Goal: Task Accomplishment & Management: Manage account settings

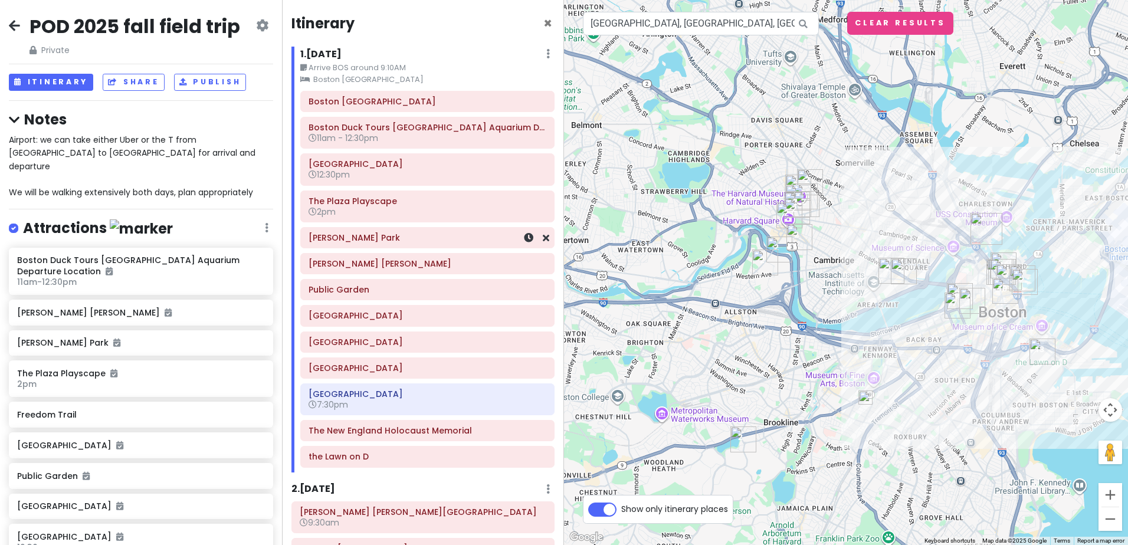
click at [429, 243] on h6 "[PERSON_NAME] Park" at bounding box center [428, 237] width 238 height 11
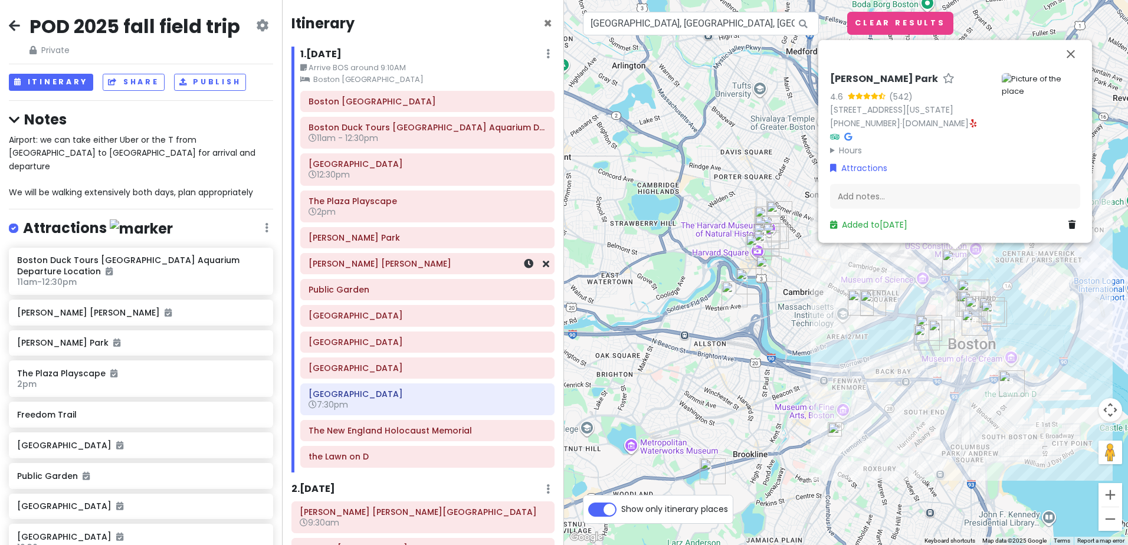
click at [428, 263] on h6 "[PERSON_NAME] [PERSON_NAME]" at bounding box center [428, 263] width 238 height 11
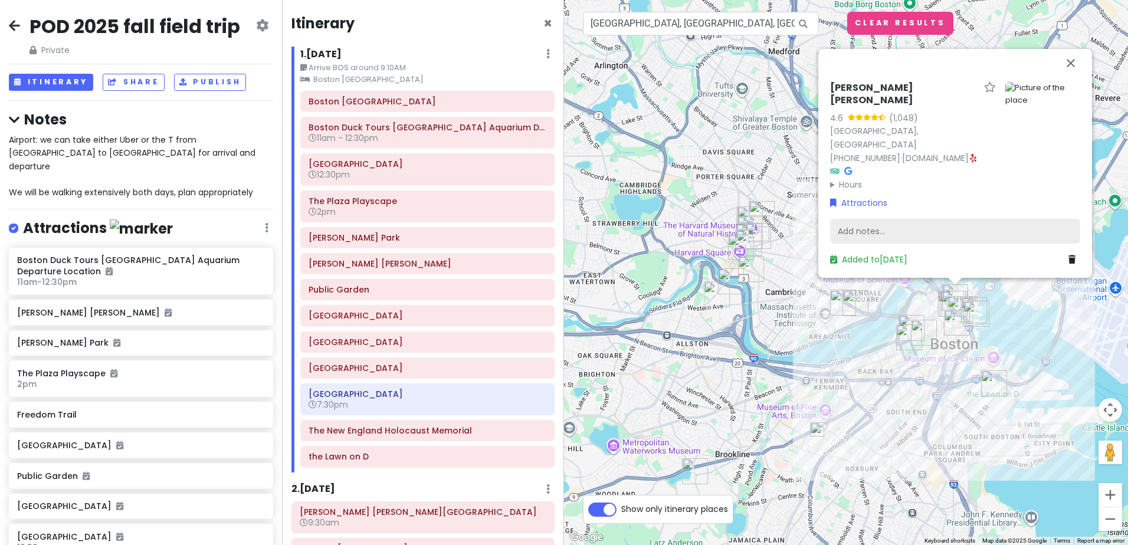
click at [882, 228] on div "Add notes..." at bounding box center [955, 231] width 250 height 25
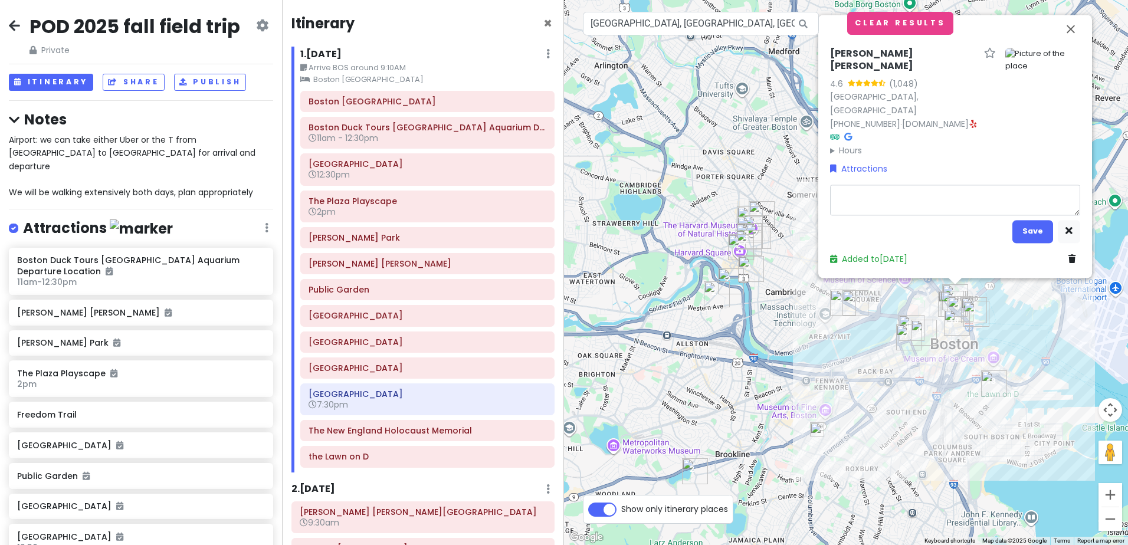
type textarea "x"
type textarea "A"
type textarea "x"
type textarea "Al"
type textarea "x"
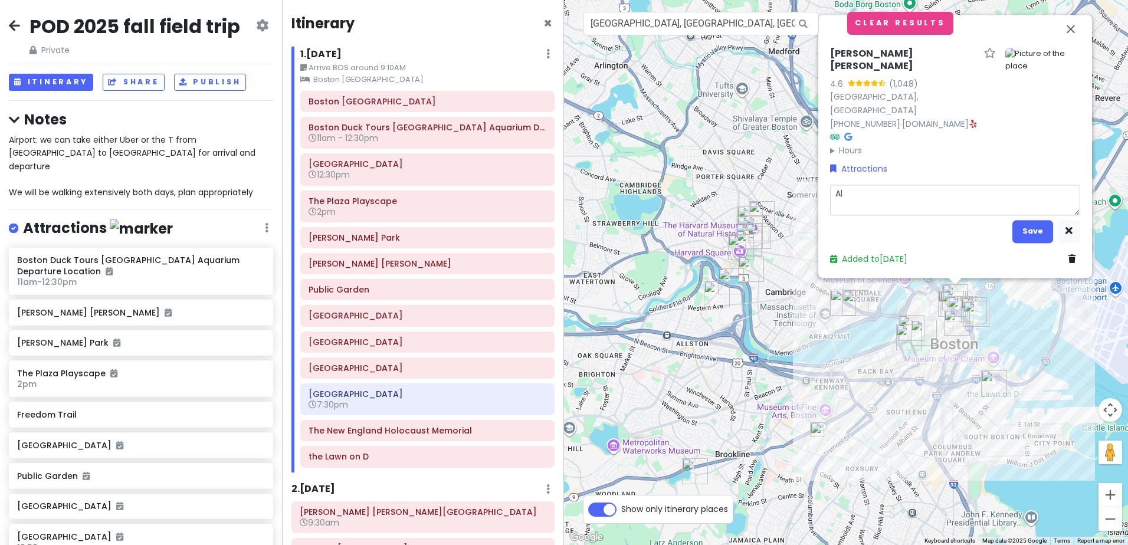
type textarea "All"
type textarea "x"
type textarea "Ally"
click at [1024, 228] on button "Save" at bounding box center [1033, 231] width 41 height 23
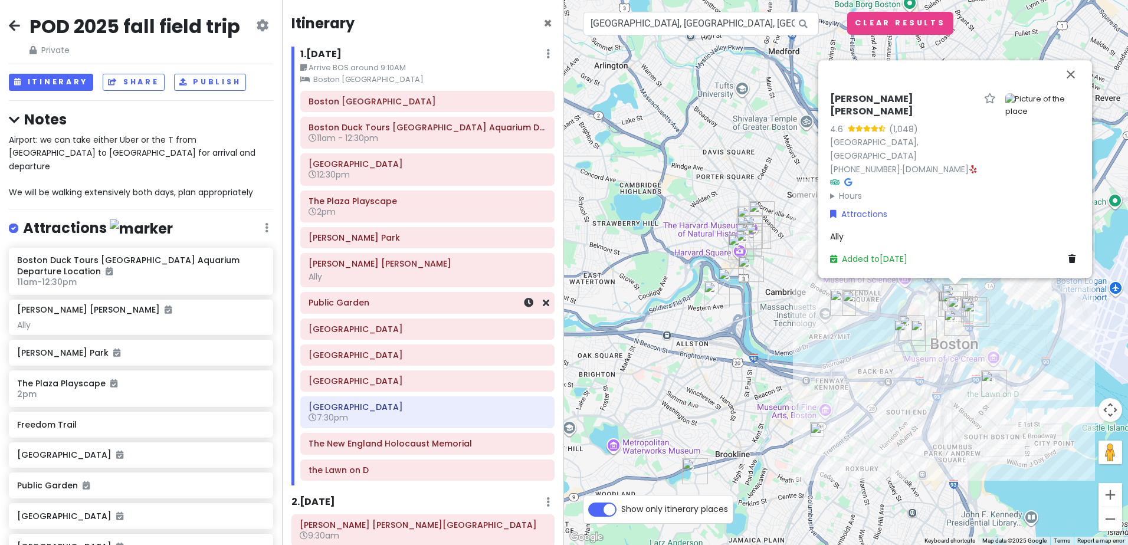
click at [414, 303] on h6 "Public Garden" at bounding box center [428, 302] width 238 height 11
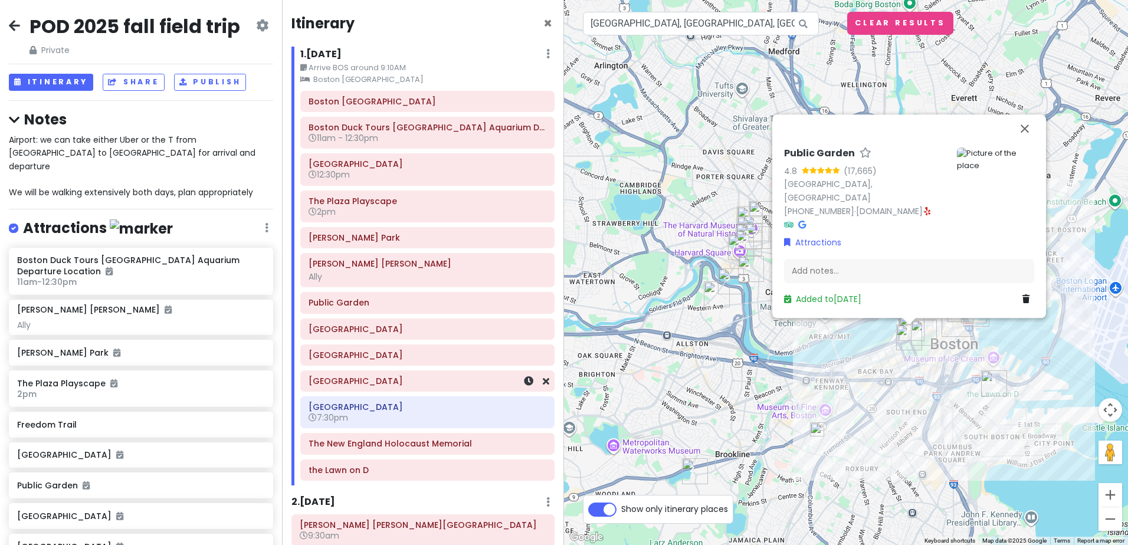
scroll to position [59, 0]
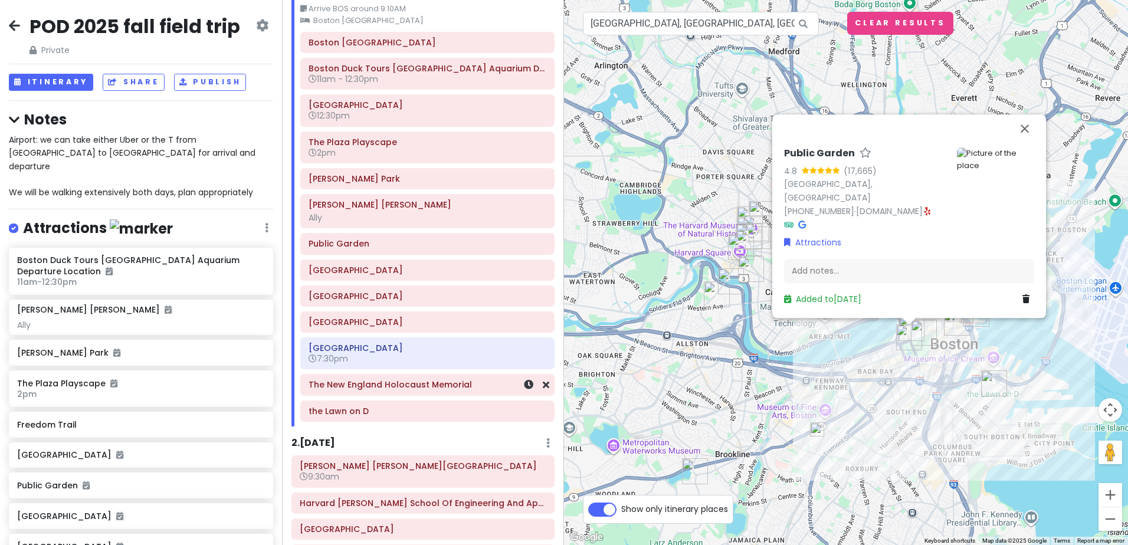
click at [411, 386] on h6 "The New England Holocaust Memorial" at bounding box center [428, 384] width 238 height 11
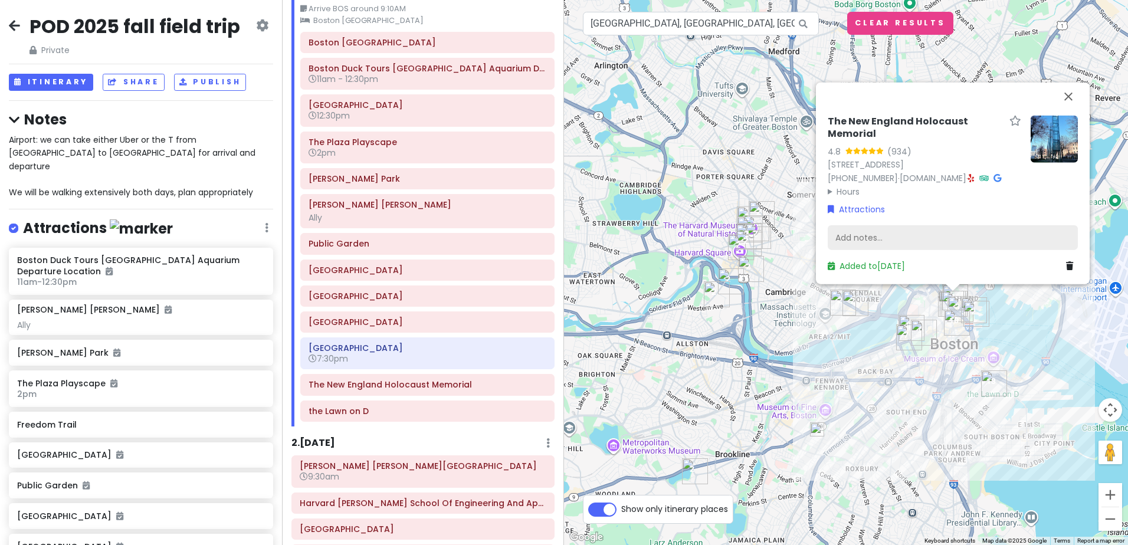
click at [866, 240] on div "Add notes..." at bounding box center [953, 237] width 250 height 25
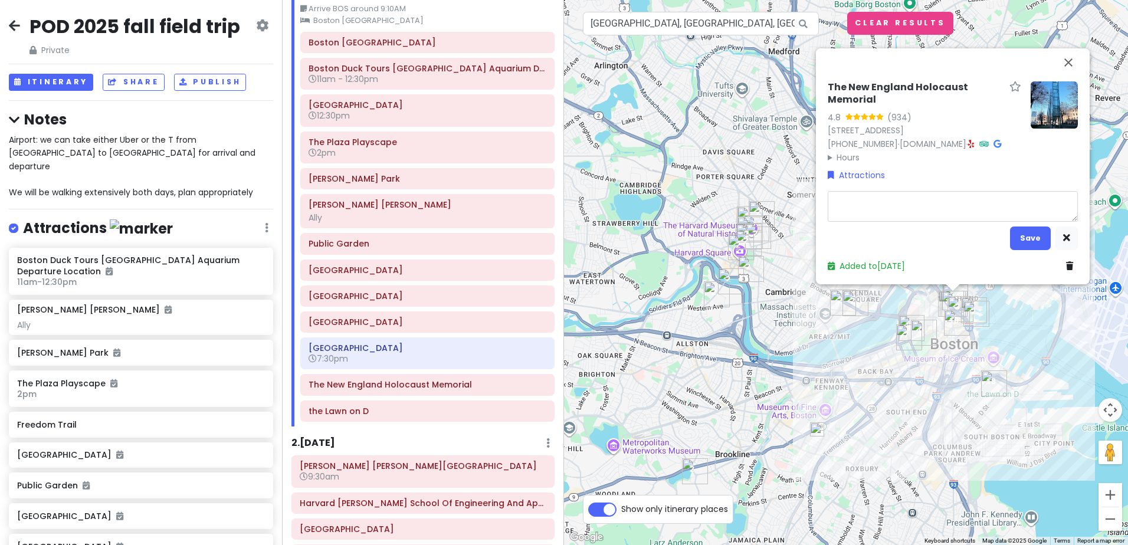
type textarea "x"
type textarea "J"
type textarea "x"
type textarea "Jo"
type textarea "x"
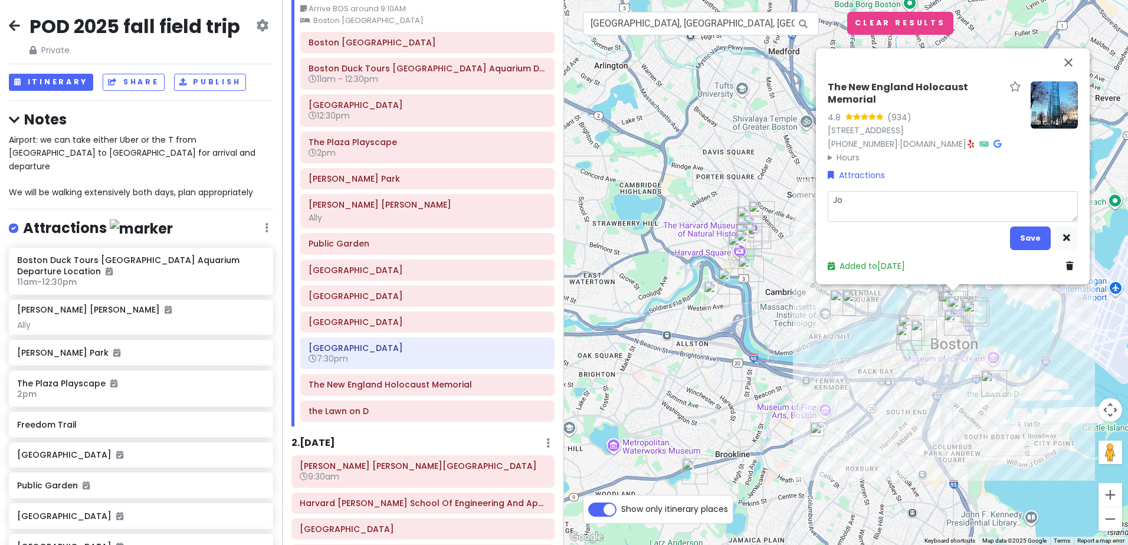
type textarea "Joh"
type textarea "x"
type textarea "[PERSON_NAME]"
click at [1027, 234] on button "Save" at bounding box center [1030, 238] width 41 height 23
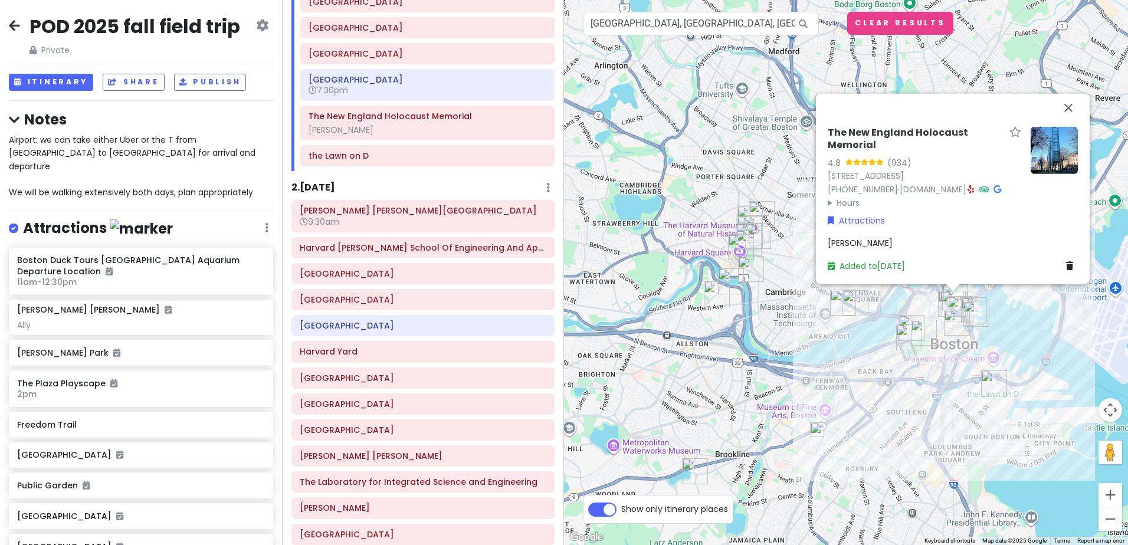
scroll to position [354, 0]
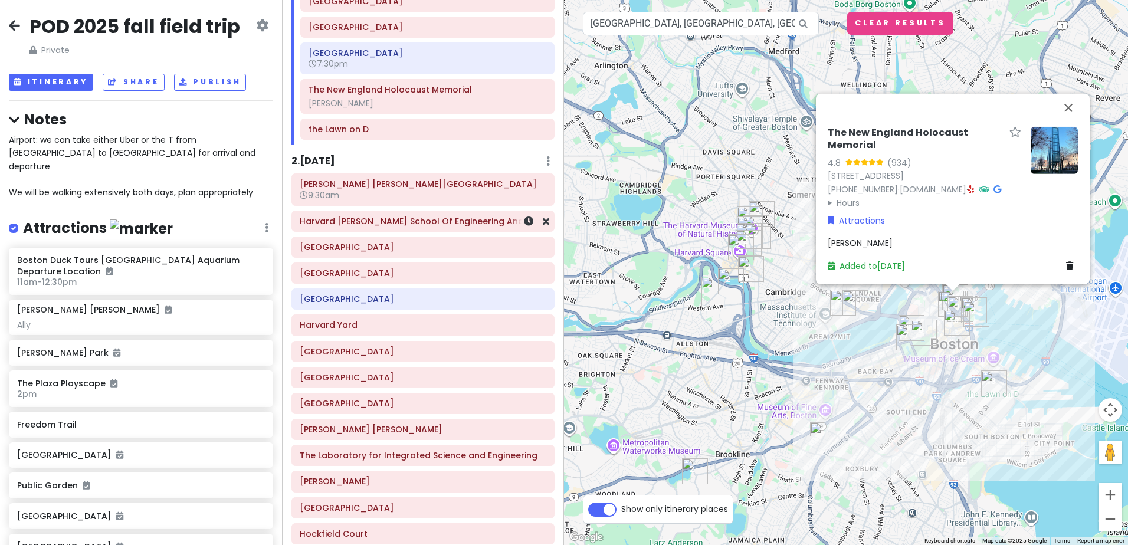
click at [411, 225] on h6 "Harvard [PERSON_NAME] School Of Engineering And Applied Sciences" at bounding box center [423, 221] width 247 height 11
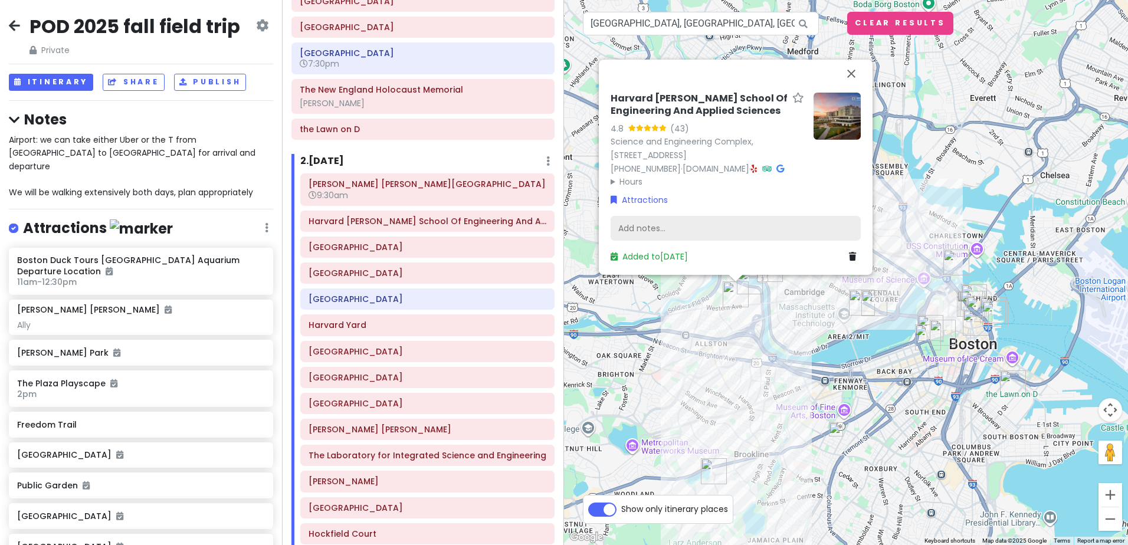
click at [629, 224] on div "Add notes..." at bounding box center [736, 228] width 250 height 25
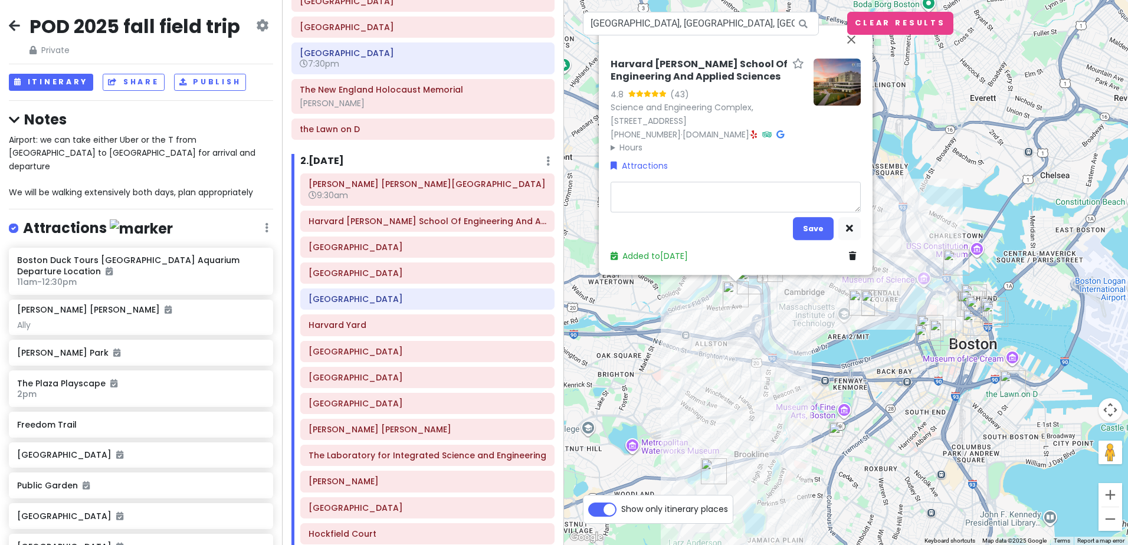
type textarea "x"
type textarea "C"
type textarea "x"
type textarea "Ch"
type textarea "x"
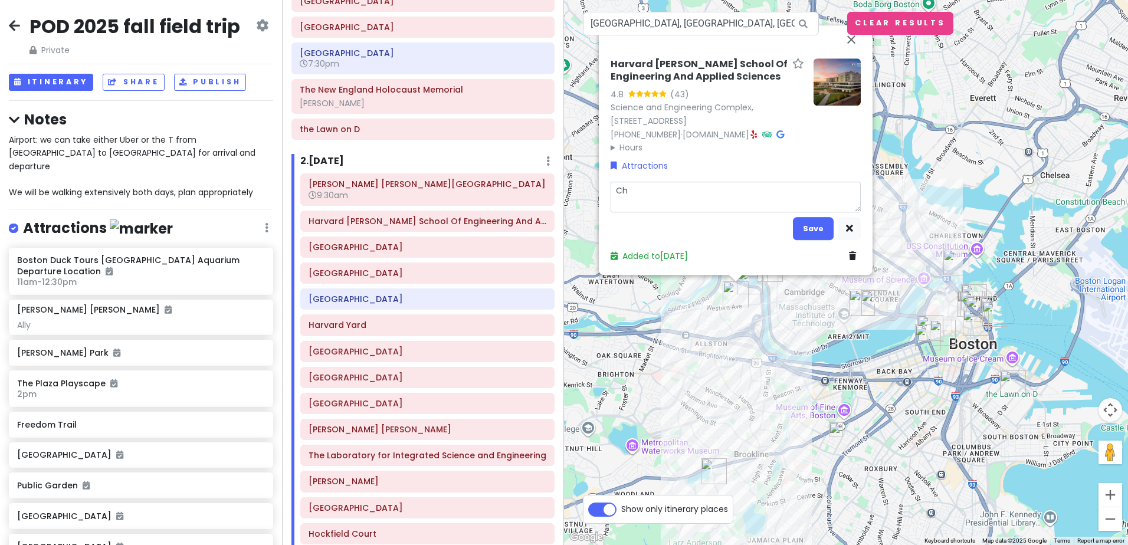
type textarea "Chr"
type textarea "x"
type textarea "Chri"
type textarea "x"
type textarea "[PERSON_NAME]"
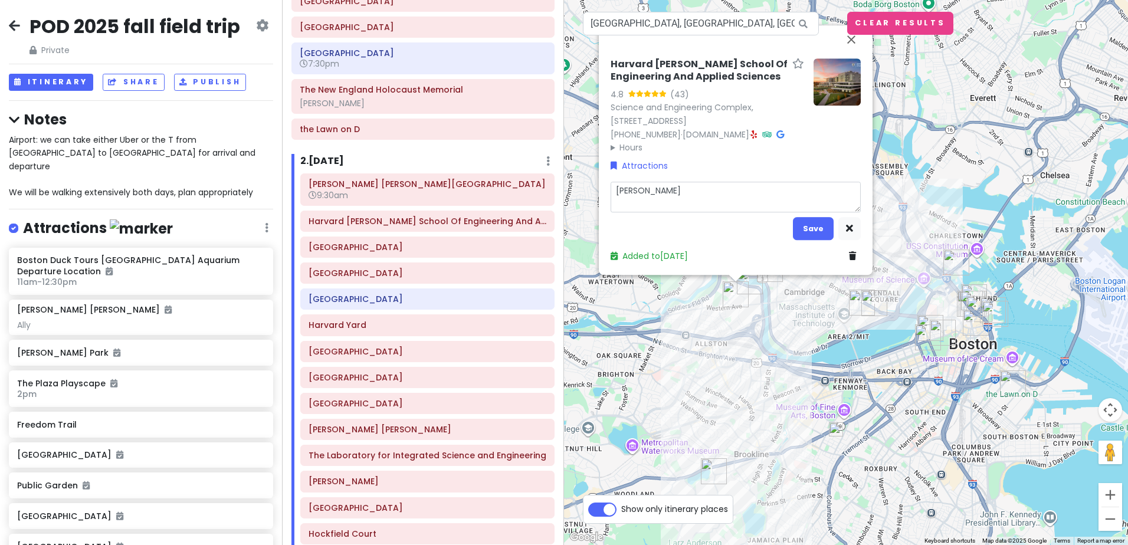
type textarea "x"
type textarea "[PERSON_NAME]"
type textarea "x"
type textarea "Chrisit"
type textarea "x"
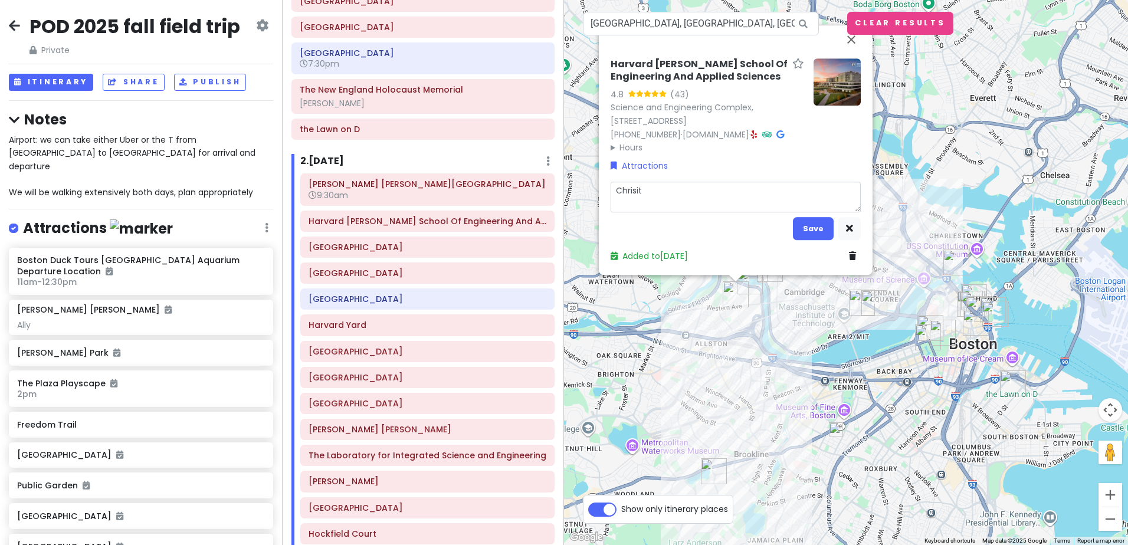
type textarea "[PERSON_NAME]"
type textarea "x"
type textarea "[PERSON_NAME]"
type textarea "x"
type textarea "[DEMOGRAPHIC_DATA]"
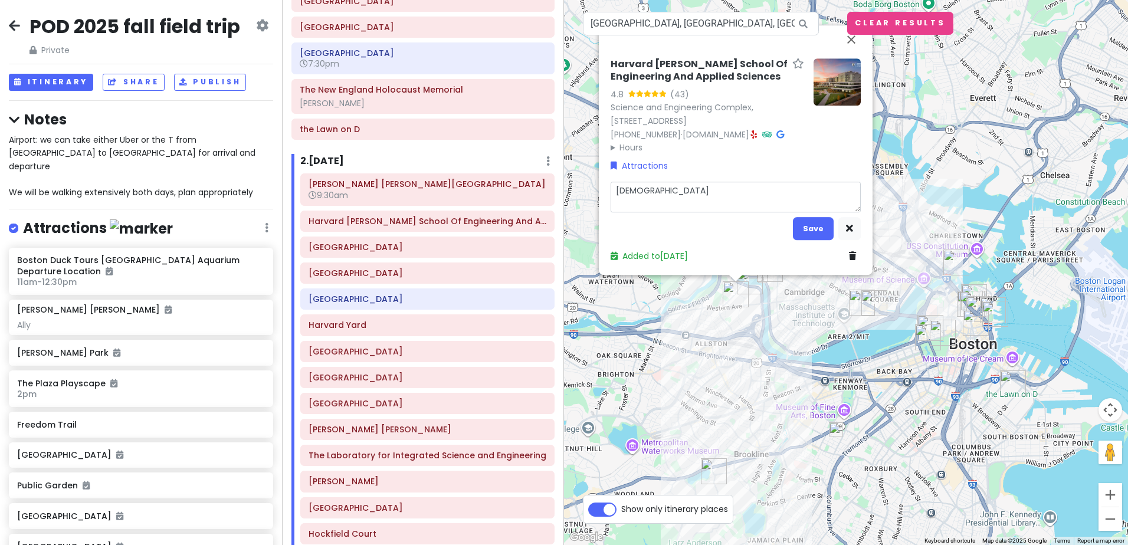
type textarea "x"
type textarea "[DEMOGRAPHIC_DATA]"
type textarea "x"
type textarea "[PERSON_NAME]"
type textarea "x"
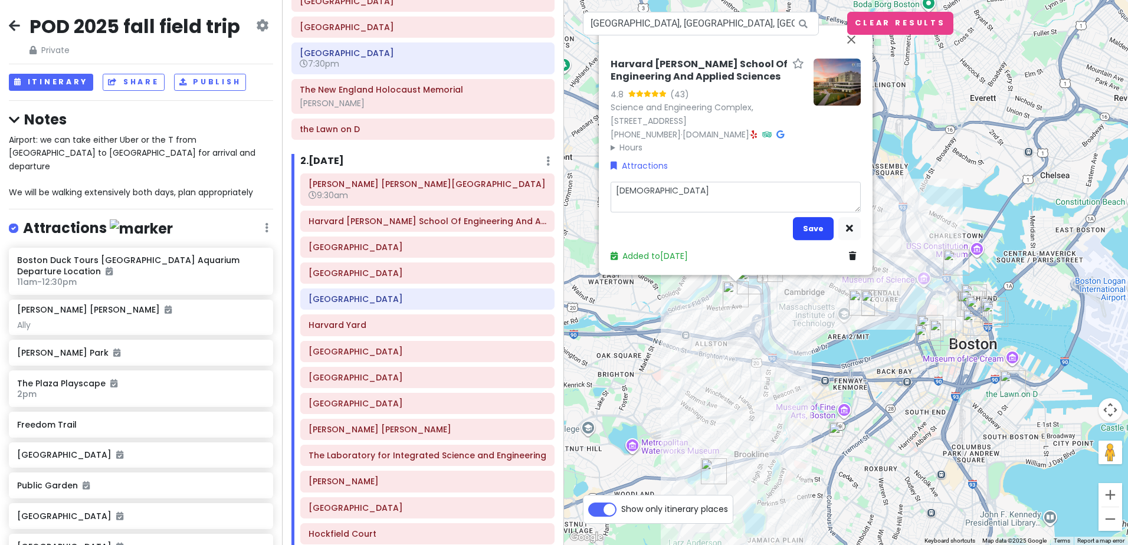
type textarea "[DEMOGRAPHIC_DATA]"
click at [801, 227] on button "Save" at bounding box center [813, 228] width 41 height 23
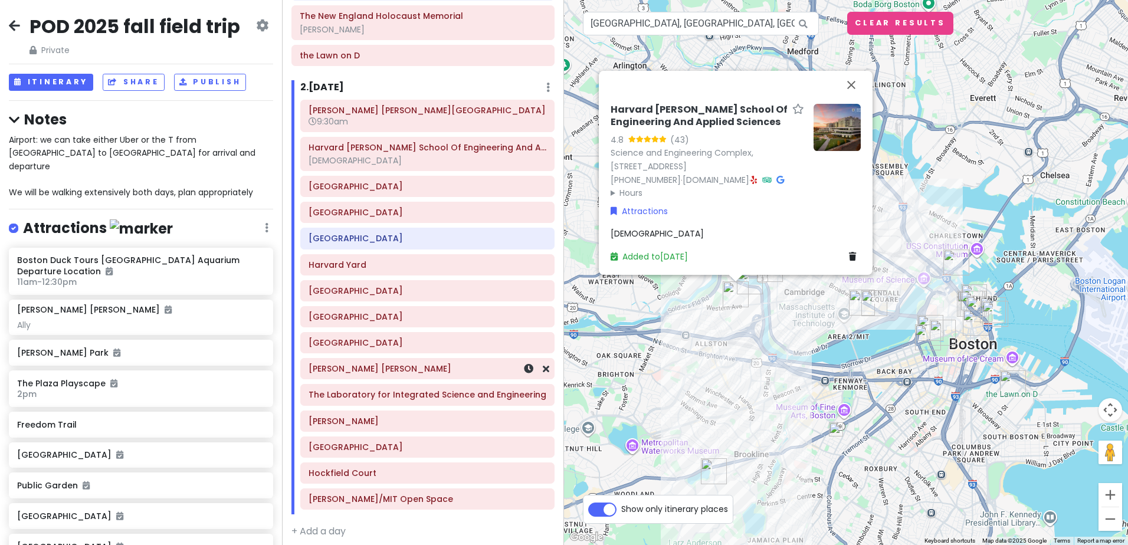
scroll to position [436, 0]
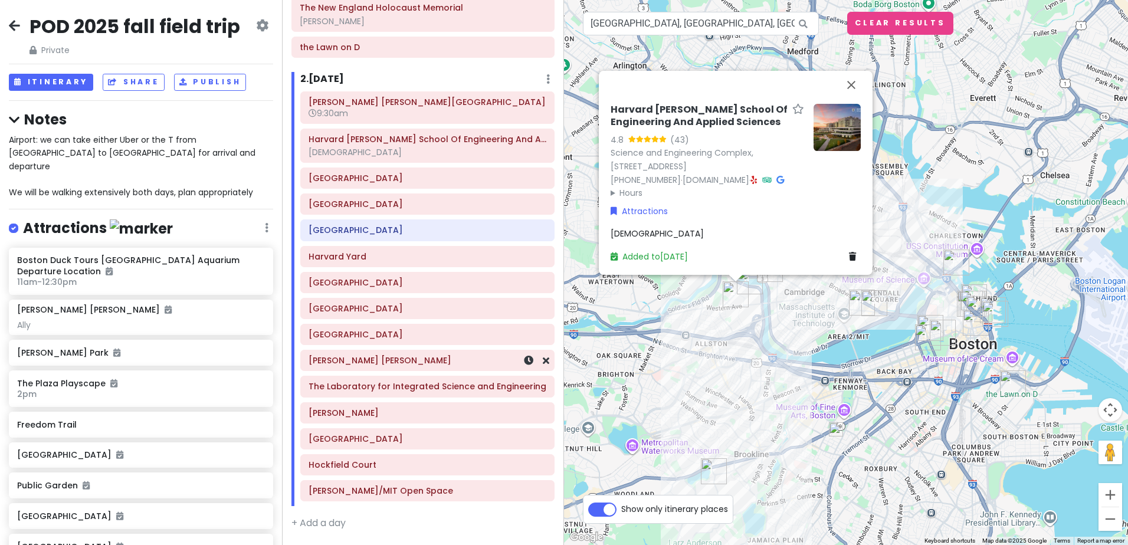
click at [388, 365] on h6 "[PERSON_NAME] [PERSON_NAME]" at bounding box center [428, 360] width 238 height 11
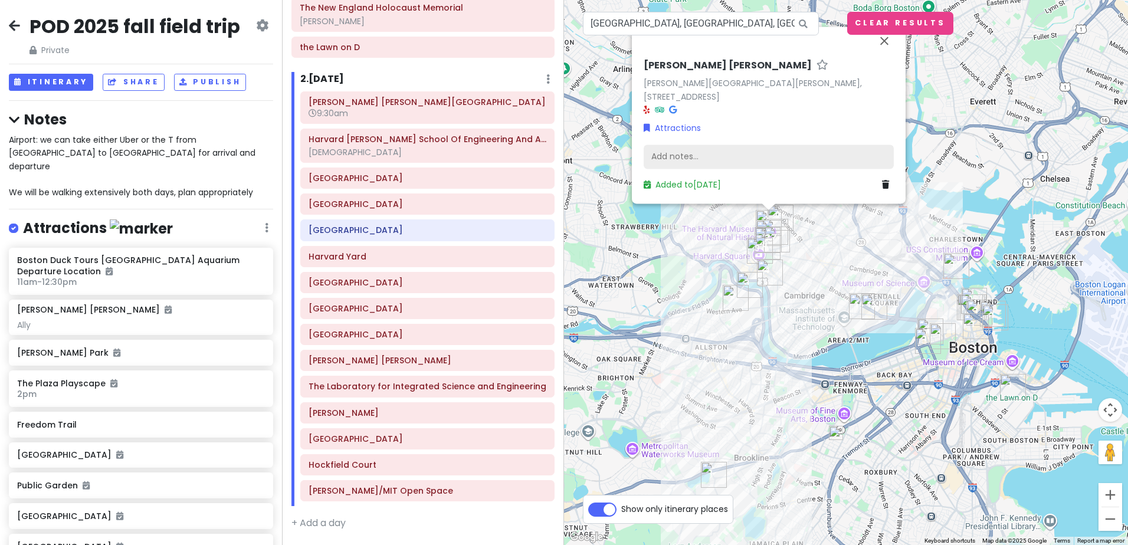
click at [695, 152] on div "Add notes..." at bounding box center [769, 157] width 250 height 25
click at [421, 178] on h6 "[GEOGRAPHIC_DATA]" at bounding box center [428, 178] width 238 height 11
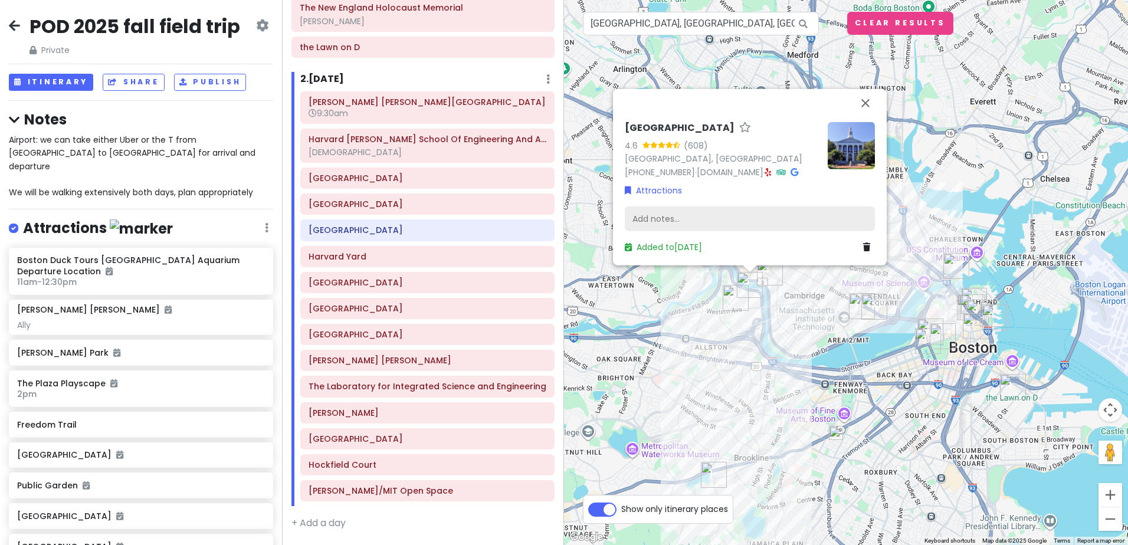
click at [666, 212] on div "Add notes..." at bounding box center [750, 219] width 250 height 25
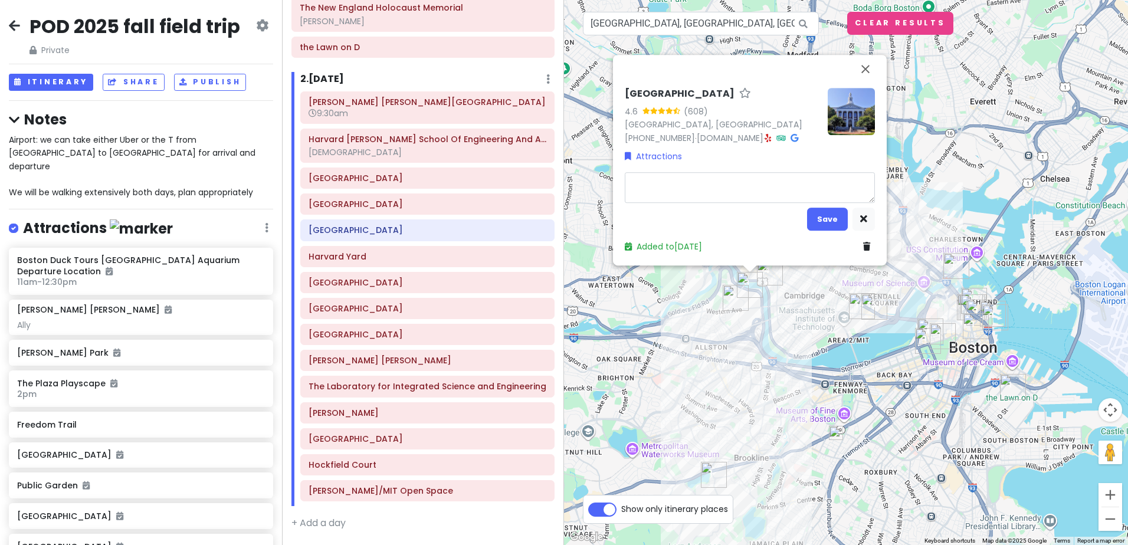
type textarea "x"
type textarea "M"
type textarea "x"
type textarea "Ma"
type textarea "x"
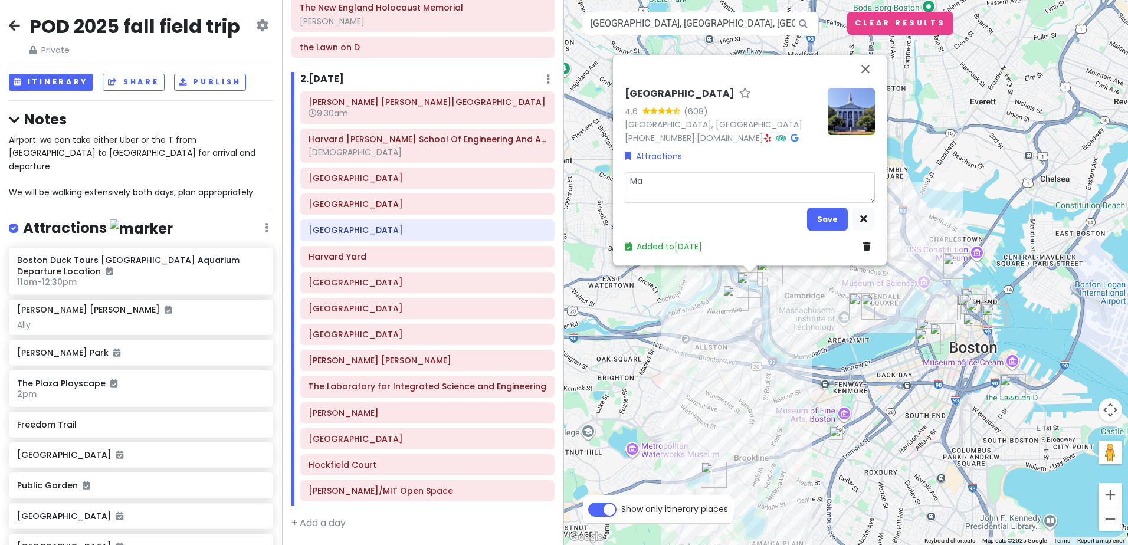
type textarea "Mas"
type textarea "x"
type textarea "Mast"
type textarea "x"
type textarea "Maste"
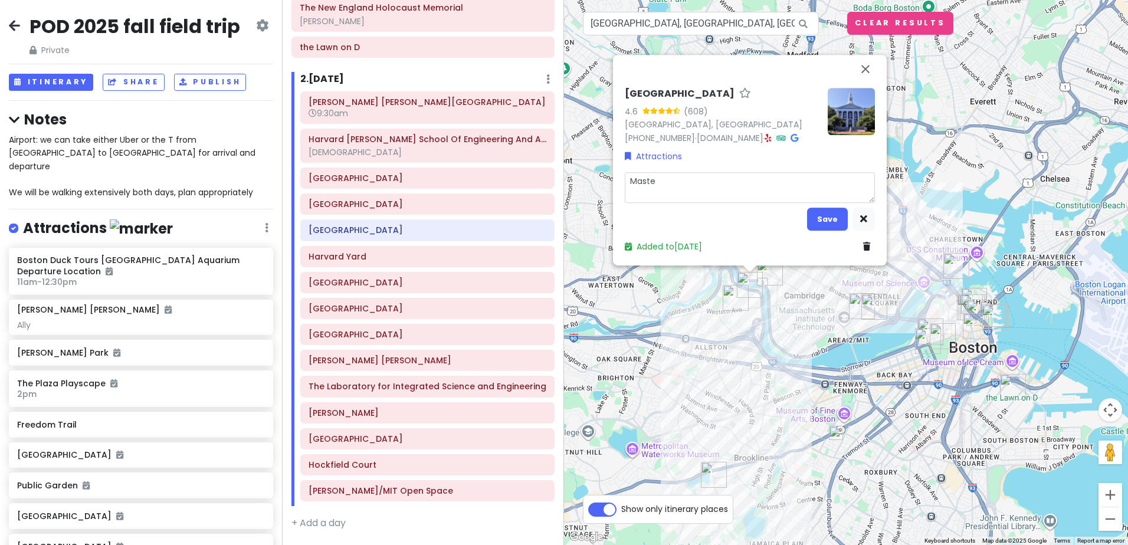
type textarea "x"
type textarea "Master"
type textarea "x"
type textarea "Master"
type textarea "x"
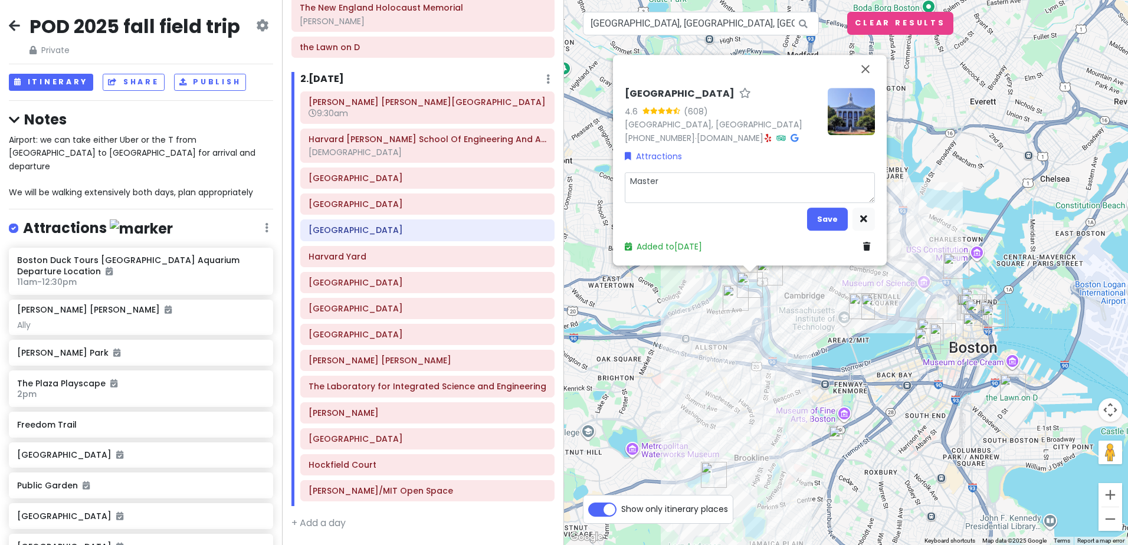
type textarea "[PERSON_NAME]"
type textarea "x"
type textarea "Master"
type textarea "x"
type textarea "[PERSON_NAME]"
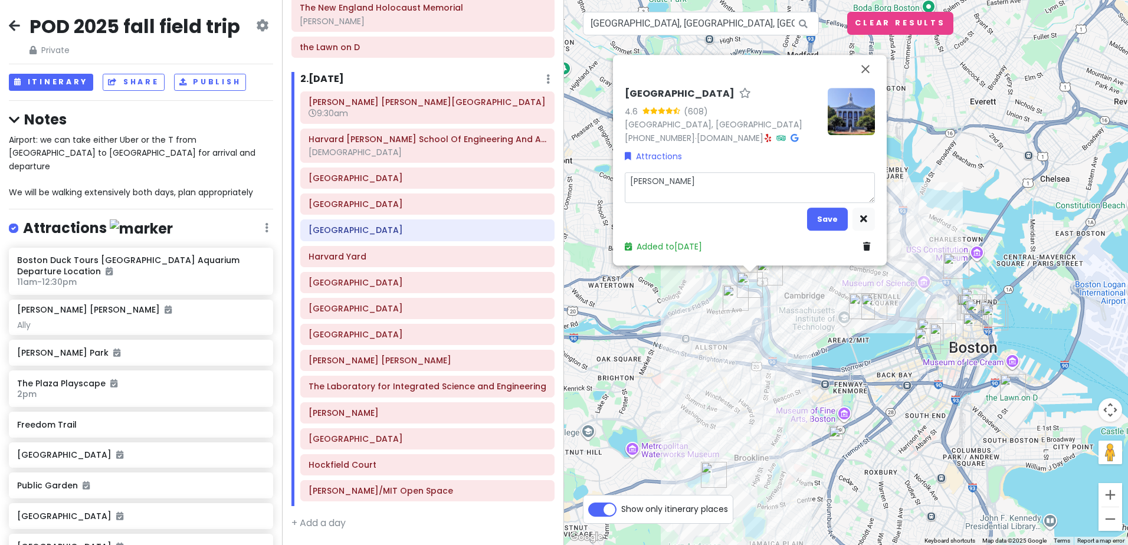
type textarea "x"
type textarea "Master pl"
type textarea "x"
type textarea "Master [PERSON_NAME]"
type textarea "x"
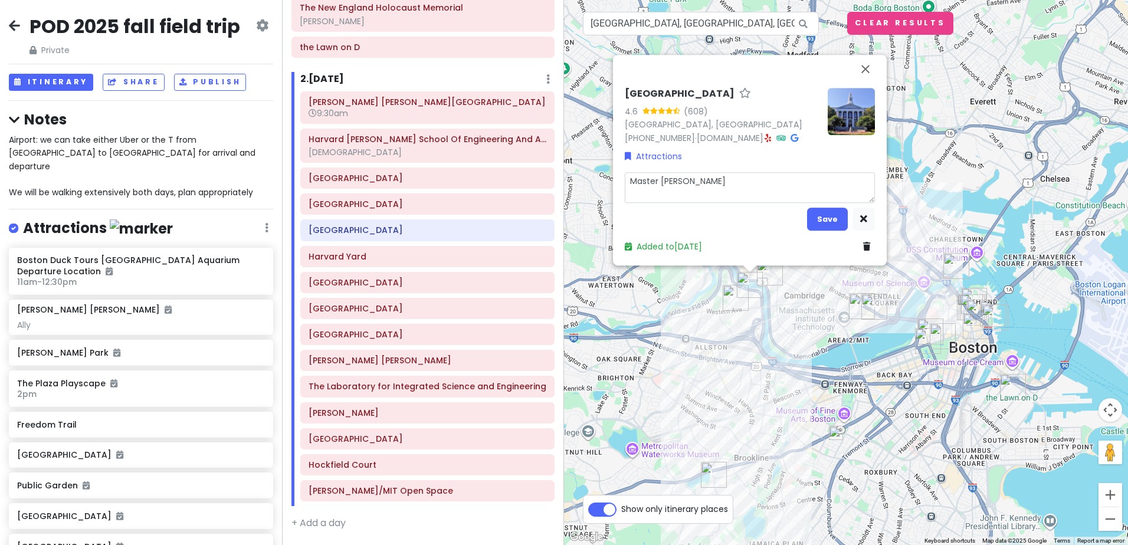
type textarea "Master plan"
type textarea "x"
type textarea "Master plan"
type textarea "x"
type textarea "Master plan a"
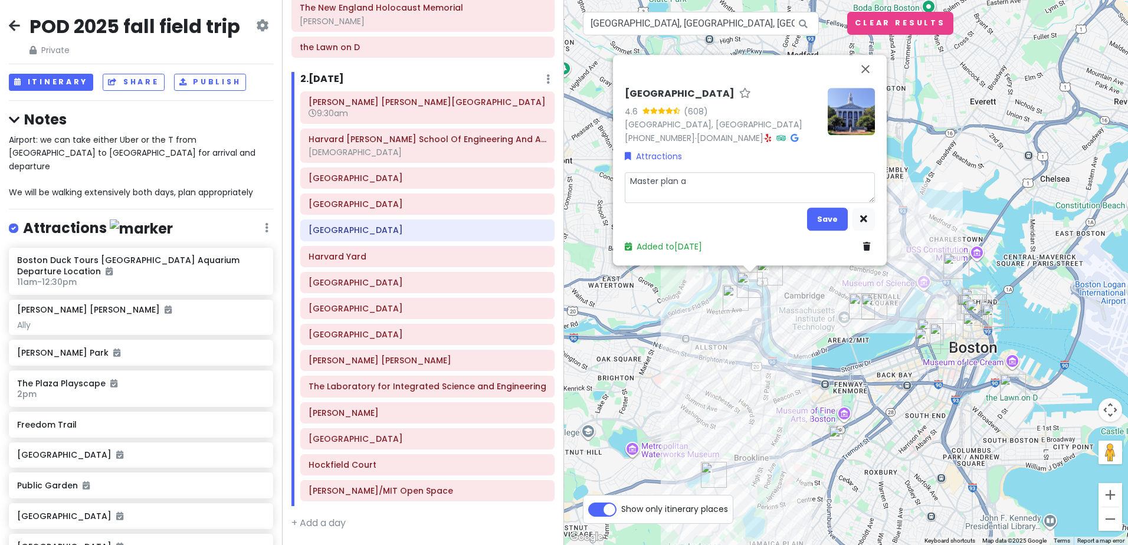
type textarea "x"
type textarea "Master plan an"
type textarea "x"
type textarea "Master plan and"
type textarea "x"
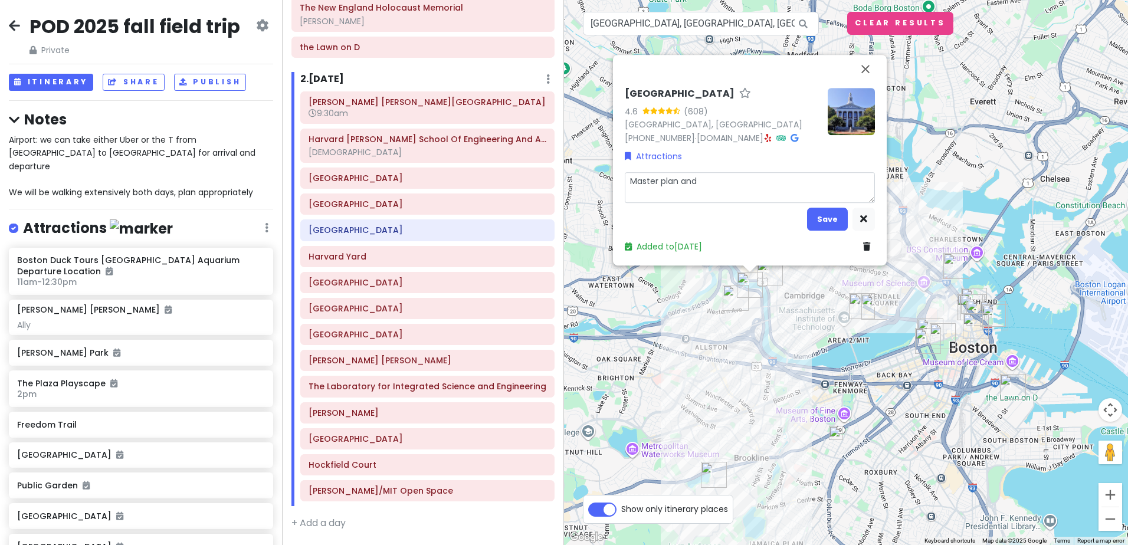
type textarea "Master plan and"
type textarea "x"
type textarea "Master plan and S"
type textarea "x"
type textarea "Master plan and Sw"
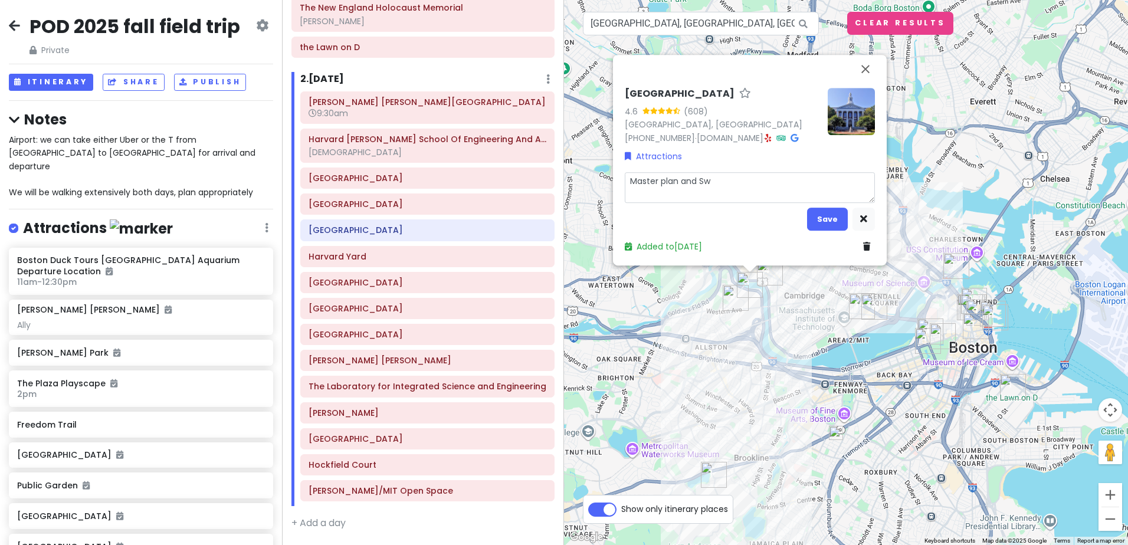
type textarea "x"
type textarea "Master plan and S"
type textarea "x"
type textarea "Master plan and Ss"
type textarea "x"
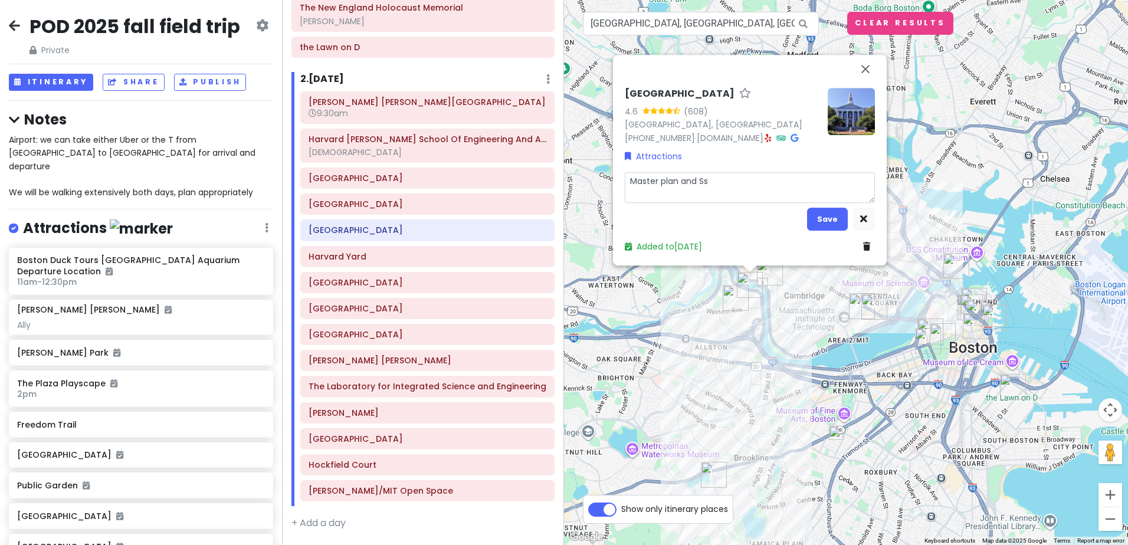
type textarea "Master plan and S"
type textarea "x"
type textarea "Master plan and Sc"
type textarea "x"
type textarea "Master plan and Sch"
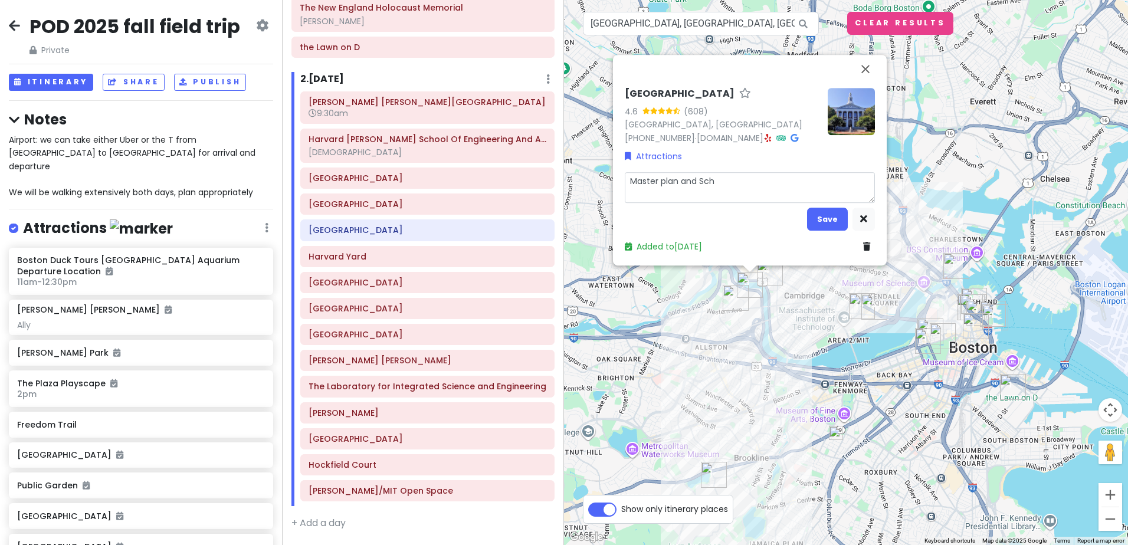
type textarea "x"
type textarea "Master plan and Schw"
type textarea "x"
type textarea "Master plan and Schwa"
type textarea "x"
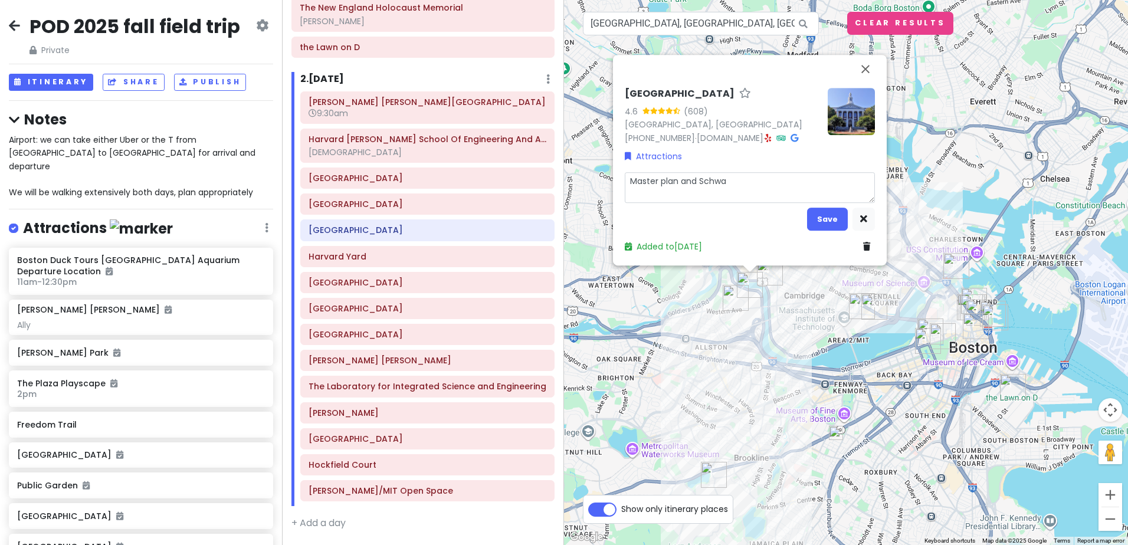
type textarea "Master plan and Schwar"
type textarea "x"
type textarea "Master plan and [PERSON_NAME]"
type textarea "x"
type textarea "Master plan and Schwar"
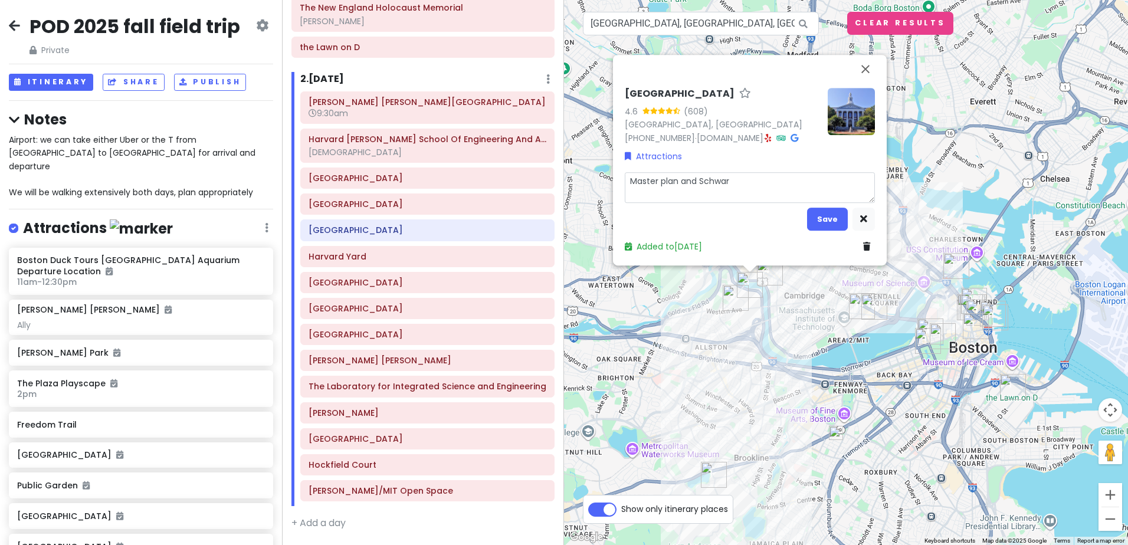
type textarea "x"
type textarea "Master plan and [PERSON_NAME]"
type textarea "x"
type textarea "Master plan and [PERSON_NAME]"
type textarea "x"
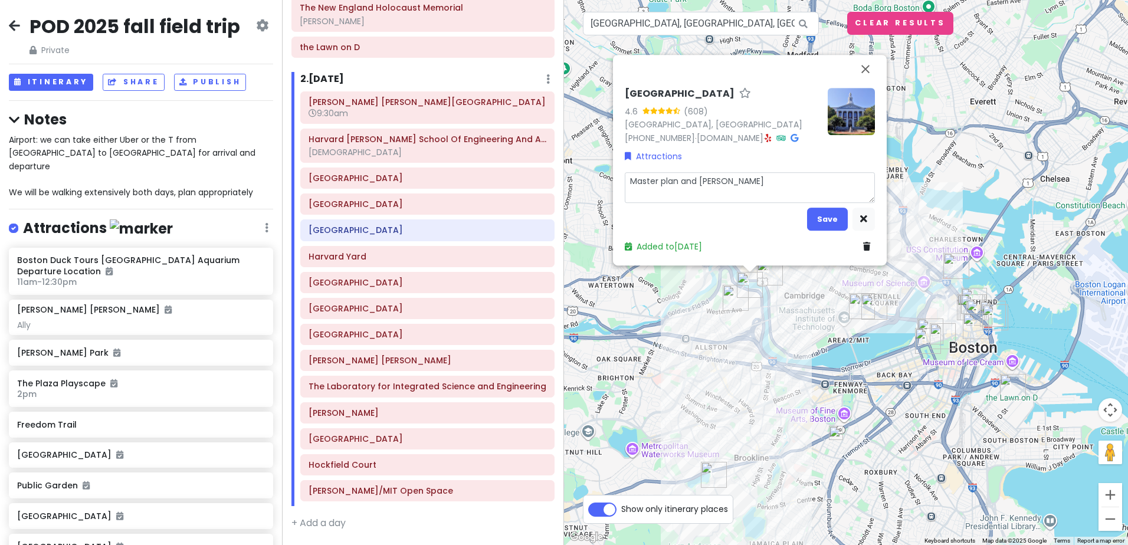
type textarea "Master plan and [PERSON_NAME]"
type textarea "x"
type textarea "Master plan and [PERSON_NAME] P"
type textarea "x"
type textarea "Master plan and [PERSON_NAME] Pa"
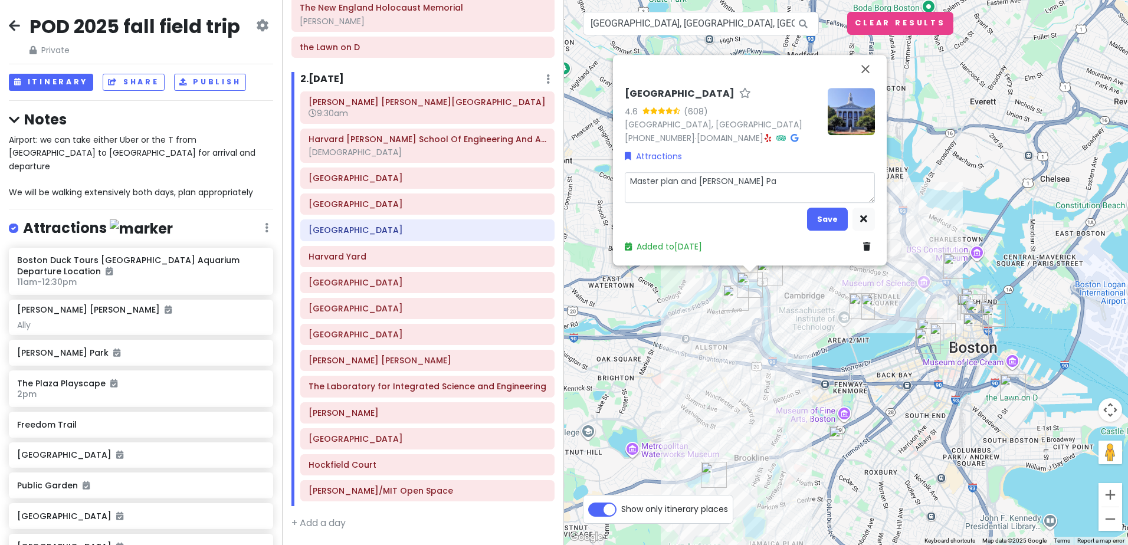
type textarea "x"
type textarea "Master plan and [PERSON_NAME] Pav"
type textarea "x"
type textarea "Master plan and [PERSON_NAME]"
type textarea "x"
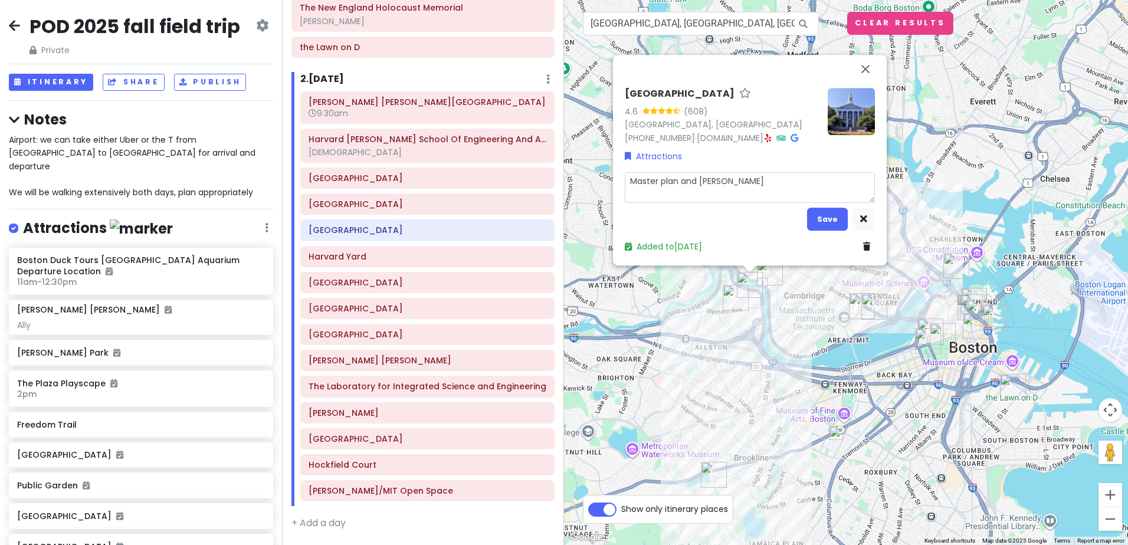
type textarea "Master plan and [PERSON_NAME]"
type textarea "x"
type textarea "Master plan and [PERSON_NAME] Pavili"
type textarea "x"
type textarea "Master plan and [PERSON_NAME] Pavilio"
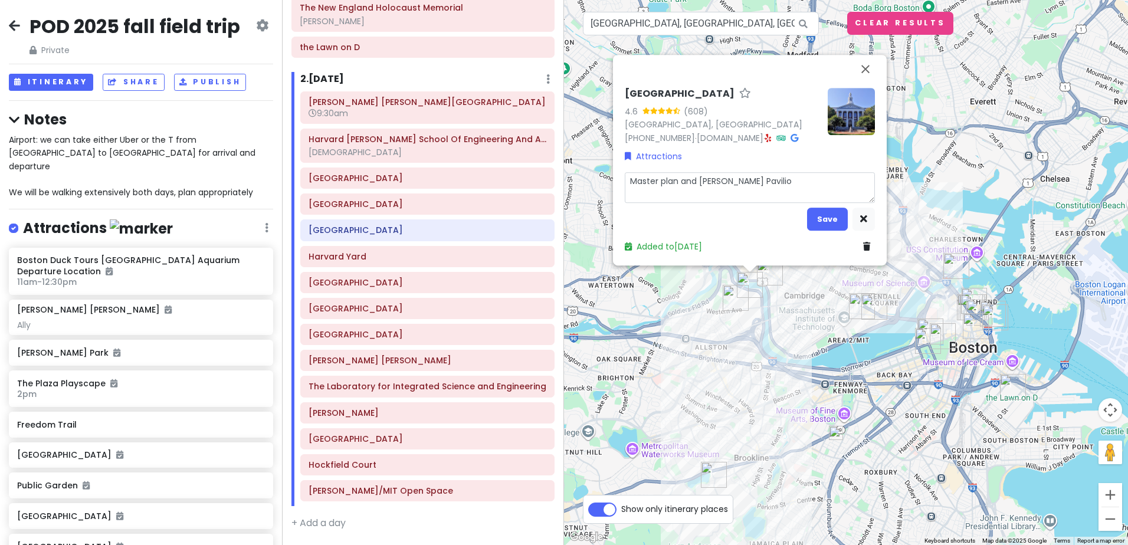
type textarea "x"
type textarea "Master plan and [PERSON_NAME] Pavilion"
type textarea "x"
type textarea "Master plan and [PERSON_NAME] Pavilion"
type textarea "x"
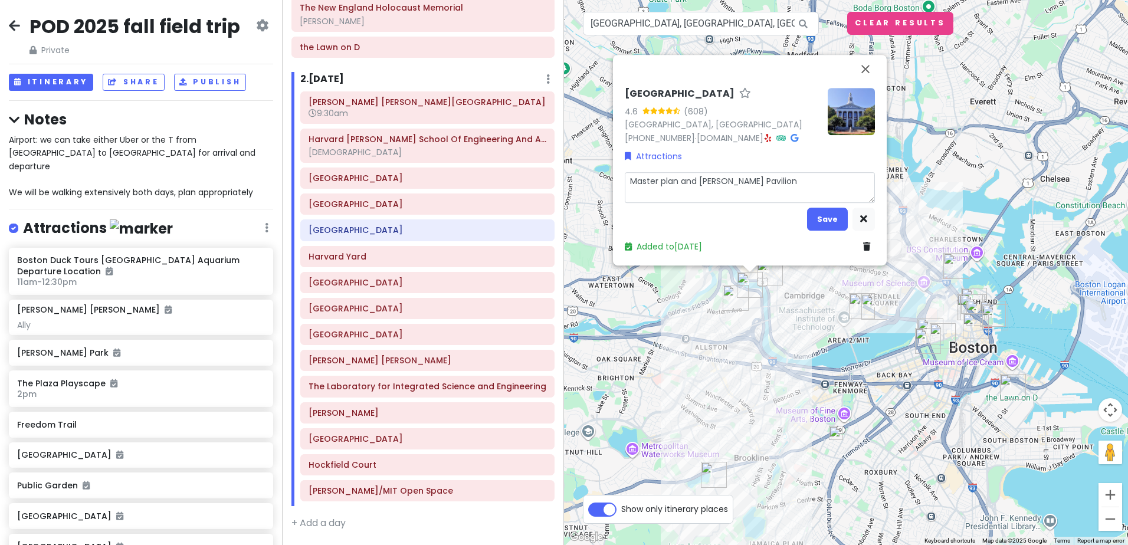
type textarea "Master plan and [PERSON_NAME] Pavilion"
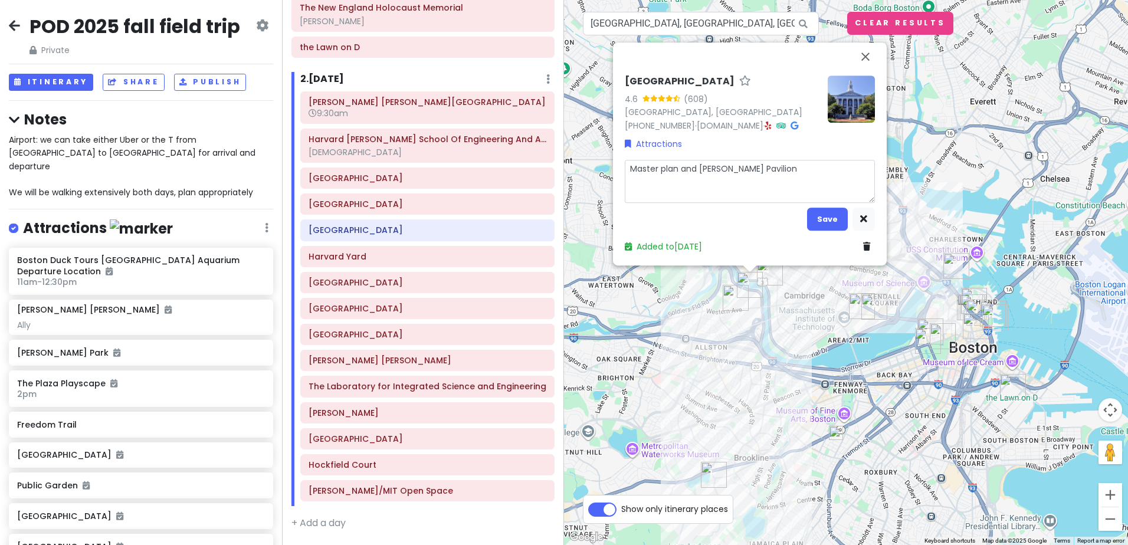
type textarea "x"
type textarea "Master plan and [PERSON_NAME] Pavilion"
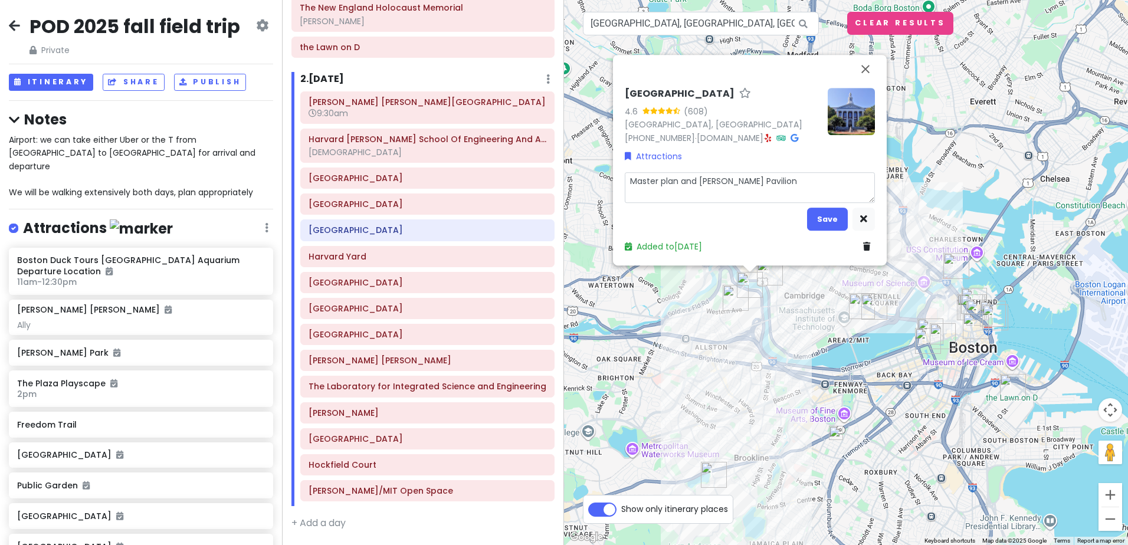
type textarea "x"
type textarea "Master plan and [PERSON_NAME] Pavilion"
click at [823, 214] on button "Save" at bounding box center [827, 219] width 41 height 23
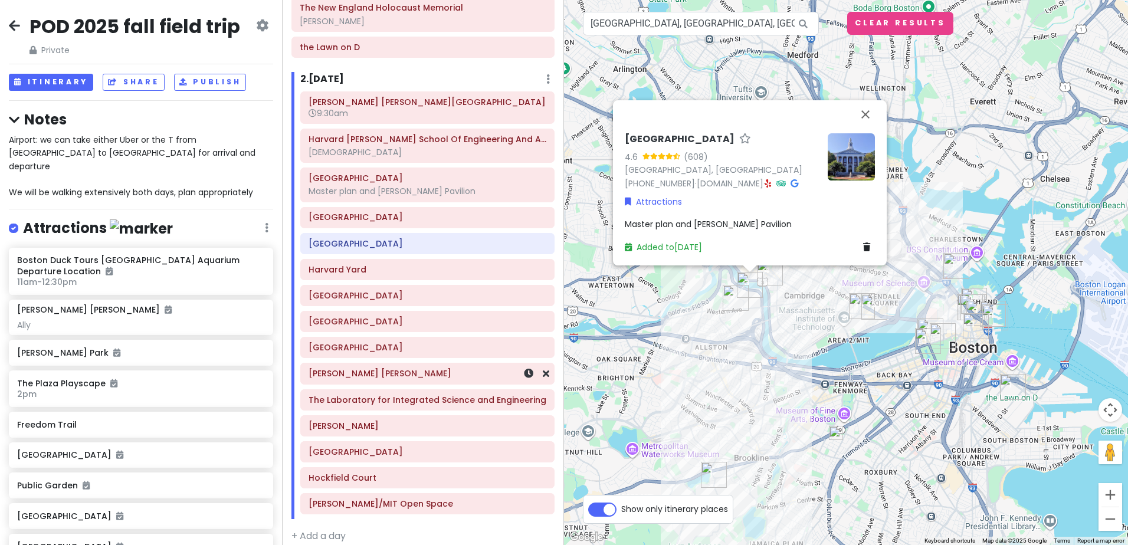
click at [409, 378] on h6 "[PERSON_NAME] [PERSON_NAME]" at bounding box center [428, 373] width 238 height 11
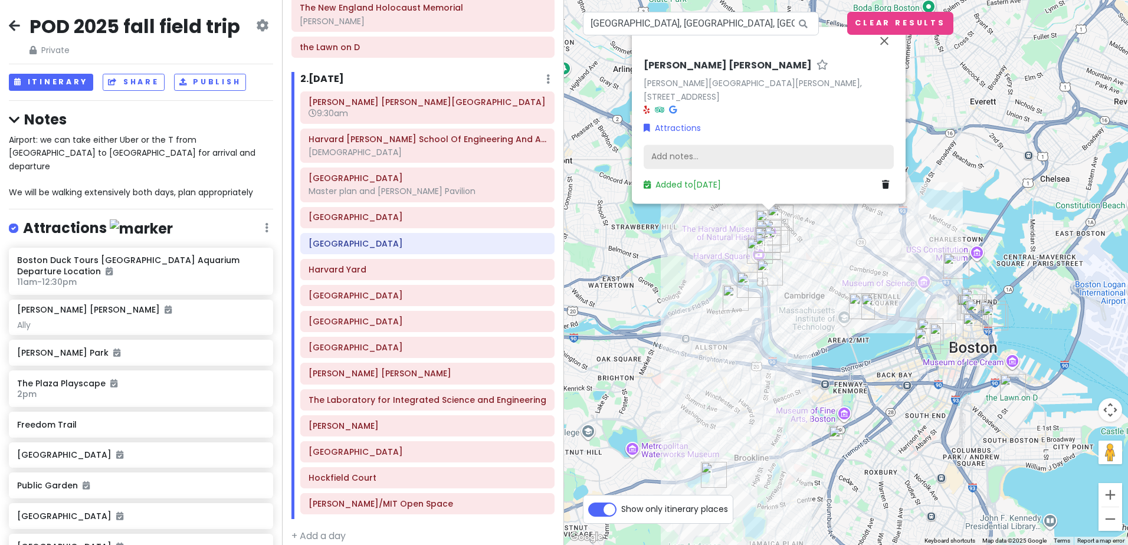
click at [681, 159] on div "Add notes..." at bounding box center [769, 157] width 250 height 25
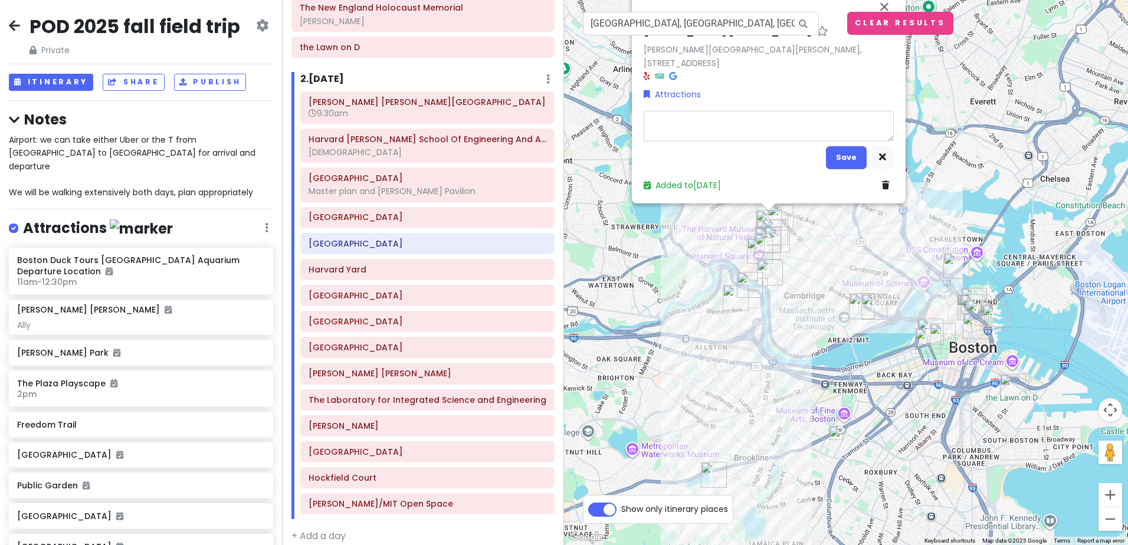
type textarea "x"
type textarea "N"
type textarea "x"
type textarea "No"
type textarea "x"
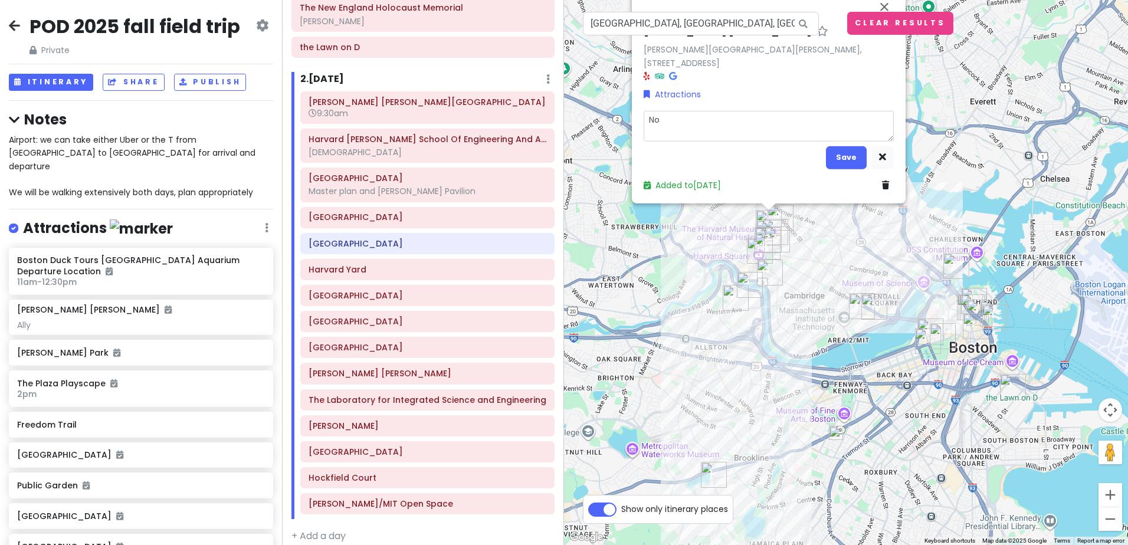
type textarea "Nor"
type textarea "x"
type textarea "Nort"
type textarea "x"
type textarea "North"
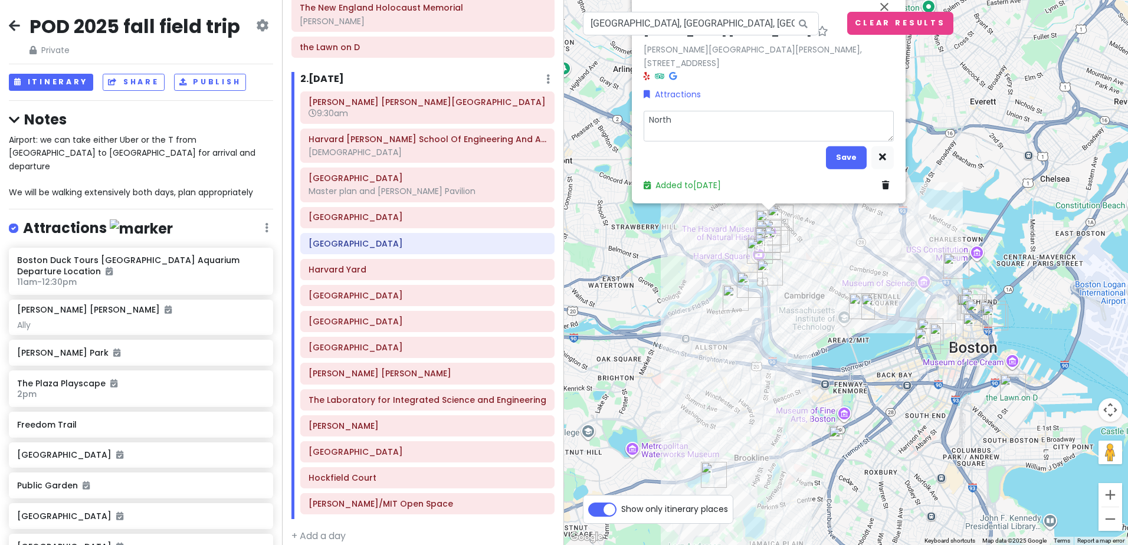
type textarea "x"
type textarea "Northw"
type textarea "x"
type textarea "Northwe"
type textarea "x"
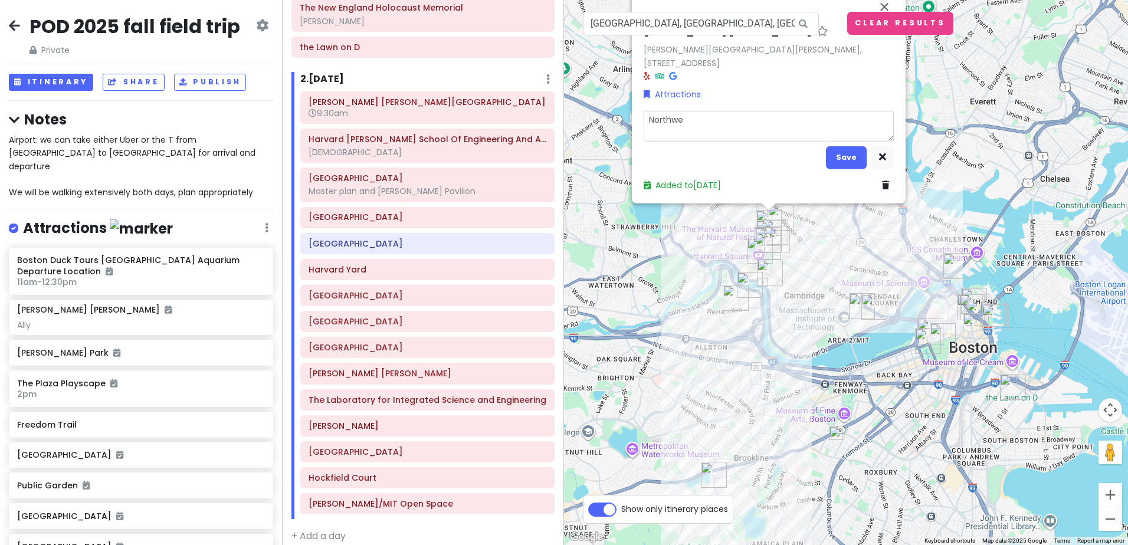
type textarea "Northwes"
type textarea "x"
type textarea "Northwest"
type textarea "x"
type textarea "Northwest"
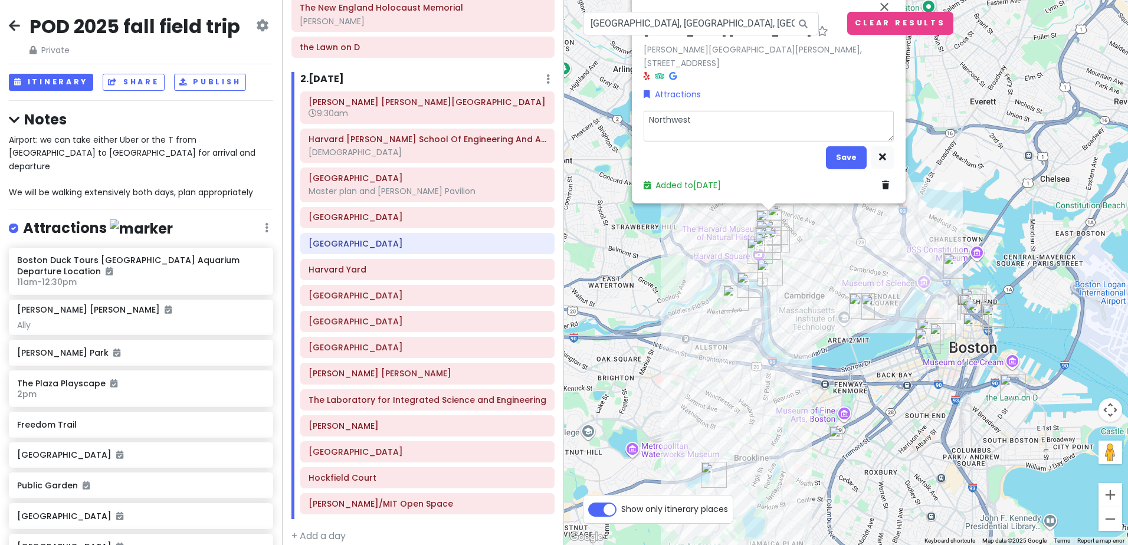
type textarea "x"
type textarea "Northwest L"
type textarea "x"
type textarea "Northwest La"
type textarea "x"
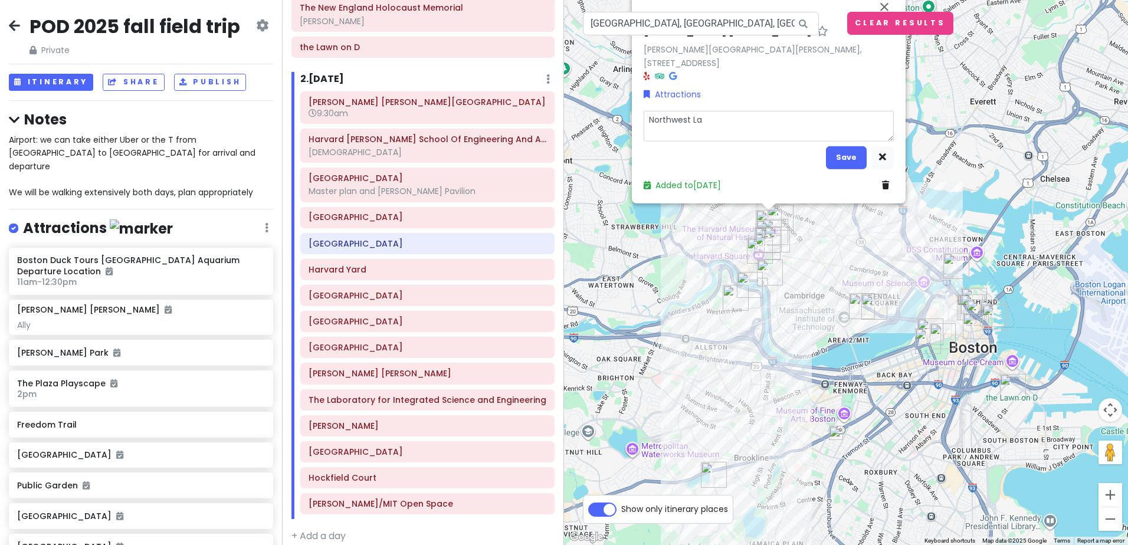
type textarea "Northwest Lab"
type textarea "x"
type textarea "Northwest Labs"
type textarea "x"
type textarea "Northwest Labs"
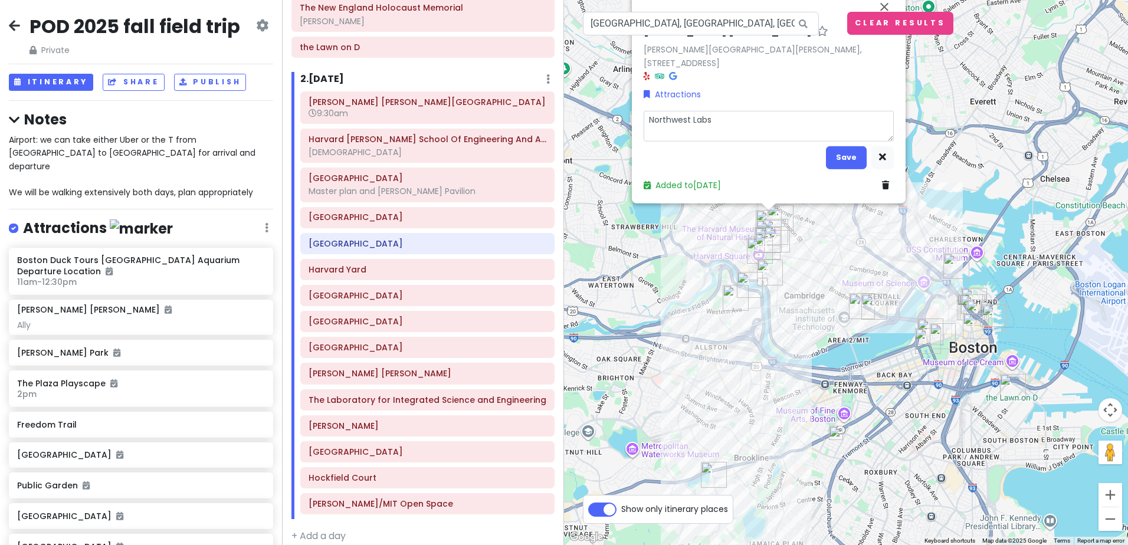
type textarea "x"
type textarea "Northwest Labs C"
type textarea "x"
type textarea "Northwest Labs Co"
type textarea "x"
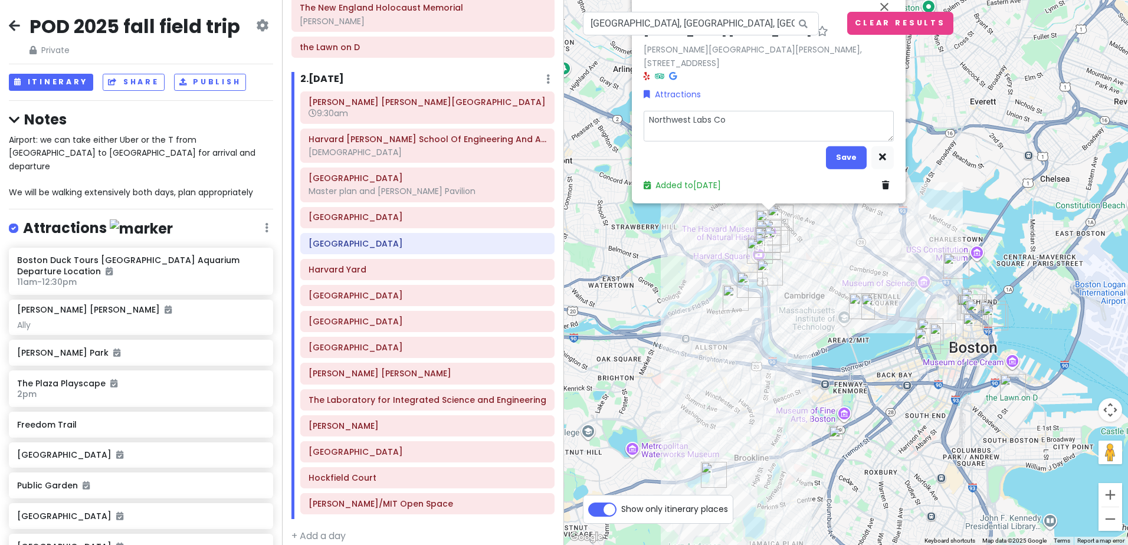
type textarea "Northwest Labs Cou"
type textarea "x"
type textarea "Northwest Labs Cour"
type textarea "x"
type textarea "Northwest Labs Court"
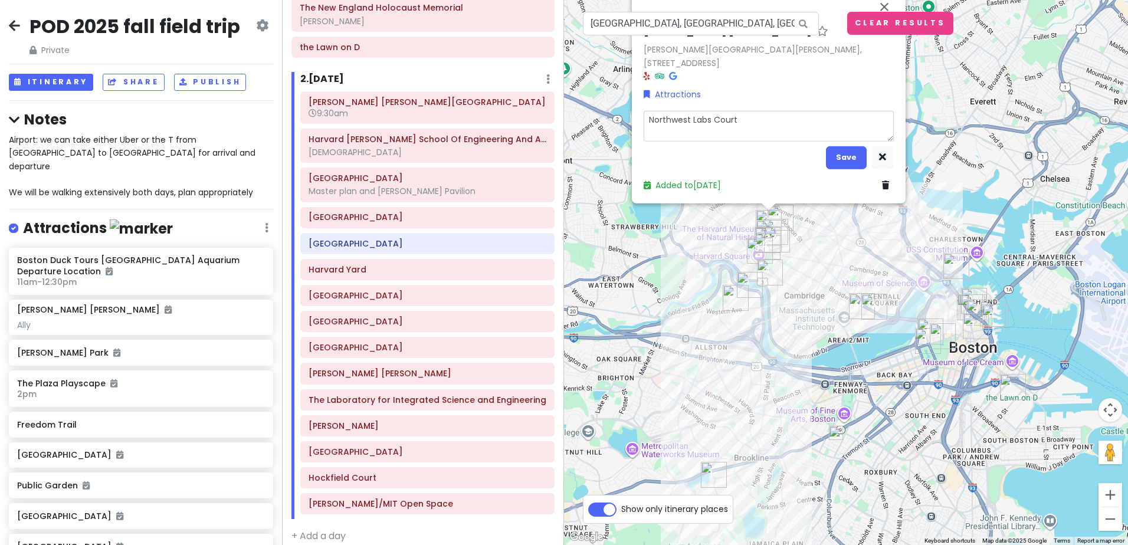
type textarea "x"
type textarea "Northwest Labs Courty"
type textarea "x"
type textarea "Northwest Labs Courtya"
type textarea "x"
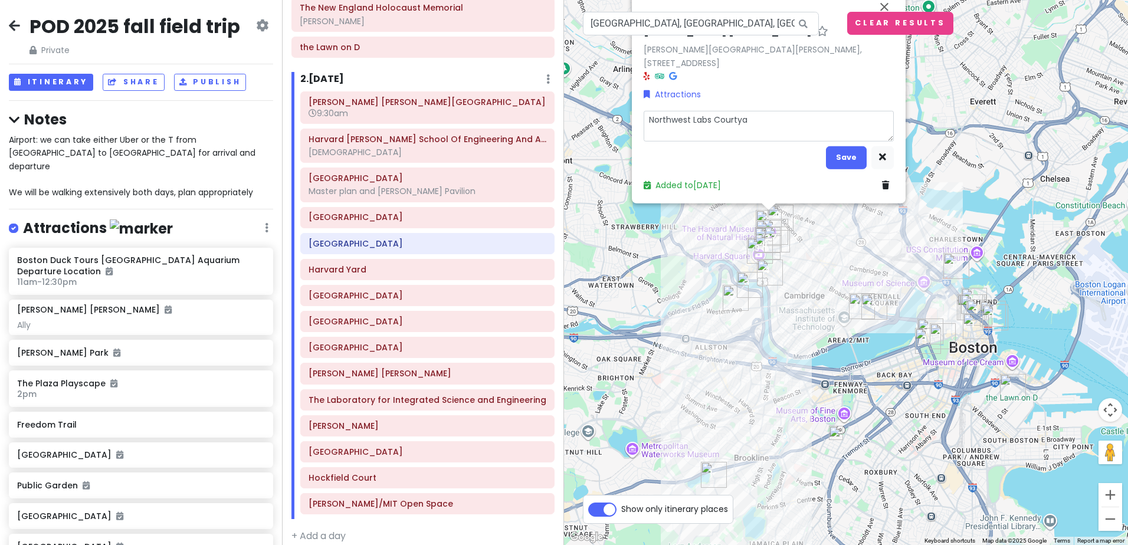
type textarea "Northwest Labs Courtyar"
type textarea "x"
type textarea "[GEOGRAPHIC_DATA]"
click at [844, 158] on button "Save" at bounding box center [846, 157] width 41 height 23
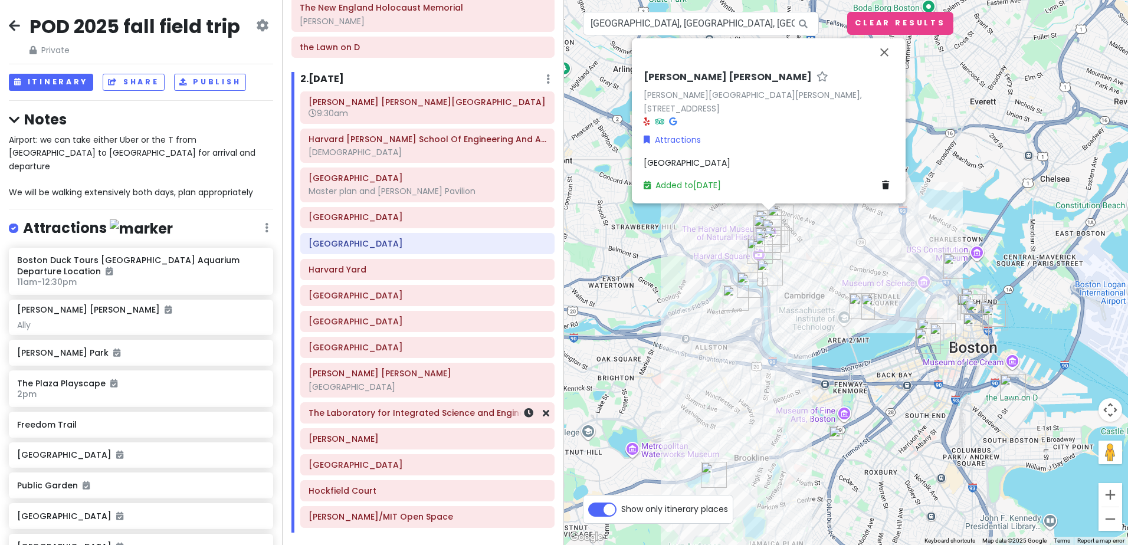
click at [444, 415] on h6 "The Laboratory for Integrated Science and Engineering" at bounding box center [428, 413] width 238 height 11
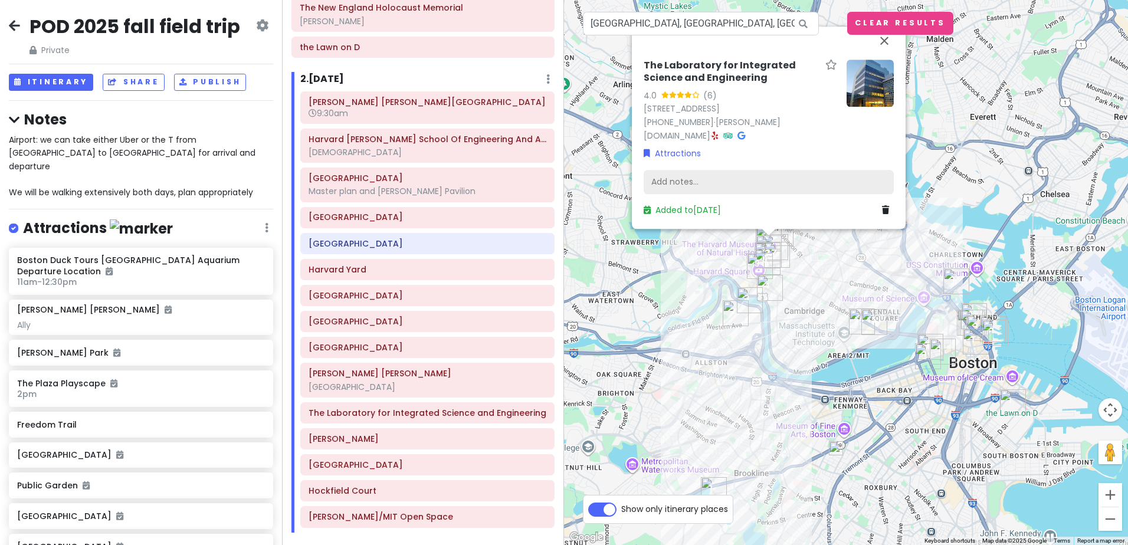
click at [696, 178] on div "Add notes..." at bounding box center [769, 182] width 250 height 25
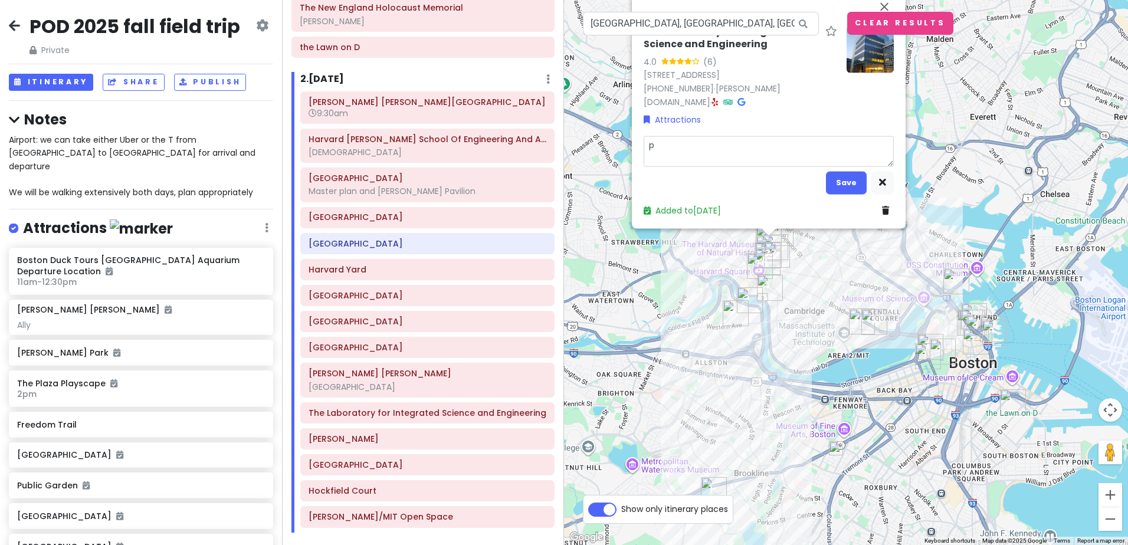
type textarea "x"
type textarea "p"
type textarea "x"
type textarea "P"
type textarea "x"
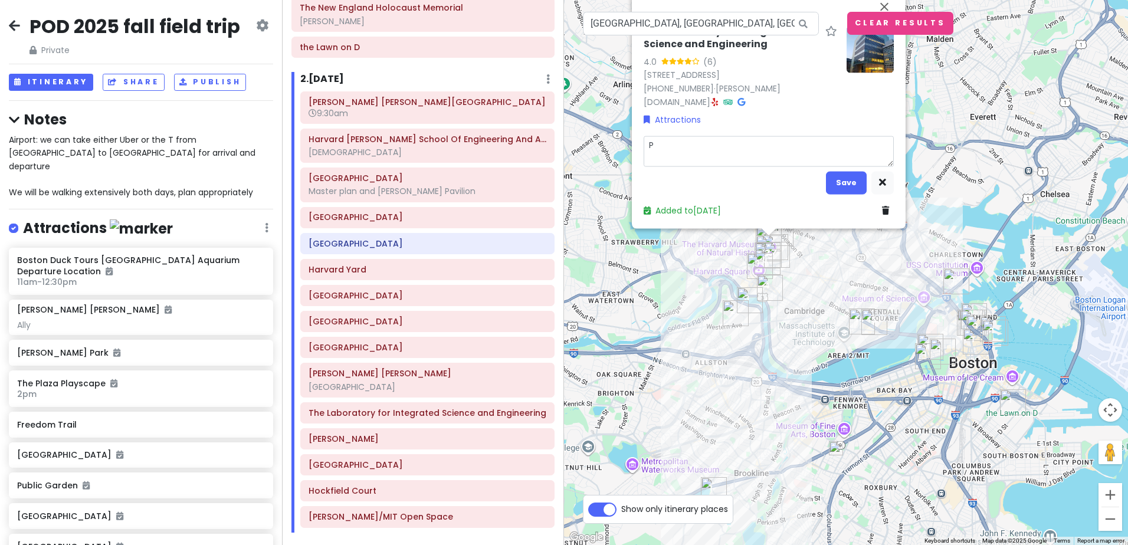
type textarea "Pa"
type textarea "x"
type textarea "Pau"
type textarea "x"
type textarea "[PERSON_NAME]"
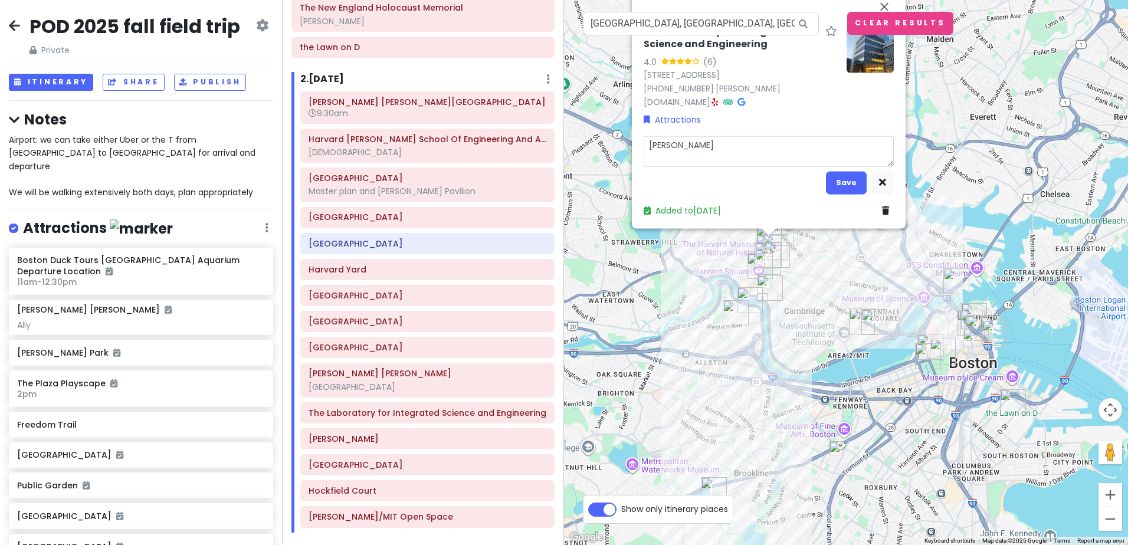
type textarea "x"
type textarea "Pauls"
type textarea "x"
type textarea "Paulso"
type textarea "x"
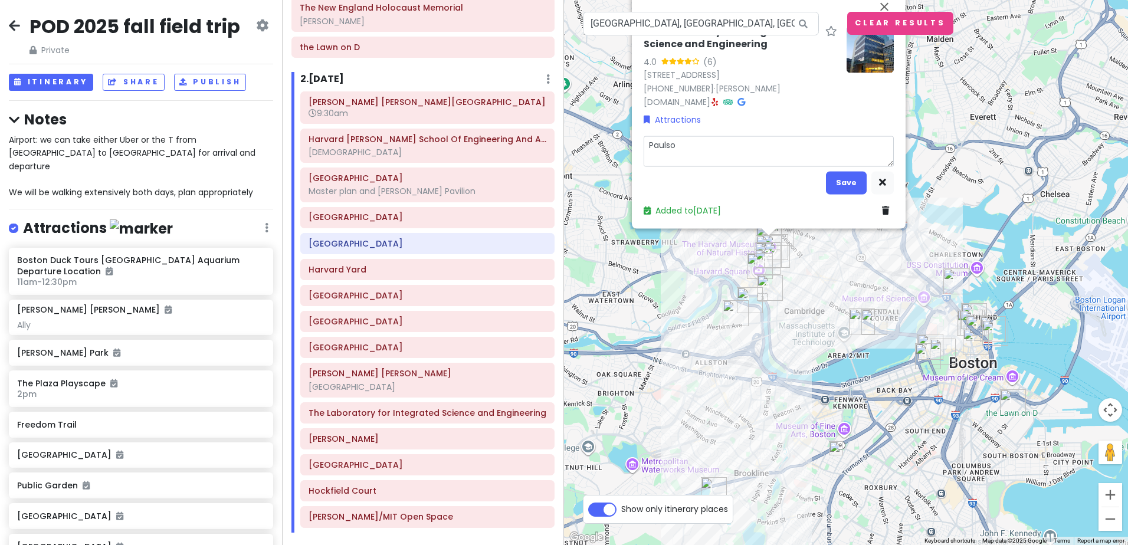
type textarea "[PERSON_NAME]"
type textarea "x"
type textarea "[PERSON_NAME]"
type textarea "x"
click at [884, 182] on icon "button" at bounding box center [882, 183] width 7 height 8
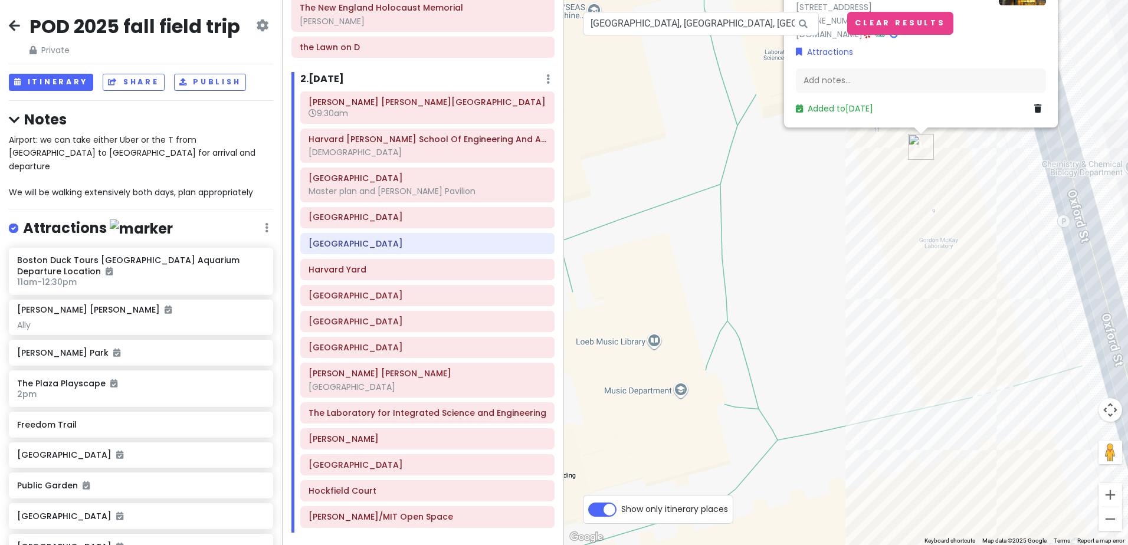
drag, startPoint x: 805, startPoint y: 433, endPoint x: 840, endPoint y: 196, distance: 239.2
click at [840, 196] on div "The Laboratory for Integrated Science and Engineering 4.0 (6) [STREET_ADDRESS] …" at bounding box center [846, 272] width 564 height 545
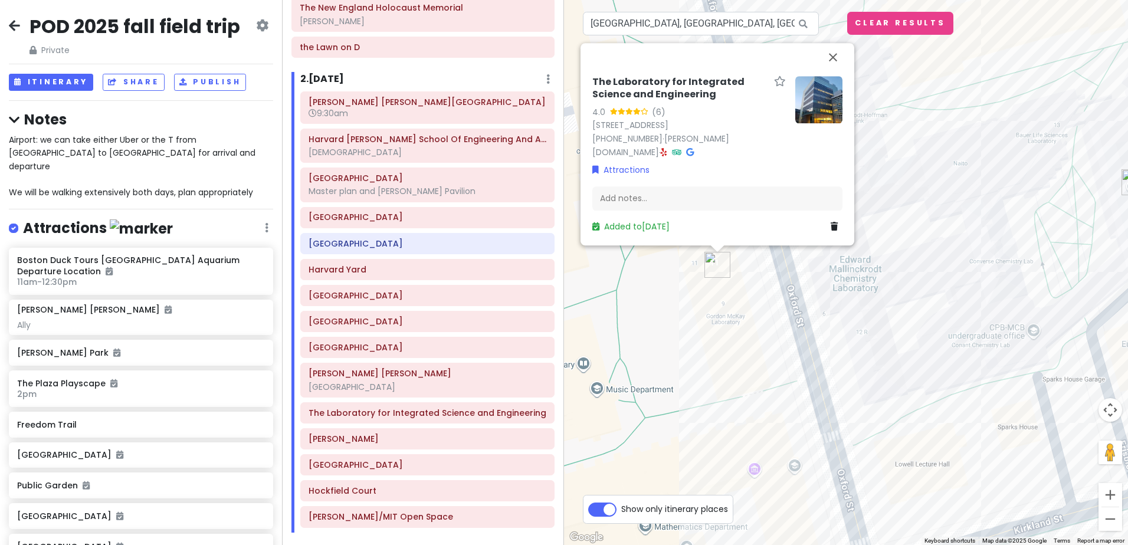
drag, startPoint x: 827, startPoint y: 338, endPoint x: 658, endPoint y: 372, distance: 172.1
click at [658, 372] on div "The Laboratory for Integrated Science and Engineering 4.0 (6) [STREET_ADDRESS] …" at bounding box center [846, 272] width 564 height 545
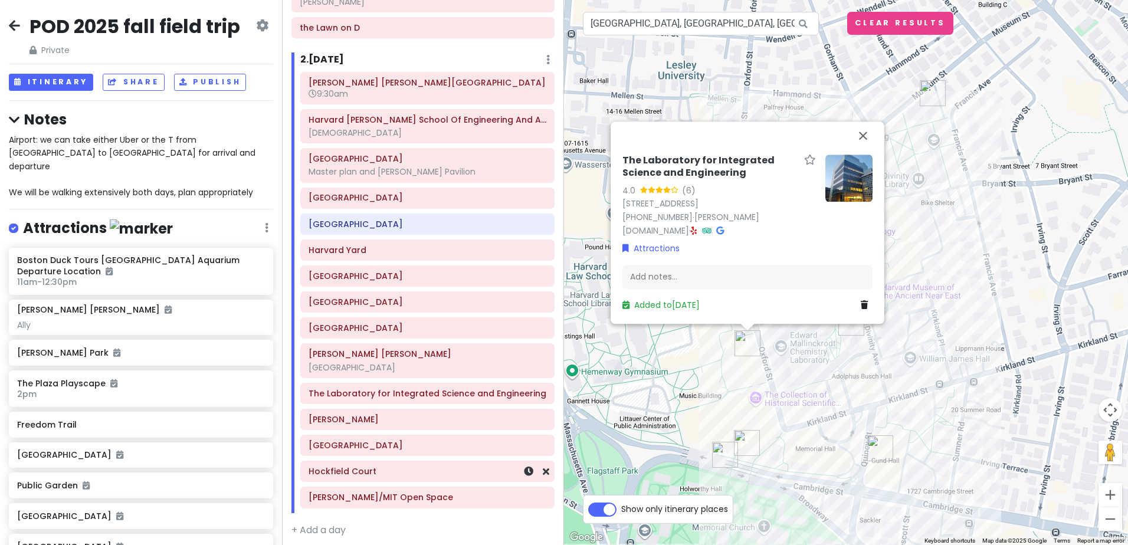
scroll to position [462, 0]
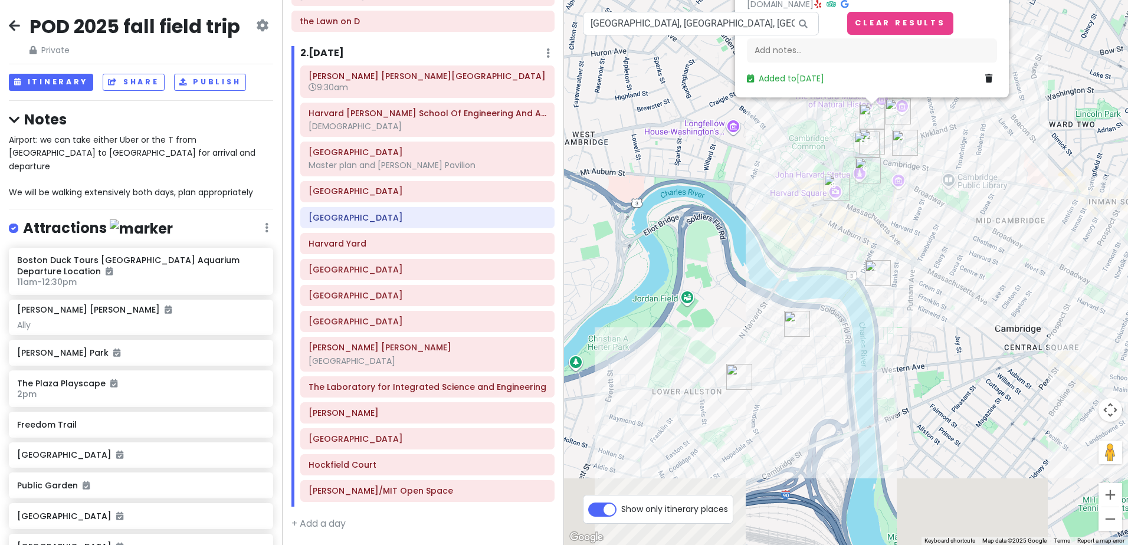
drag, startPoint x: 756, startPoint y: 497, endPoint x: 730, endPoint y: 297, distance: 201.0
click at [730, 297] on div "The Laboratory for Integrated Science and Engineering 4.0 (6) [STREET_ADDRESS] …" at bounding box center [846, 272] width 564 height 545
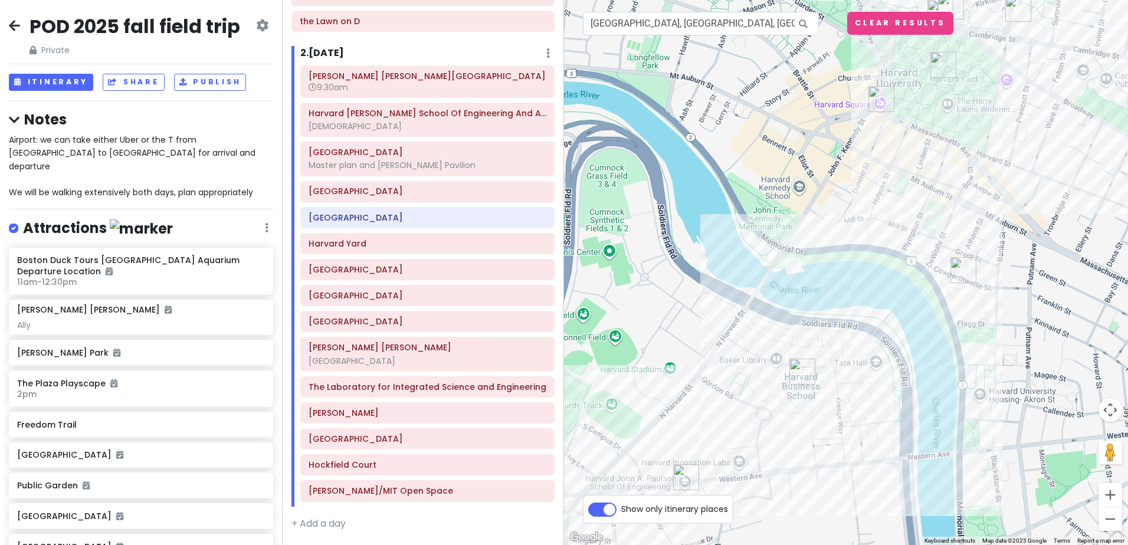
drag, startPoint x: 806, startPoint y: 217, endPoint x: 759, endPoint y: 361, distance: 151.5
click at [759, 361] on div "The Laboratory for Integrated Science and Engineering 4.0 (6) [STREET_ADDRESS] …" at bounding box center [846, 272] width 564 height 545
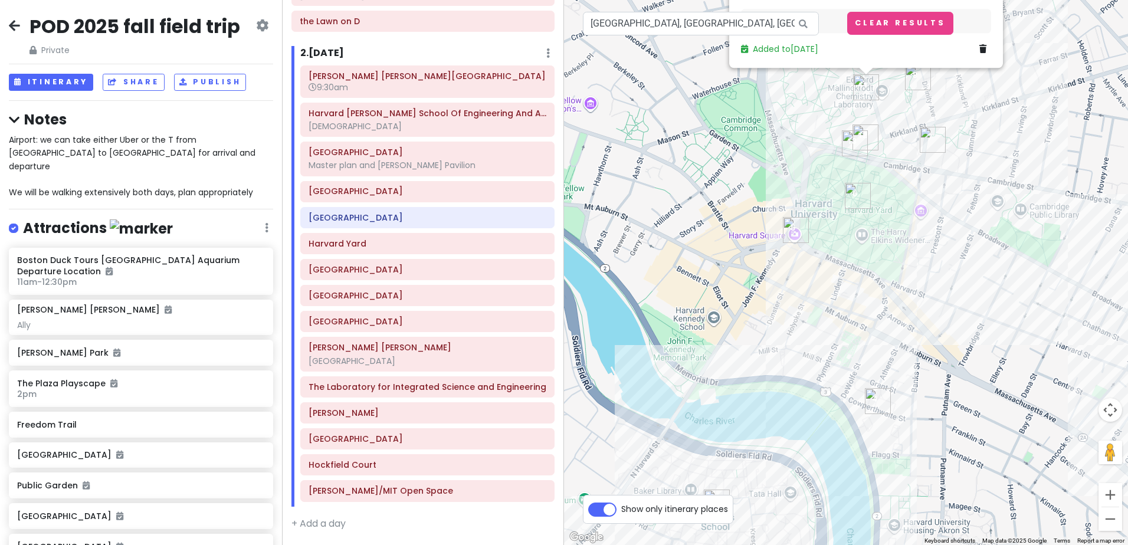
drag, startPoint x: 903, startPoint y: 199, endPoint x: 816, endPoint y: 326, distance: 154.0
click at [817, 326] on div "The Laboratory for Integrated Science and Engineering 4.0 (6) [STREET_ADDRESS] …" at bounding box center [846, 272] width 564 height 545
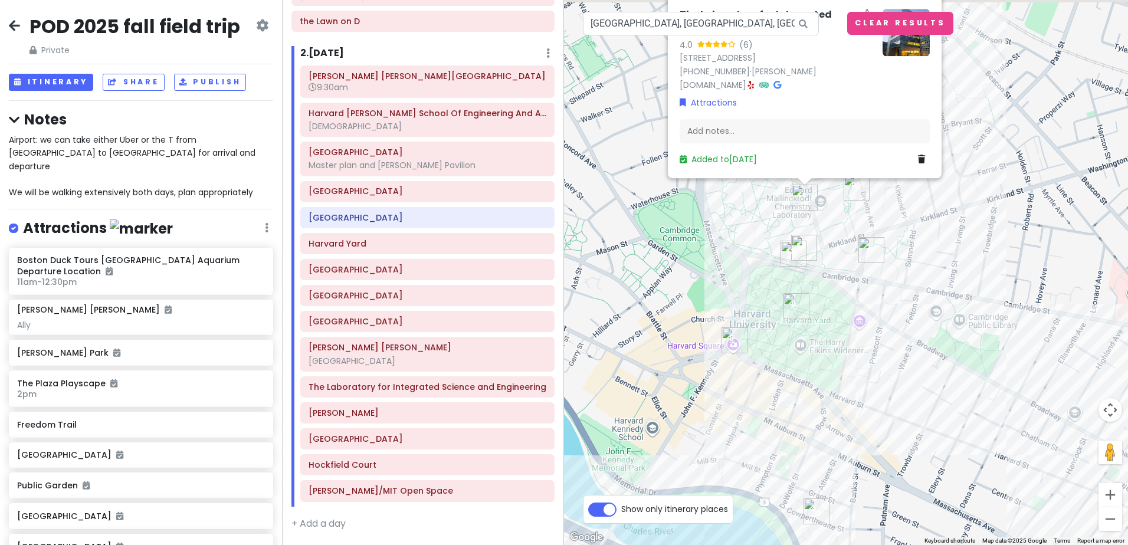
drag, startPoint x: 847, startPoint y: 189, endPoint x: 785, endPoint y: 303, distance: 130.4
click at [785, 303] on img "Harvard Yard" at bounding box center [797, 306] width 26 height 26
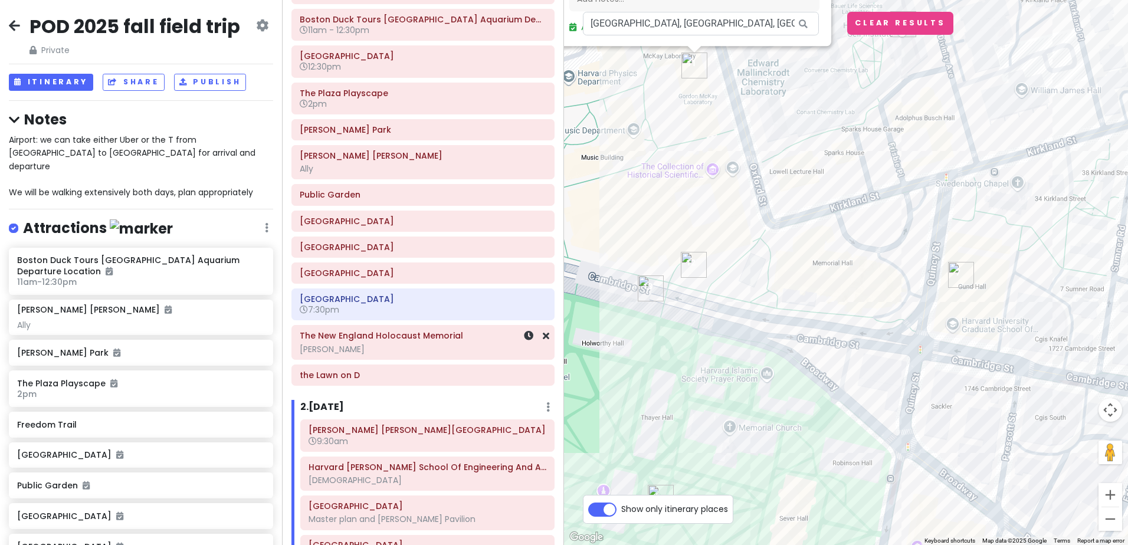
scroll to position [49, 0]
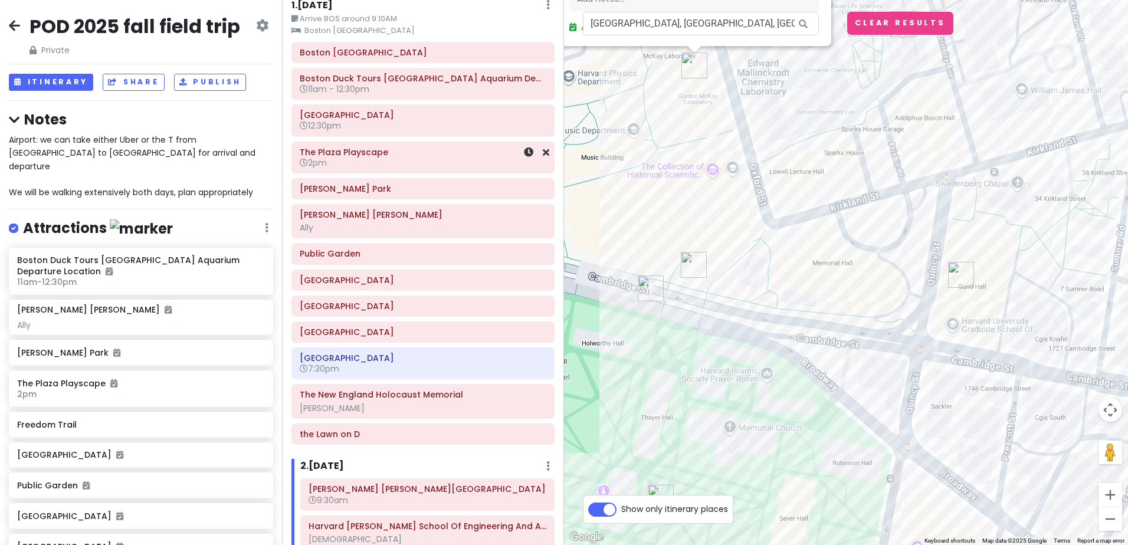
click at [412, 163] on h6 "2pm" at bounding box center [423, 163] width 247 height 11
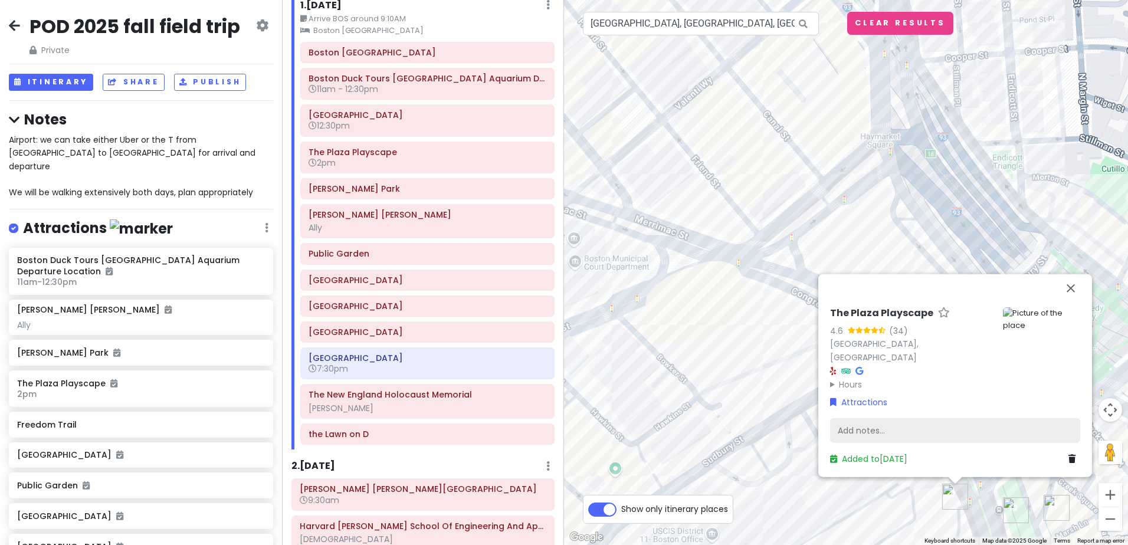
click at [887, 423] on div "Add notes..." at bounding box center [955, 430] width 250 height 25
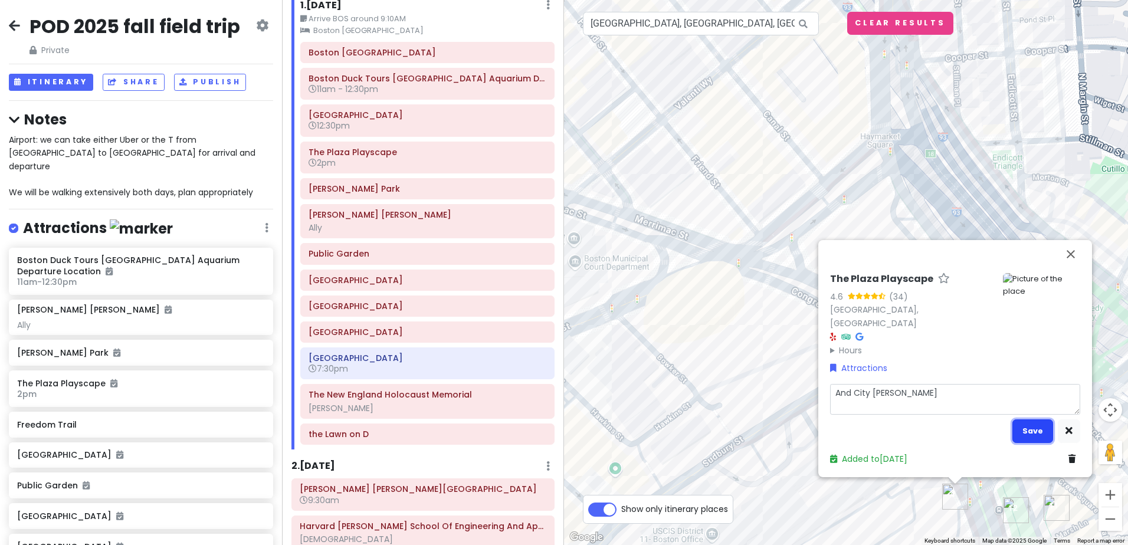
click at [1020, 425] on button "Save" at bounding box center [1033, 431] width 41 height 23
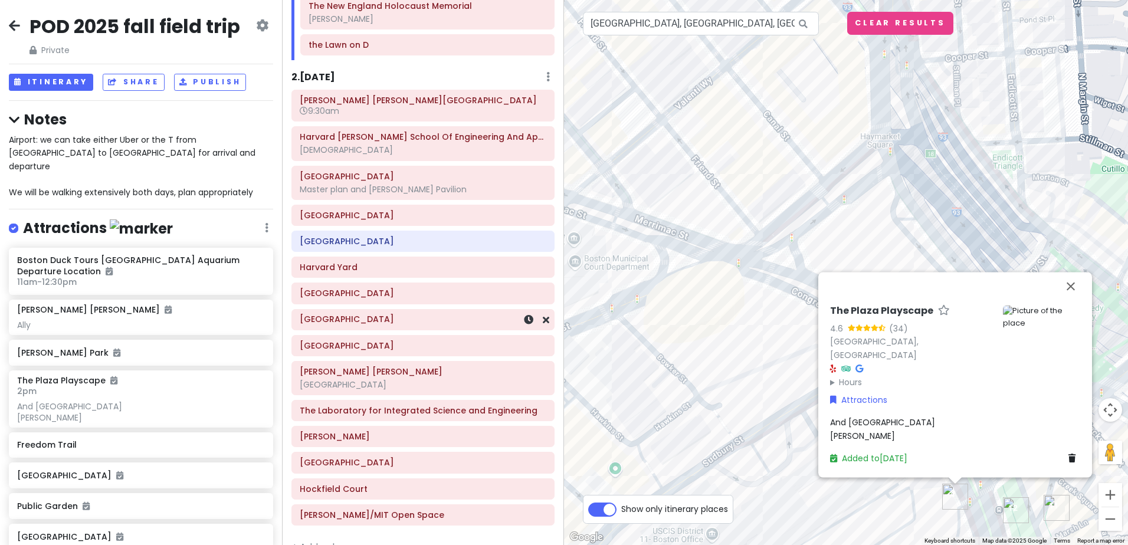
scroll to position [486, 0]
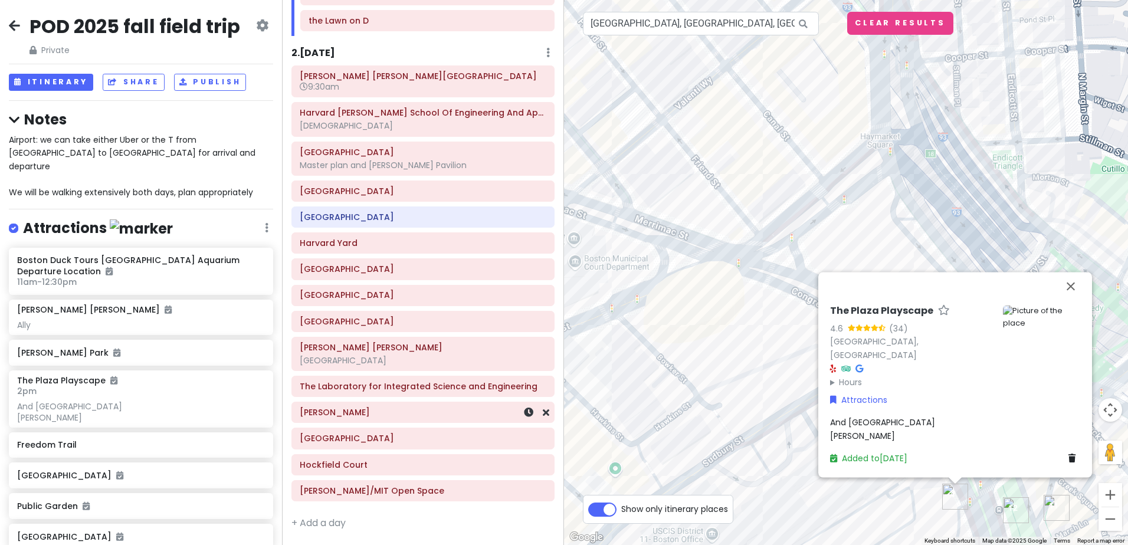
click at [384, 412] on h6 "[PERSON_NAME]" at bounding box center [423, 412] width 247 height 11
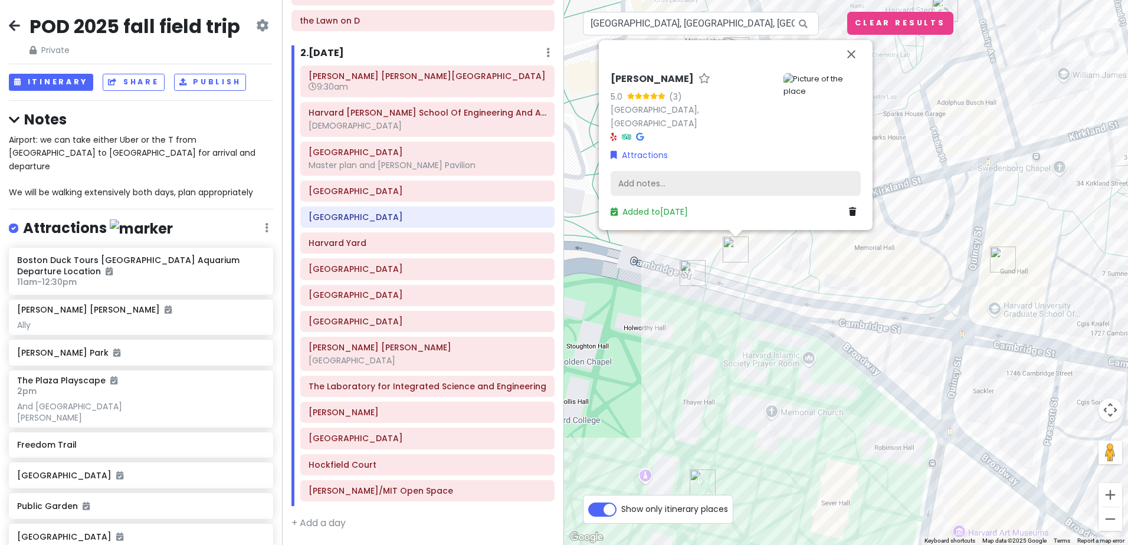
click at [654, 177] on div "Add notes..." at bounding box center [736, 183] width 250 height 25
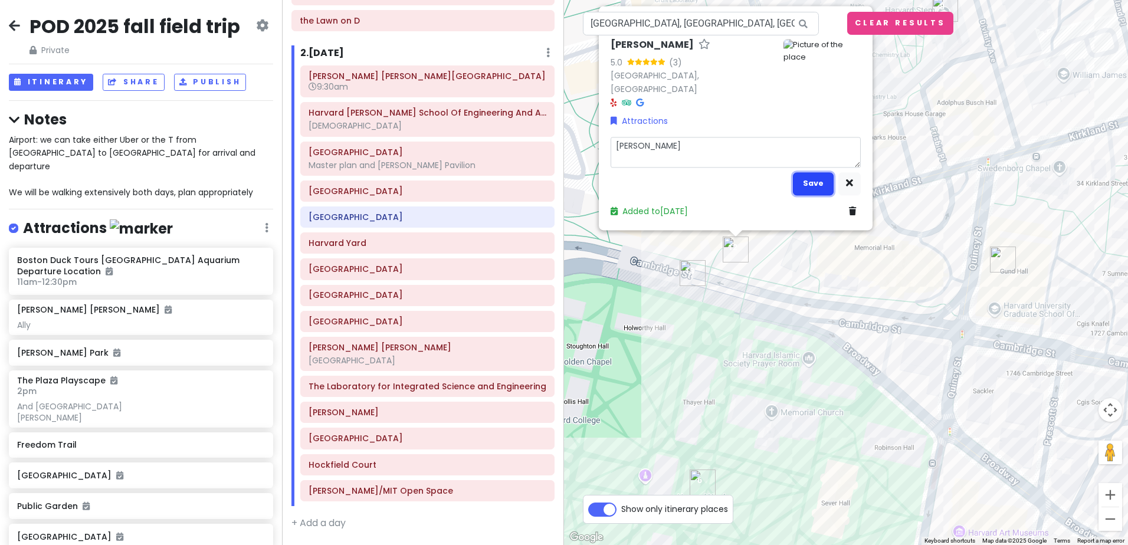
click at [816, 183] on button "Save" at bounding box center [813, 183] width 41 height 23
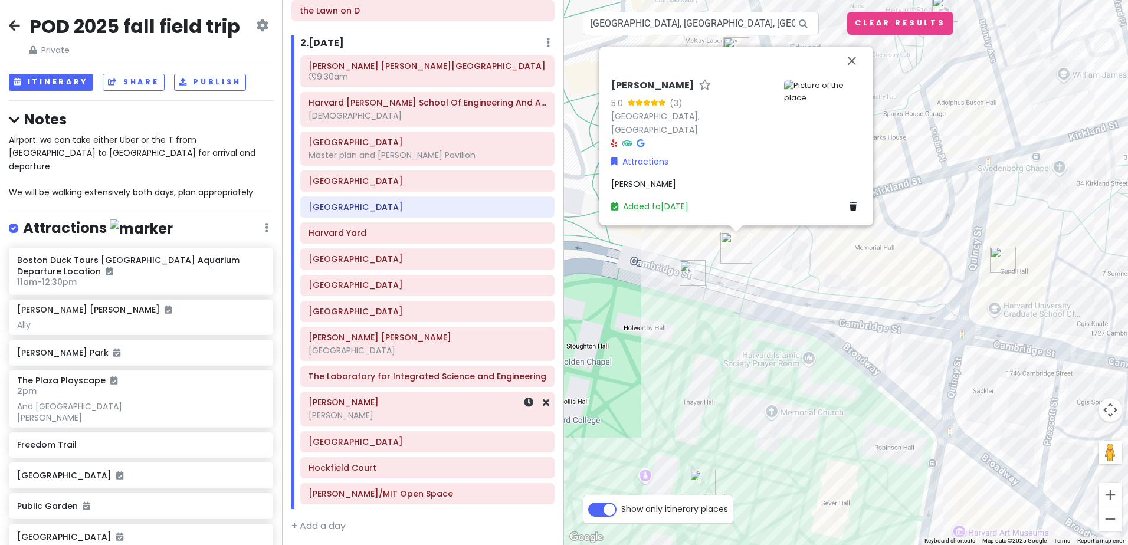
scroll to position [499, 0]
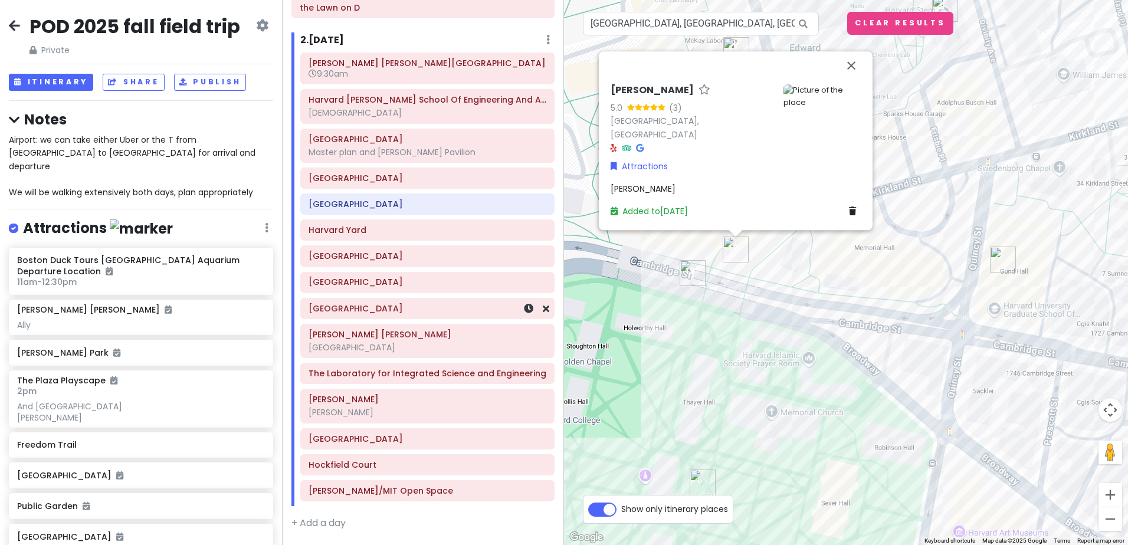
click at [391, 310] on h6 "[GEOGRAPHIC_DATA]" at bounding box center [428, 308] width 238 height 11
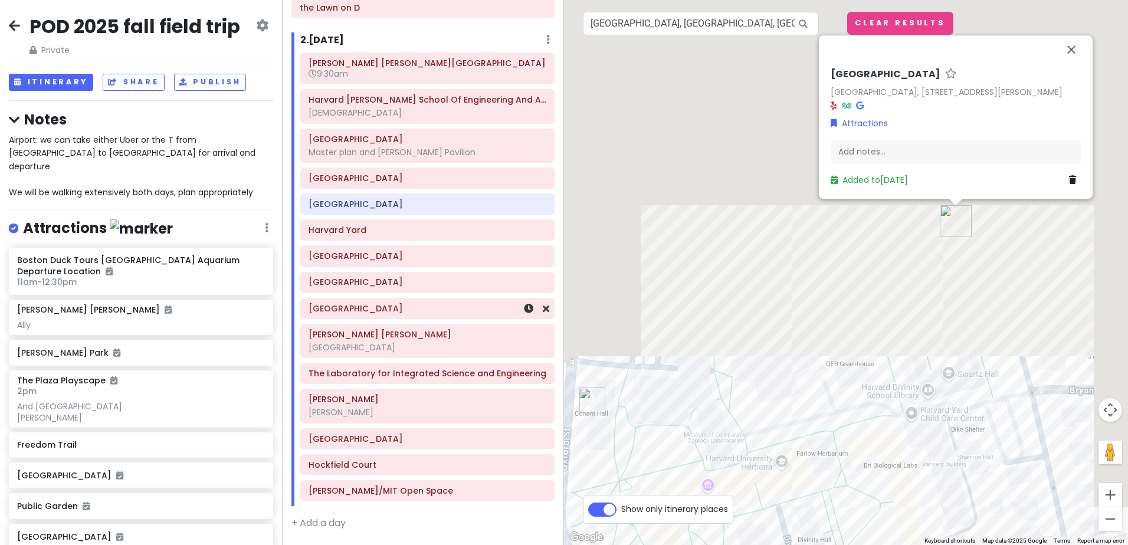
click at [391, 314] on div "[GEOGRAPHIC_DATA]" at bounding box center [428, 308] width 238 height 17
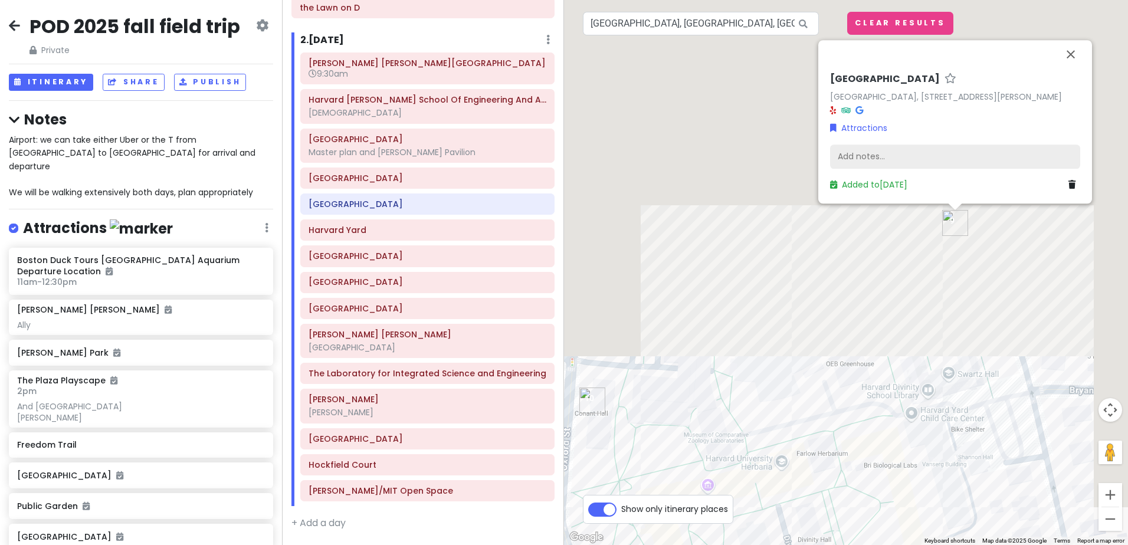
click at [901, 149] on div "Add notes..." at bounding box center [955, 157] width 250 height 25
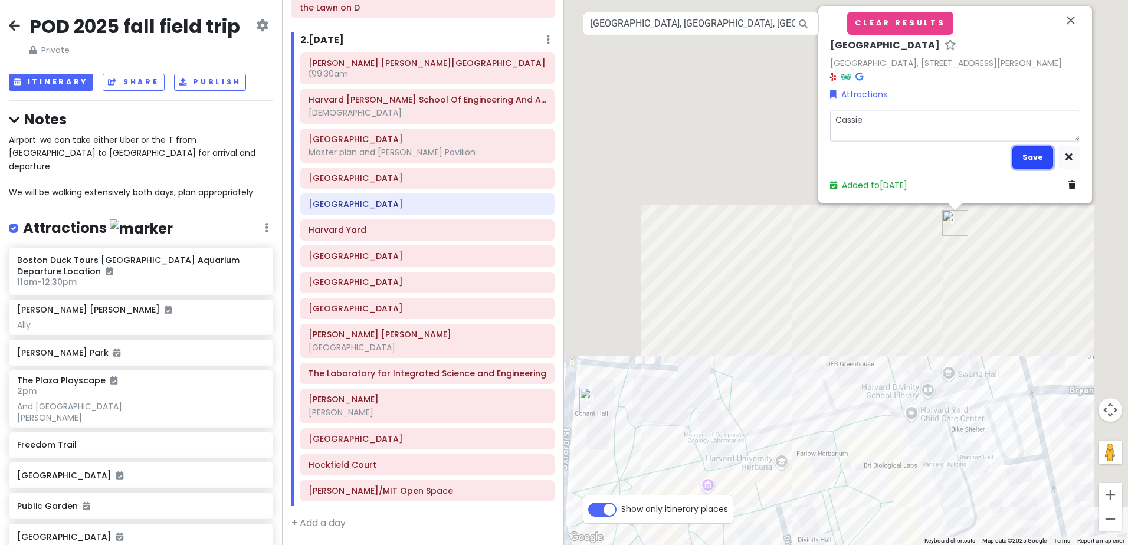
click at [1029, 146] on button "Save" at bounding box center [1033, 157] width 41 height 23
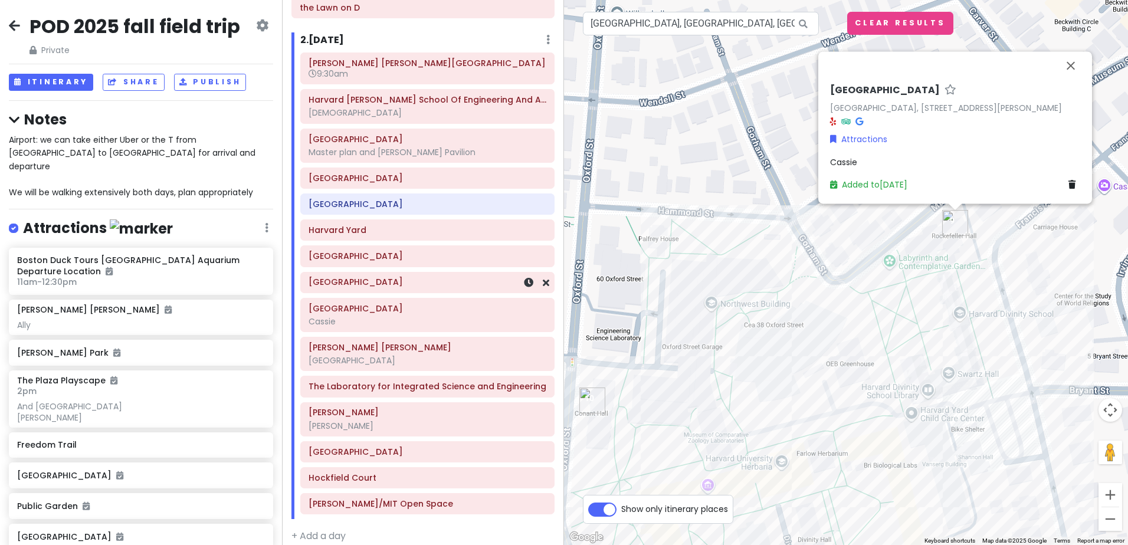
click at [427, 286] on h6 "[GEOGRAPHIC_DATA]" at bounding box center [428, 282] width 238 height 11
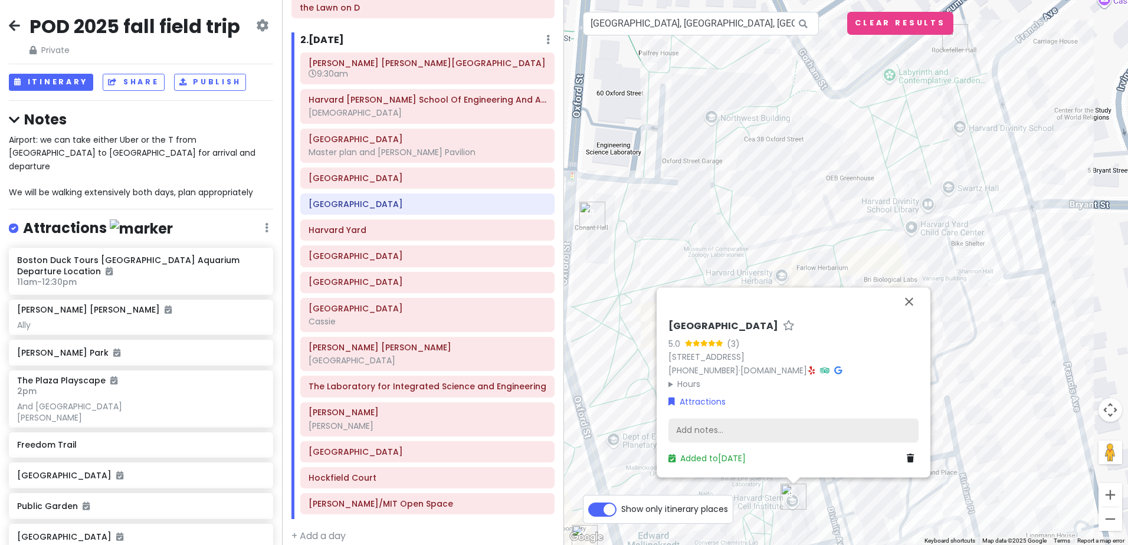
click at [677, 427] on div "Add notes..." at bounding box center [794, 430] width 250 height 25
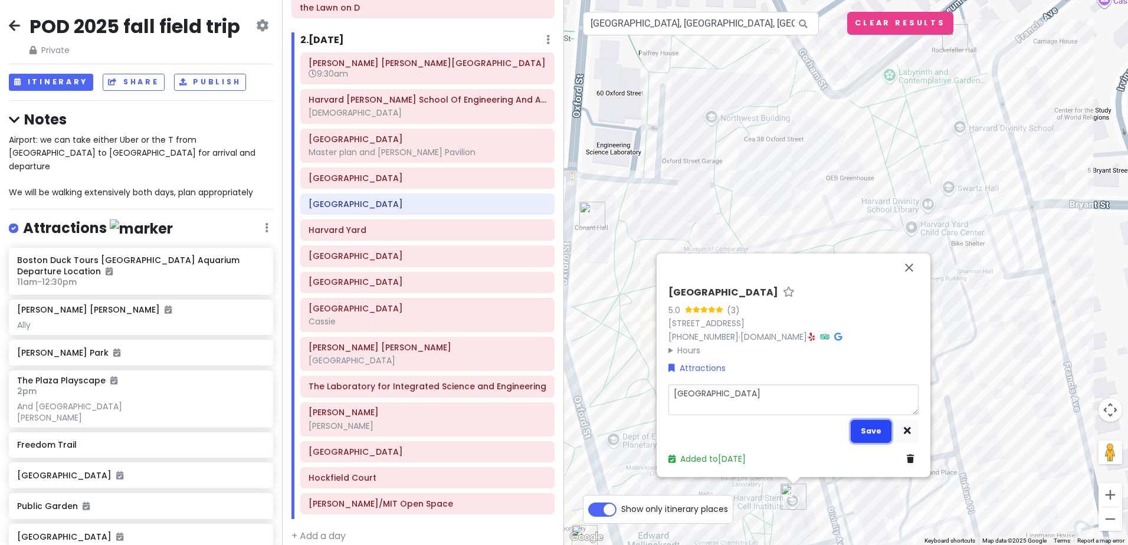
click at [863, 428] on button "Save" at bounding box center [871, 431] width 41 height 23
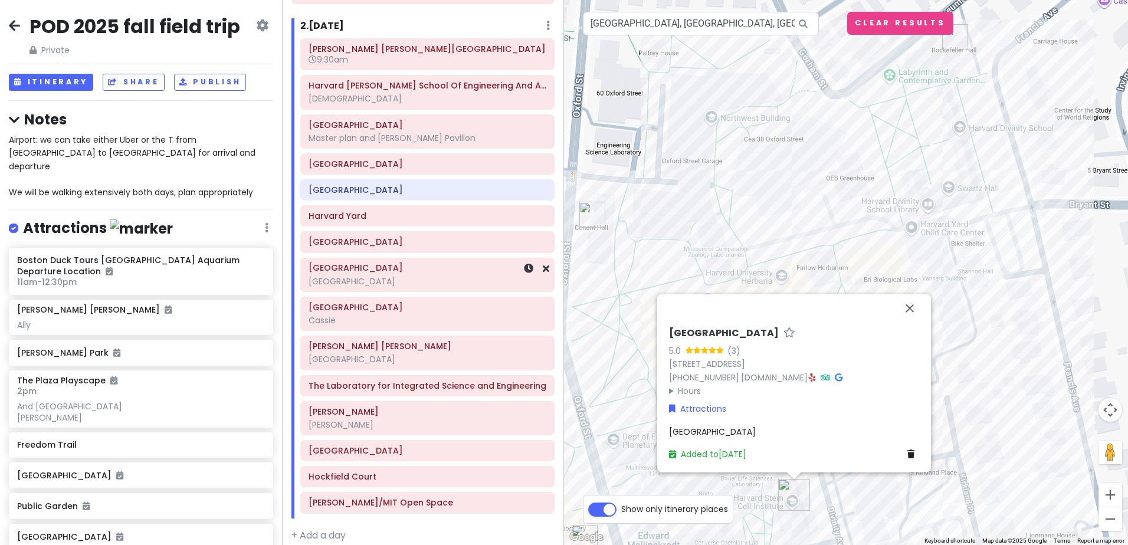
scroll to position [525, 0]
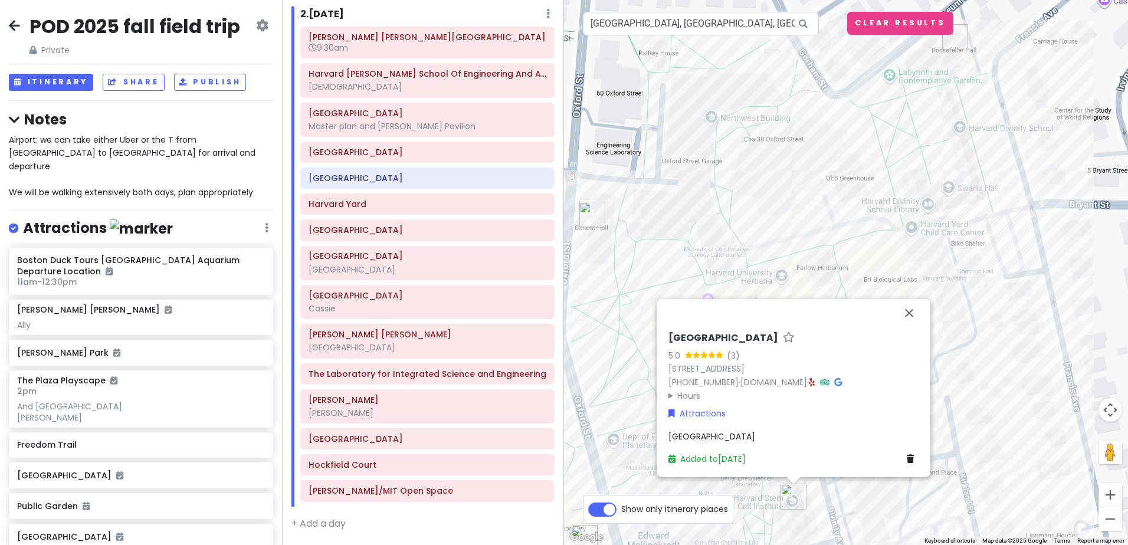
click at [593, 218] on img "Conant Hall" at bounding box center [592, 215] width 26 height 26
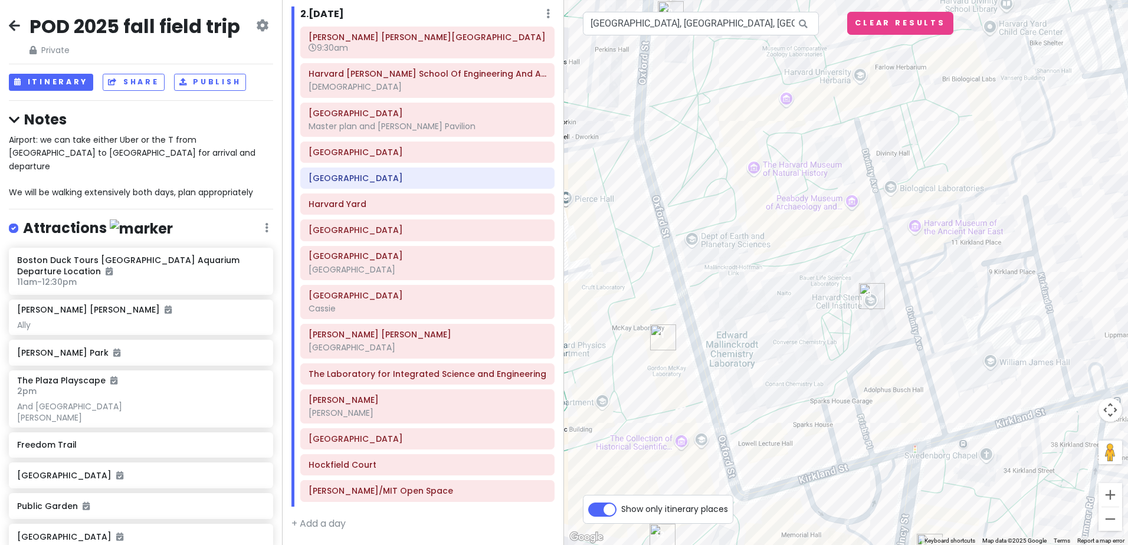
click at [662, 339] on img "The Laboratory for Integrated Science and Engineering" at bounding box center [663, 338] width 26 height 26
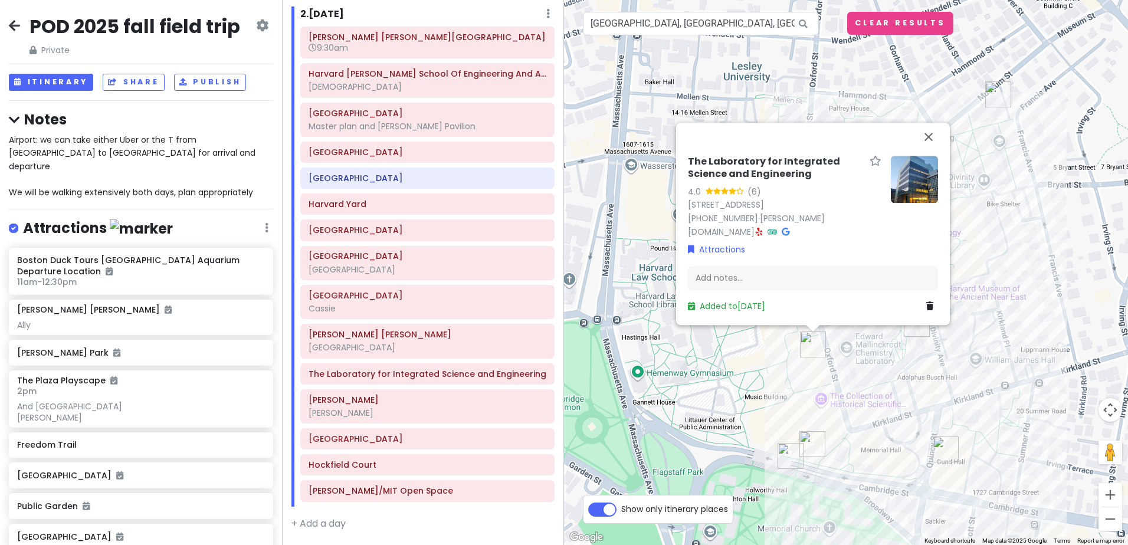
drag, startPoint x: 814, startPoint y: 391, endPoint x: 846, endPoint y: 386, distance: 32.8
click at [846, 386] on div "The Laboratory for Integrated Science and Engineering 4.0 (6) [STREET_ADDRESS] …" at bounding box center [846, 272] width 564 height 545
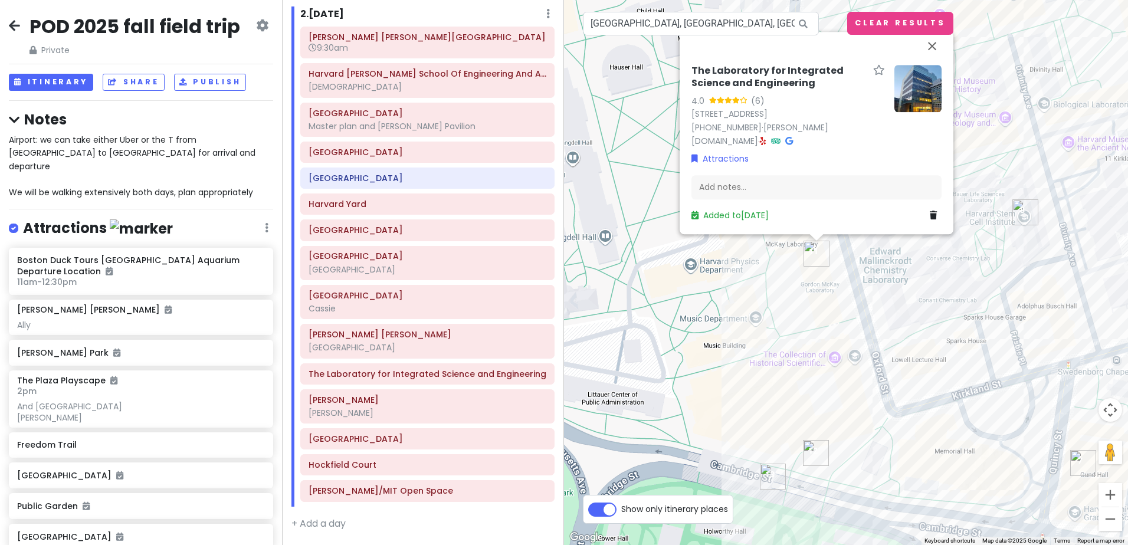
drag, startPoint x: 771, startPoint y: 391, endPoint x: 748, endPoint y: 327, distance: 67.8
click at [748, 327] on div "The Laboratory for Integrated Science and Engineering 4.0 (6) [STREET_ADDRESS] …" at bounding box center [846, 272] width 564 height 545
click at [728, 188] on div "Add notes..." at bounding box center [817, 187] width 250 height 25
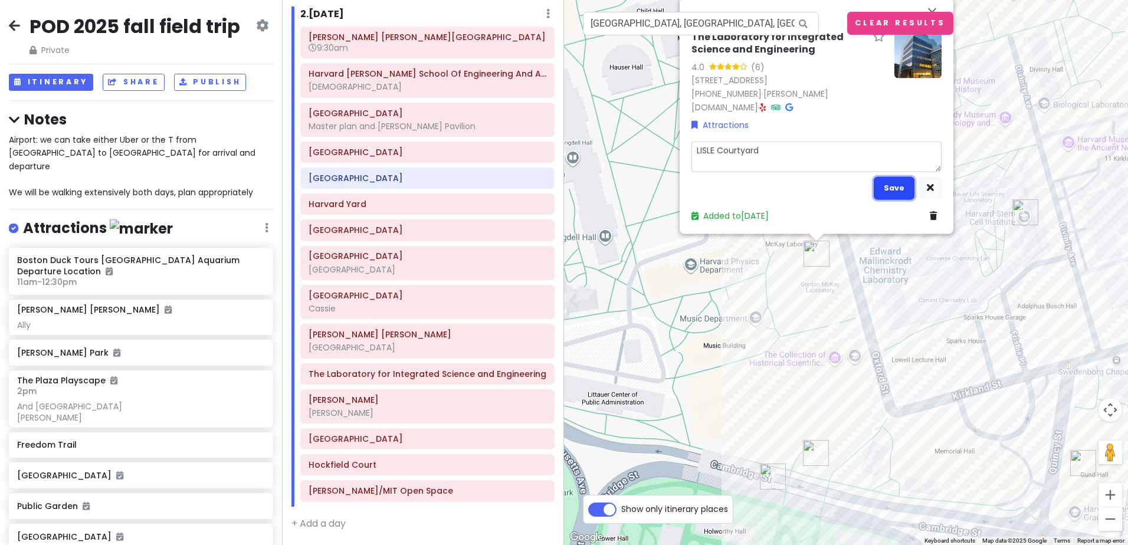
click at [890, 187] on button "Save" at bounding box center [894, 187] width 41 height 23
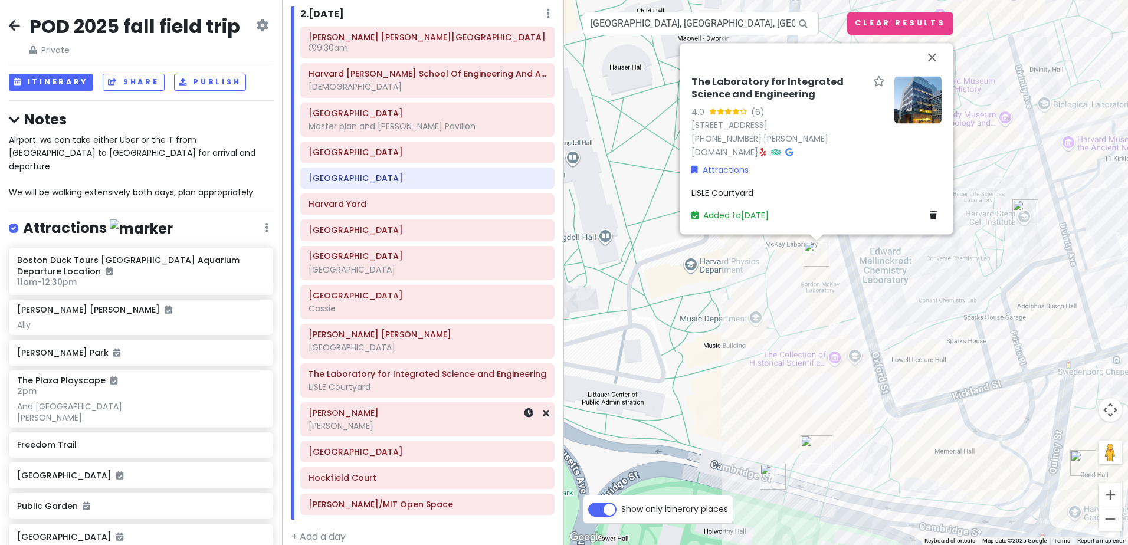
scroll to position [538, 0]
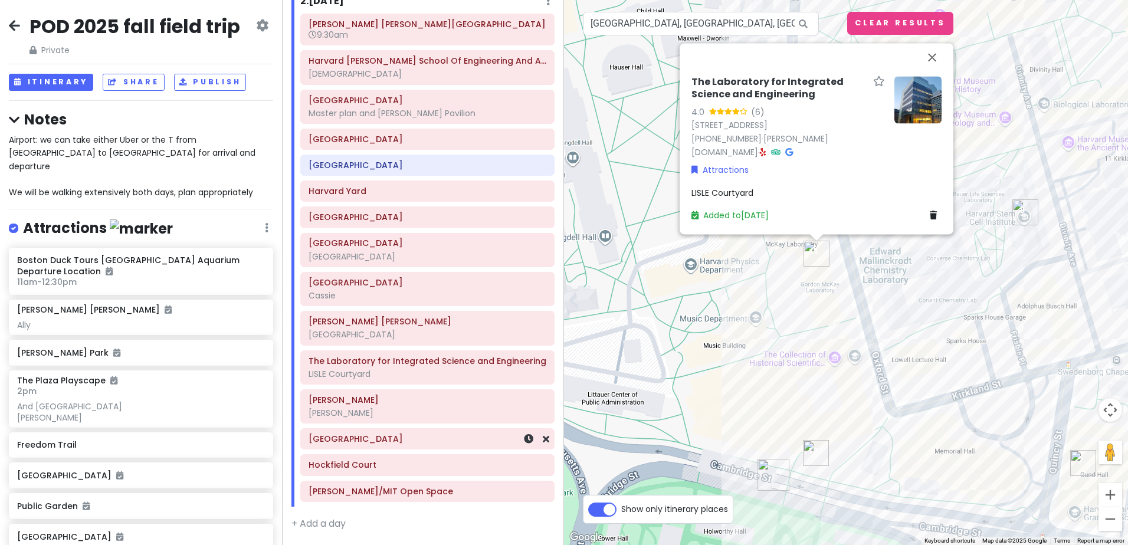
click at [436, 444] on h6 "[GEOGRAPHIC_DATA]" at bounding box center [428, 439] width 238 height 11
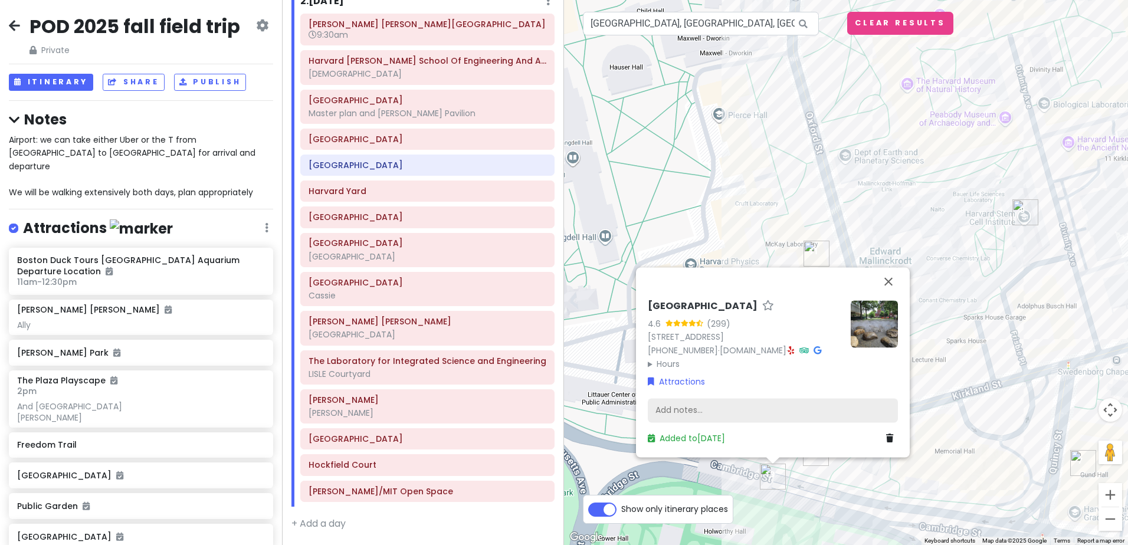
click at [671, 410] on div "Add notes..." at bounding box center [773, 410] width 250 height 25
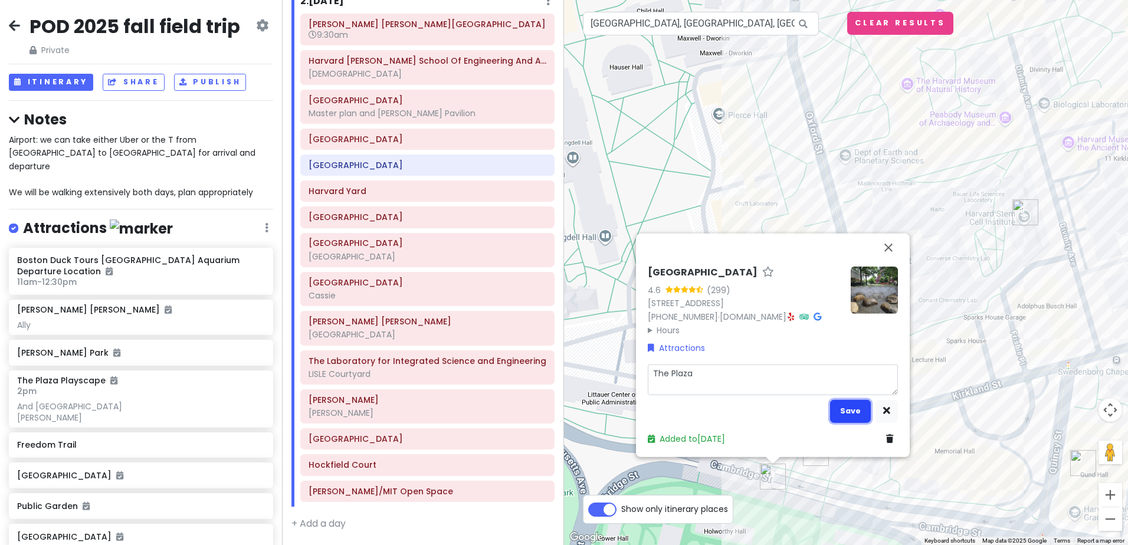
click at [846, 417] on button "Save" at bounding box center [850, 410] width 41 height 23
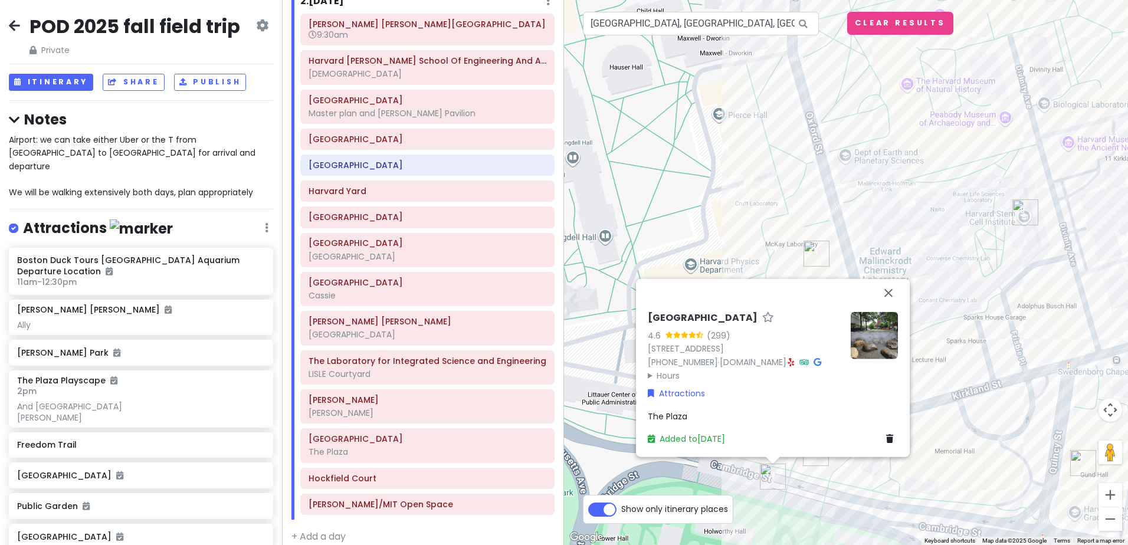
scroll to position [551, 0]
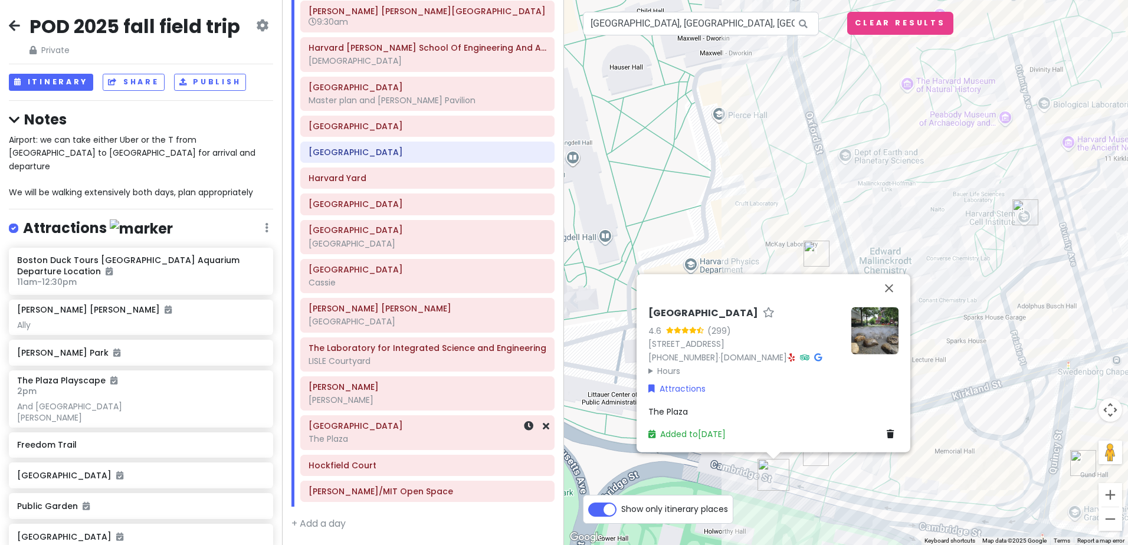
click at [404, 441] on div "The Plaza" at bounding box center [428, 439] width 238 height 11
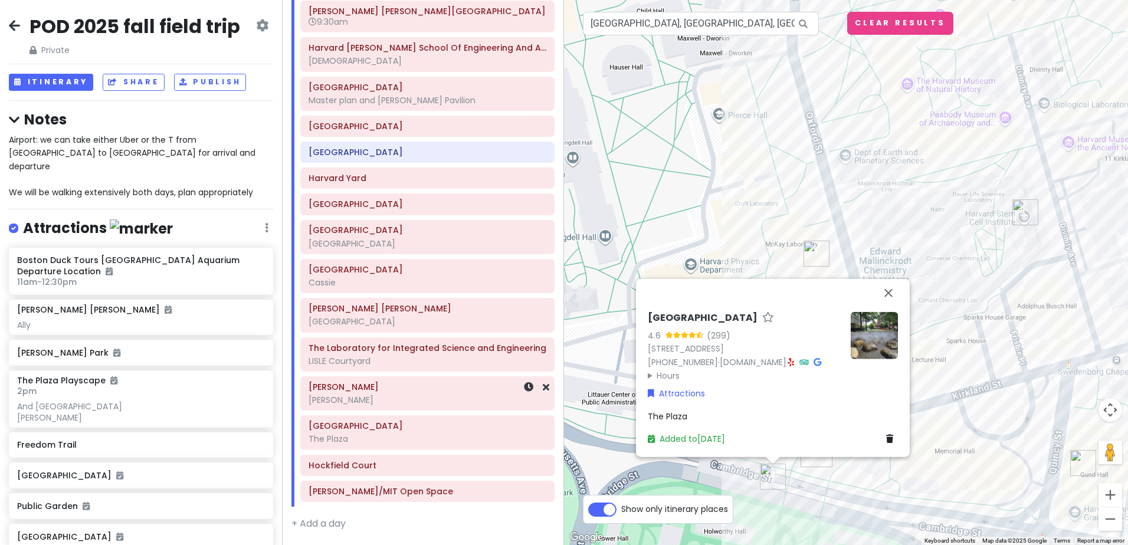
click at [428, 398] on div "[PERSON_NAME]" at bounding box center [428, 400] width 238 height 11
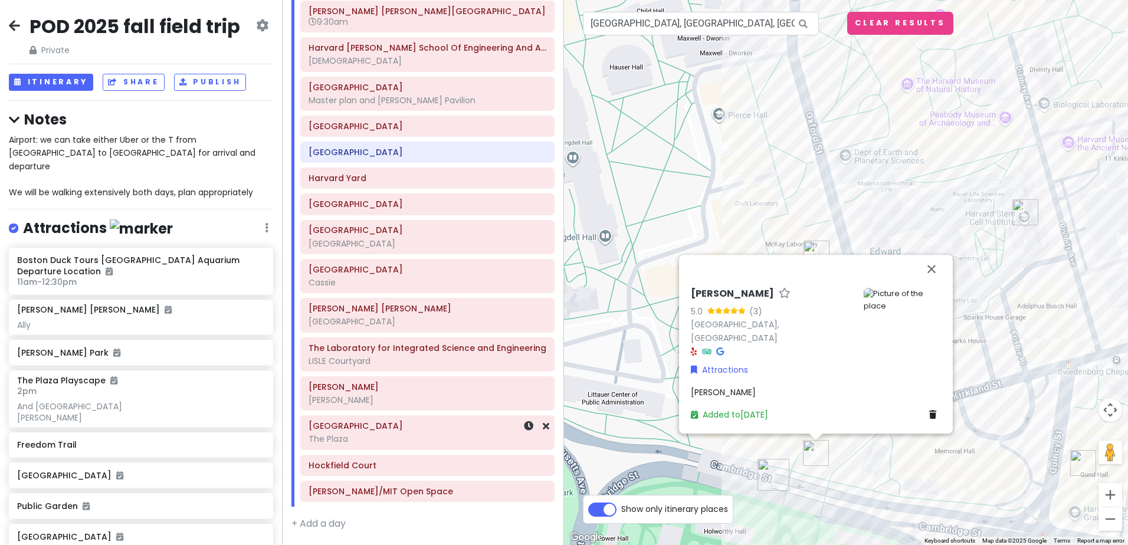
click at [446, 433] on div "[GEOGRAPHIC_DATA] [GEOGRAPHIC_DATA]" at bounding box center [428, 433] width 238 height 30
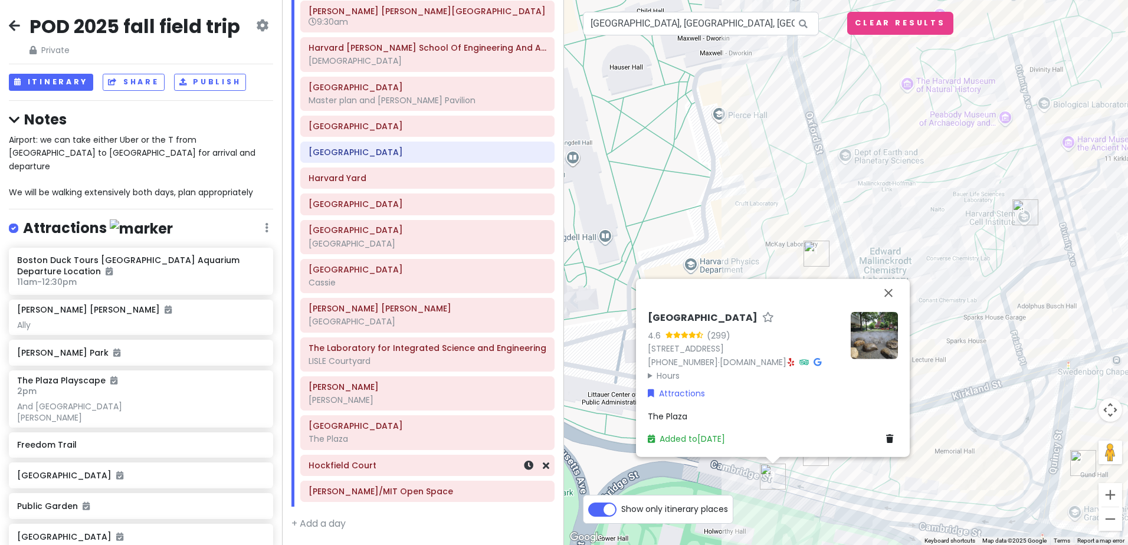
click at [399, 467] on h6 "Hockfield Court" at bounding box center [428, 465] width 238 height 11
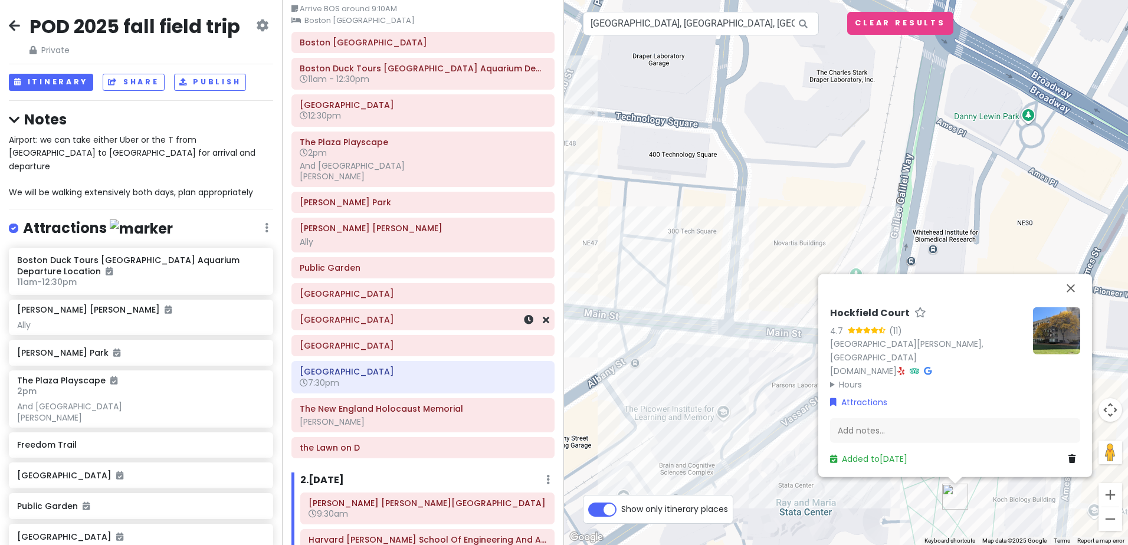
scroll to position [118, 0]
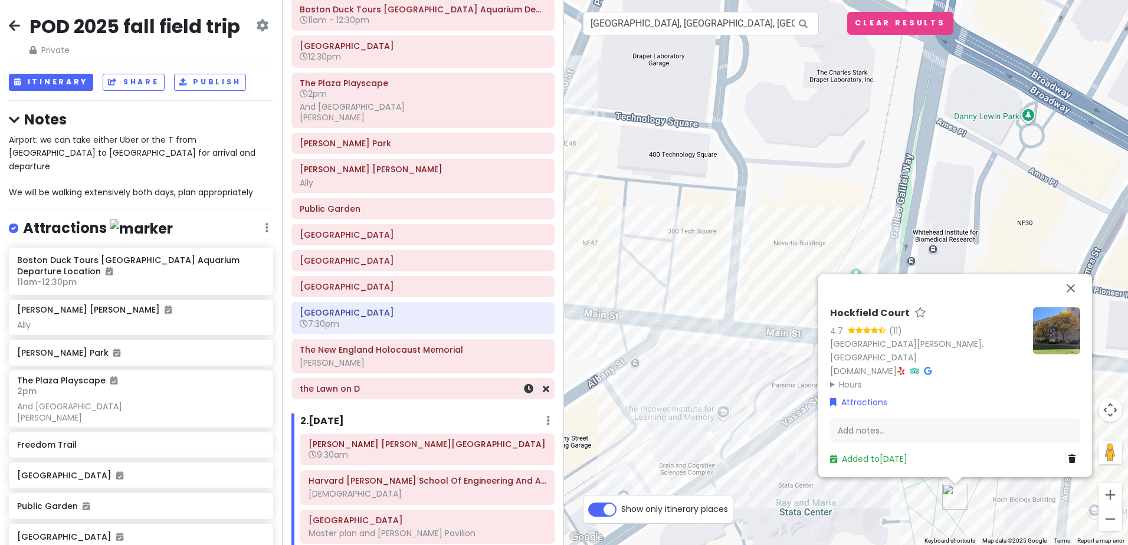
click at [402, 392] on h6 "the Lawn on D" at bounding box center [423, 389] width 247 height 11
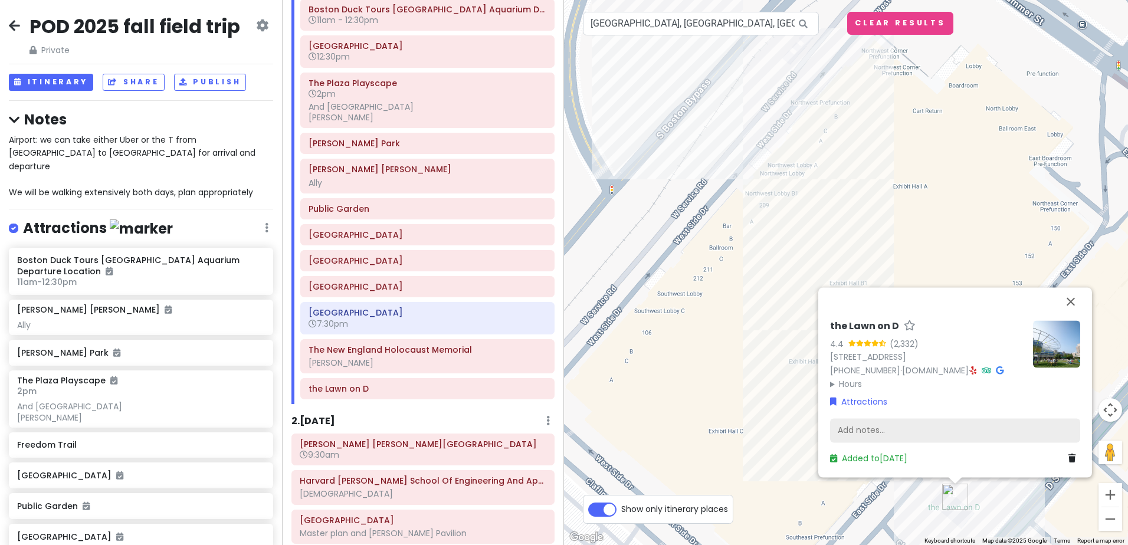
click at [869, 434] on div "Add notes..." at bounding box center [955, 430] width 250 height 25
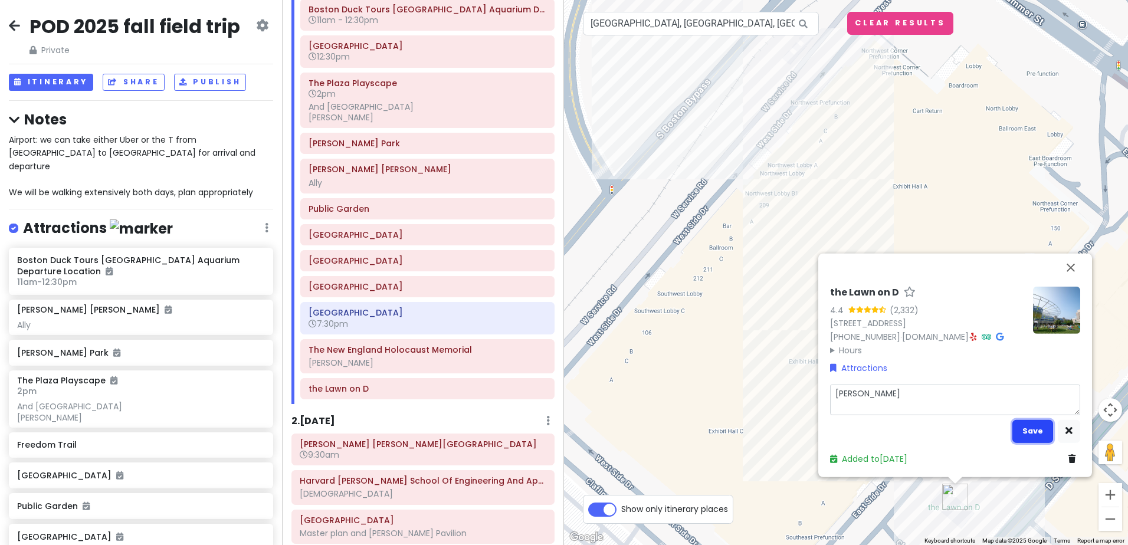
click at [1043, 432] on button "Save" at bounding box center [1033, 431] width 41 height 23
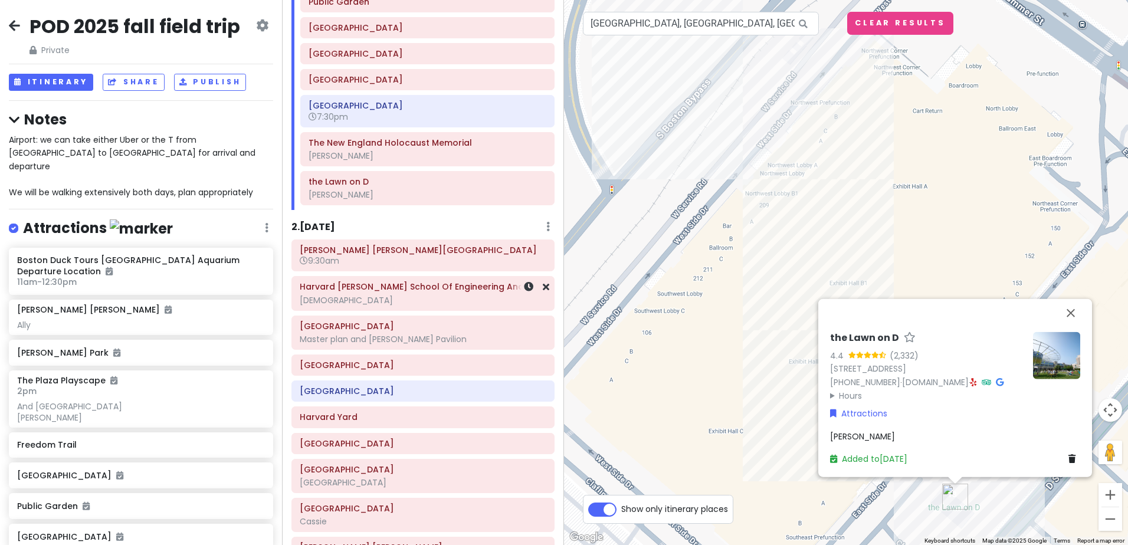
scroll to position [354, 0]
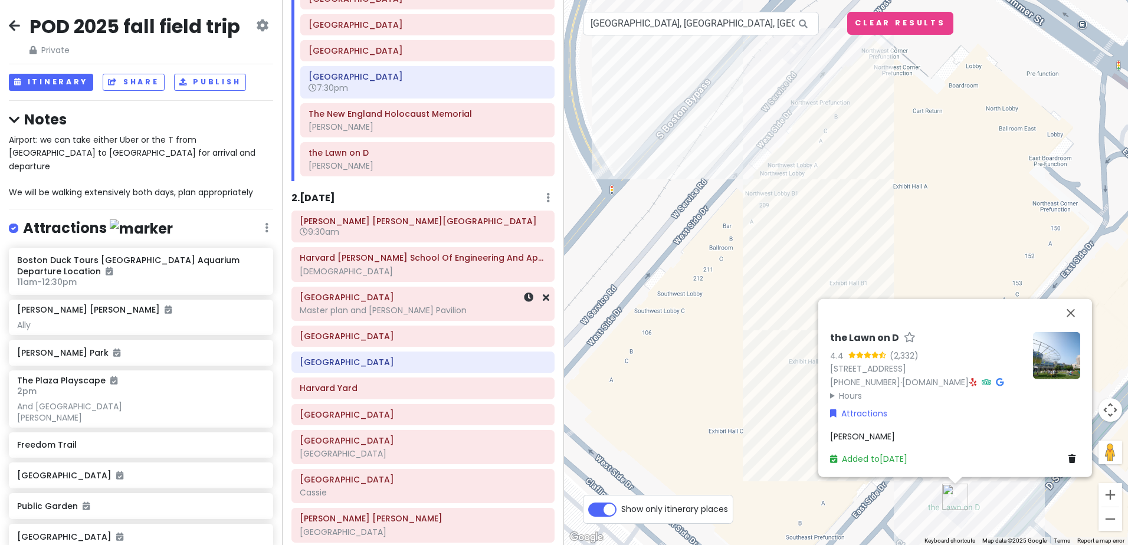
click at [462, 312] on div "Master plan and [PERSON_NAME] Pavilion" at bounding box center [423, 310] width 247 height 11
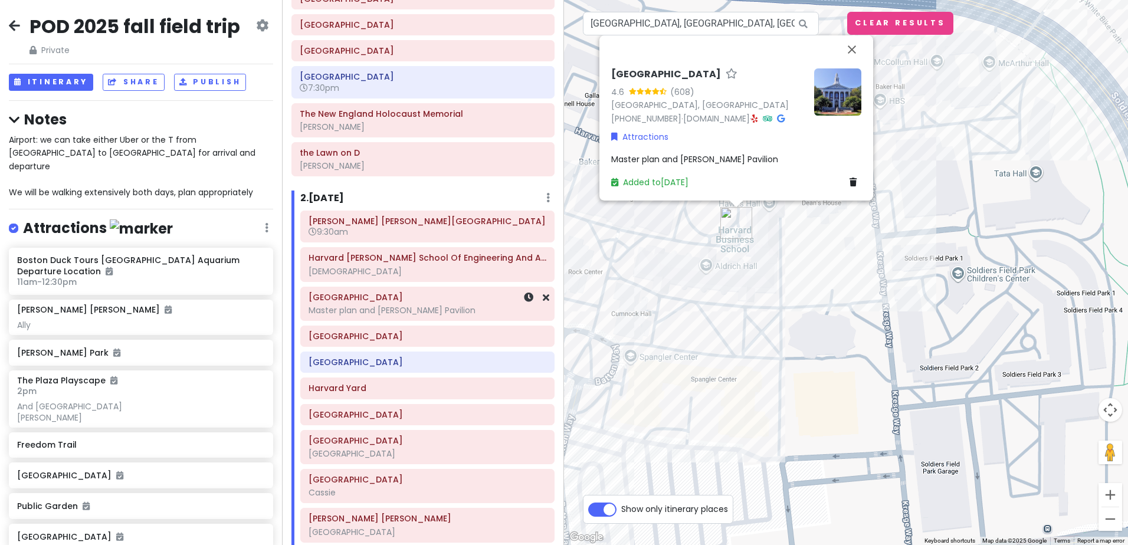
click at [476, 308] on div "Master plan and [PERSON_NAME] Pavilion" at bounding box center [428, 310] width 238 height 11
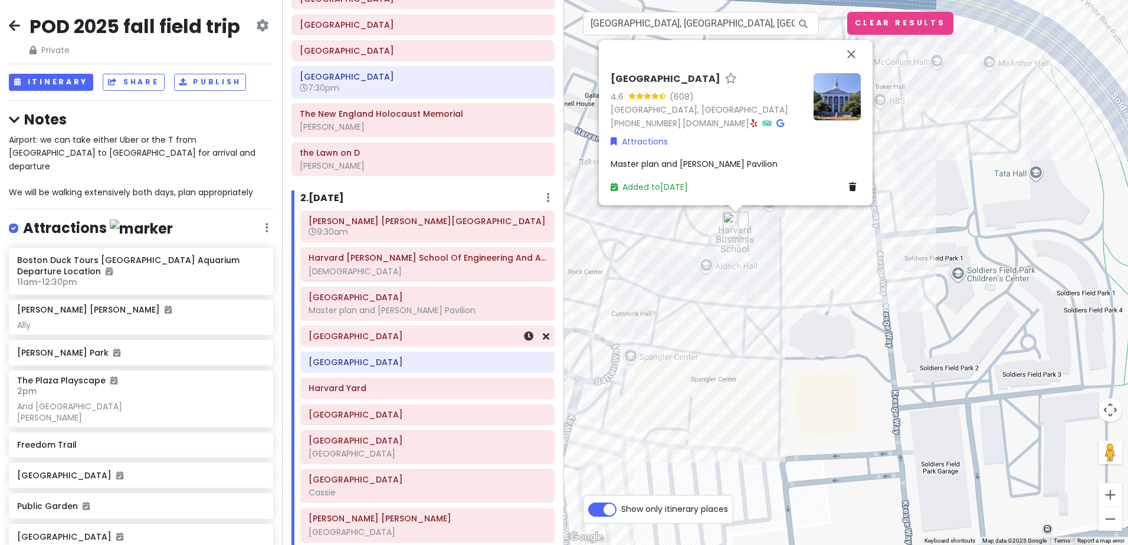
click at [427, 336] on h6 "[GEOGRAPHIC_DATA]" at bounding box center [428, 336] width 238 height 11
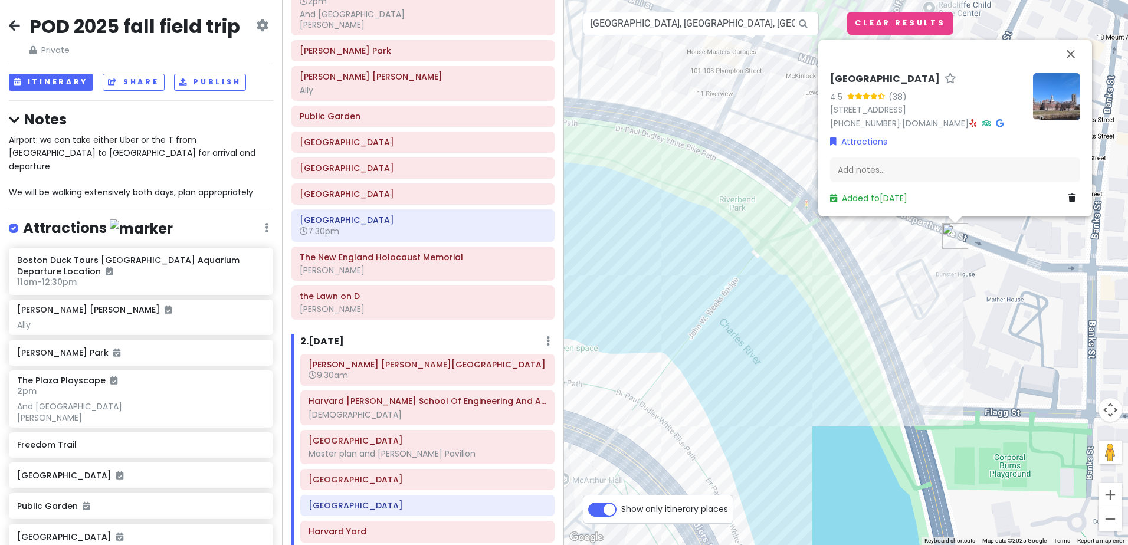
scroll to position [270, 0]
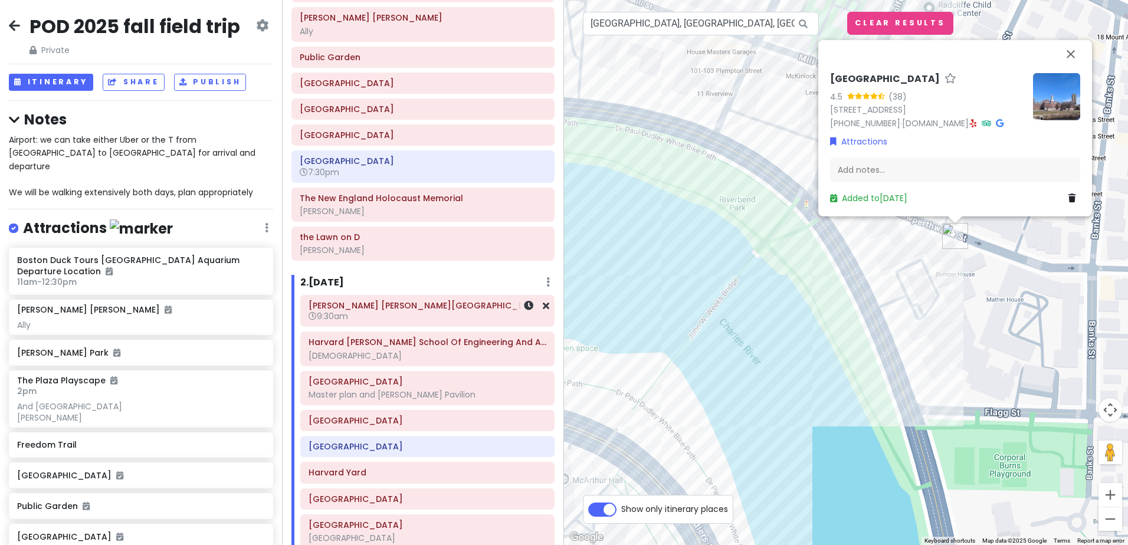
click at [418, 322] on h6 "9:30am" at bounding box center [428, 316] width 238 height 11
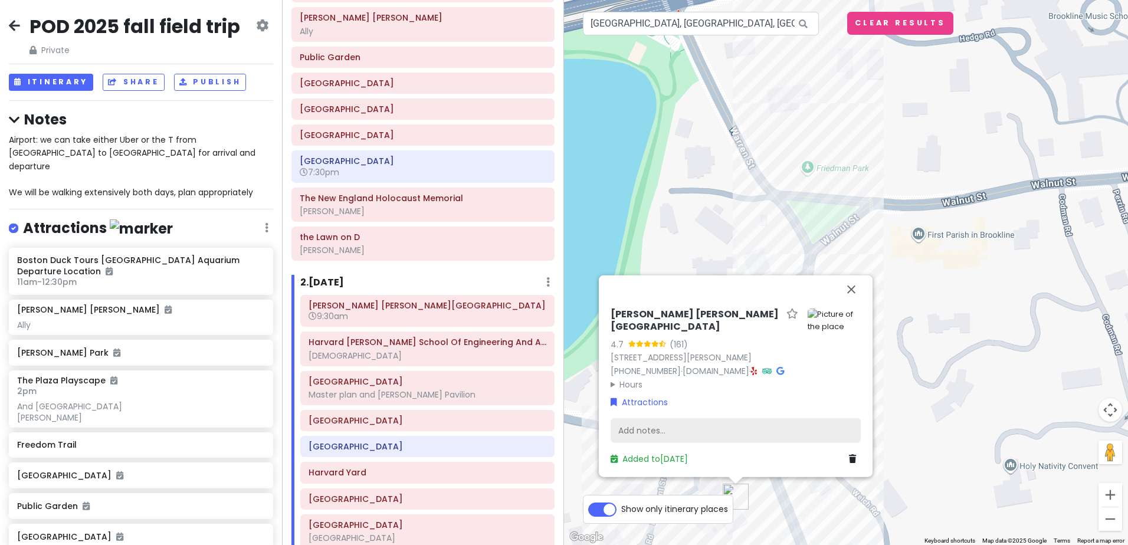
click at [653, 431] on div "Add notes..." at bounding box center [736, 430] width 250 height 25
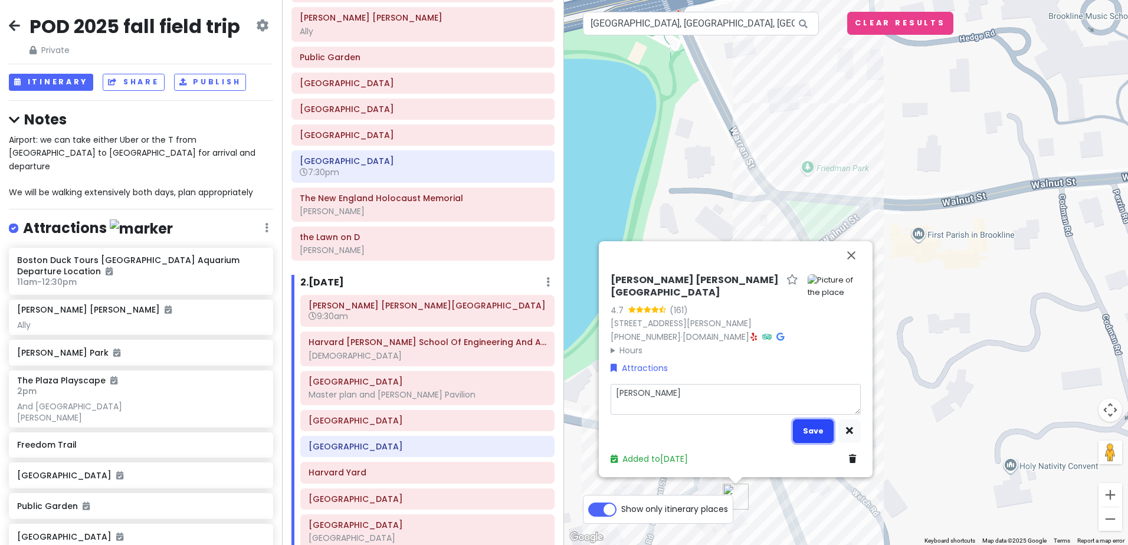
click at [825, 426] on button "Save" at bounding box center [813, 431] width 41 height 23
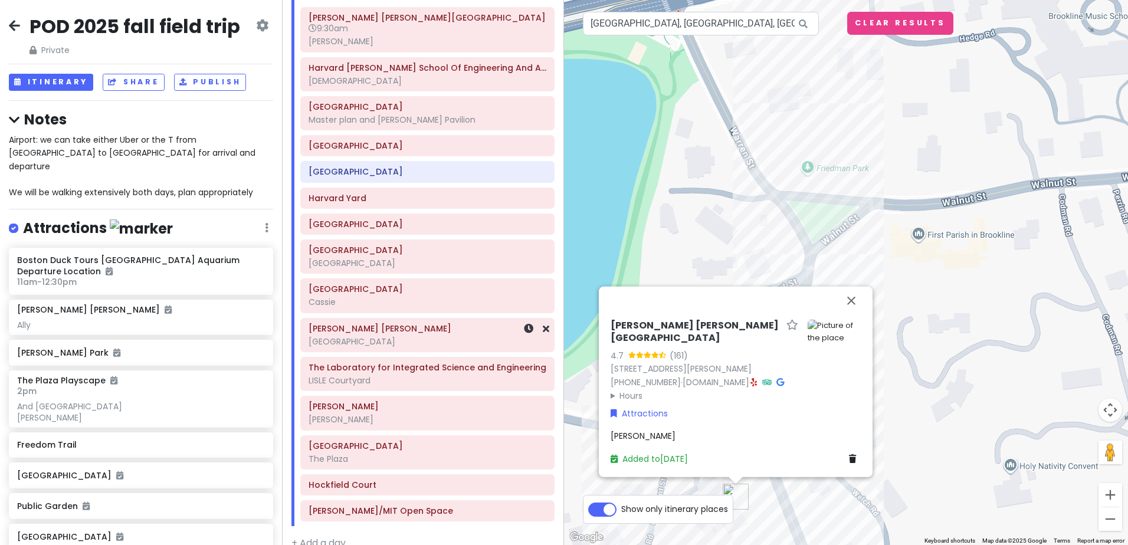
scroll to position [578, 0]
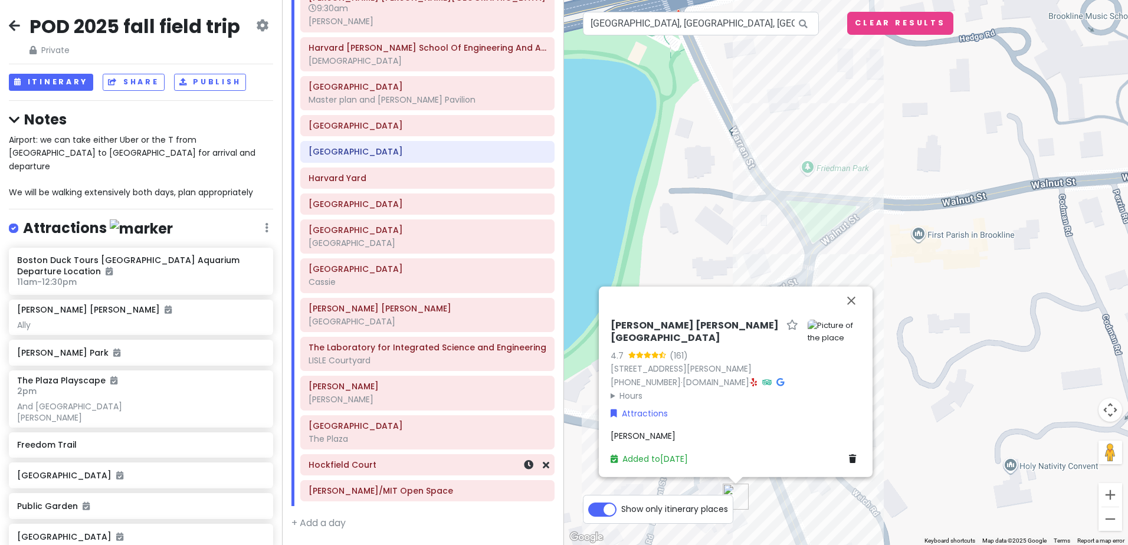
click at [395, 465] on h6 "Hockfield Court" at bounding box center [428, 465] width 238 height 11
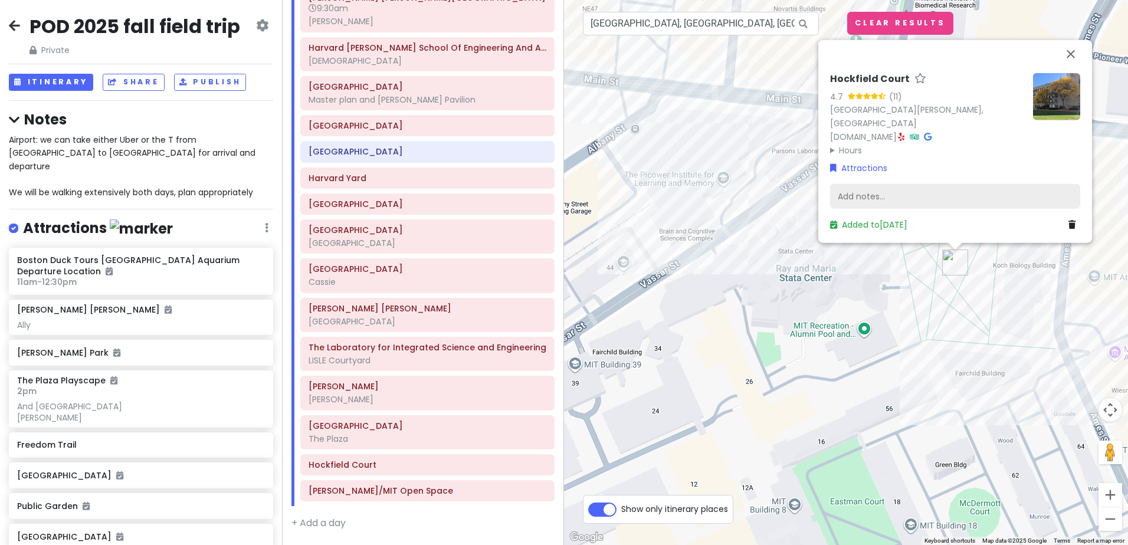
click at [883, 198] on div "Add notes..." at bounding box center [955, 196] width 250 height 25
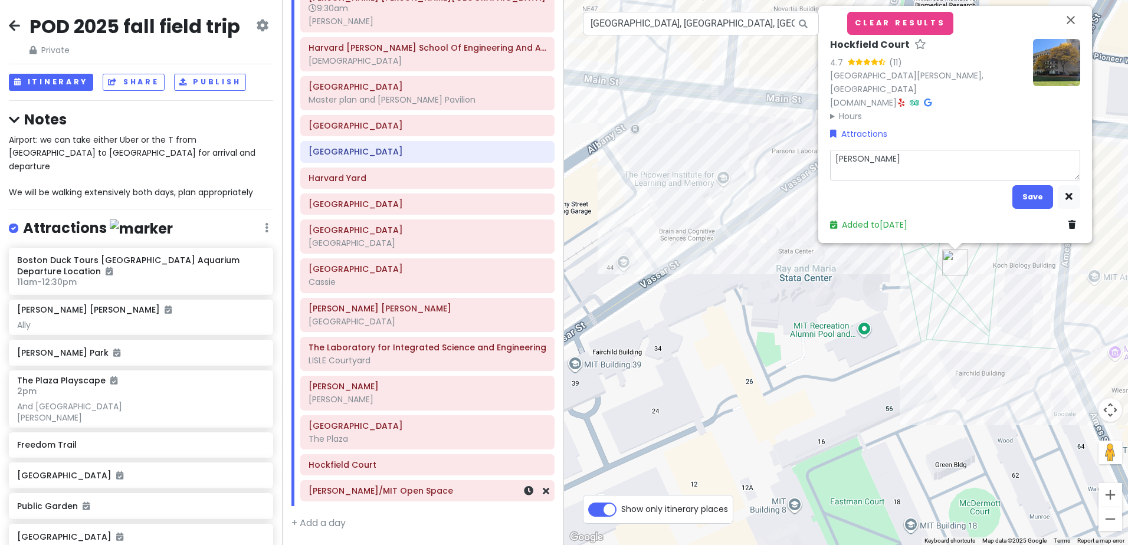
click at [394, 497] on div "[PERSON_NAME]/MIT Open Space" at bounding box center [428, 491] width 238 height 17
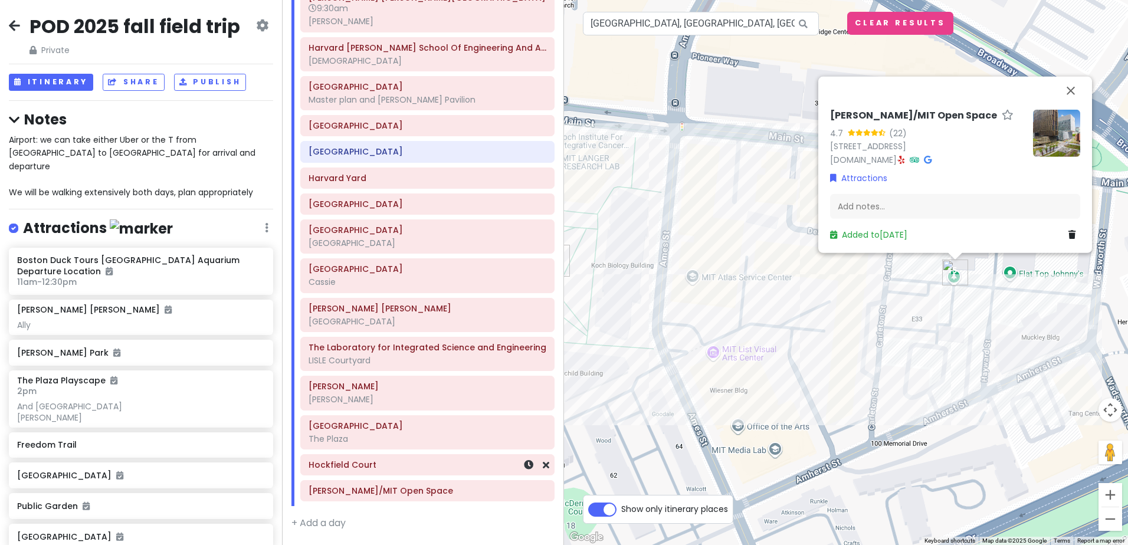
click at [405, 464] on h6 "Hockfield Court" at bounding box center [428, 465] width 238 height 11
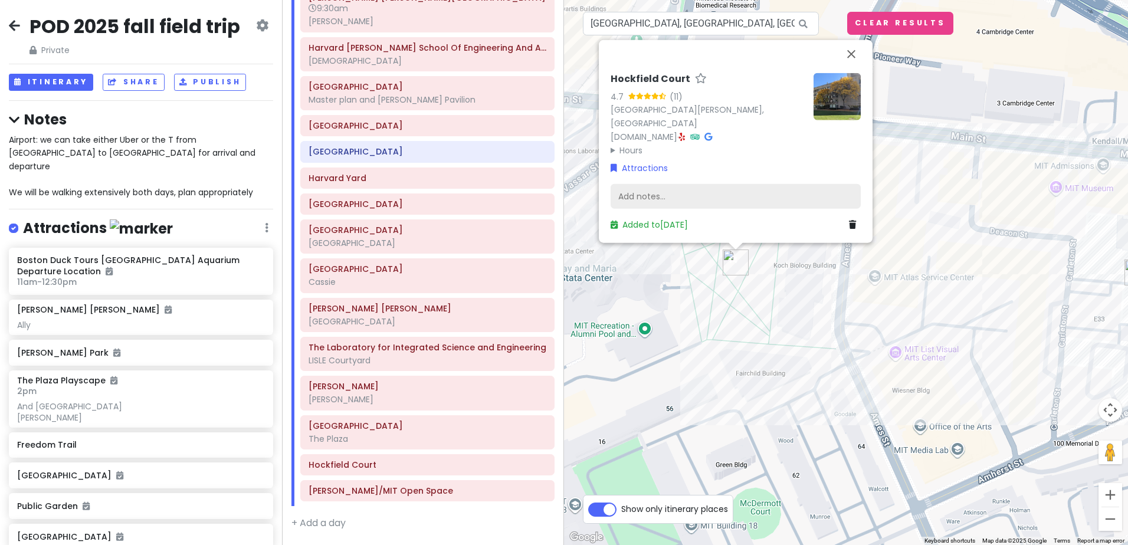
click at [686, 195] on div "Add notes..." at bounding box center [736, 196] width 250 height 25
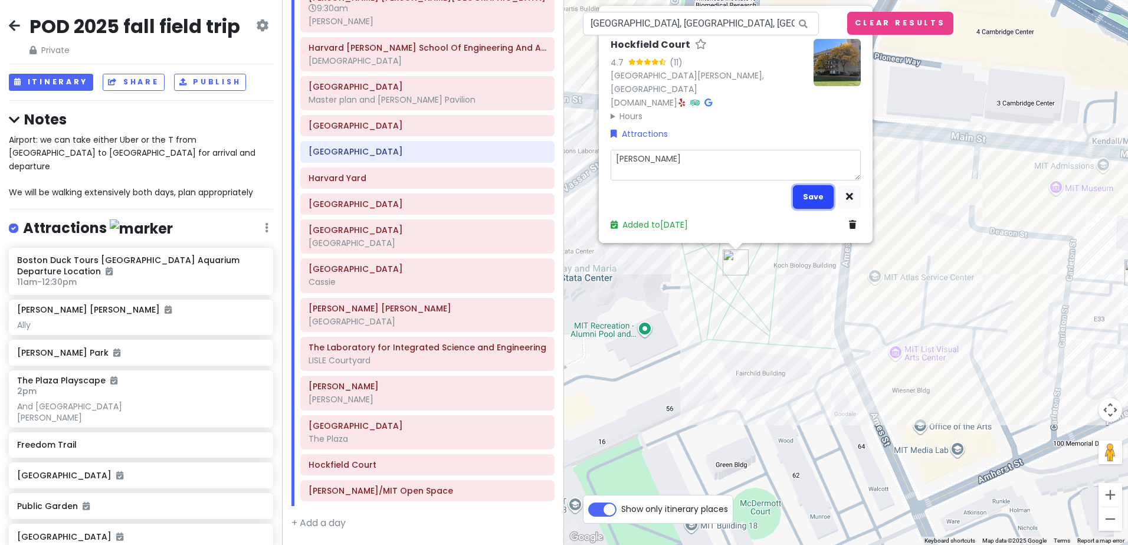
click at [803, 195] on button "Save" at bounding box center [813, 196] width 41 height 23
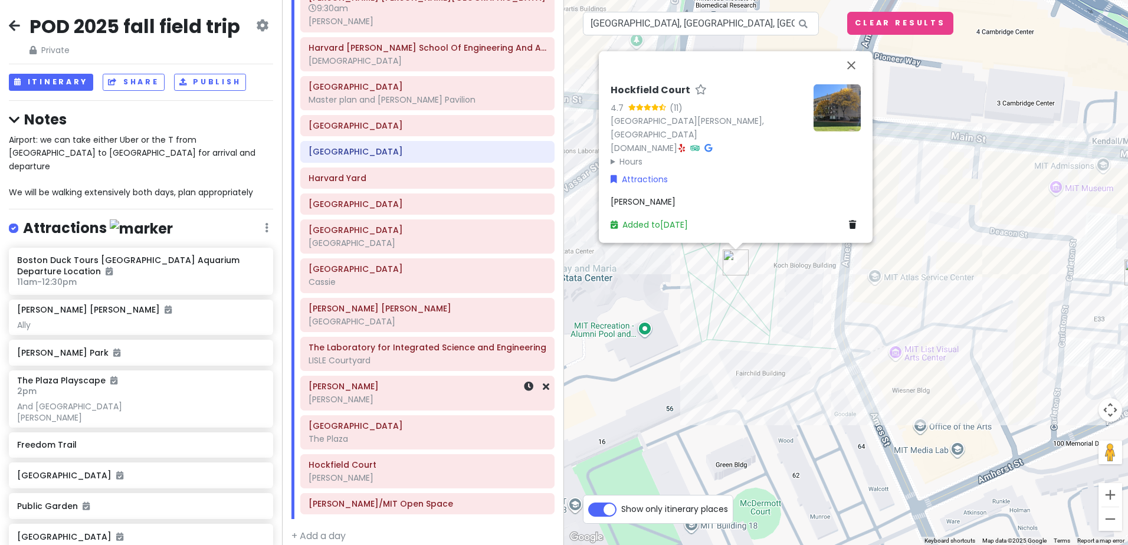
scroll to position [591, 0]
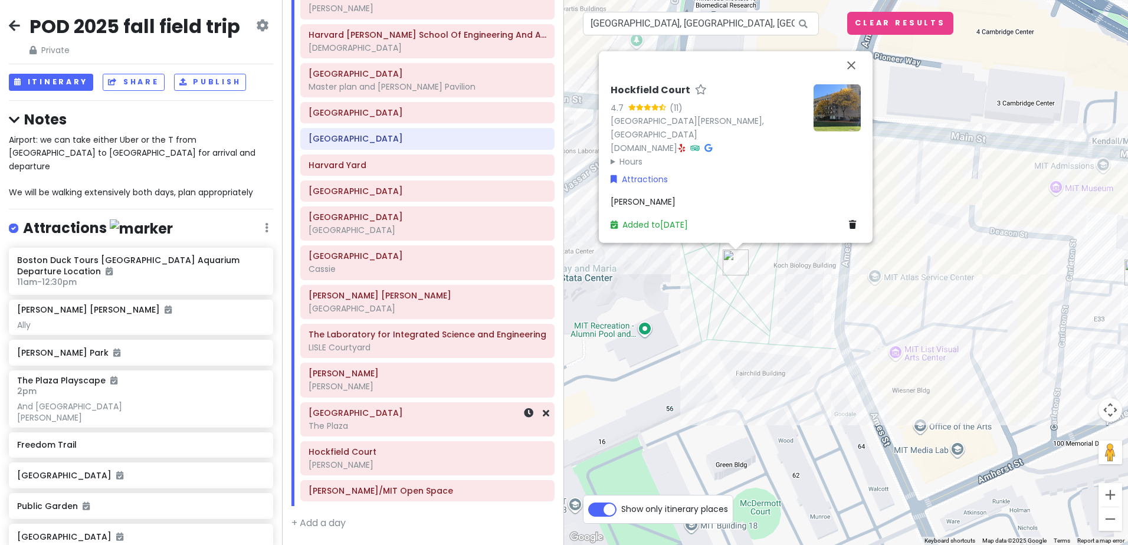
click at [402, 427] on div "The Plaza" at bounding box center [428, 426] width 238 height 11
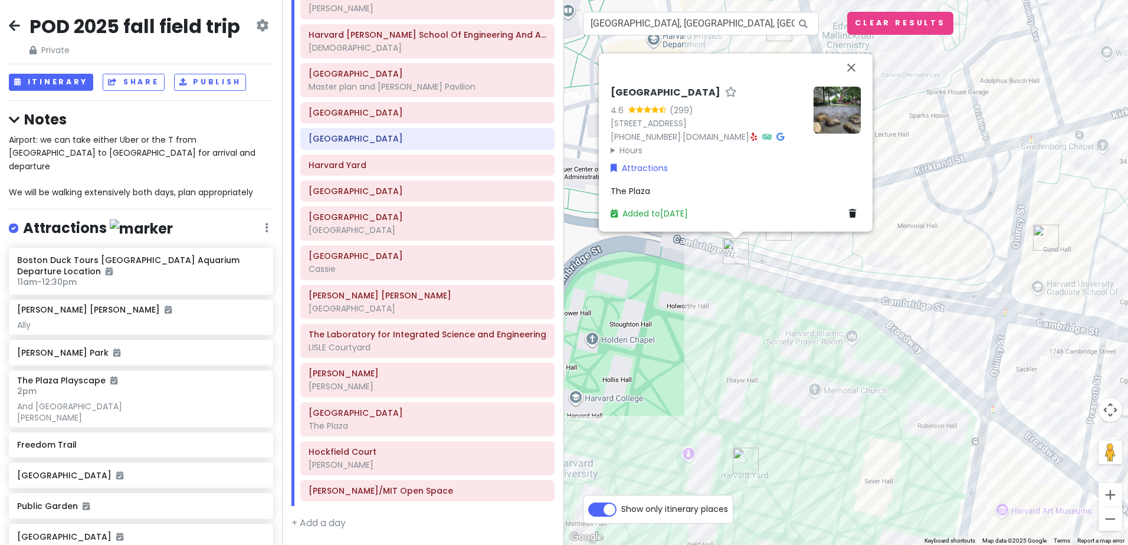
click at [654, 192] on div "The Plaza" at bounding box center [736, 190] width 250 height 13
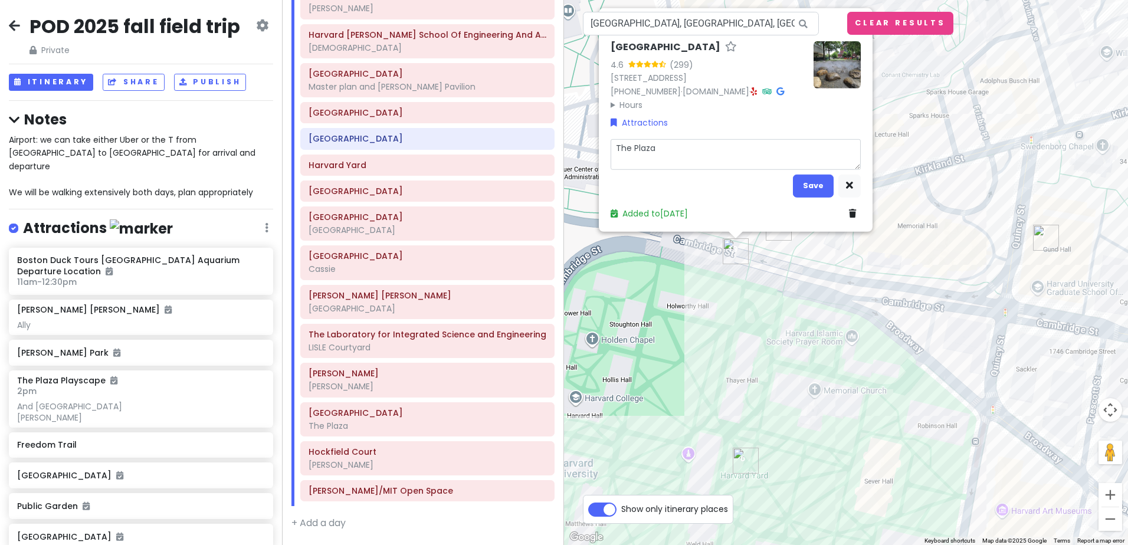
click at [647, 160] on textarea "The Plaza" at bounding box center [736, 154] width 250 height 31
click at [664, 148] on textarea "The Plaza" at bounding box center [736, 154] width 250 height 31
click at [804, 180] on button "Save" at bounding box center [813, 185] width 41 height 23
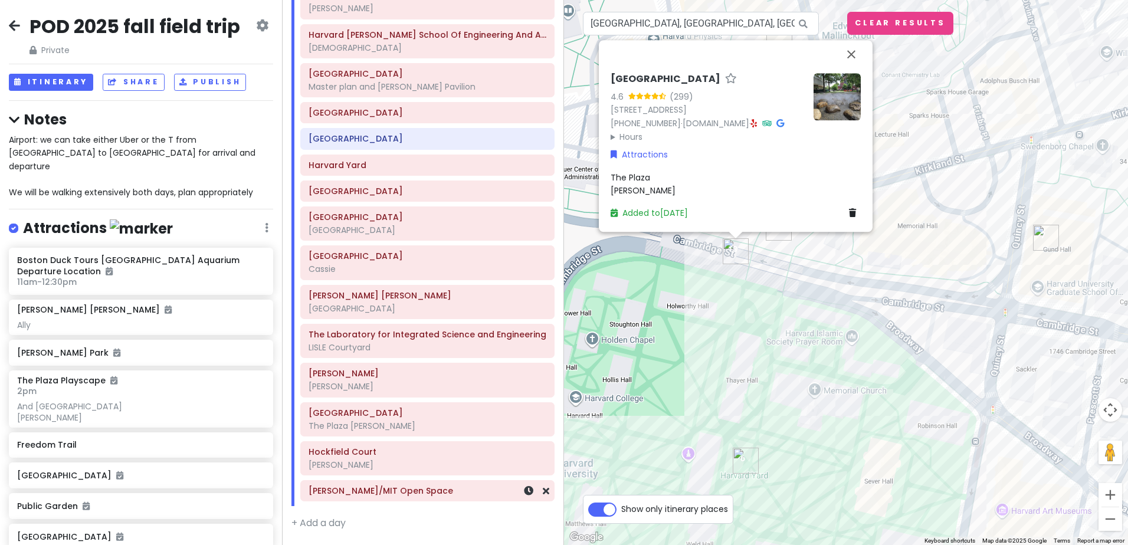
click at [363, 490] on h6 "[PERSON_NAME]/MIT Open Space" at bounding box center [428, 491] width 238 height 11
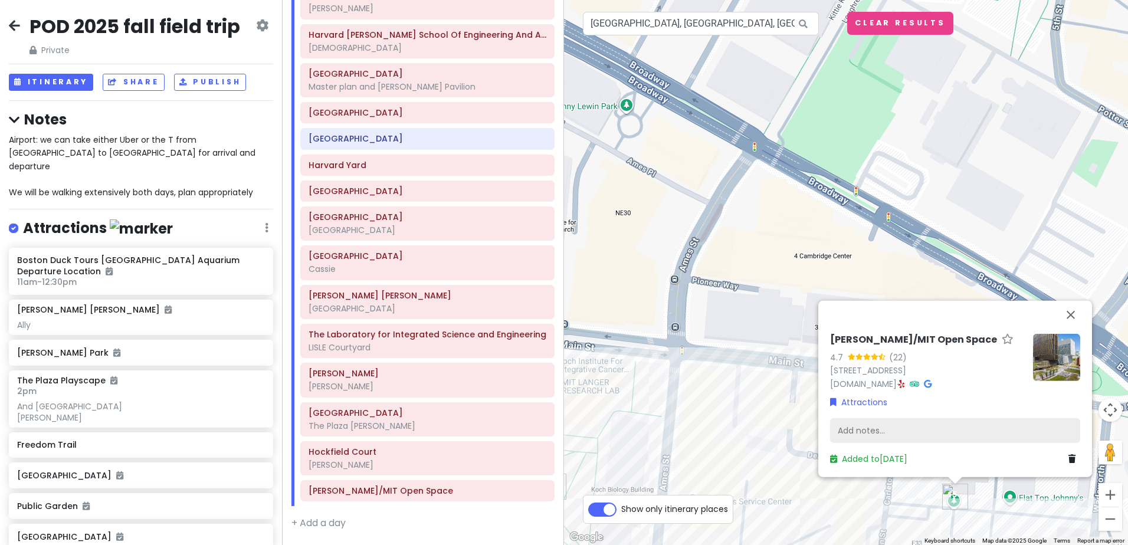
click at [879, 429] on div "Add notes..." at bounding box center [955, 430] width 250 height 25
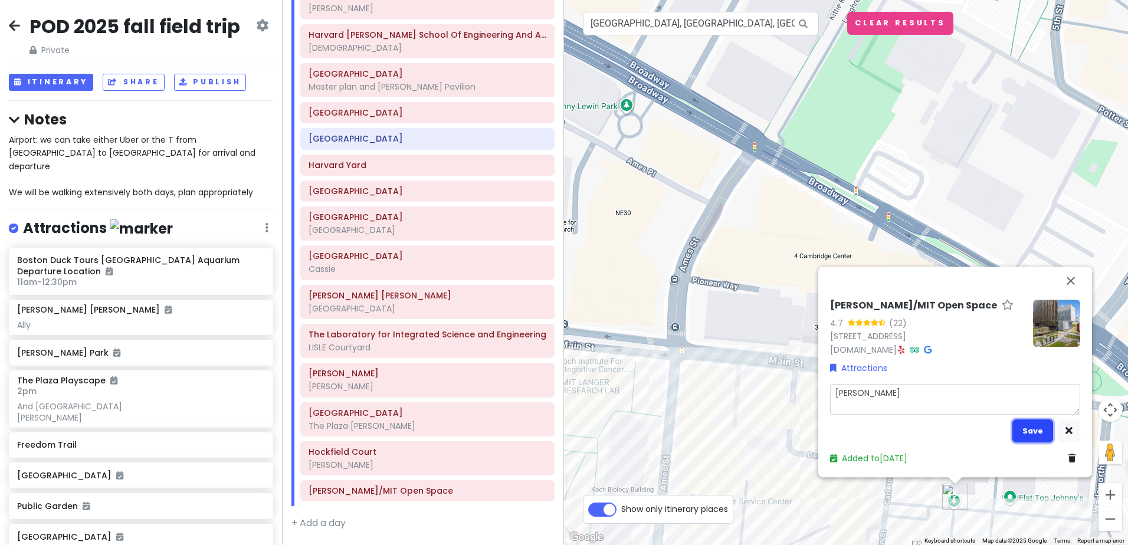
click at [1026, 428] on button "Save" at bounding box center [1033, 431] width 41 height 23
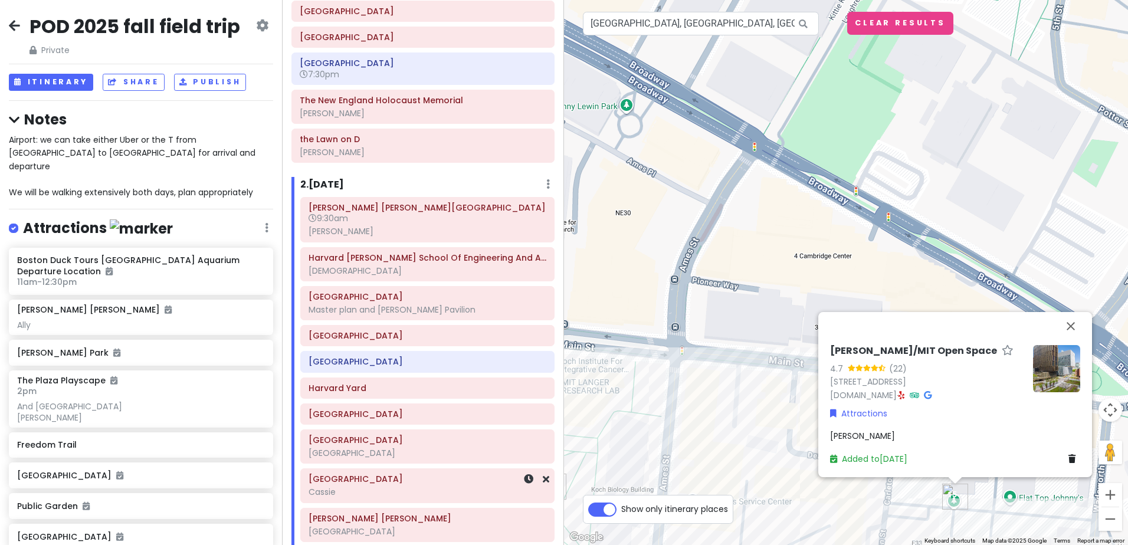
scroll to position [309, 0]
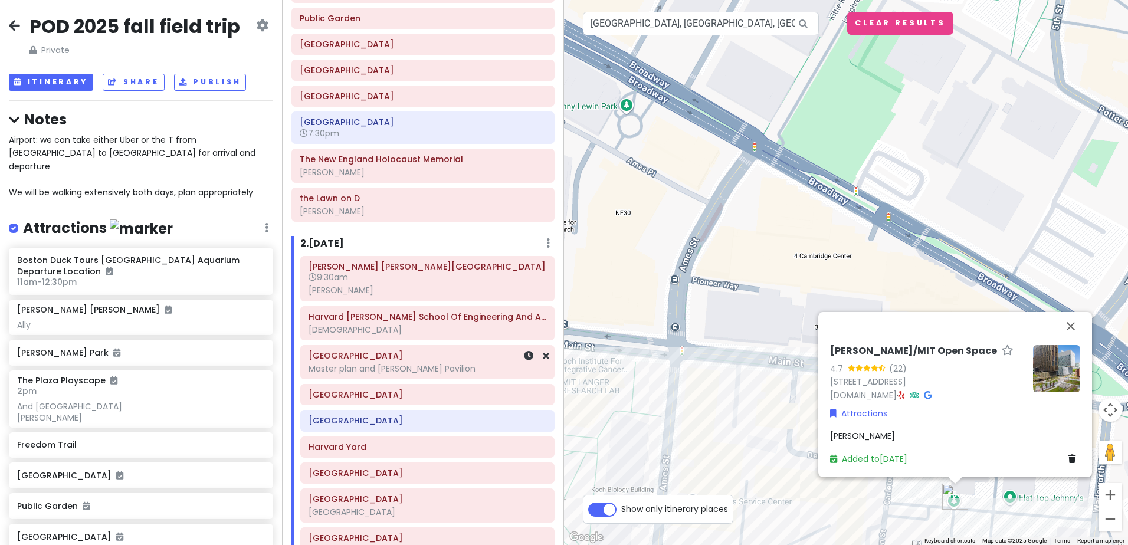
click at [460, 372] on div "Master plan and [PERSON_NAME] Pavilion" at bounding box center [428, 368] width 238 height 11
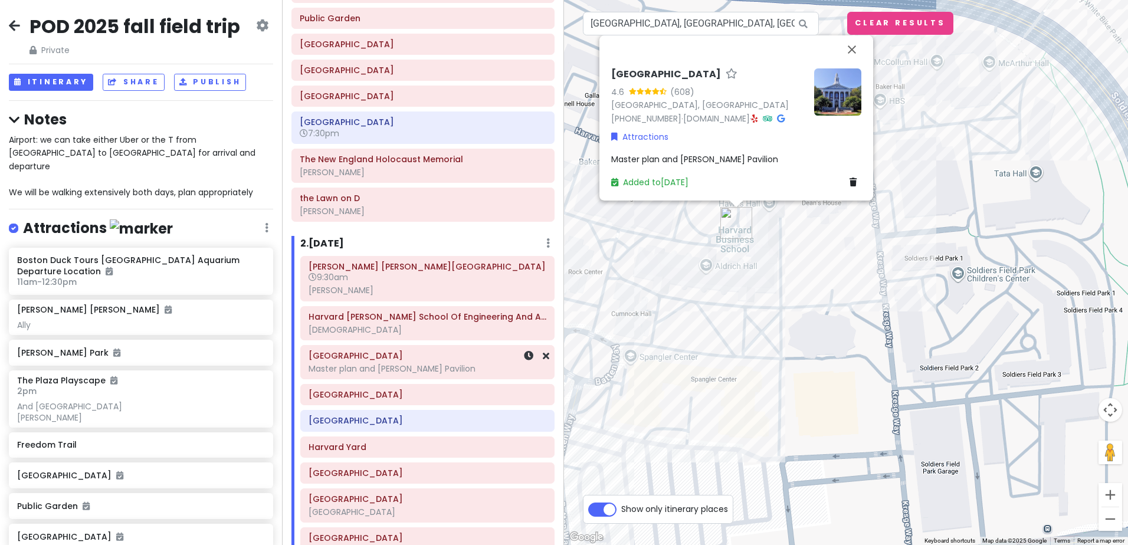
click at [460, 372] on div "Master plan and [PERSON_NAME] Pavilion" at bounding box center [428, 368] width 238 height 11
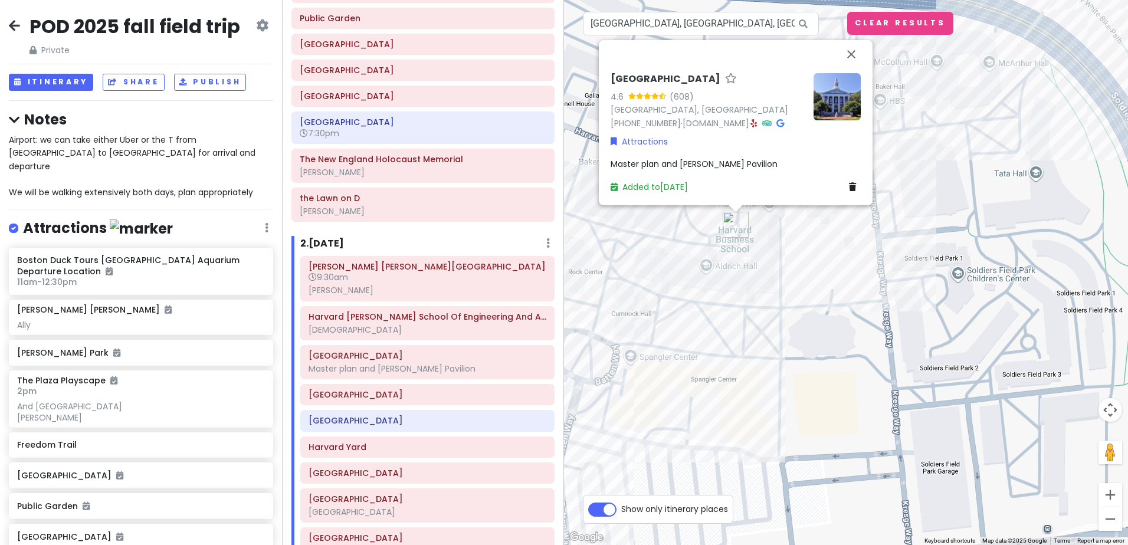
click at [738, 163] on span "Master plan and [PERSON_NAME] Pavilion" at bounding box center [694, 164] width 167 height 12
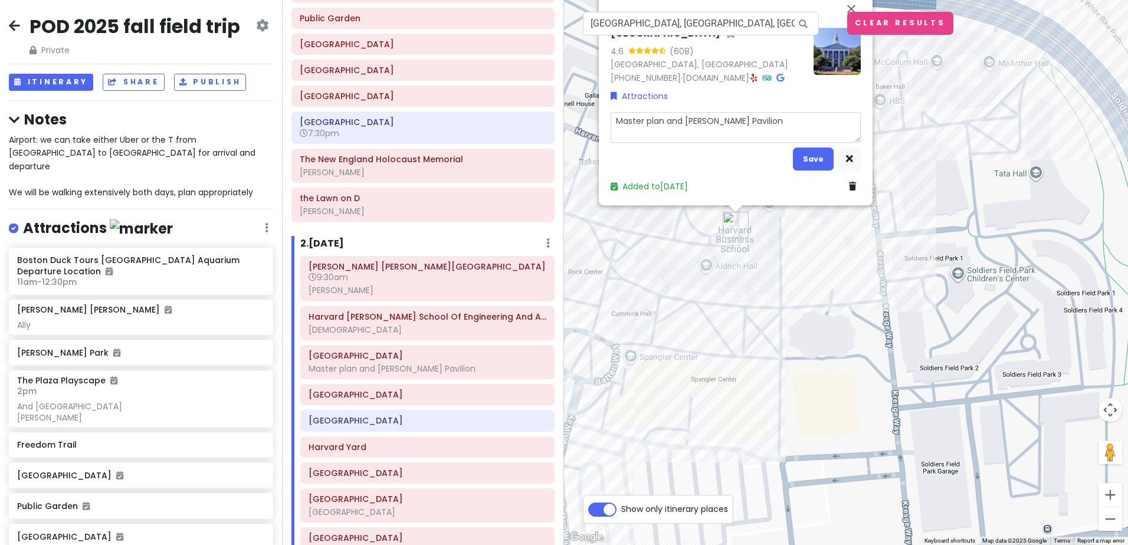
click at [774, 123] on textarea "Master plan and [PERSON_NAME] Pavilion" at bounding box center [736, 127] width 250 height 31
click at [807, 162] on button "Save" at bounding box center [813, 159] width 41 height 23
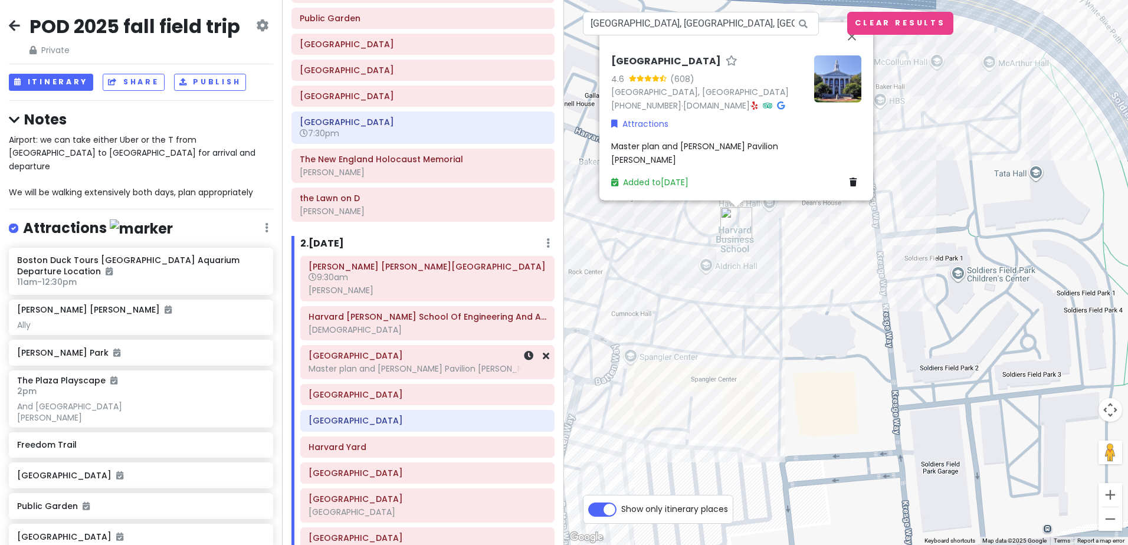
click at [414, 369] on div "Master plan and [PERSON_NAME] Pavilion [PERSON_NAME]" at bounding box center [428, 368] width 238 height 11
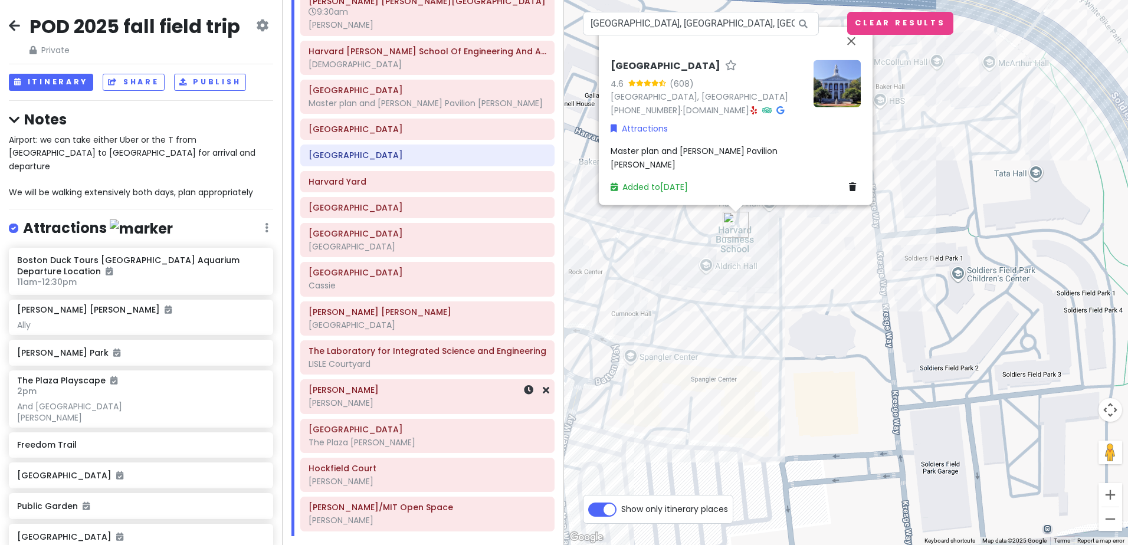
scroll to position [545, 0]
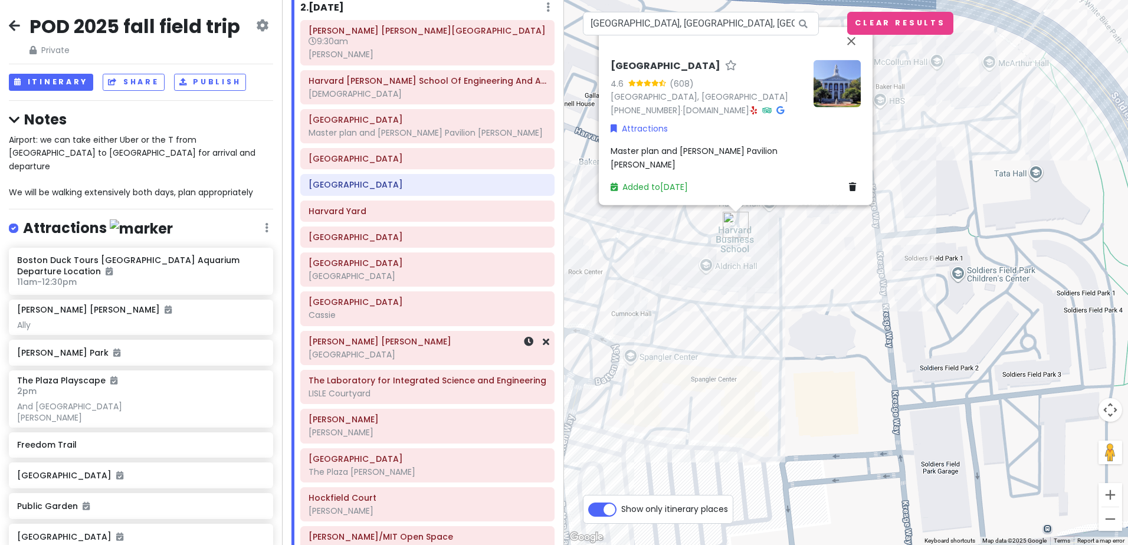
click at [436, 356] on div "[GEOGRAPHIC_DATA]" at bounding box center [428, 354] width 238 height 11
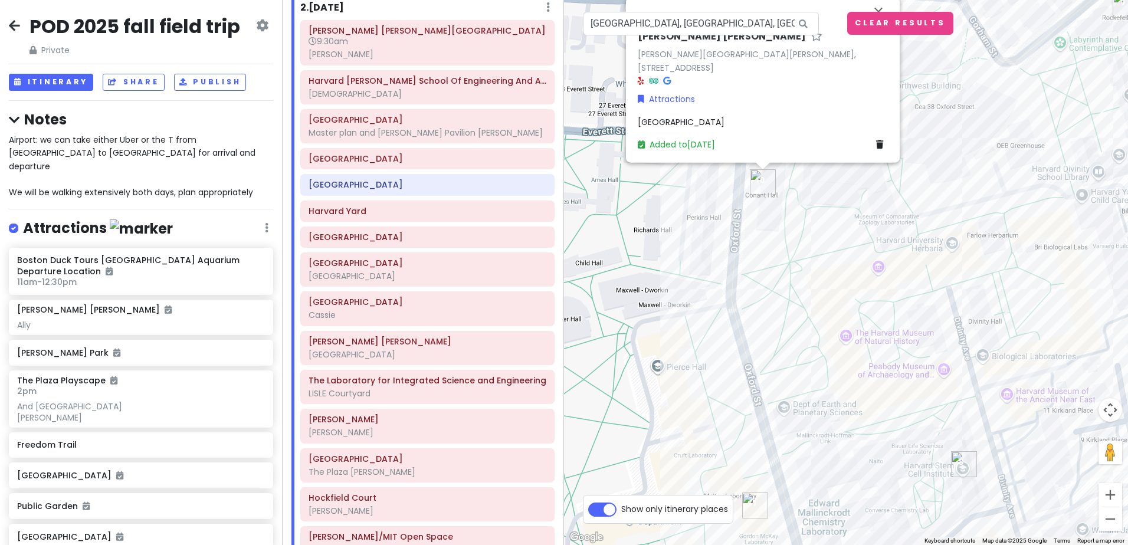
drag, startPoint x: 971, startPoint y: 307, endPoint x: 773, endPoint y: 277, distance: 200.5
click at [773, 277] on div "[PERSON_NAME][GEOGRAPHIC_DATA][PERSON_NAME][PERSON_NAME][PERSON_NAME], [GEOGRAP…" at bounding box center [846, 272] width 564 height 545
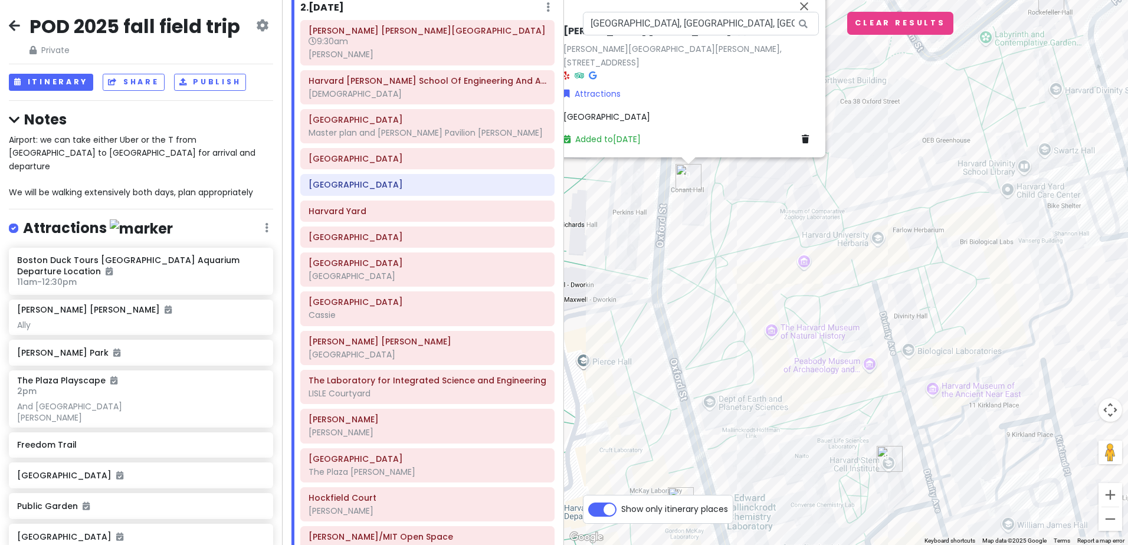
drag, startPoint x: 820, startPoint y: 266, endPoint x: 735, endPoint y: 260, distance: 84.6
click at [735, 260] on div "[PERSON_NAME][GEOGRAPHIC_DATA][PERSON_NAME][PERSON_NAME][PERSON_NAME], [GEOGRAP…" at bounding box center [846, 272] width 564 height 545
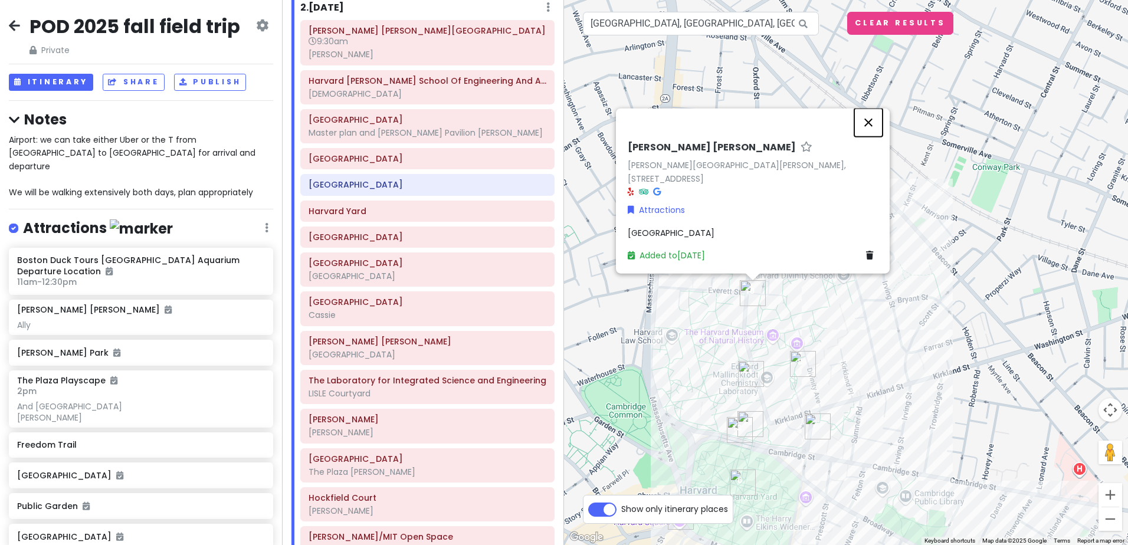
click at [870, 137] on button "Close" at bounding box center [868, 123] width 28 height 28
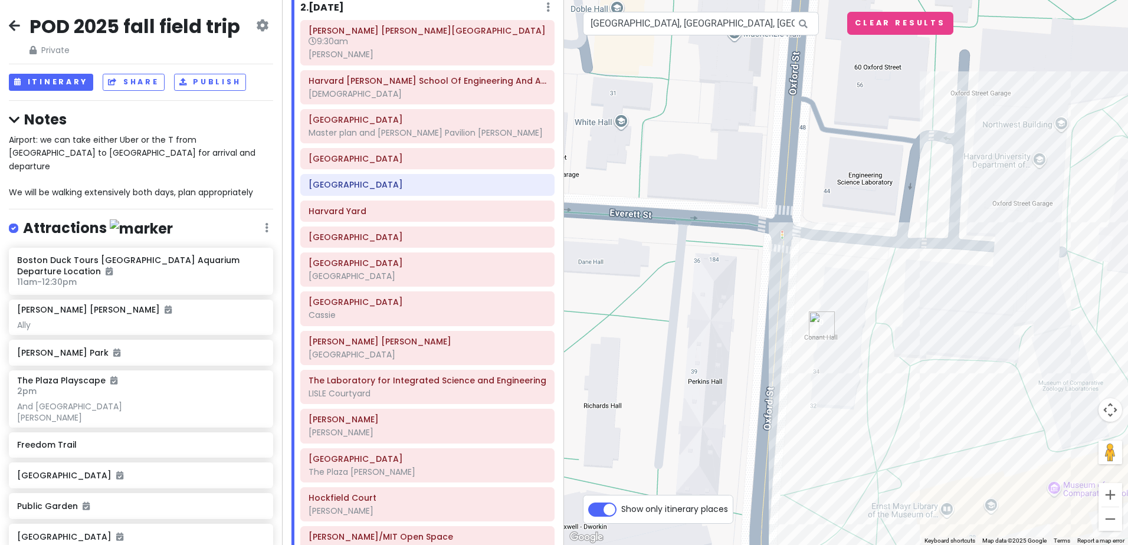
drag, startPoint x: 765, startPoint y: 299, endPoint x: 923, endPoint y: 287, distance: 158.0
click at [923, 287] on div at bounding box center [846, 272] width 564 height 545
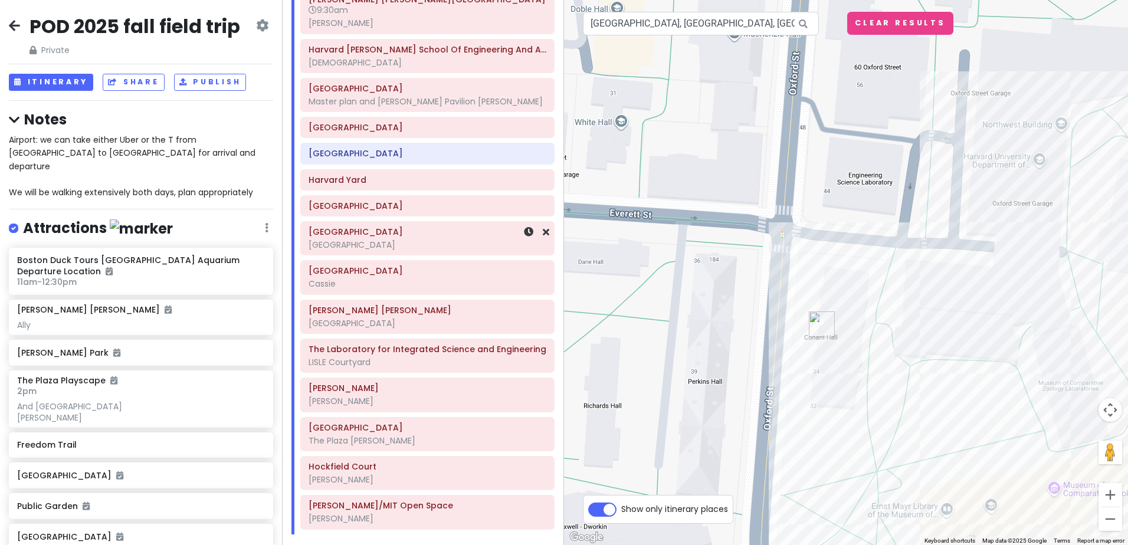
scroll to position [604, 0]
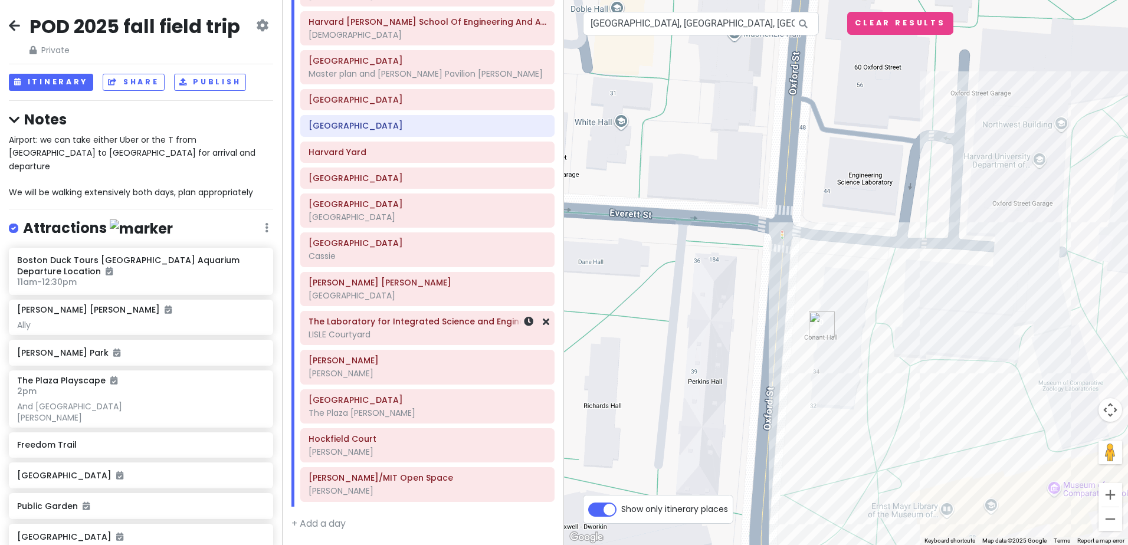
click at [371, 333] on div "LISLE Courtyard" at bounding box center [428, 334] width 238 height 11
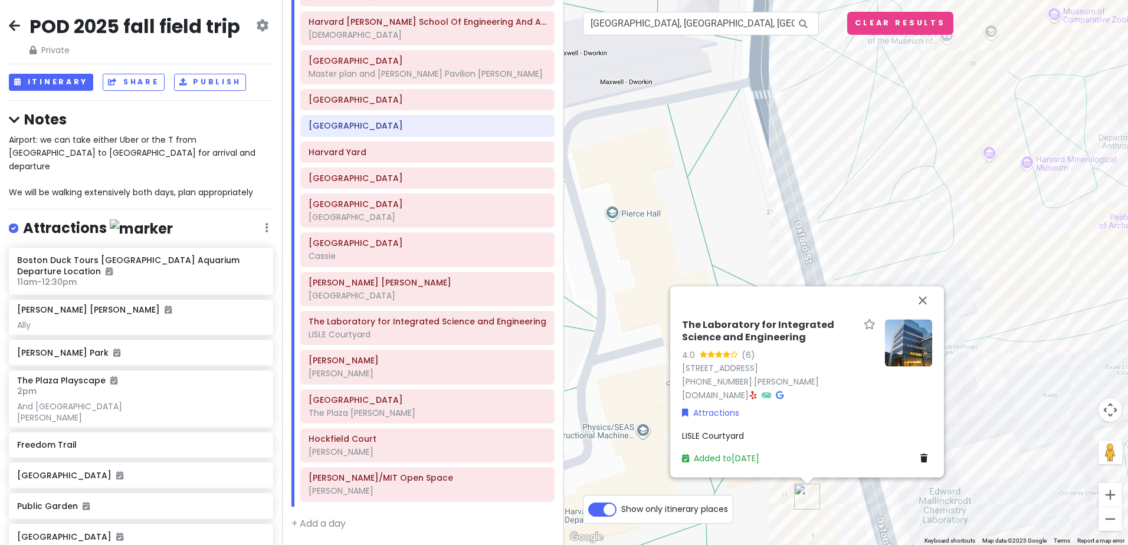
click at [730, 434] on span "LISLE Courtyard" at bounding box center [713, 436] width 62 height 12
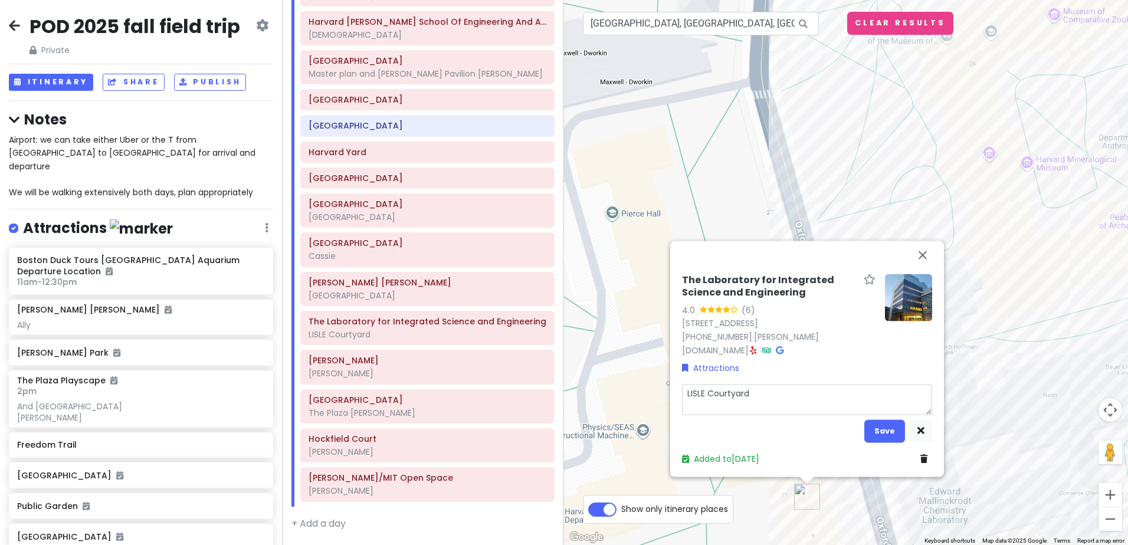
click at [700, 392] on textarea "LISLE Courtyard" at bounding box center [807, 399] width 250 height 31
click at [884, 427] on button "Save" at bounding box center [884, 431] width 41 height 23
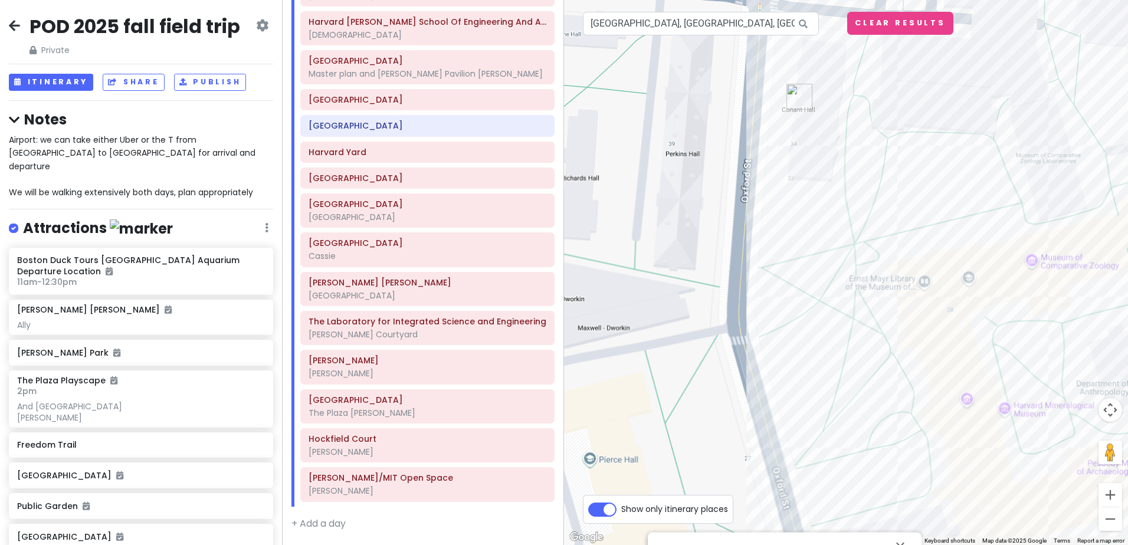
drag, startPoint x: 705, startPoint y: 153, endPoint x: 683, endPoint y: 403, distance: 251.2
click at [683, 403] on div "The Laboratory for Integrated Science and Engineering 4.0 (6) [STREET_ADDRESS] …" at bounding box center [846, 272] width 564 height 545
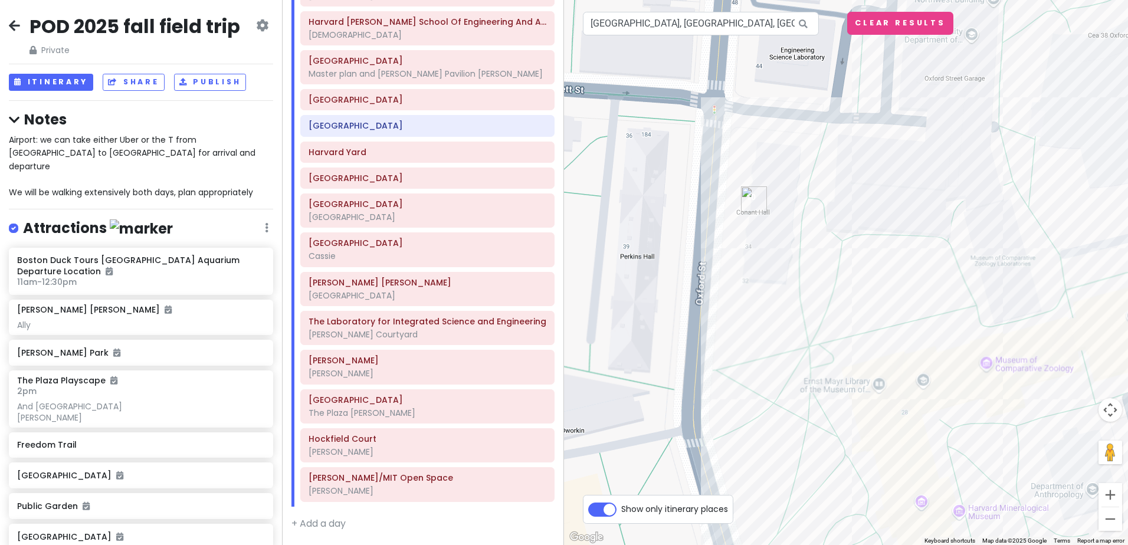
drag, startPoint x: 738, startPoint y: 261, endPoint x: 690, endPoint y: 336, distance: 89.4
click at [692, 336] on div "The Laboratory for Integrated Science and Engineering 4.0 (6) [STREET_ADDRESS] …" at bounding box center [846, 272] width 564 height 545
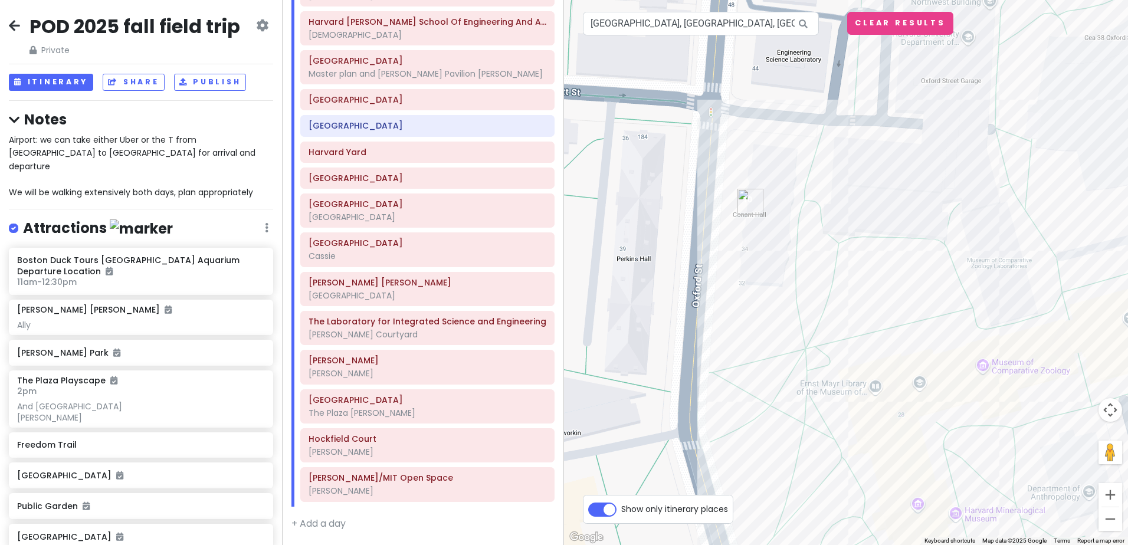
click at [752, 199] on img "Conant Hall" at bounding box center [751, 202] width 26 height 26
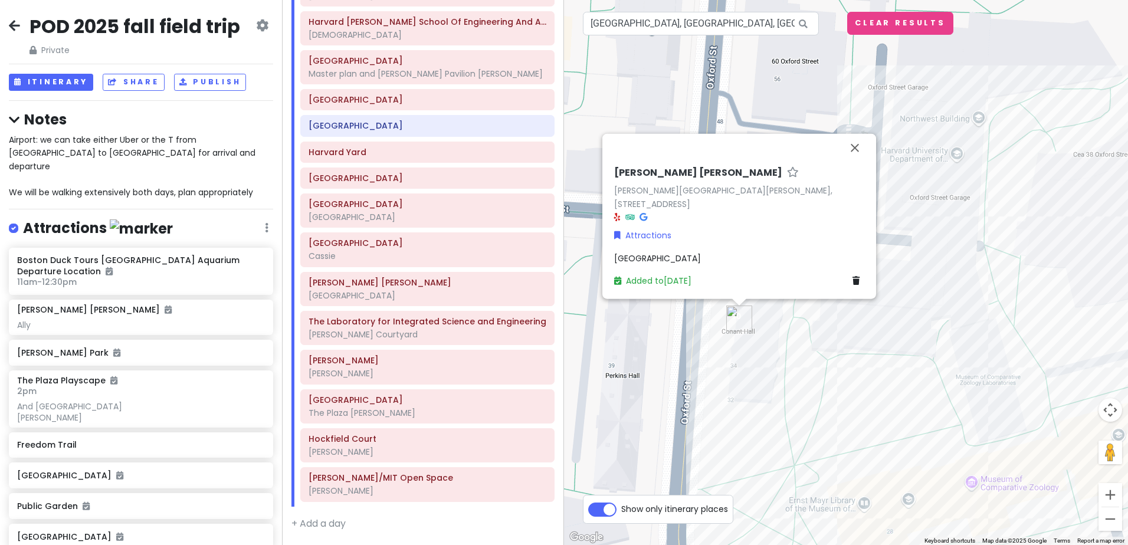
drag, startPoint x: 673, startPoint y: 264, endPoint x: 662, endPoint y: 377, distance: 113.8
click at [662, 377] on div "[PERSON_NAME][GEOGRAPHIC_DATA][PERSON_NAME][PERSON_NAME][PERSON_NAME], [GEOGRAP…" at bounding box center [846, 272] width 564 height 545
click at [857, 162] on button "Close" at bounding box center [855, 148] width 28 height 28
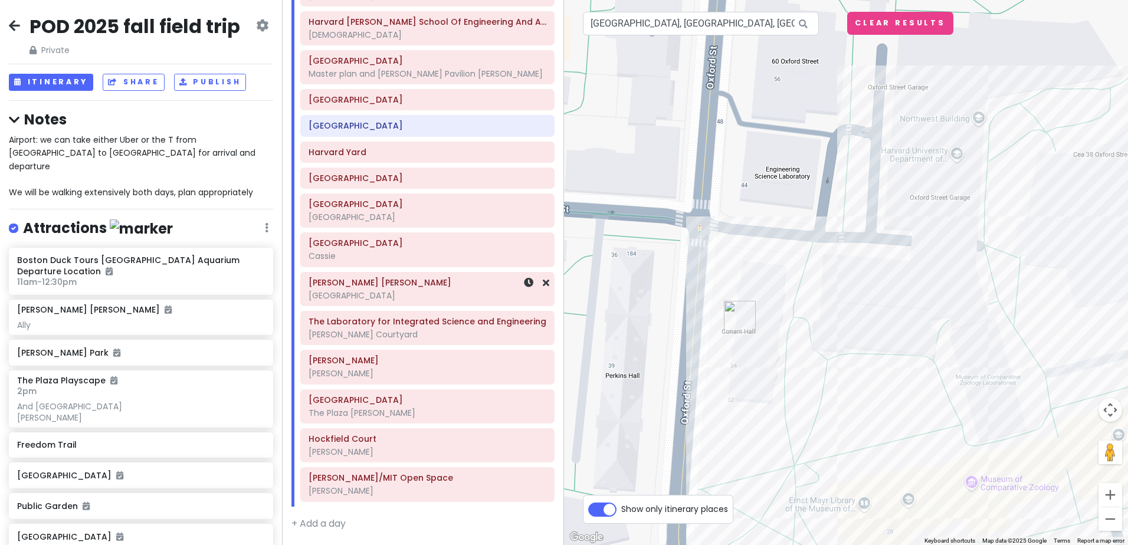
click at [417, 291] on div "[GEOGRAPHIC_DATA]" at bounding box center [428, 295] width 238 height 11
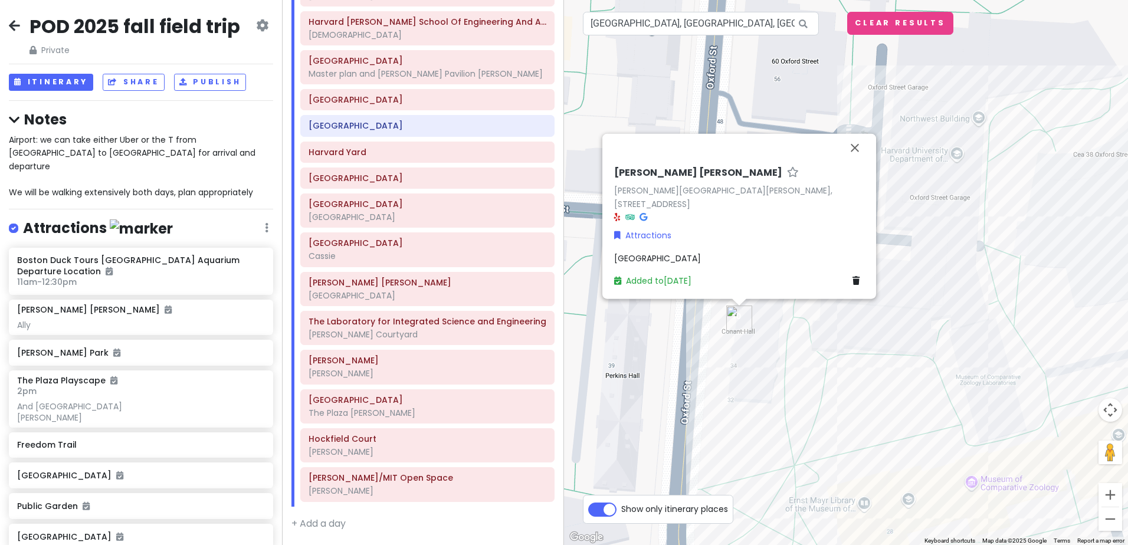
click at [658, 253] on span "[GEOGRAPHIC_DATA]" at bounding box center [657, 258] width 87 height 12
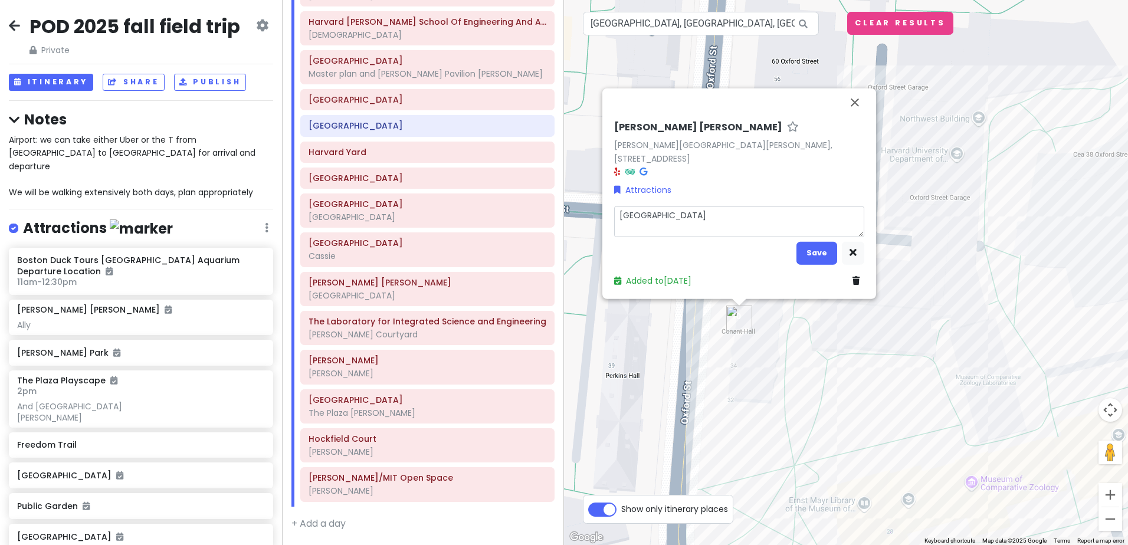
click at [644, 230] on textarea "[GEOGRAPHIC_DATA]" at bounding box center [739, 221] width 250 height 31
click at [732, 215] on textarea "[GEOGRAPHIC_DATA]" at bounding box center [739, 221] width 250 height 31
click at [625, 228] on textarea "[GEOGRAPHIC_DATA]" at bounding box center [739, 221] width 250 height 31
click at [733, 211] on textarea "[GEOGRAPHIC_DATA]" at bounding box center [739, 221] width 250 height 31
click at [815, 253] on button "Save" at bounding box center [817, 252] width 41 height 23
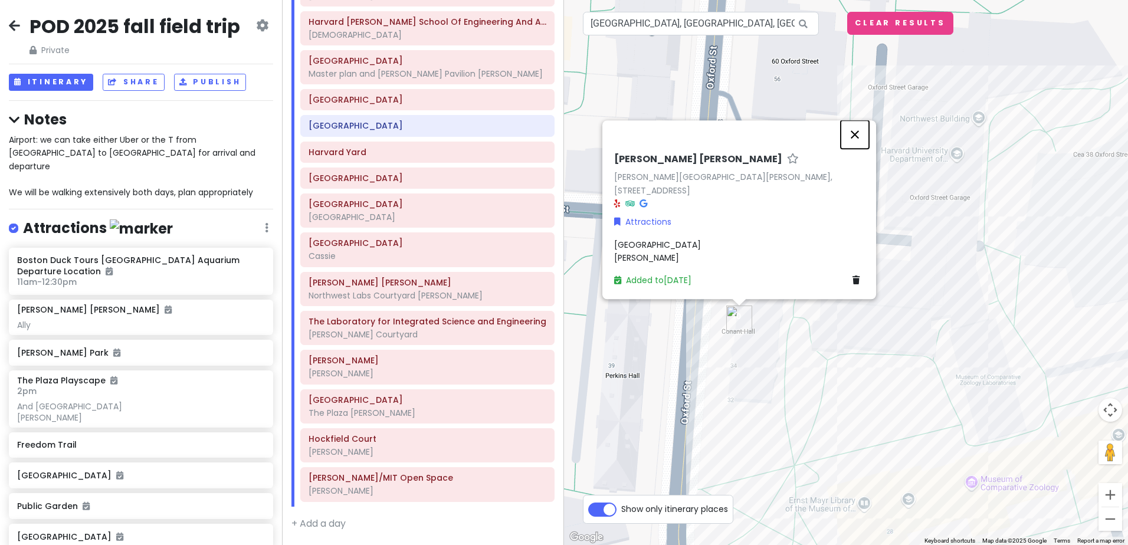
click at [853, 146] on button "Close" at bounding box center [855, 134] width 28 height 28
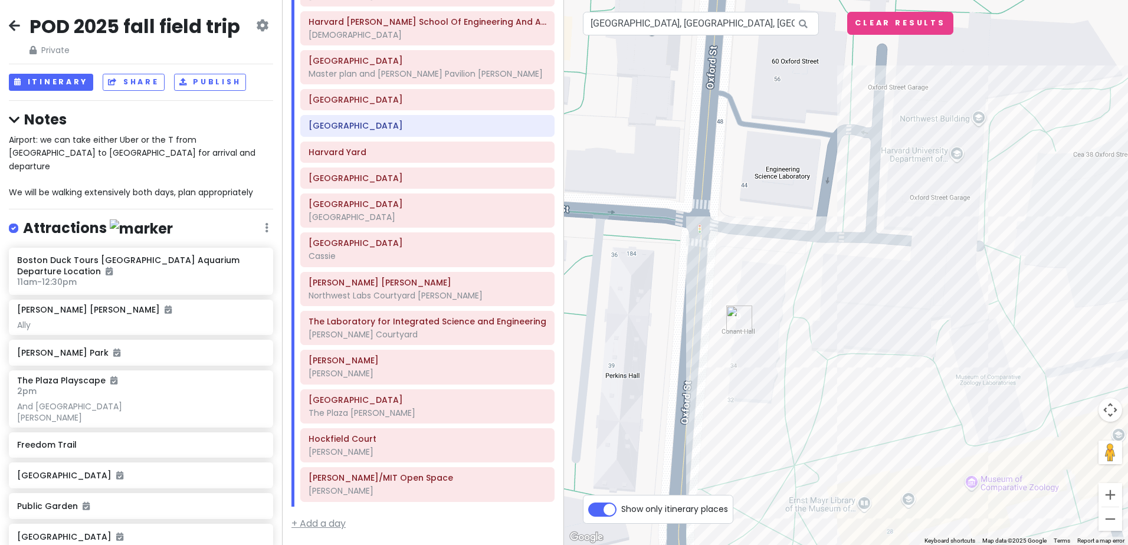
click at [339, 526] on link "+ Add a day" at bounding box center [318, 524] width 54 height 14
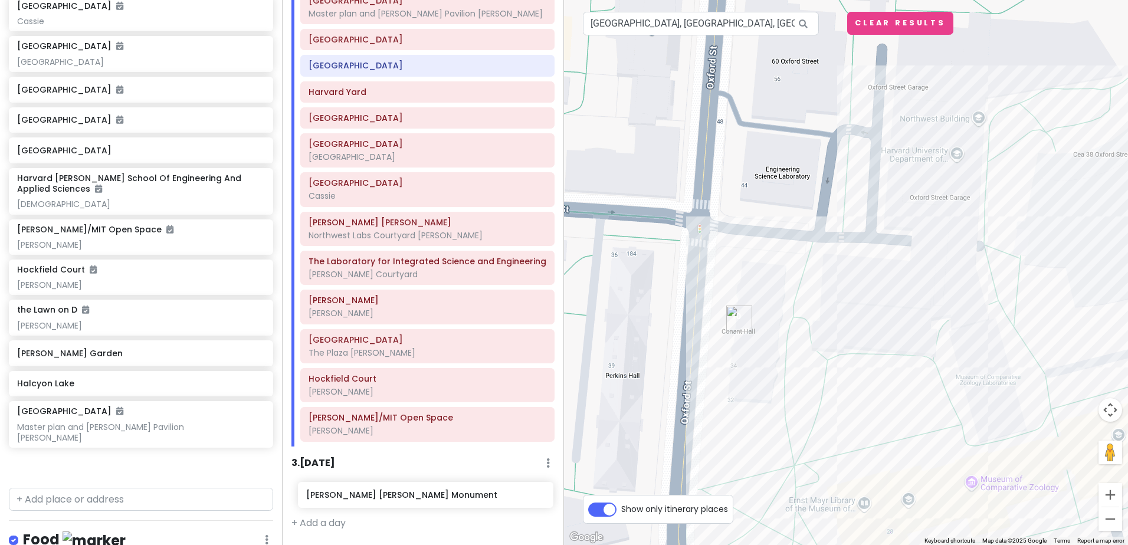
scroll to position [673, 0]
drag, startPoint x: 82, startPoint y: 408, endPoint x: 370, endPoint y: 496, distance: 300.9
click at [370, 496] on div "POD 2025 fall field trip Private Change Dates Make a Copy Delete Trip Give Feed…" at bounding box center [564, 272] width 1128 height 545
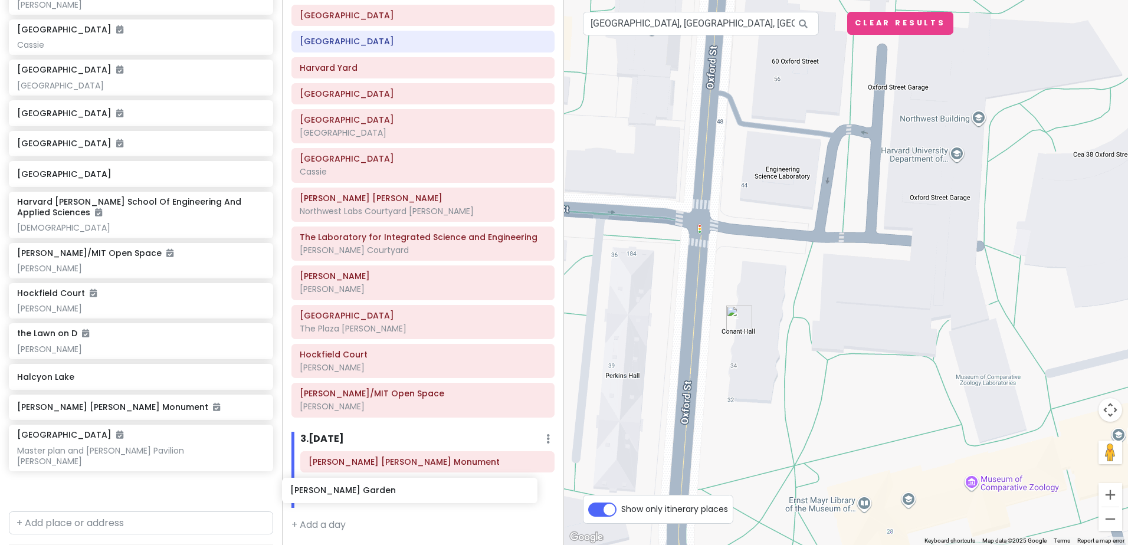
scroll to position [698, 0]
drag, startPoint x: 97, startPoint y: 360, endPoint x: 391, endPoint y: 474, distance: 315.1
click at [391, 474] on div "POD 2025 fall field trip Private Change Dates Make a Copy Delete Trip Give Feed…" at bounding box center [564, 272] width 1128 height 545
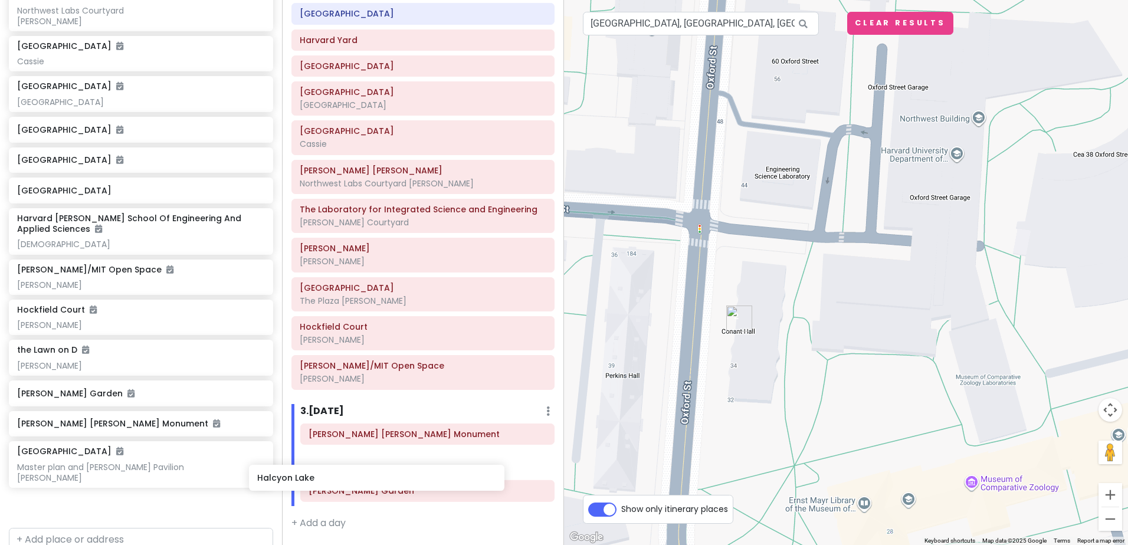
scroll to position [718, 0]
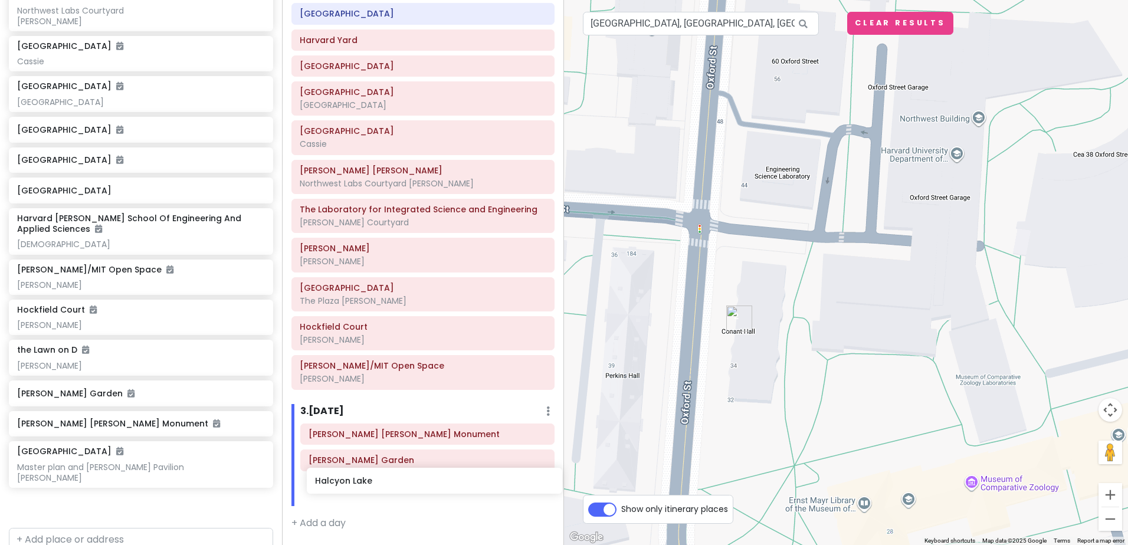
drag, startPoint x: 96, startPoint y: 414, endPoint x: 394, endPoint y: 482, distance: 305.6
click at [394, 482] on div "POD 2025 fall field trip Private Change Dates Make a Copy Delete Trip Give Feed…" at bounding box center [564, 272] width 1128 height 545
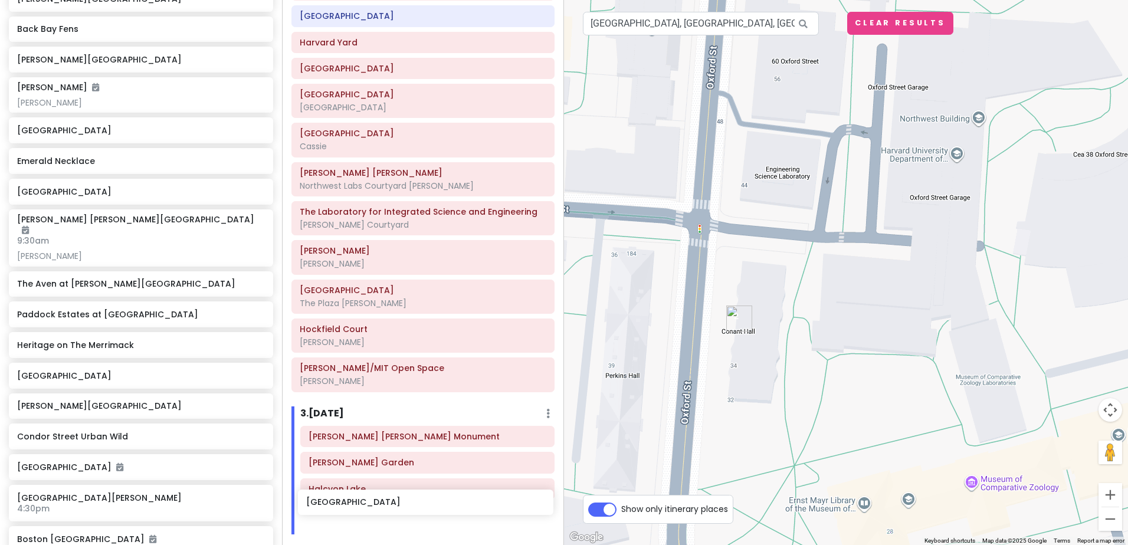
scroll to position [751, 0]
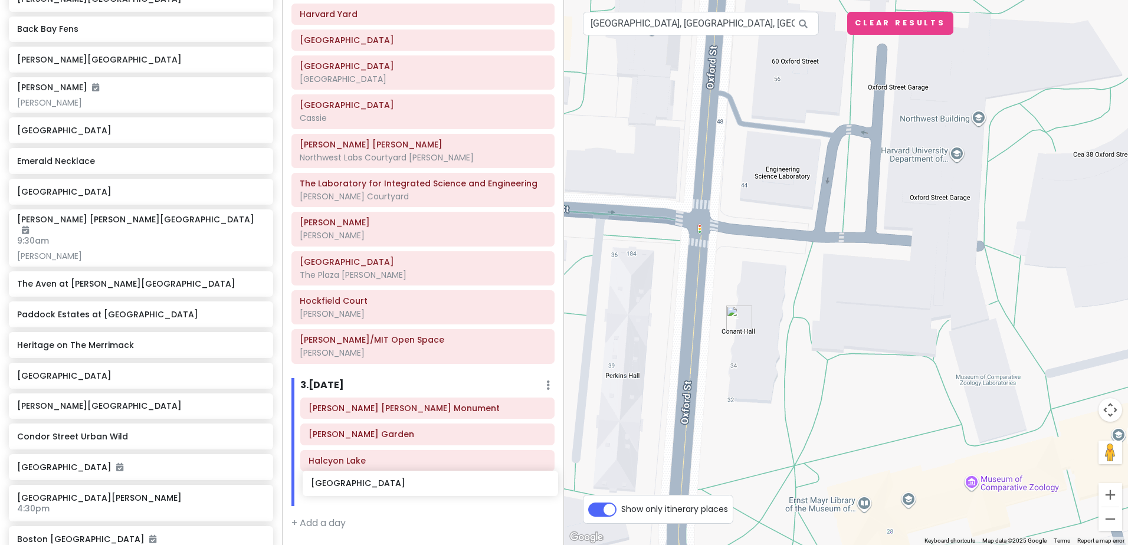
drag, startPoint x: 104, startPoint y: 214, endPoint x: 398, endPoint y: 486, distance: 400.8
click at [398, 486] on div "POD 2025 fall field trip Private Change Dates Make a Copy Delete Trip Give Feed…" at bounding box center [564, 272] width 1128 height 545
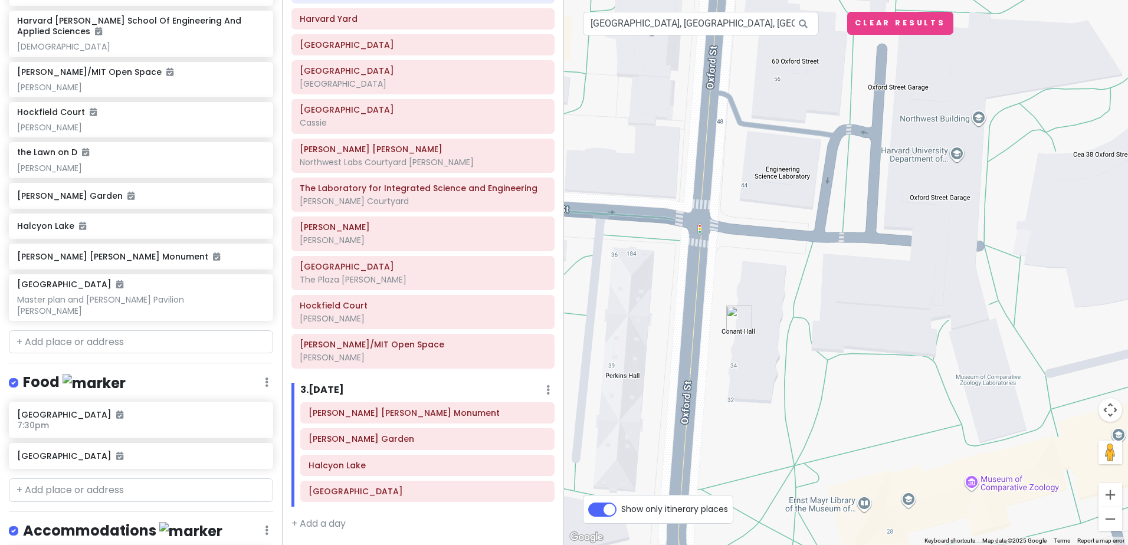
scroll to position [1725, 0]
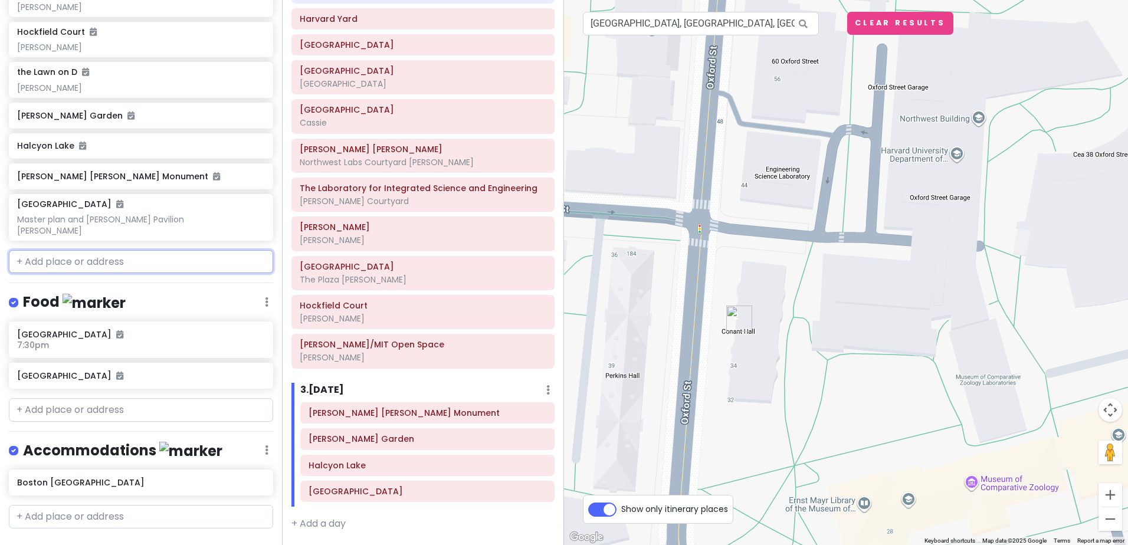
click at [83, 250] on input "text" at bounding box center [141, 262] width 264 height 24
click at [409, 443] on h6 "[PERSON_NAME] Garden" at bounding box center [428, 439] width 238 height 11
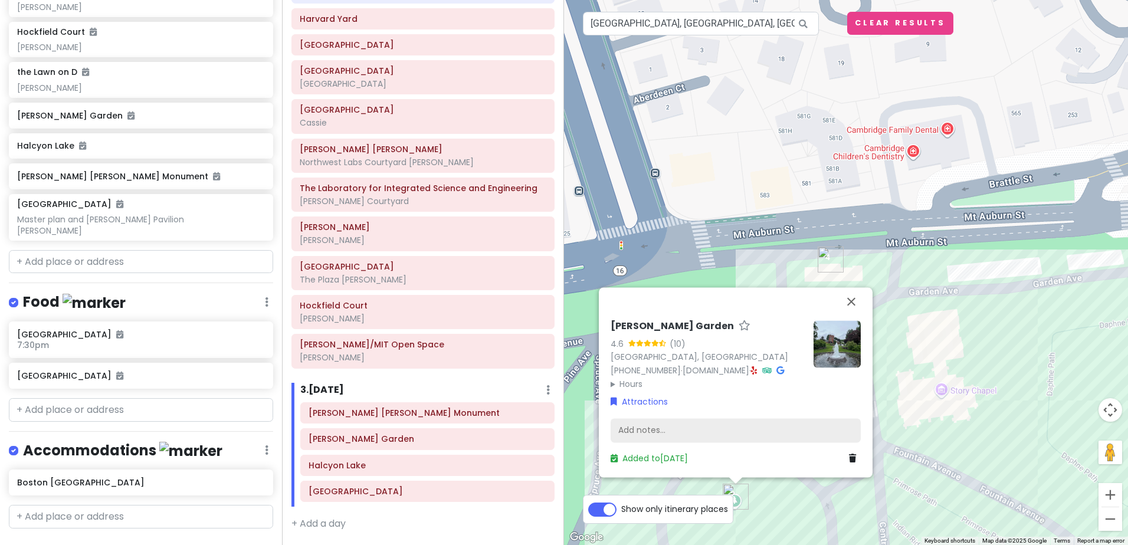
click at [657, 429] on div "Add notes..." at bounding box center [736, 430] width 250 height 25
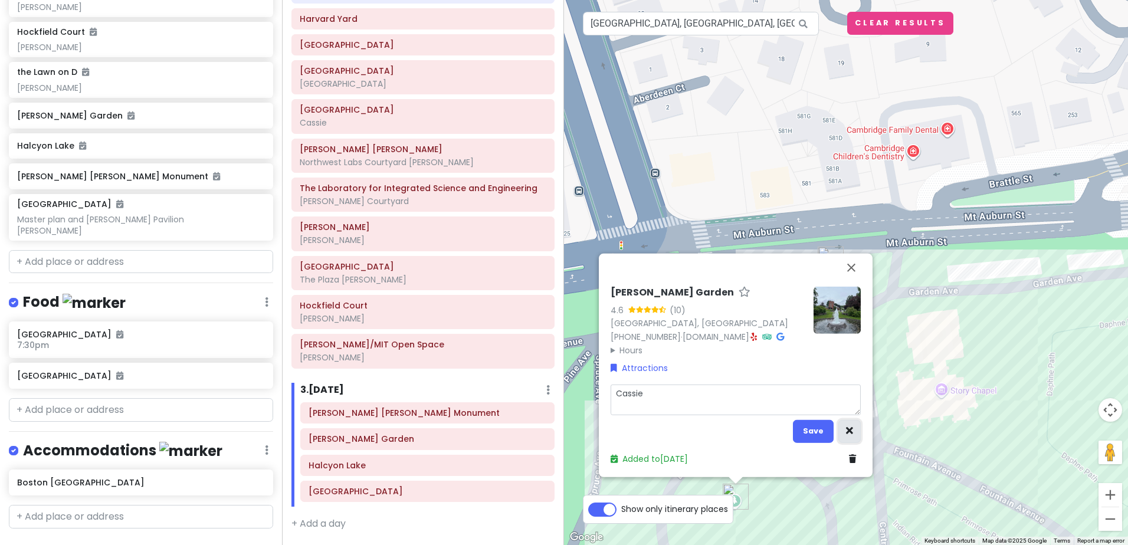
click at [856, 428] on button "button" at bounding box center [849, 431] width 22 height 23
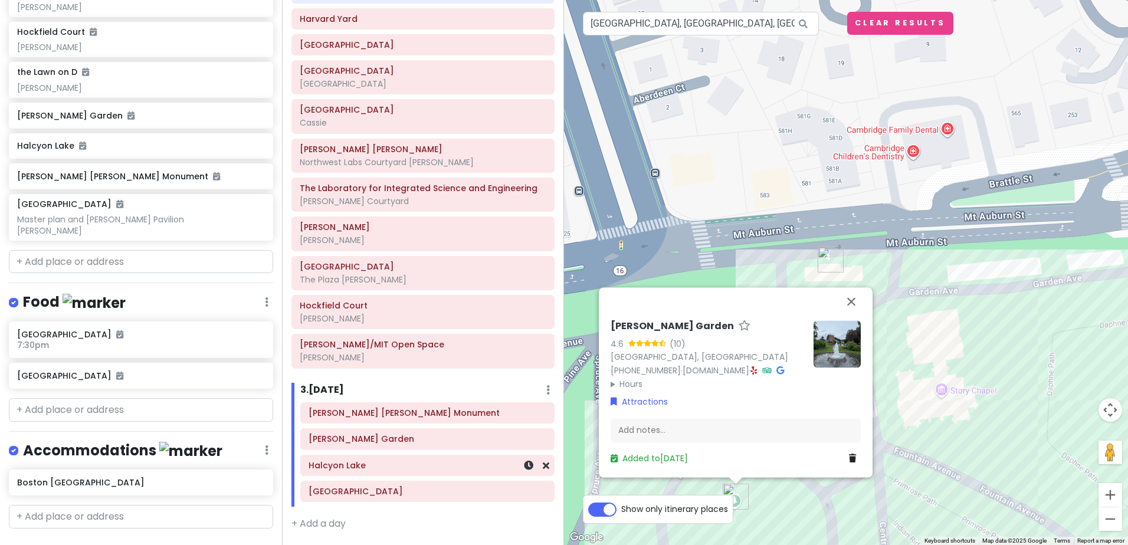
click at [384, 466] on h6 "Halcyon Lake" at bounding box center [428, 465] width 238 height 11
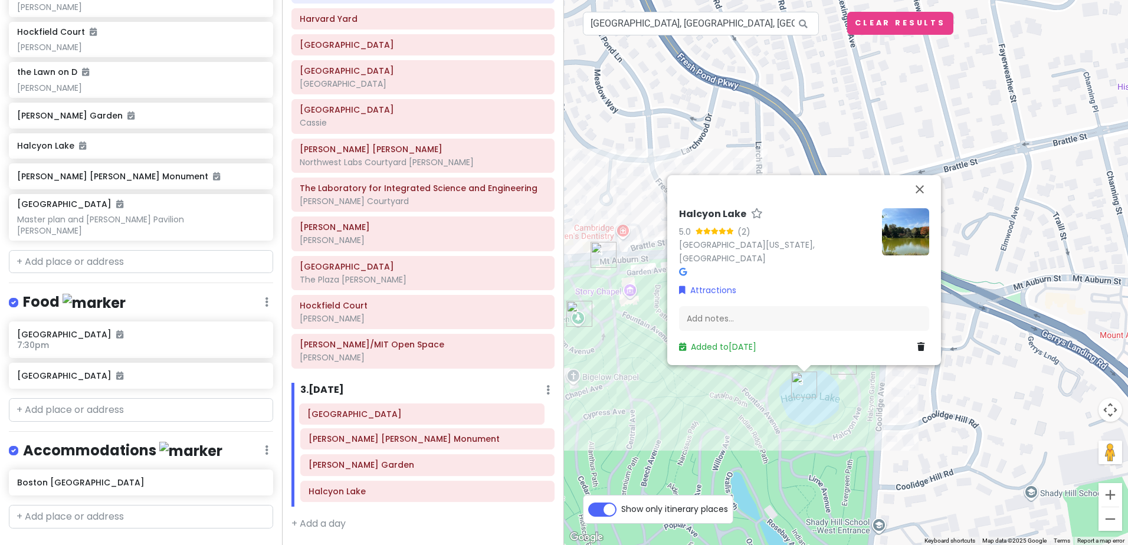
drag, startPoint x: 384, startPoint y: 496, endPoint x: 383, endPoint y: 419, distance: 77.3
click at [383, 419] on div "[PERSON_NAME] [PERSON_NAME] Monument [PERSON_NAME][GEOGRAPHIC_DATA] [GEOGRAPHIC…" at bounding box center [427, 454] width 272 height 104
click at [920, 199] on button "Close" at bounding box center [920, 189] width 28 height 28
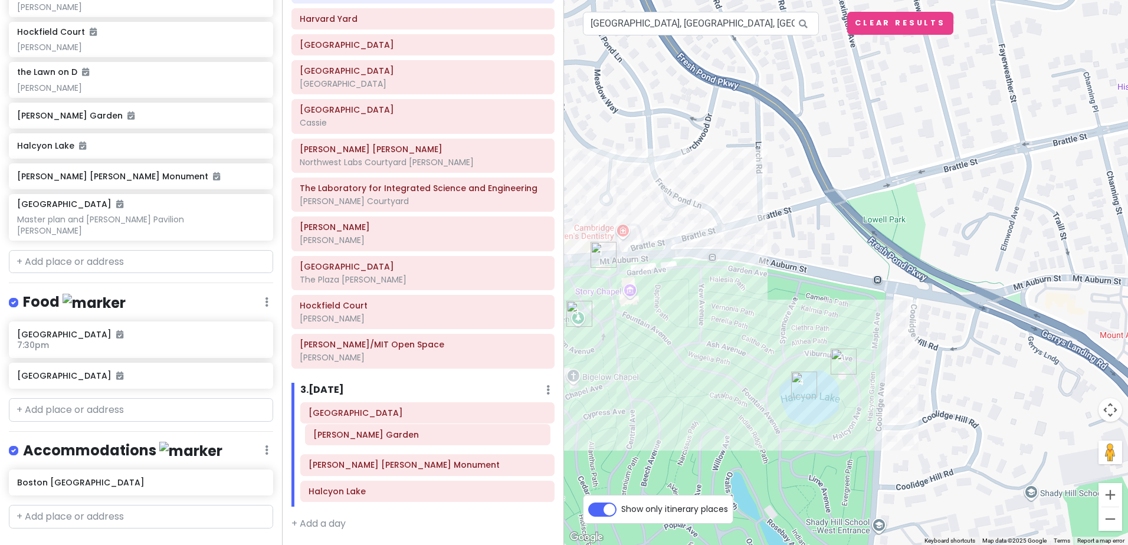
drag, startPoint x: 373, startPoint y: 469, endPoint x: 378, endPoint y: 438, distance: 31.0
click at [378, 438] on div "[GEOGRAPHIC_DATA] [PERSON_NAME][GEOGRAPHIC_DATA][PERSON_NAME] [PERSON_NAME][GEO…" at bounding box center [427, 454] width 272 height 104
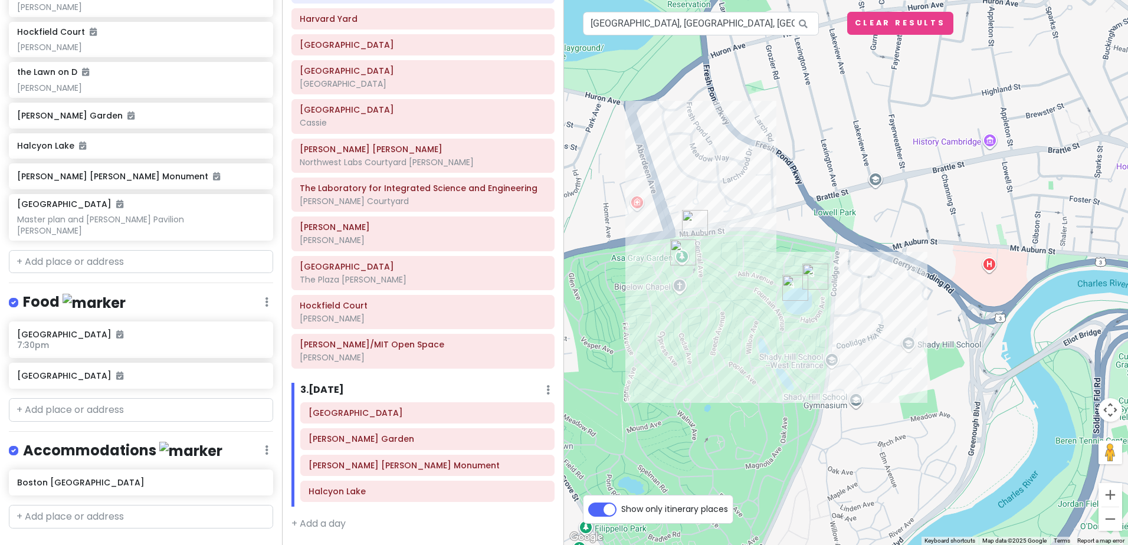
drag, startPoint x: 844, startPoint y: 494, endPoint x: 778, endPoint y: 379, distance: 132.7
click at [778, 379] on div at bounding box center [846, 272] width 564 height 545
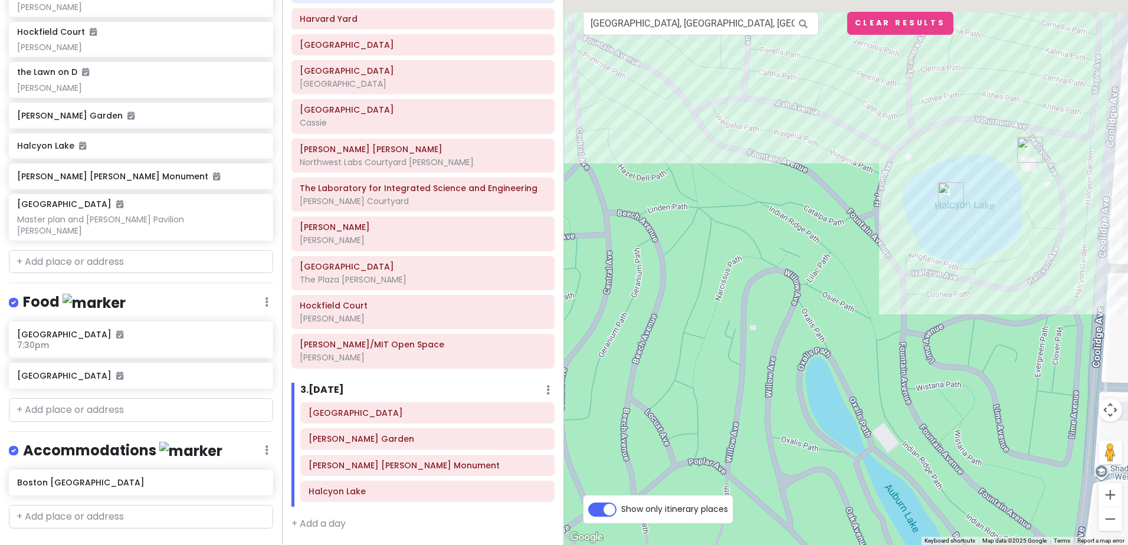
drag, startPoint x: 860, startPoint y: 209, endPoint x: 790, endPoint y: 491, distance: 289.9
click at [790, 491] on div at bounding box center [846, 272] width 564 height 545
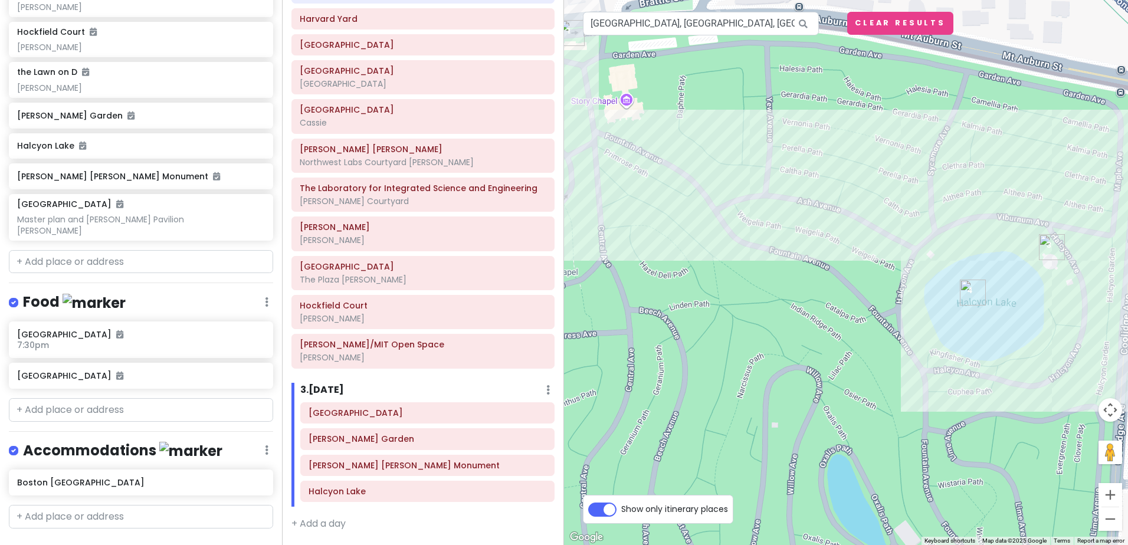
drag, startPoint x: 771, startPoint y: 309, endPoint x: 797, endPoint y: 386, distance: 81.5
click at [797, 386] on div at bounding box center [846, 272] width 564 height 545
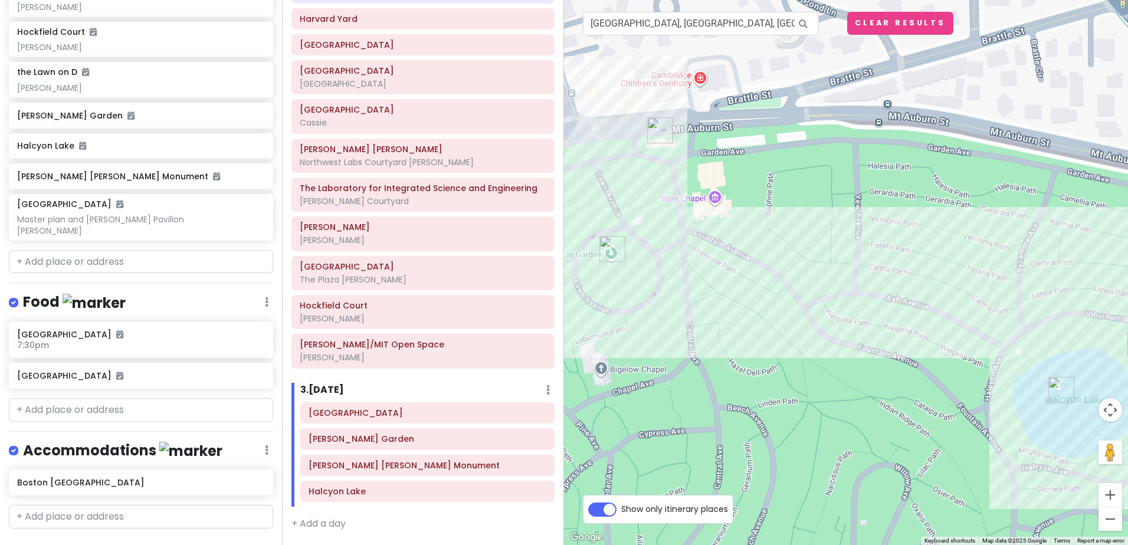
drag, startPoint x: 665, startPoint y: 293, endPoint x: 764, endPoint y: 399, distance: 144.4
click at [764, 399] on div at bounding box center [846, 272] width 564 height 545
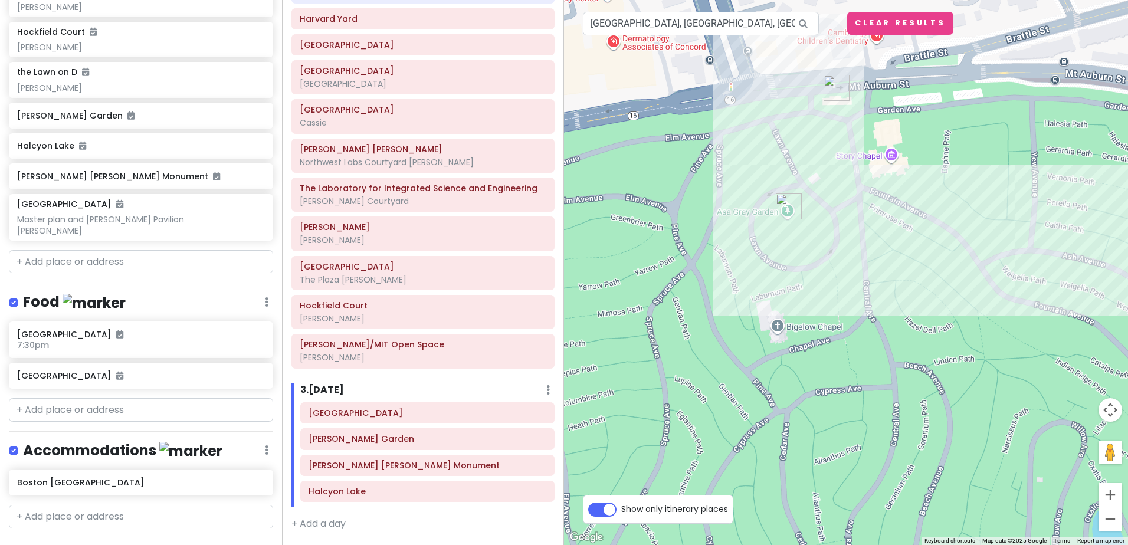
drag, startPoint x: 673, startPoint y: 350, endPoint x: 853, endPoint y: 307, distance: 184.5
click at [853, 307] on div at bounding box center [846, 272] width 564 height 545
click at [96, 250] on input "text" at bounding box center [141, 262] width 264 height 24
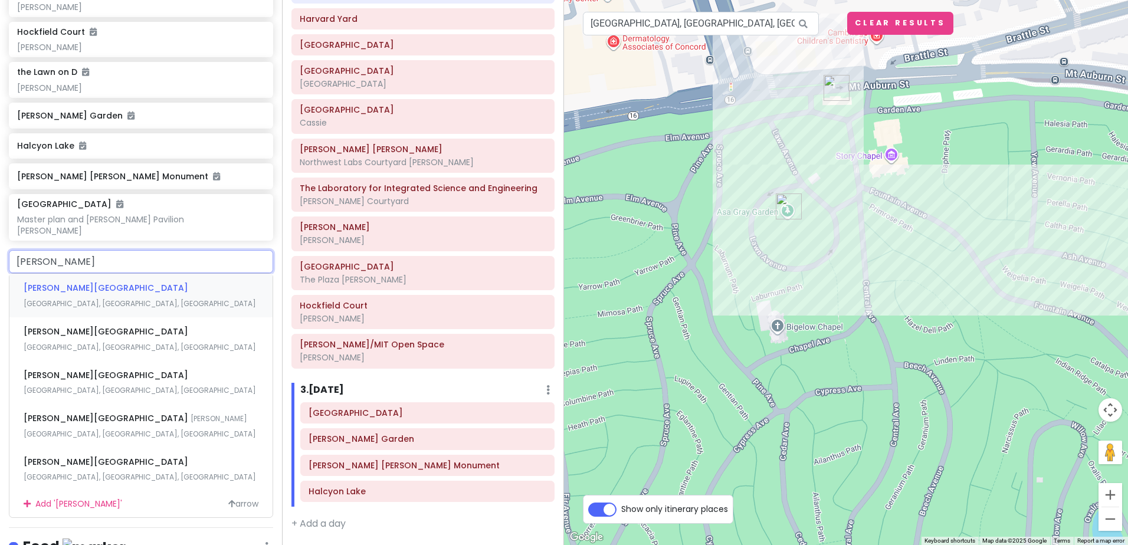
click at [47, 282] on span "[PERSON_NAME][GEOGRAPHIC_DATA]" at bounding box center [106, 288] width 165 height 12
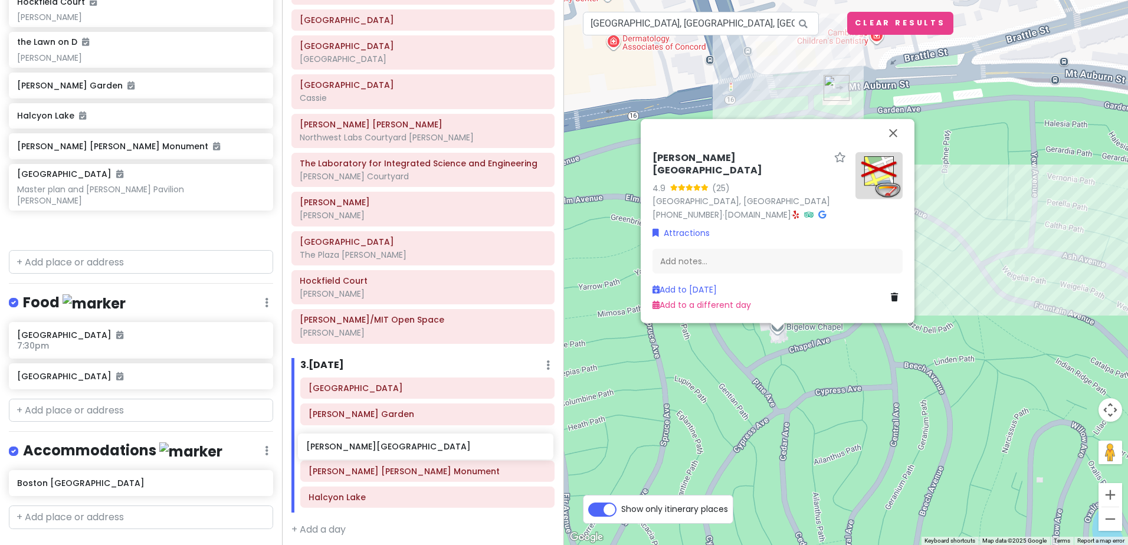
scroll to position [771, 0]
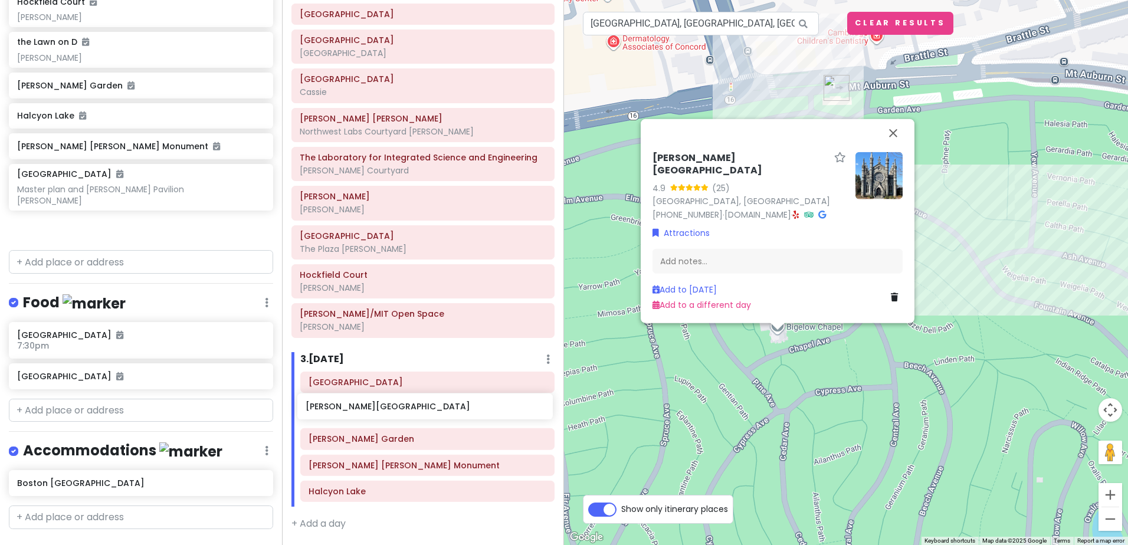
drag, startPoint x: 103, startPoint y: 207, endPoint x: 392, endPoint y: 410, distance: 353.1
click at [392, 410] on div "POD 2025 fall field trip Private Change Dates Make a Copy Delete Trip Give Feed…" at bounding box center [564, 272] width 1128 height 545
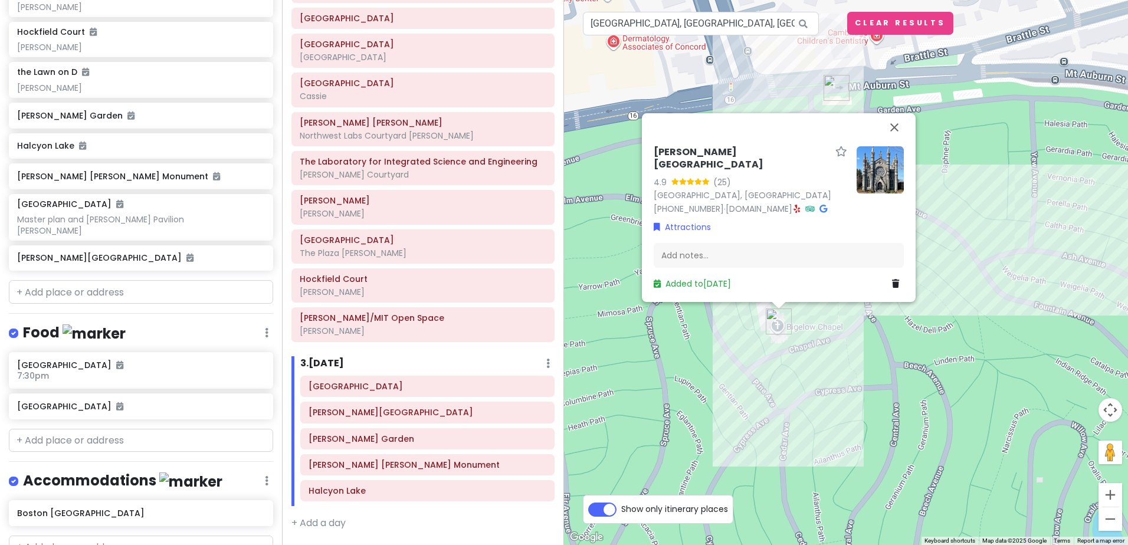
scroll to position [1724, 0]
click at [891, 140] on button "Close" at bounding box center [894, 127] width 28 height 28
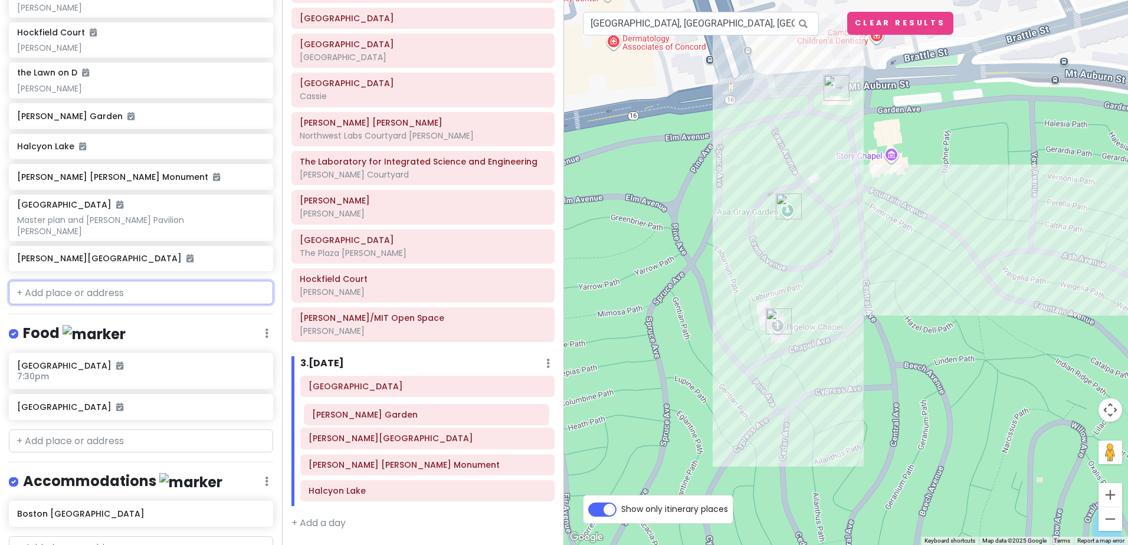
drag, startPoint x: 392, startPoint y: 441, endPoint x: 395, endPoint y: 417, distance: 24.4
click at [395, 417] on div "[GEOGRAPHIC_DATA] [PERSON_NAME][GEOGRAPHIC_DATA] [PERSON_NAME][GEOGRAPHIC_DATA]…" at bounding box center [427, 441] width 272 height 130
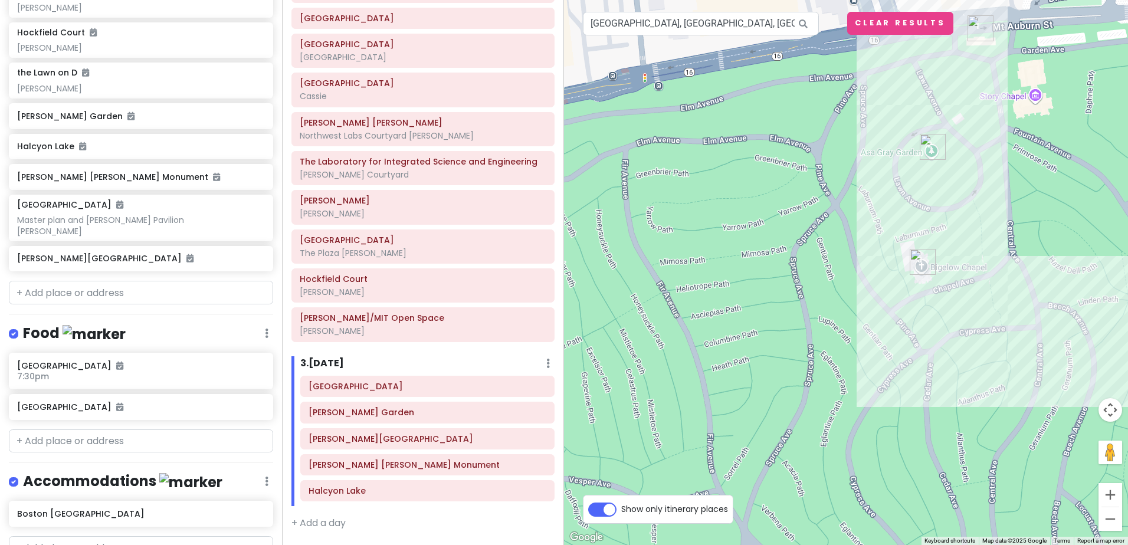
drag, startPoint x: 744, startPoint y: 345, endPoint x: 887, endPoint y: 292, distance: 152.3
click at [887, 292] on div at bounding box center [846, 272] width 564 height 545
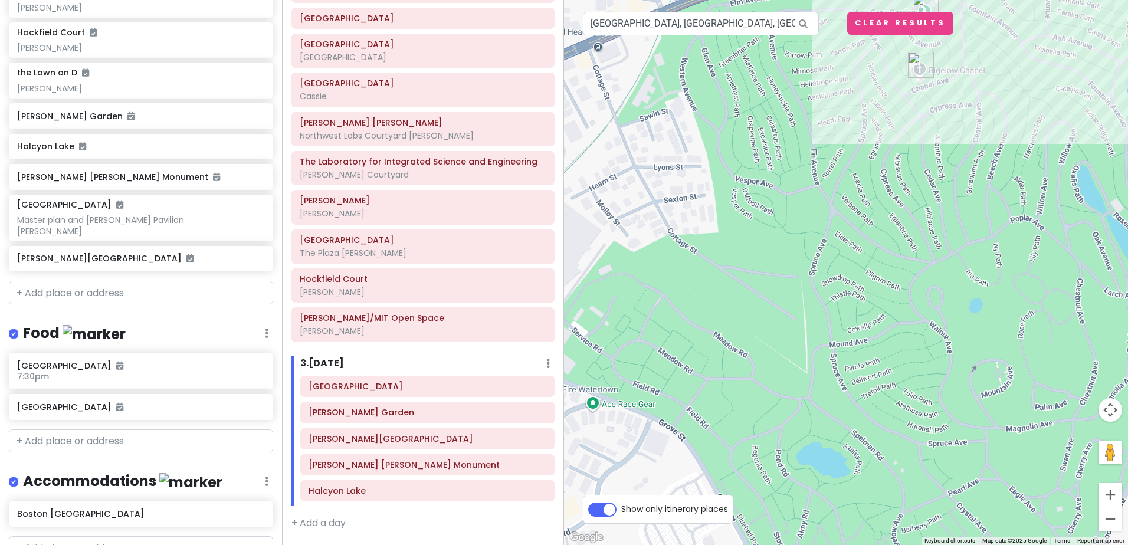
drag, startPoint x: 739, startPoint y: 376, endPoint x: 780, endPoint y: 145, distance: 235.4
click at [780, 145] on div at bounding box center [846, 272] width 564 height 545
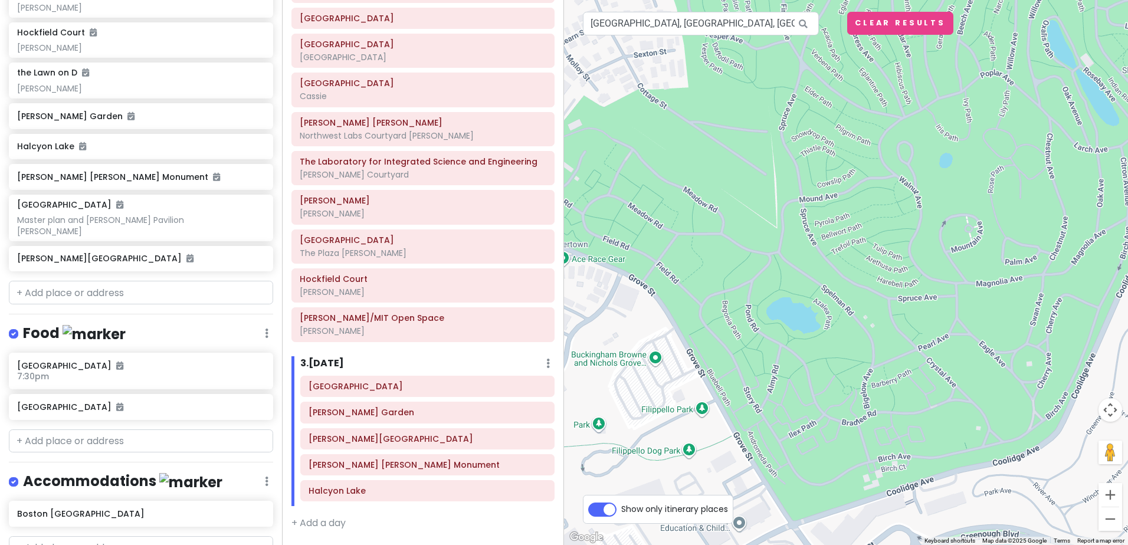
drag, startPoint x: 824, startPoint y: 382, endPoint x: 794, endPoint y: 230, distance: 154.7
click at [794, 230] on div at bounding box center [846, 272] width 564 height 545
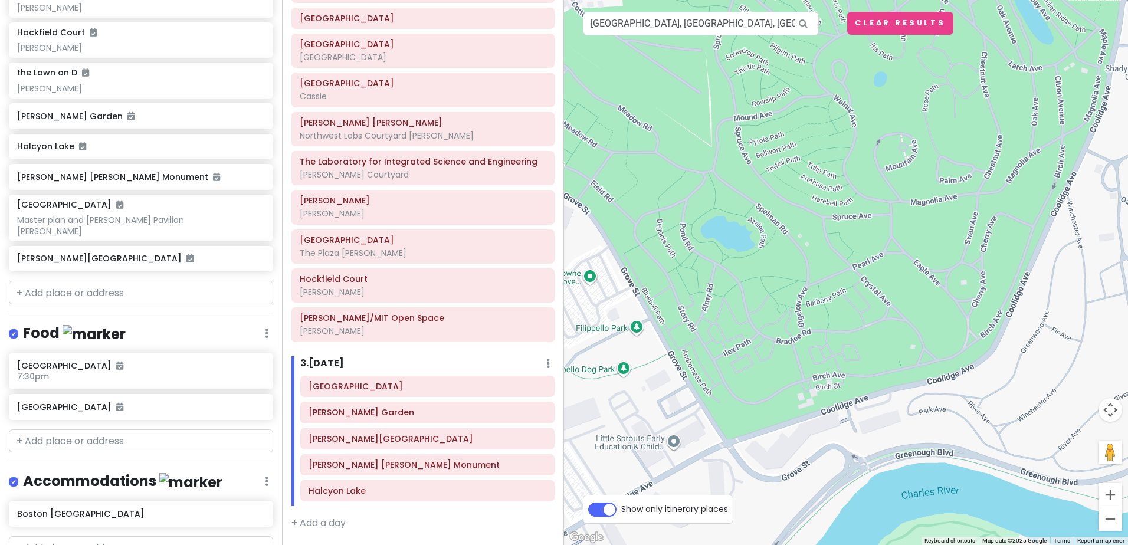
drag, startPoint x: 894, startPoint y: 444, endPoint x: 847, endPoint y: 397, distance: 66.3
click at [847, 397] on div at bounding box center [846, 272] width 564 height 545
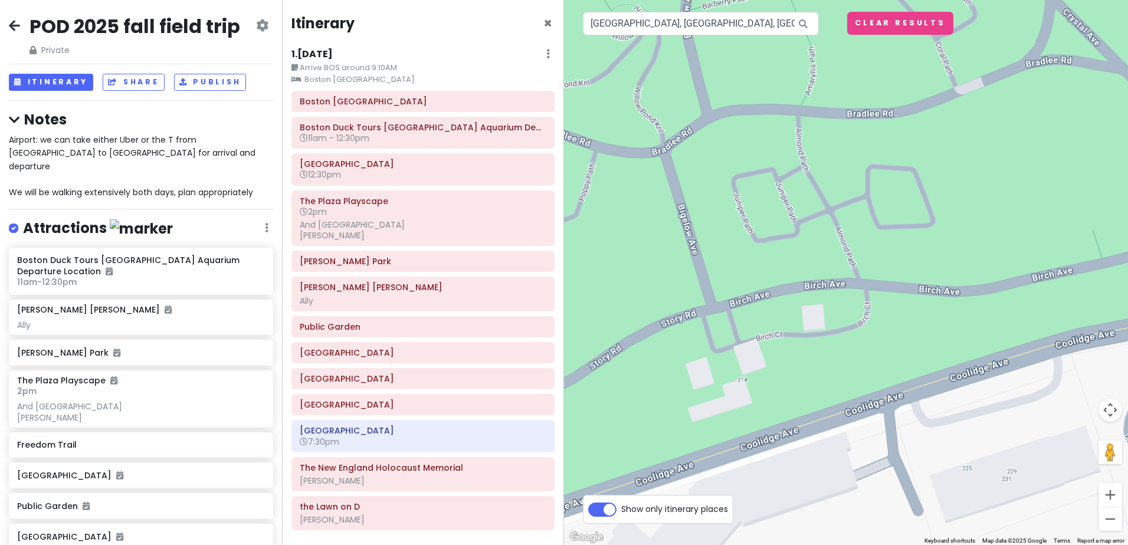
scroll to position [764, 0]
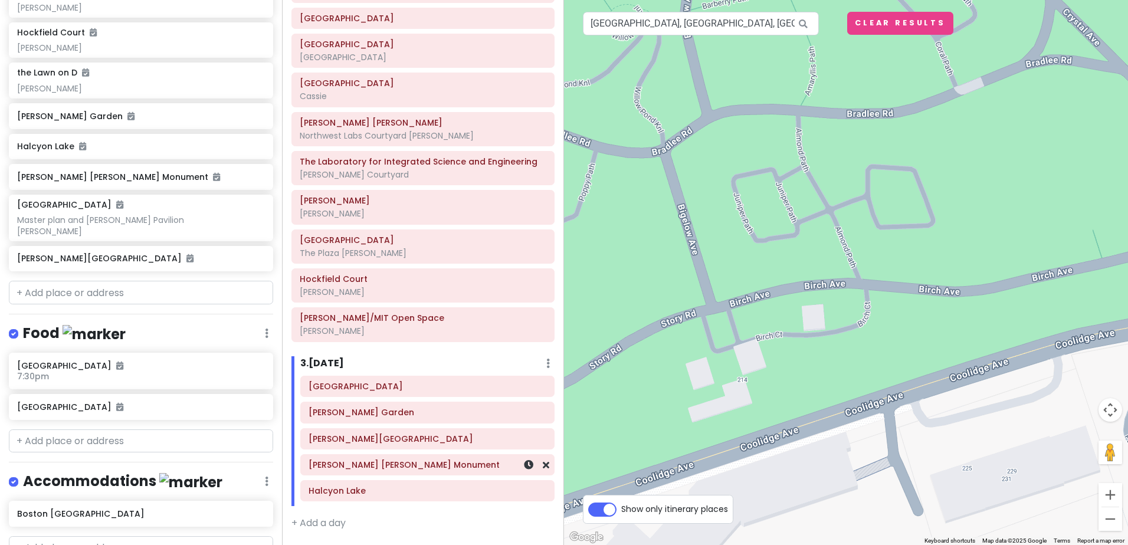
click at [428, 466] on h6 "[PERSON_NAME] [PERSON_NAME] Monument" at bounding box center [428, 465] width 238 height 11
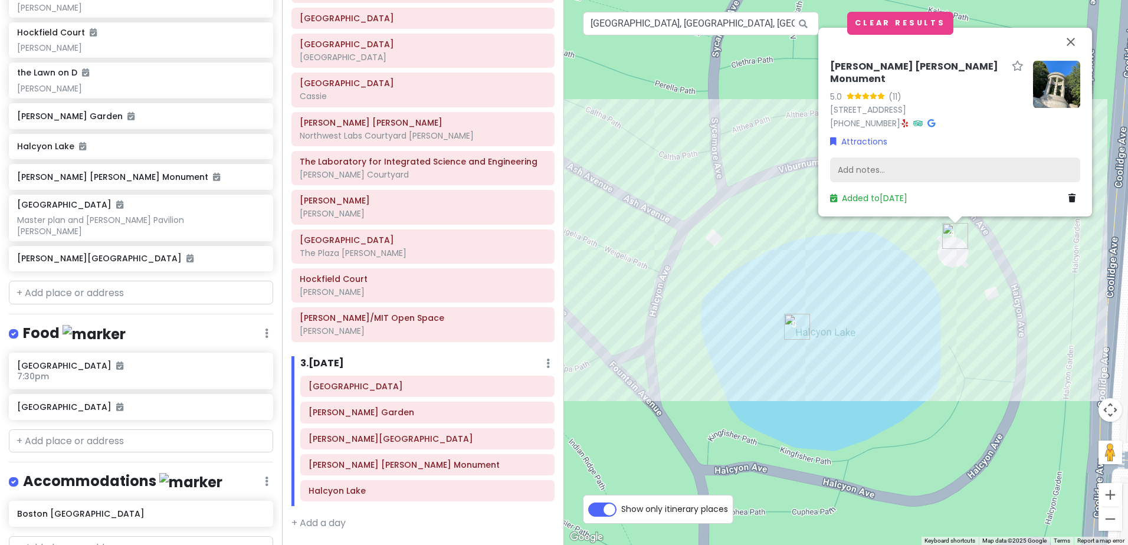
click at [878, 166] on div "Add notes..." at bounding box center [955, 170] width 250 height 25
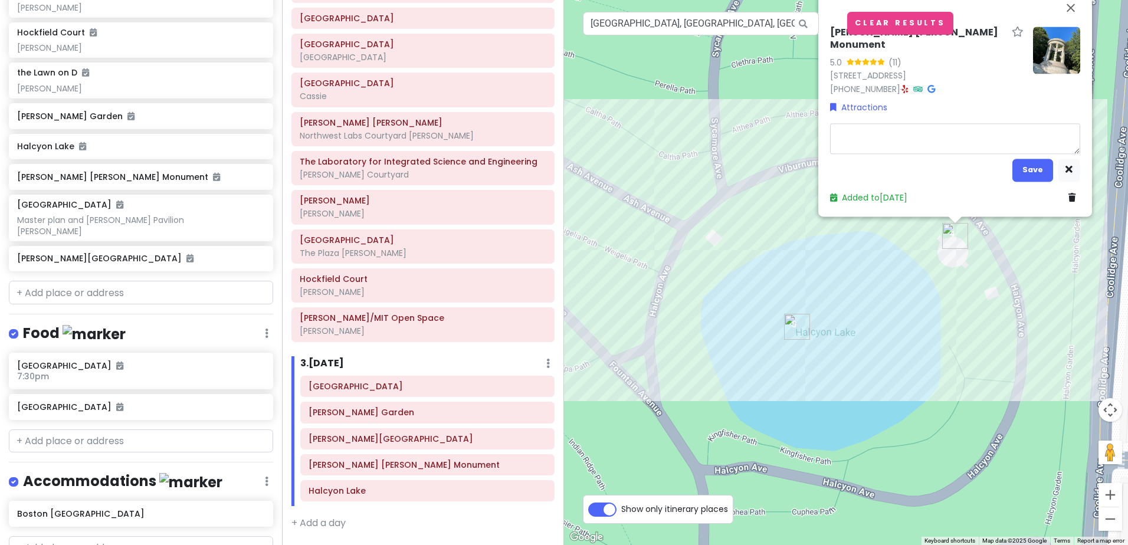
type textarea "x"
type textarea "A"
type textarea "x"
type textarea "a"
type textarea "x"
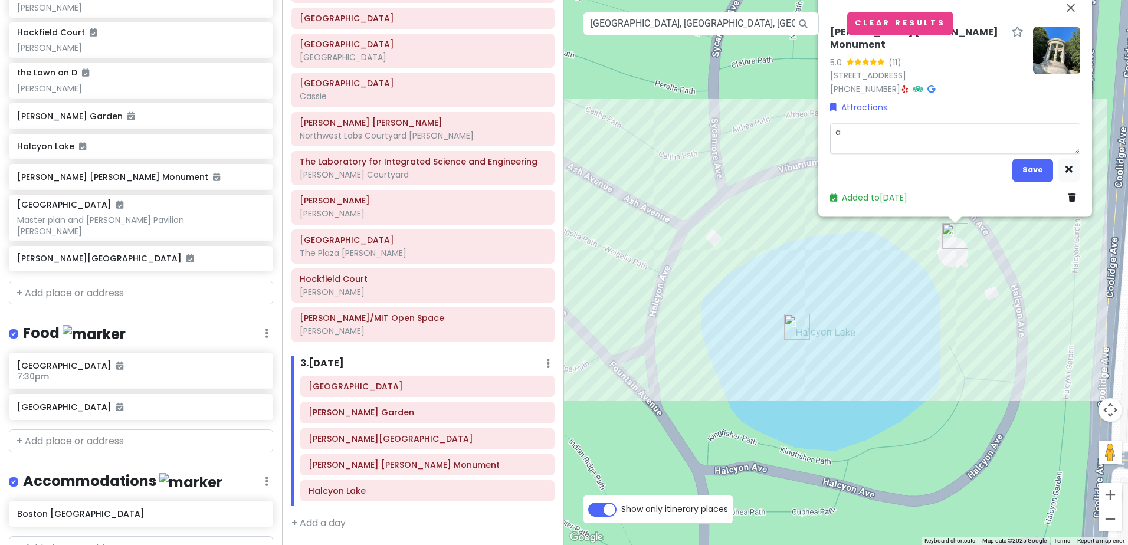
type textarea "an"
type textarea "x"
type textarea "and"
type textarea "x"
type textarea "and"
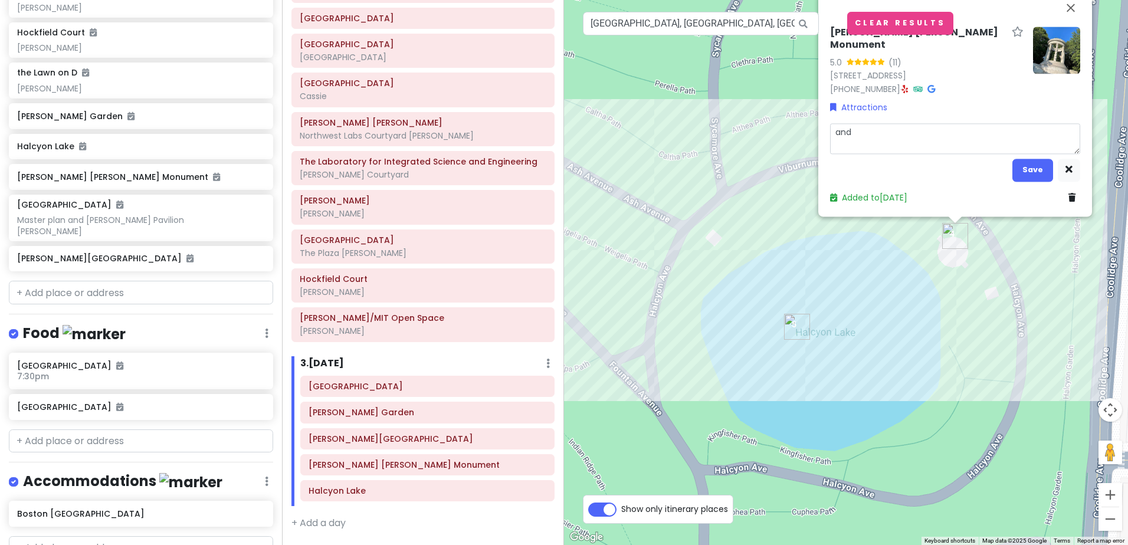
type textarea "x"
type textarea "and M"
type textarea "x"
type textarea "and Ma"
type textarea "x"
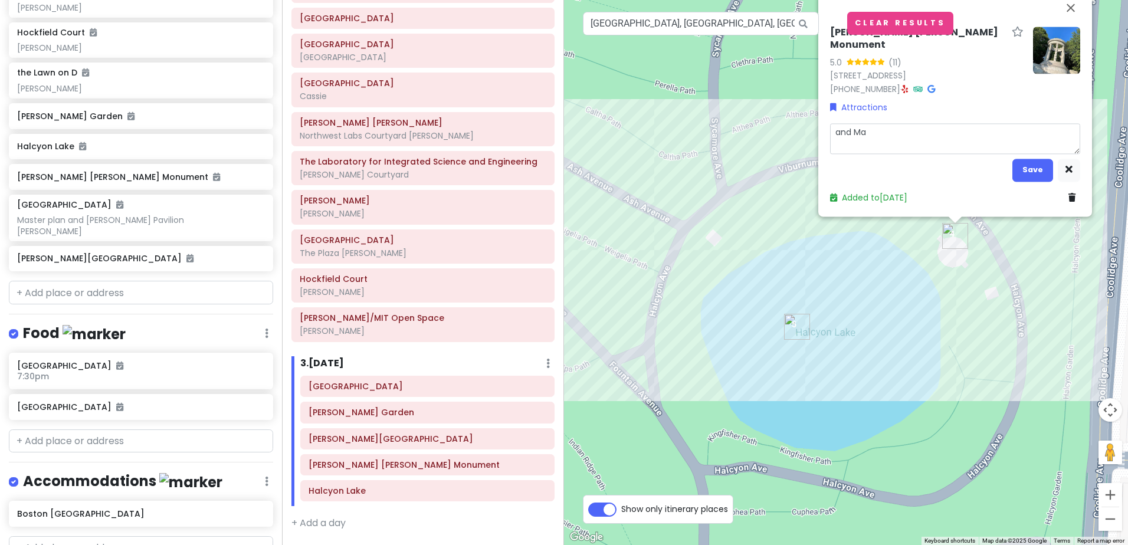
type textarea "and Map"
type textarea "x"
type textarea "and Mapl"
type textarea "x"
type textarea "and Maple"
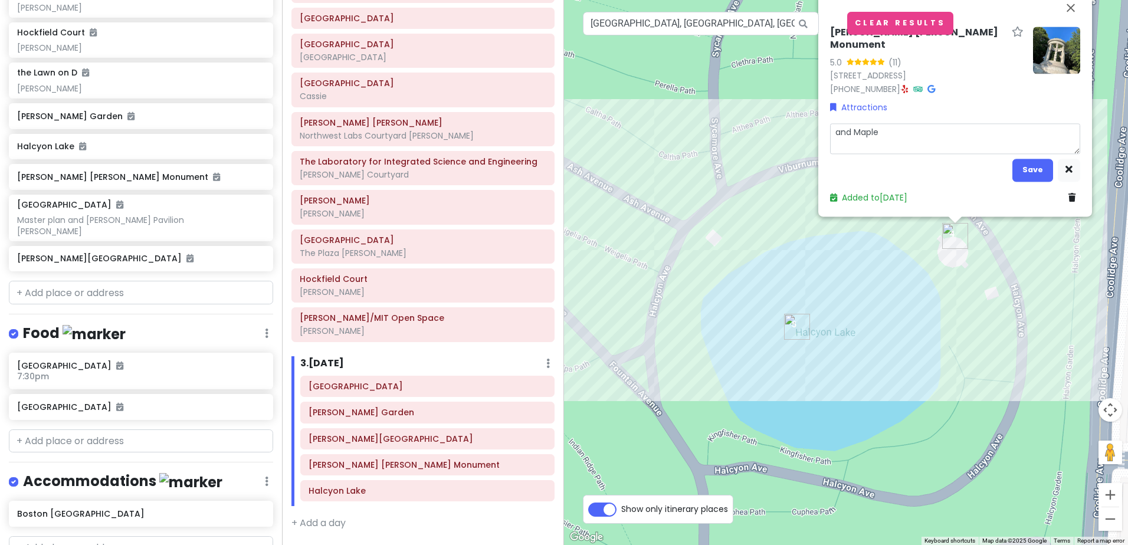
type textarea "x"
type textarea "and Maple"
type textarea "x"
type textarea "and Maple S"
type textarea "x"
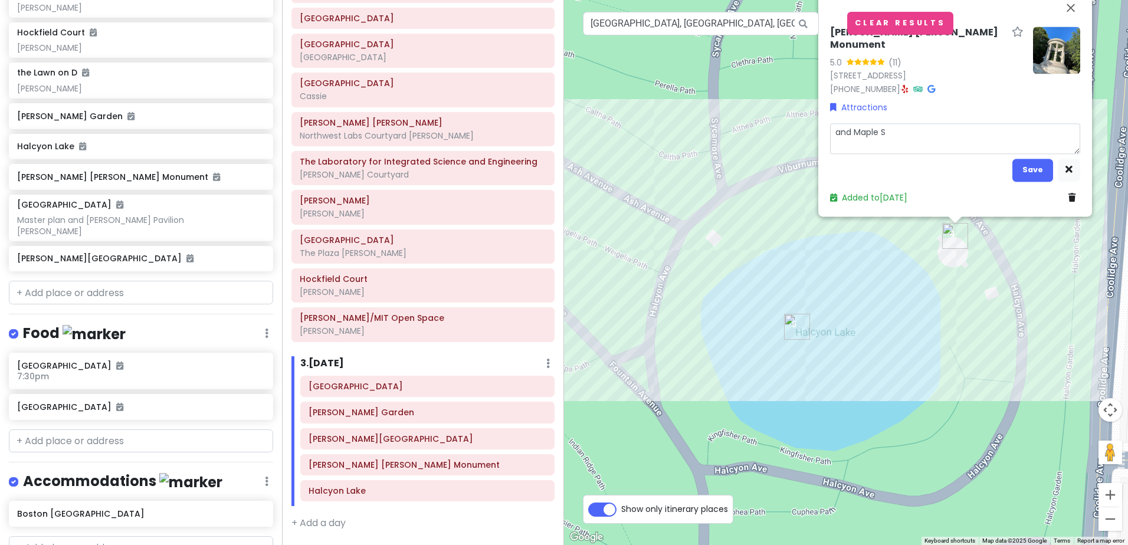
type textarea "and Maple St"
type textarea "x"
type textarea "and Maple Str"
type textarea "x"
type textarea "and Maple Stre"
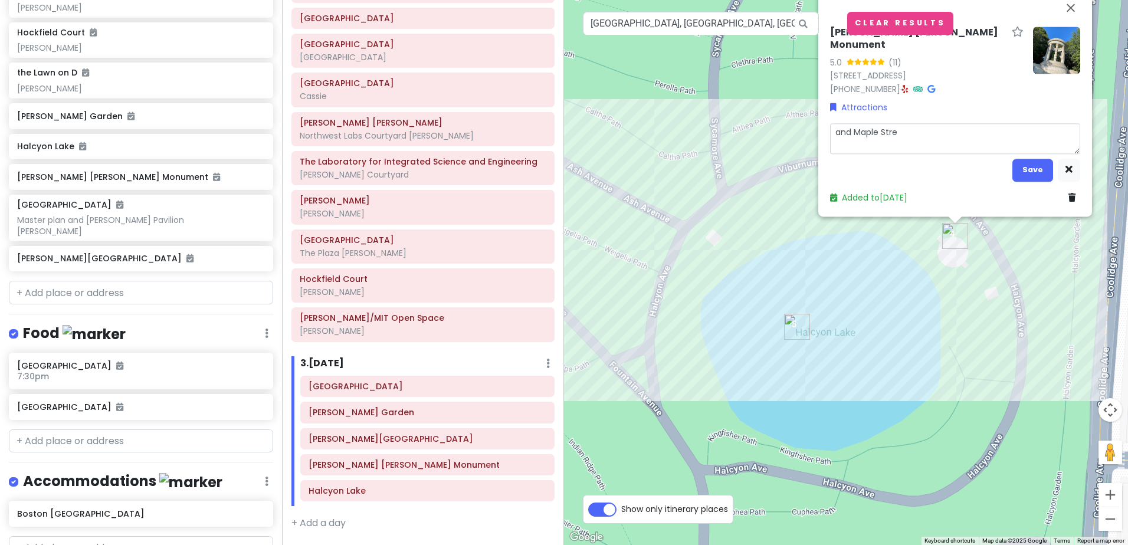
type textarea "x"
type textarea "and Maple Stree"
type textarea "x"
type textarea "and Maple Street"
type textarea "x"
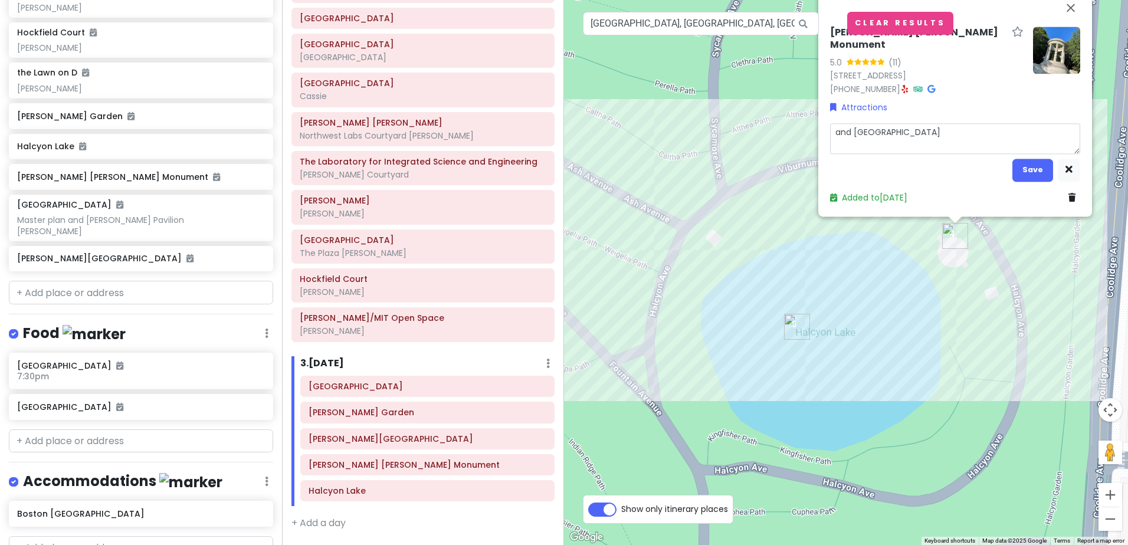
type textarea "and Maple Street"
type textarea "x"
type textarea "and Maple Street I"
type textarea "x"
type textarea "and Maple Street"
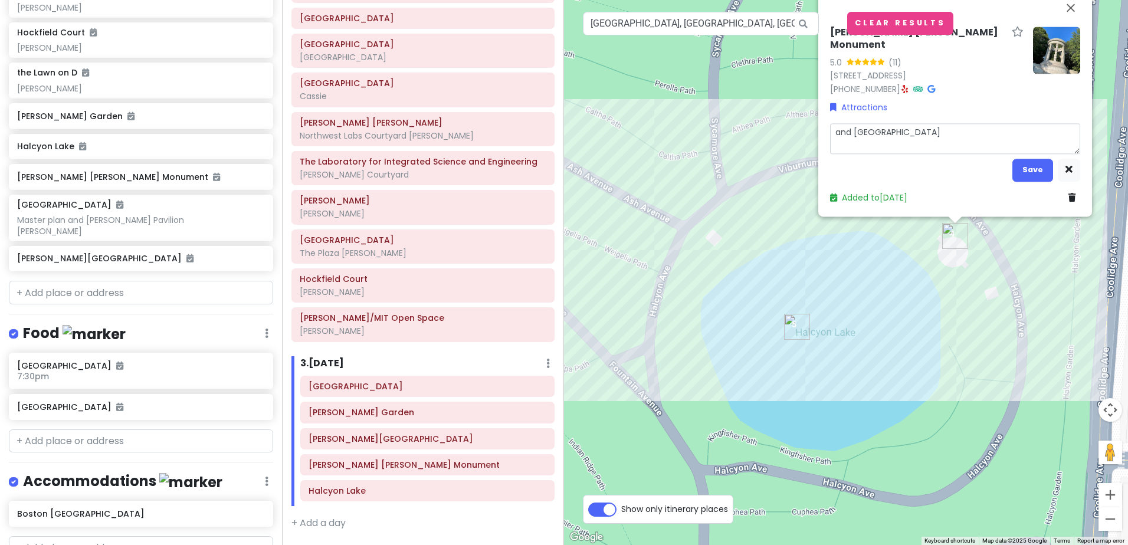
type textarea "x"
type textarea "and Maple Street i"
type textarea "x"
type textarea "and Maple Street in"
type textarea "x"
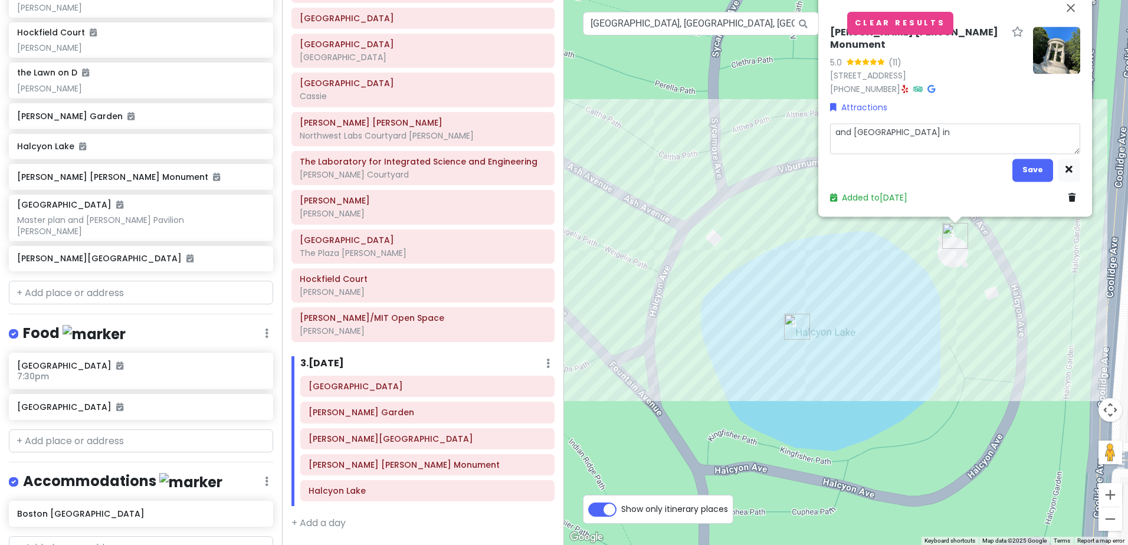
type textarea "and Maple Street int"
type textarea "x"
type textarea "and Maple Street inte"
type textarea "x"
type textarea "and Maple Street inter"
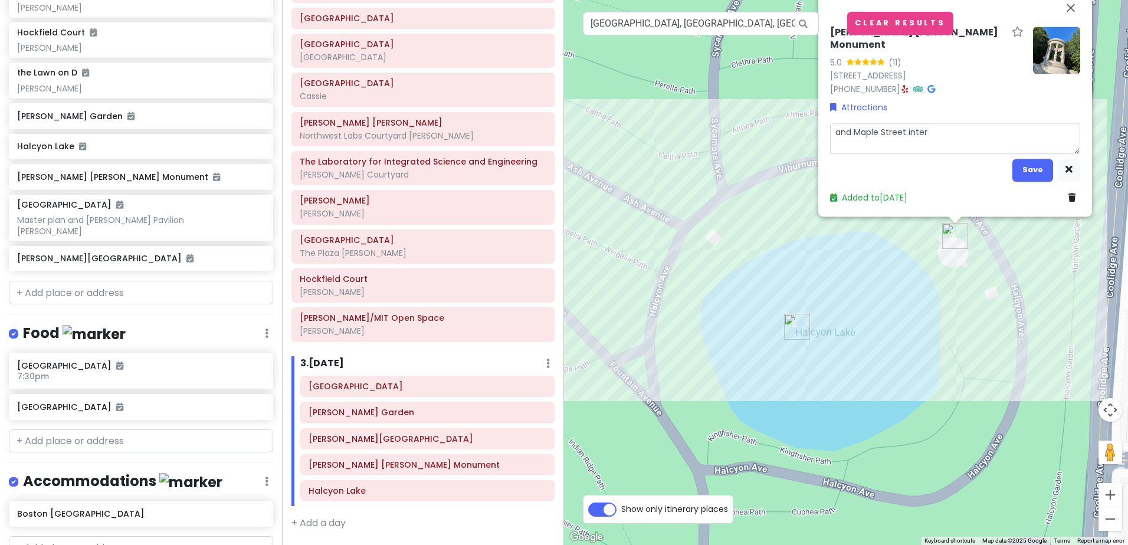
type textarea "x"
type textarea "and Maple Street intern"
type textarea "x"
type textarea "and Maple Street internm"
type textarea "x"
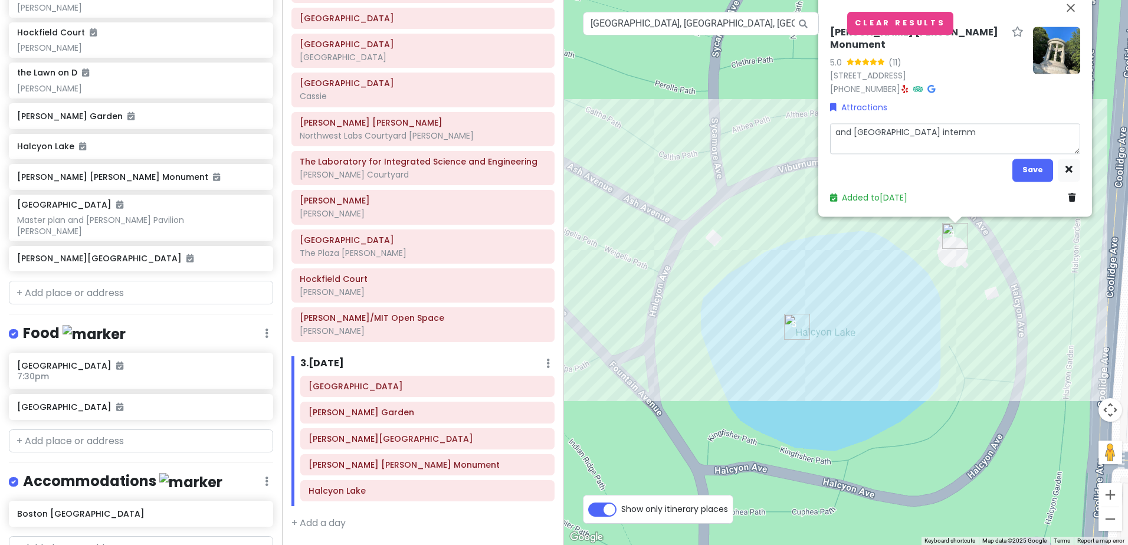
type textarea "and Maple Street internme"
type textarea "x"
type textarea "and Maple Street internmen"
type textarea "x"
type textarea "and Maple Street internment"
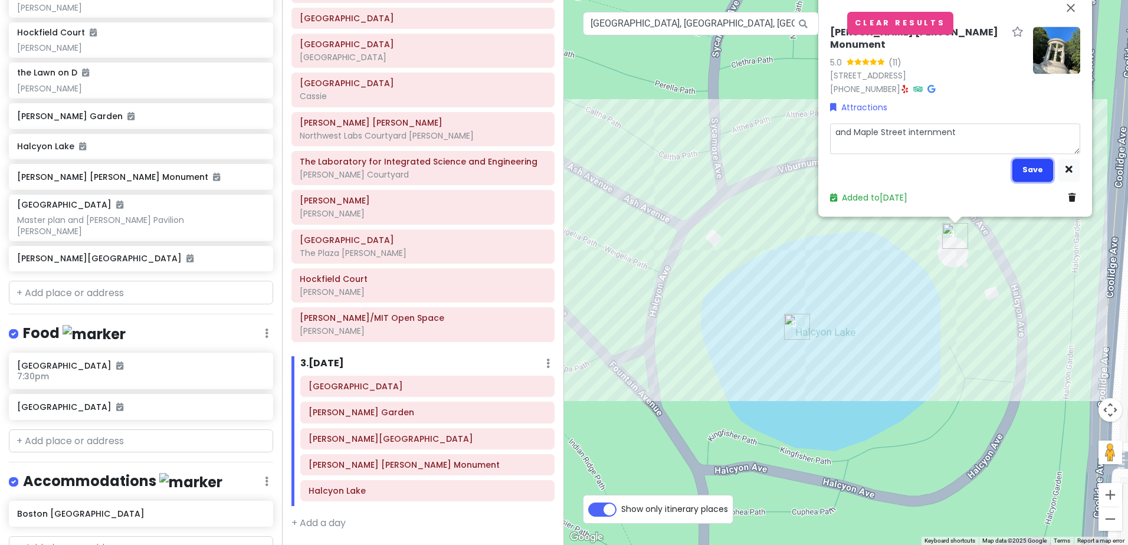
click at [1034, 169] on button "Save" at bounding box center [1033, 170] width 41 height 23
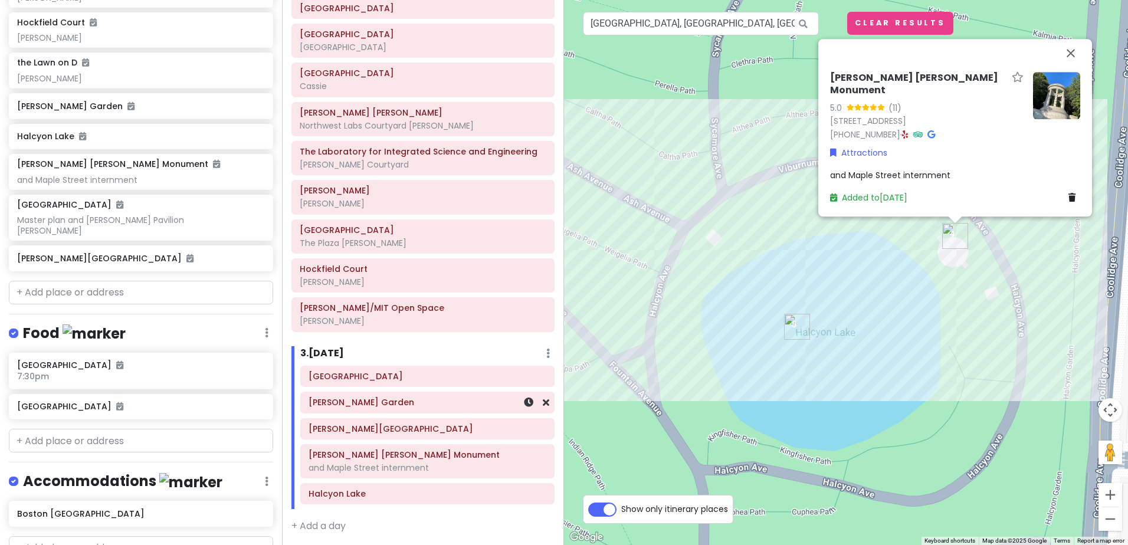
scroll to position [777, 0]
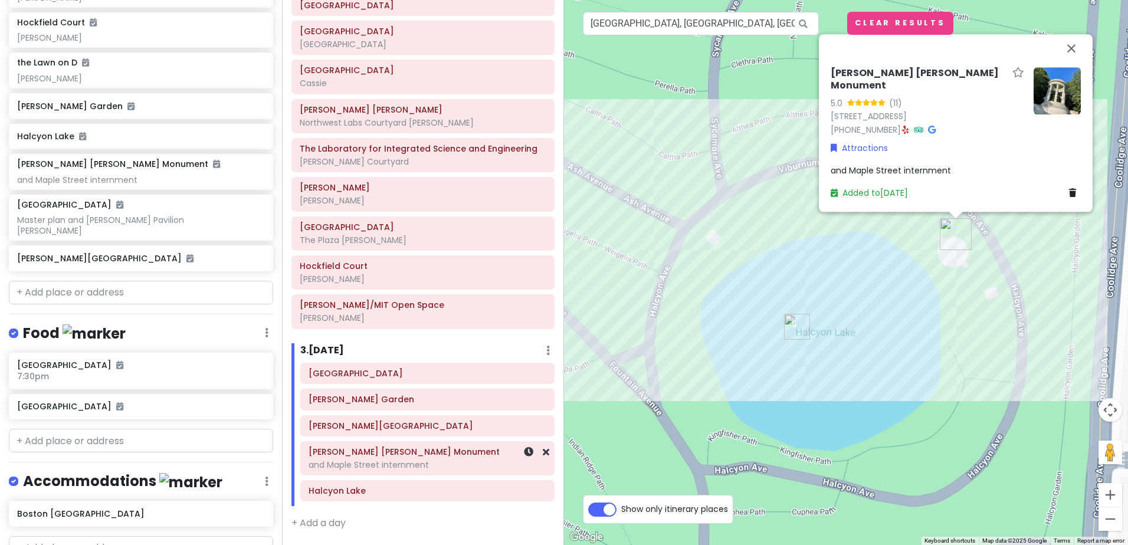
click at [437, 460] on div "and Maple Street internment" at bounding box center [428, 465] width 238 height 11
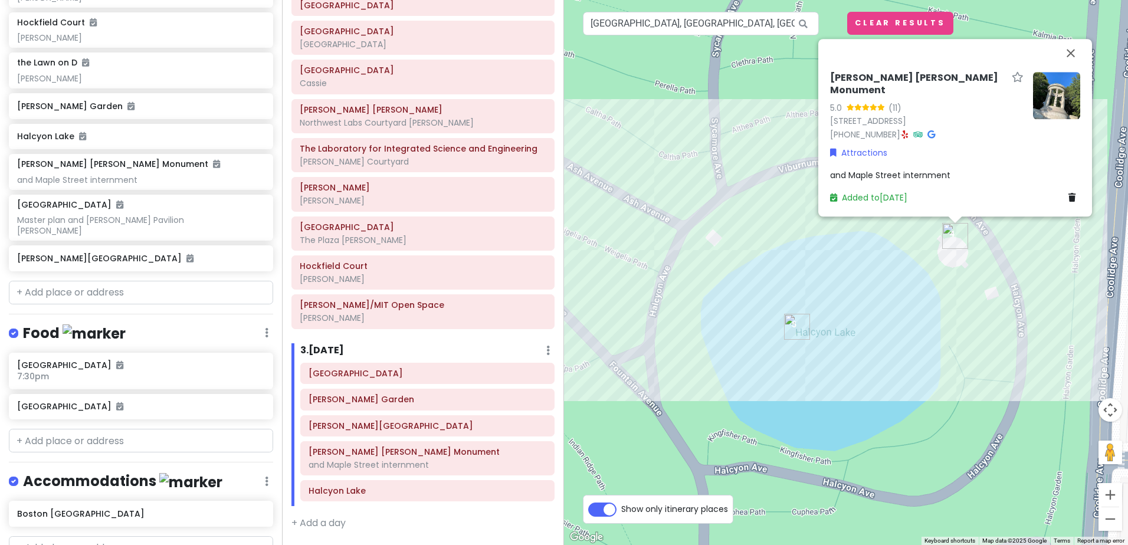
click at [954, 167] on div "Mary Baker Eddy Monument 5.0 (11) Halcyon Ave, Watertown, MA 02472, USA (617) 5…" at bounding box center [955, 138] width 260 height 142
click at [957, 176] on div "and Maple Street internment" at bounding box center [955, 175] width 250 height 13
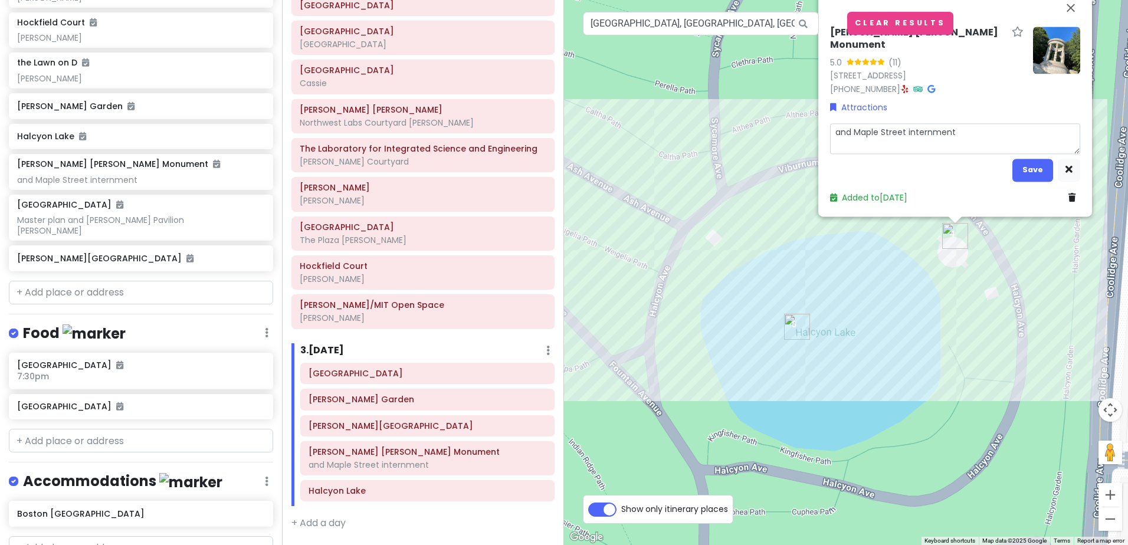
click at [981, 132] on textarea "and Maple Street internment" at bounding box center [955, 138] width 250 height 31
type textarea "x"
type textarea "and Maple Street internment"
type textarea "x"
type textarea "and Maple Street internment C"
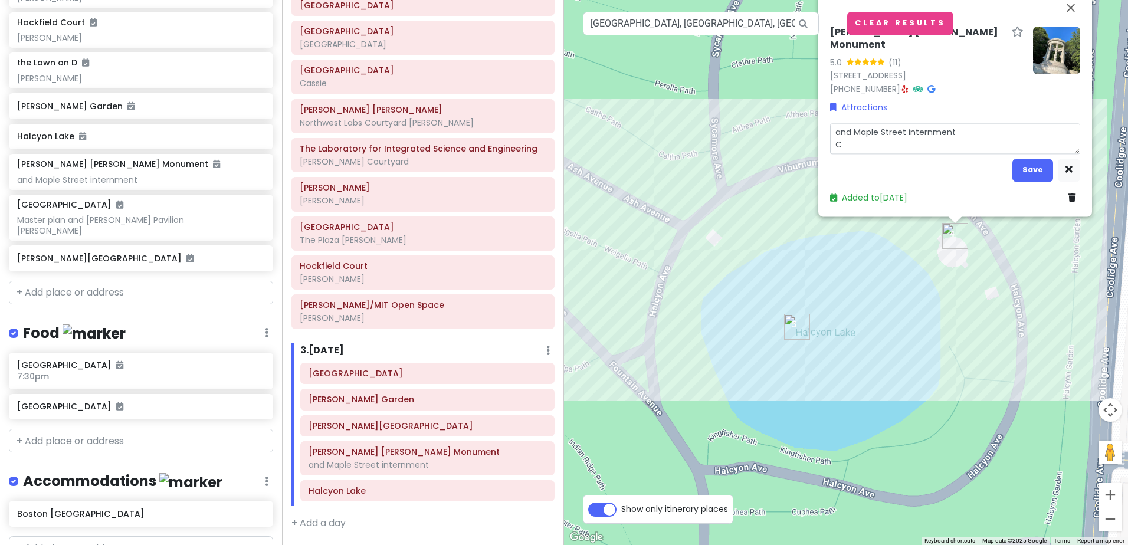
type textarea "x"
type textarea "and Maple Street internment Ca"
type textarea "x"
type textarea "and Maple Street internment Cas"
type textarea "x"
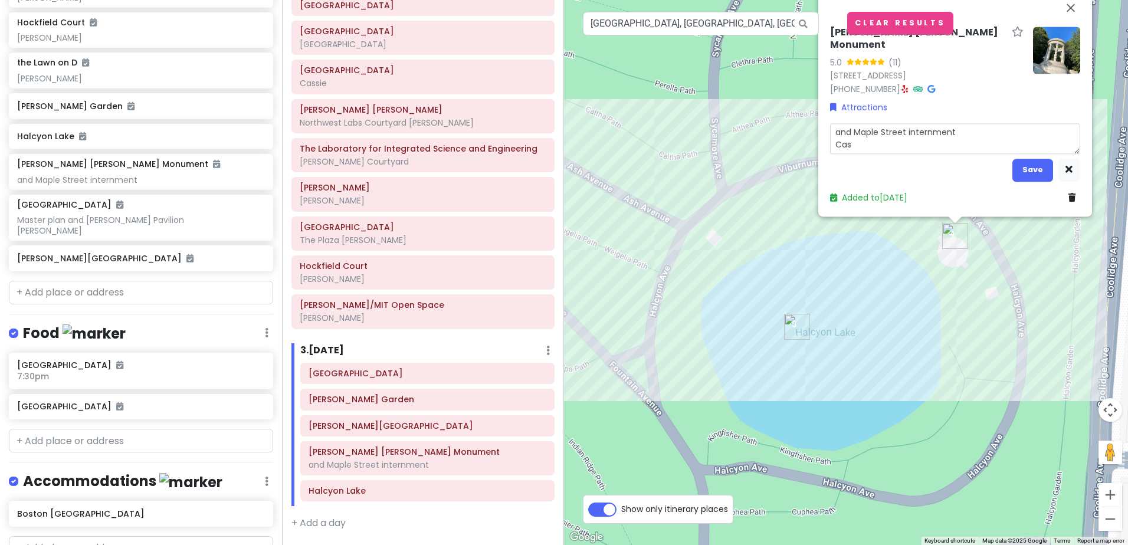
type textarea "and Maple Street internment Cass"
type textarea "x"
type textarea "and Maple Street internment Cassi"
type textarea "x"
type textarea "and Maple Street internment Cassie"
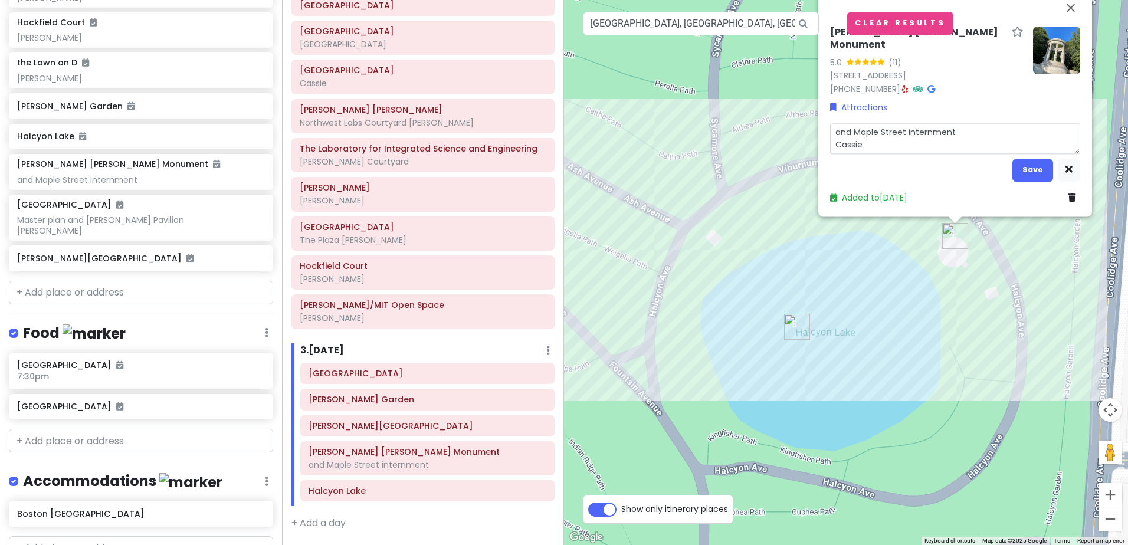
type textarea "x"
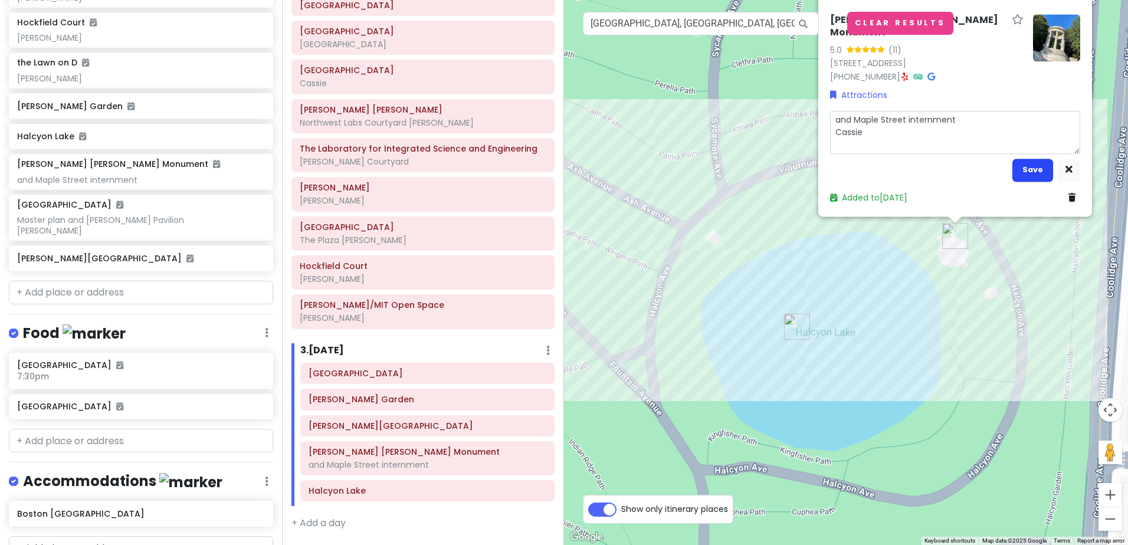
type textarea "and Maple Street internment Cassie"
click at [1030, 168] on button "Save" at bounding box center [1033, 170] width 41 height 23
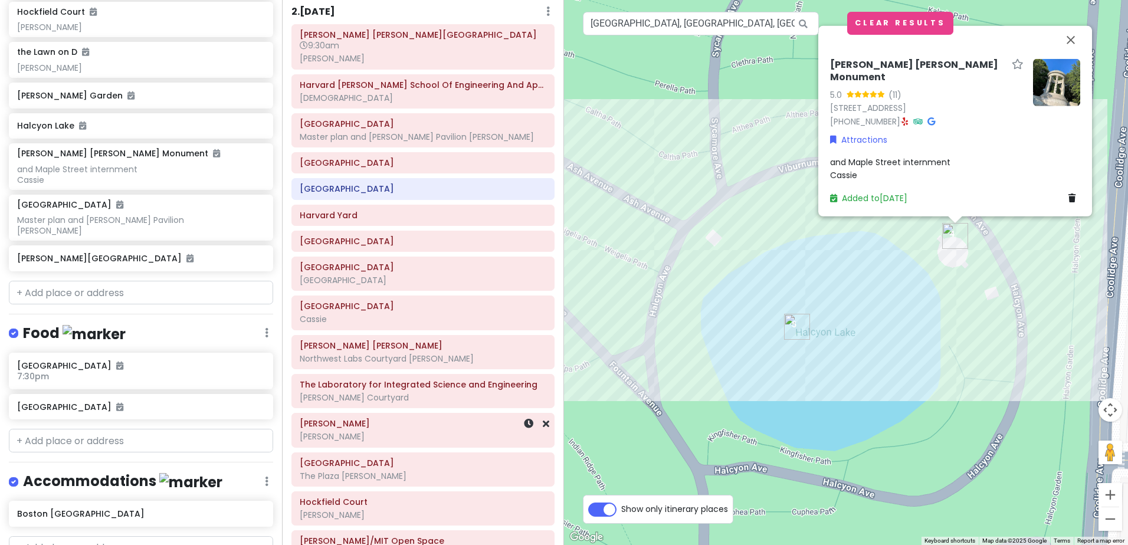
scroll to position [481, 0]
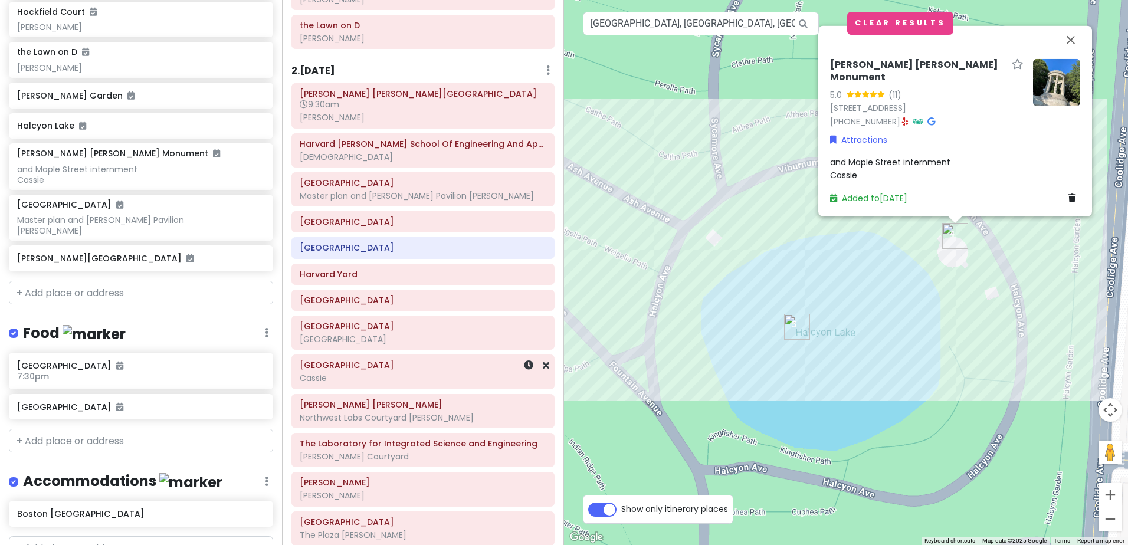
click at [345, 382] on div "Cassie" at bounding box center [423, 378] width 247 height 11
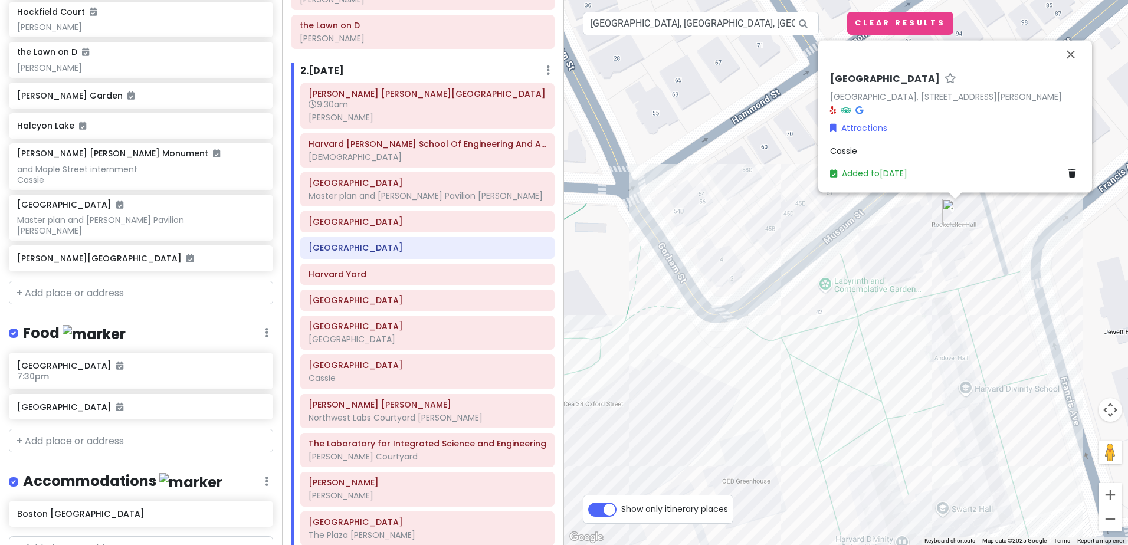
click at [863, 146] on div "Cassie" at bounding box center [955, 151] width 250 height 13
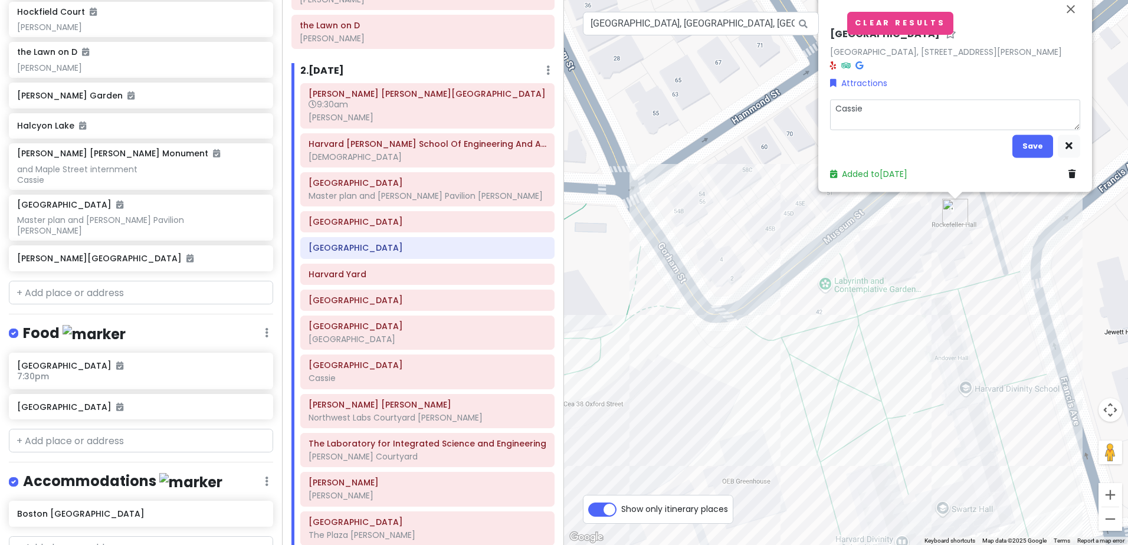
click at [880, 110] on textarea "Cassie" at bounding box center [955, 114] width 250 height 31
type textarea "x"
type textarea "Cassi"
type textarea "x"
type textarea "[PERSON_NAME]"
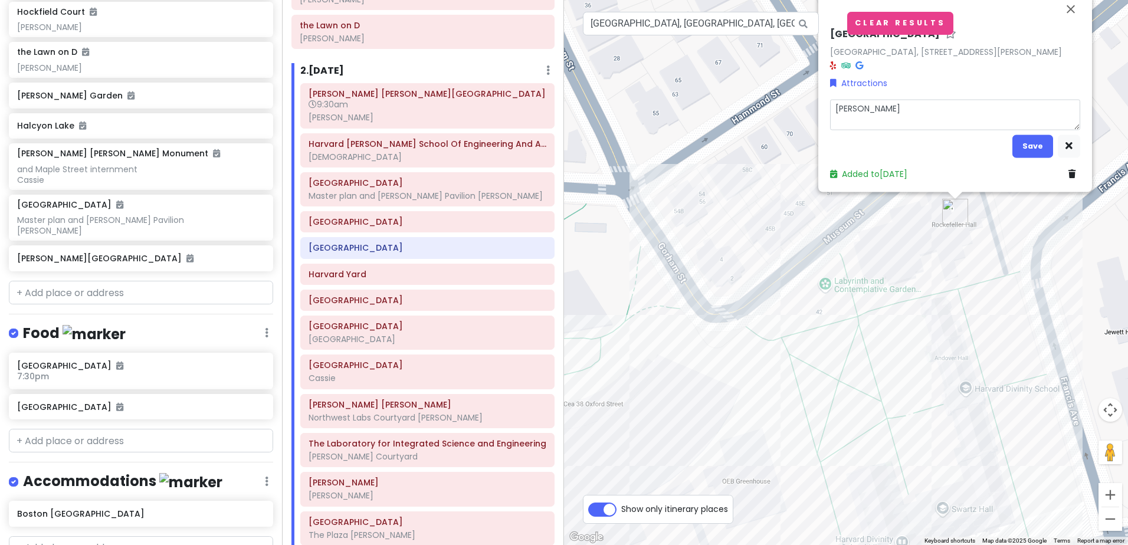
type textarea "x"
type textarea "Cas"
type textarea "x"
type textarea "Ca"
type textarea "x"
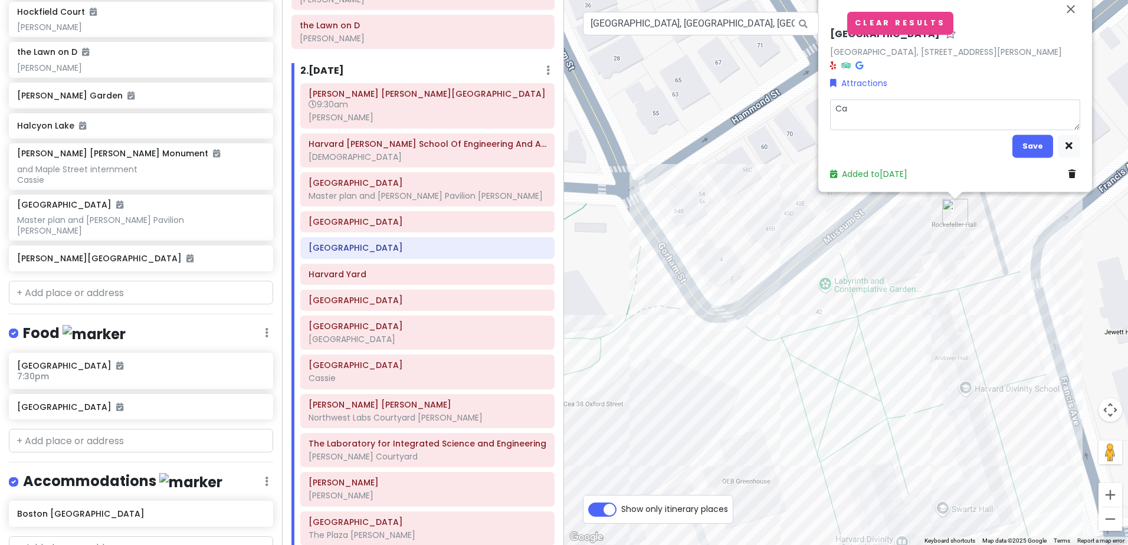
type textarea "C"
click at [1044, 152] on button "Save" at bounding box center [1033, 146] width 41 height 23
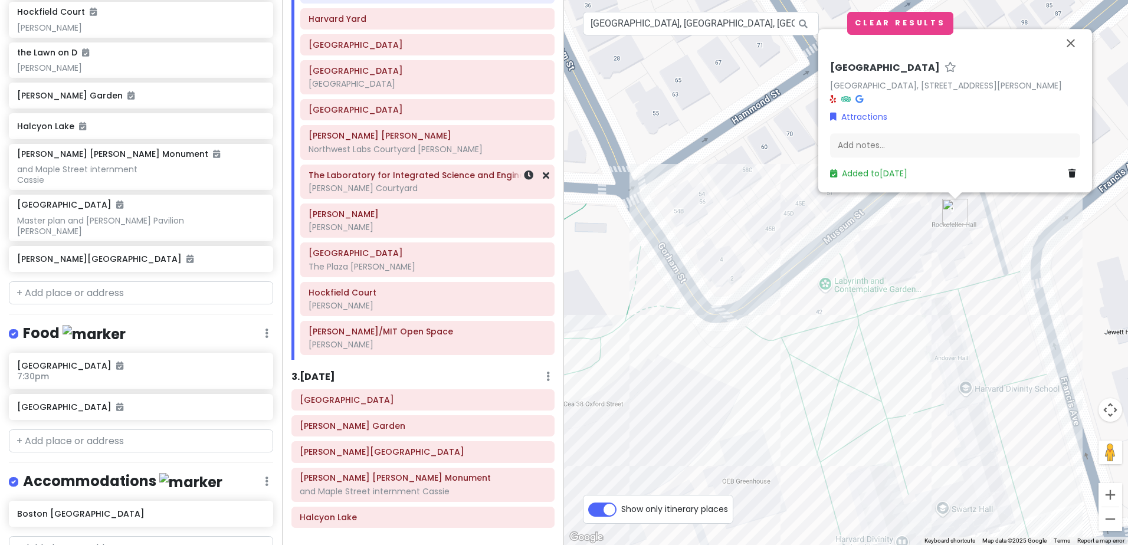
scroll to position [764, 0]
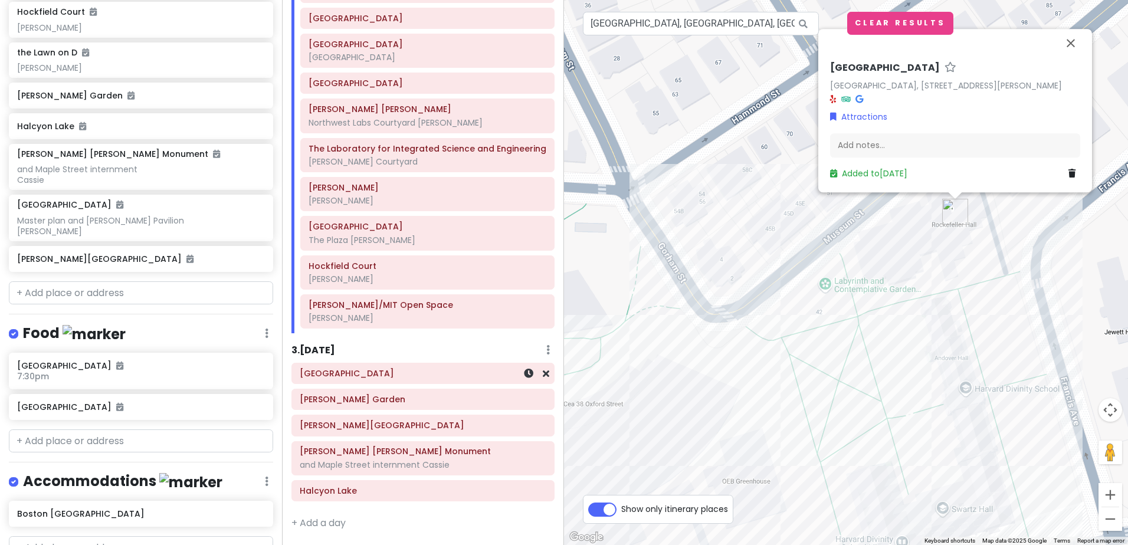
click at [413, 379] on h6 "[GEOGRAPHIC_DATA]" at bounding box center [423, 373] width 247 height 11
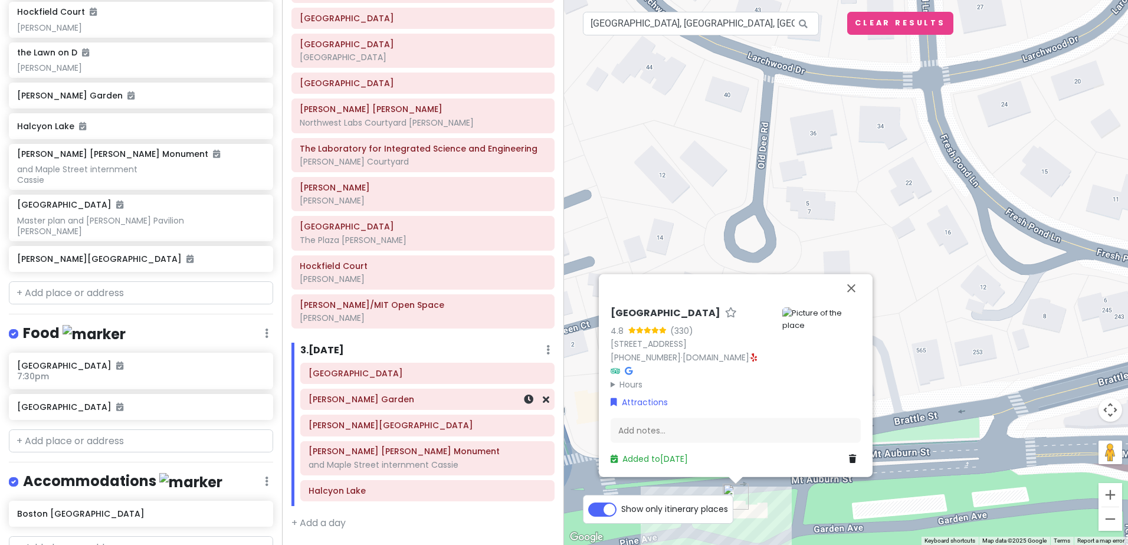
click at [394, 397] on h6 "[PERSON_NAME] Garden" at bounding box center [428, 399] width 238 height 11
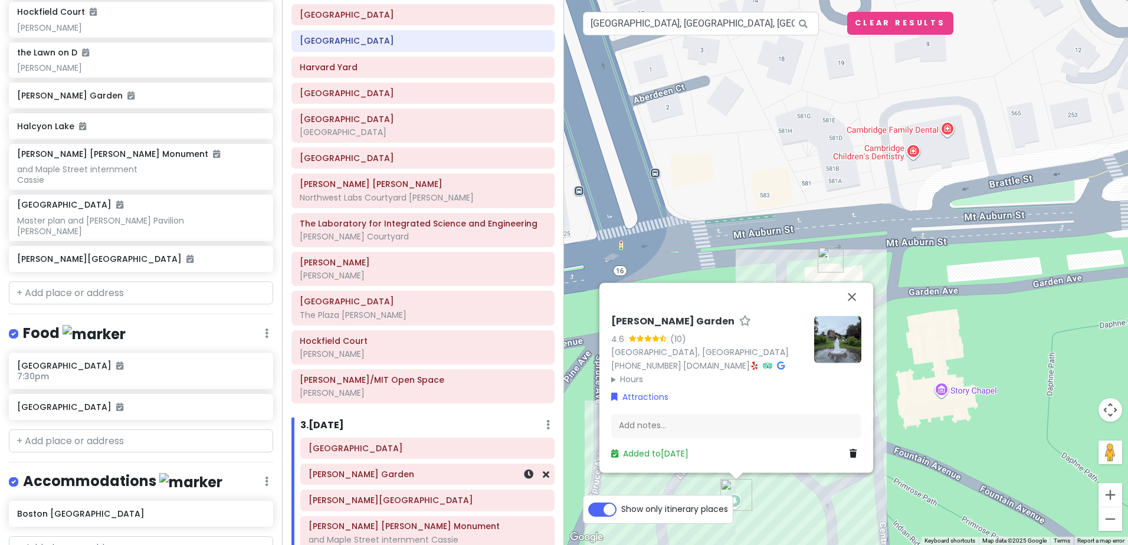
scroll to position [646, 0]
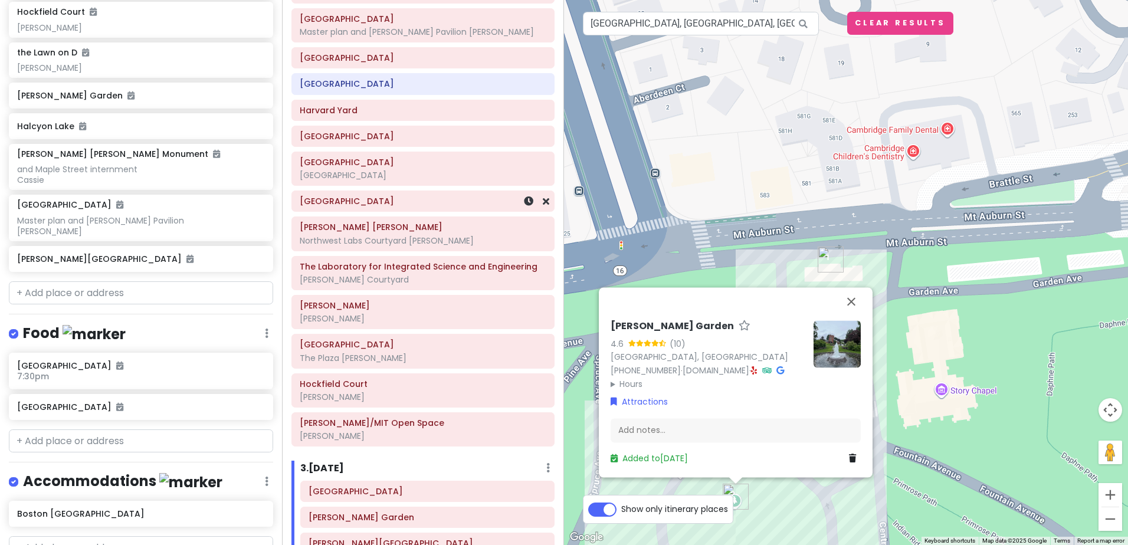
click at [378, 202] on h6 "[GEOGRAPHIC_DATA]" at bounding box center [423, 201] width 247 height 11
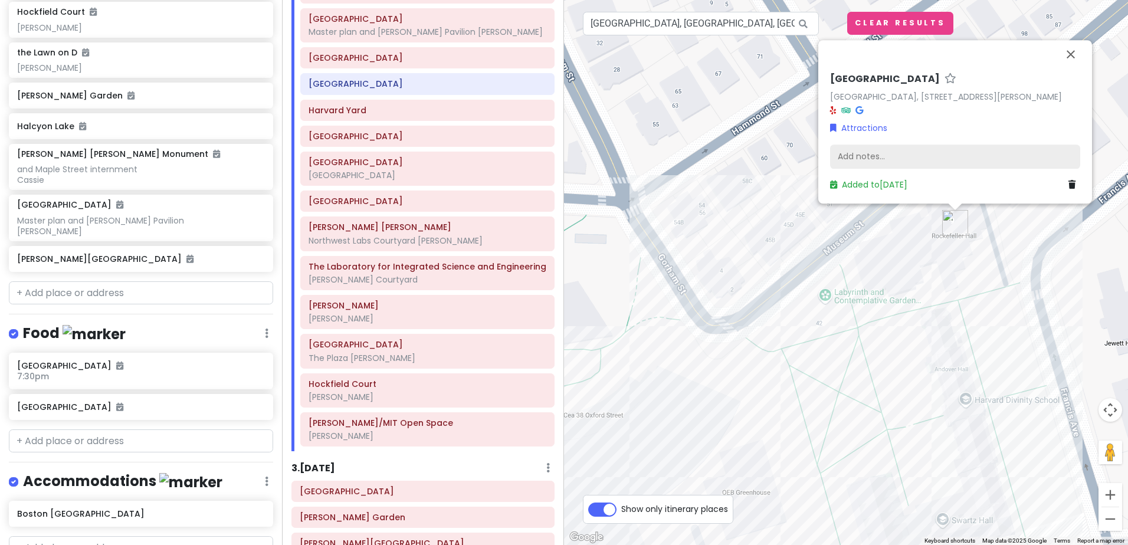
click at [853, 161] on div "Add notes..." at bounding box center [955, 157] width 250 height 25
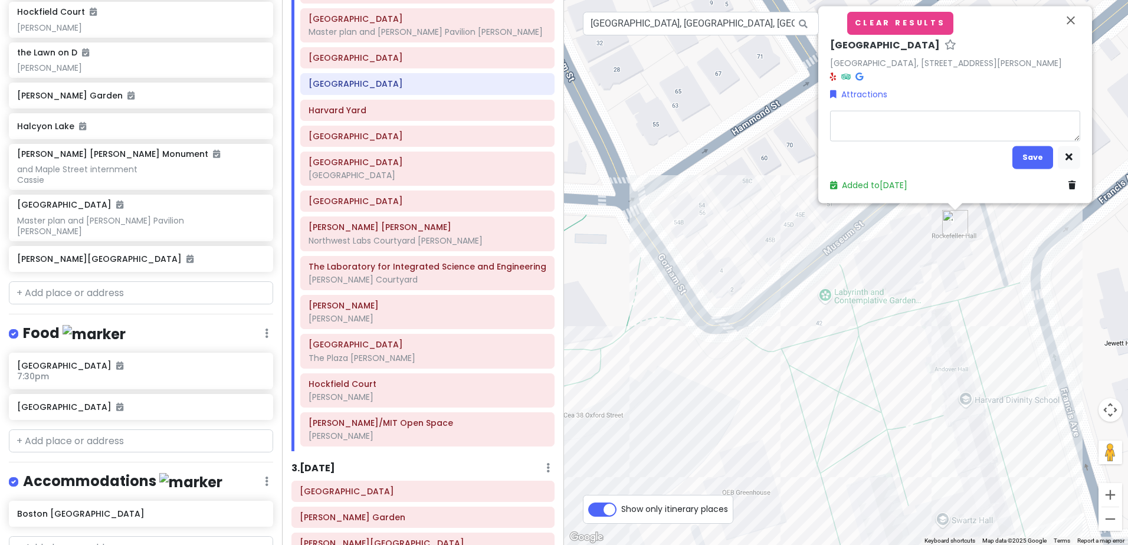
type textarea "x"
type textarea "G"
type textarea "x"
type textarea "Go"
type textarea "x"
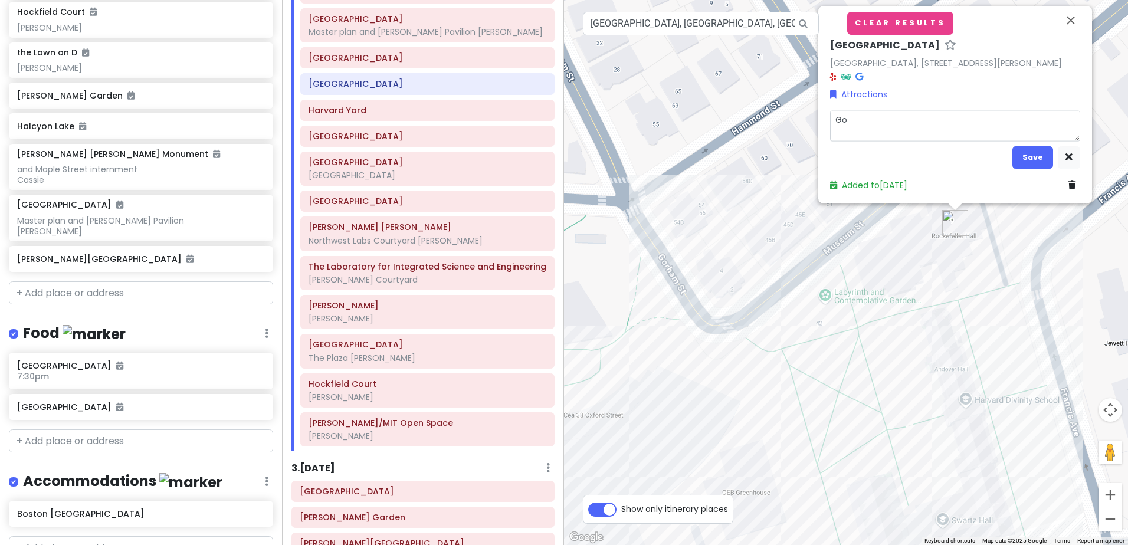
type textarea "Gor"
type textarea "x"
type textarea "Gord"
type textarea "x"
type textarea "Gordo"
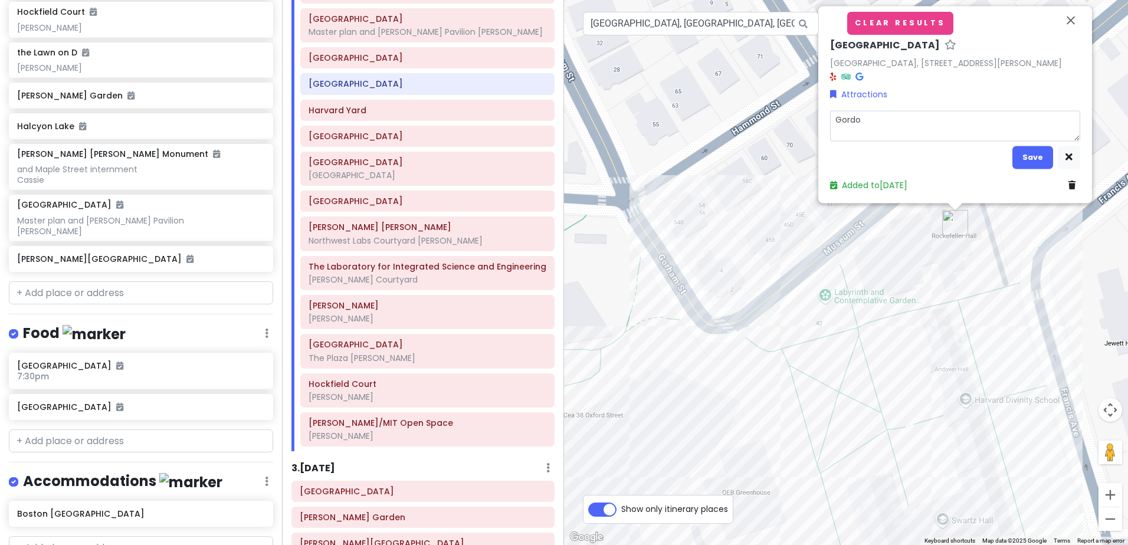
type textarea "x"
type textarea "[PERSON_NAME]"
click at [1038, 152] on button "Save" at bounding box center [1033, 157] width 41 height 23
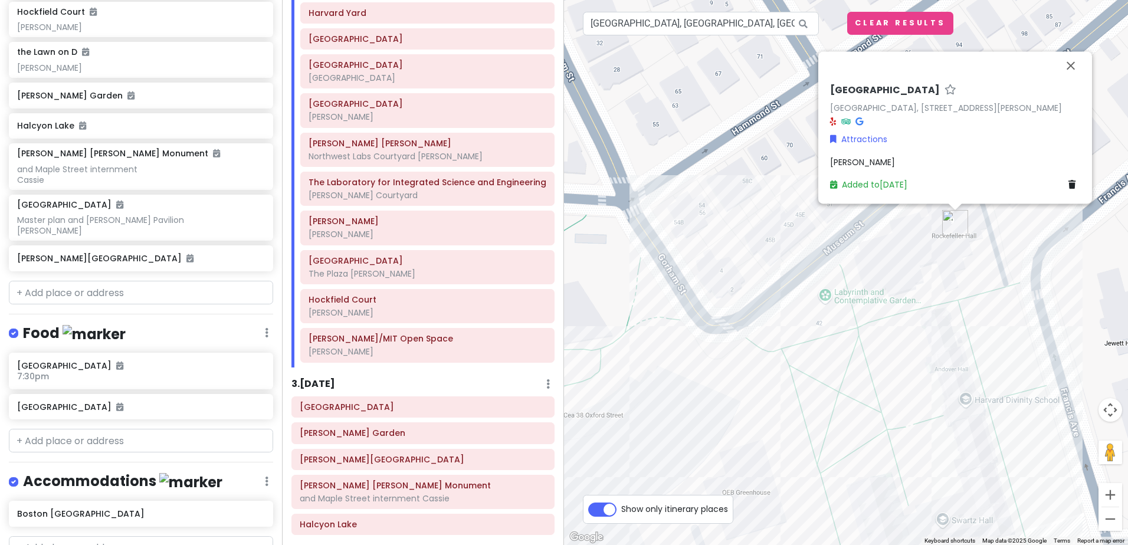
scroll to position [777, 0]
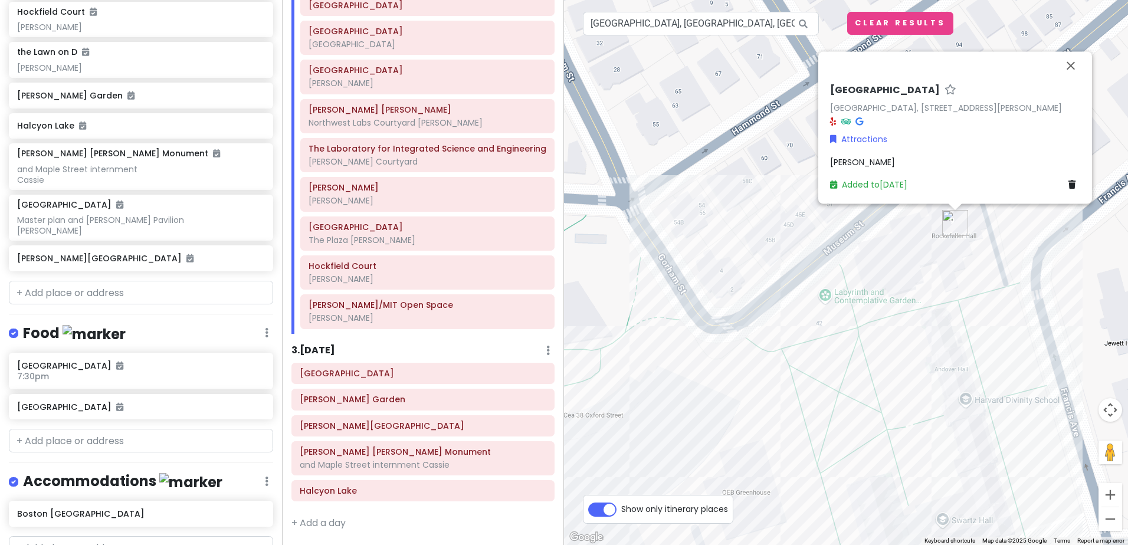
click at [335, 349] on h6 "3 . Sat 9/20" at bounding box center [313, 351] width 44 height 12
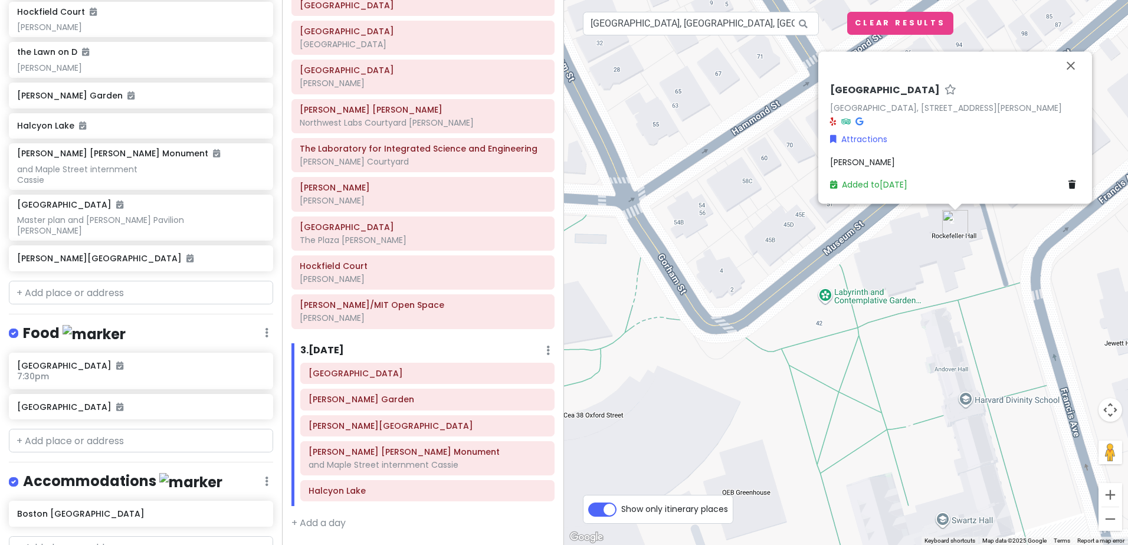
click at [546, 353] on icon at bounding box center [548, 350] width 4 height 9
click at [500, 388] on link "Add Day Notes" at bounding box center [511, 386] width 97 height 28
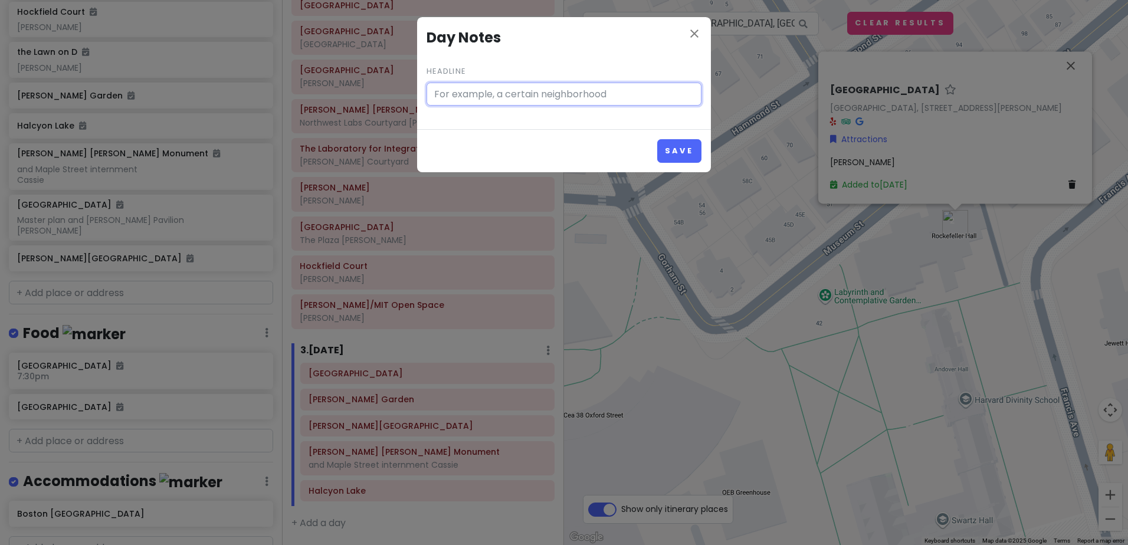
click at [467, 99] on input "Headline" at bounding box center [564, 95] width 275 height 24
type input "Mt. Auburn alternative"
click at [659, 150] on button "Save" at bounding box center [679, 150] width 44 height 23
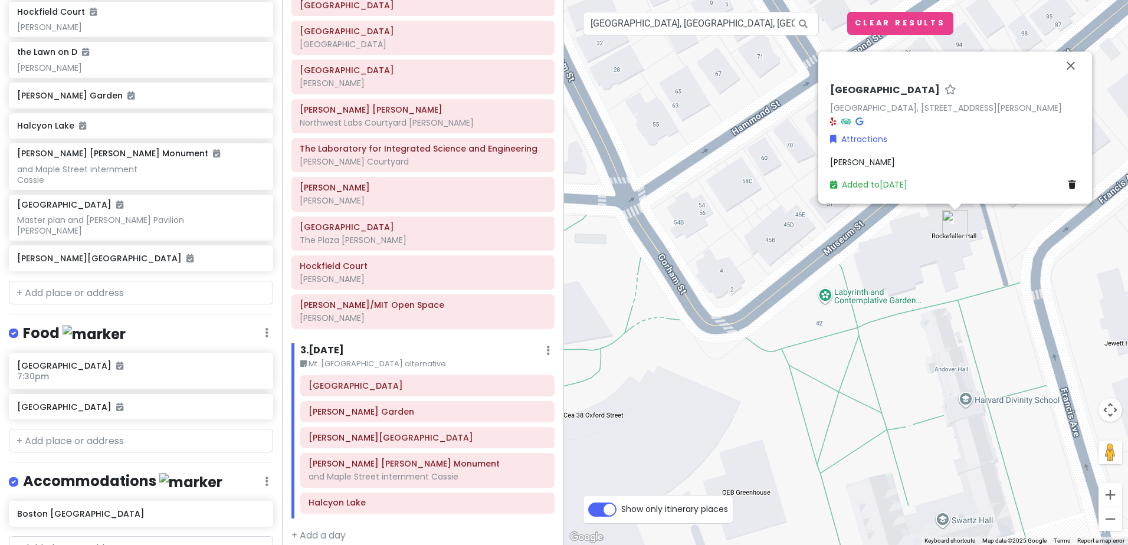
click at [376, 362] on small "Mt. Auburn alternative" at bounding box center [427, 364] width 254 height 12
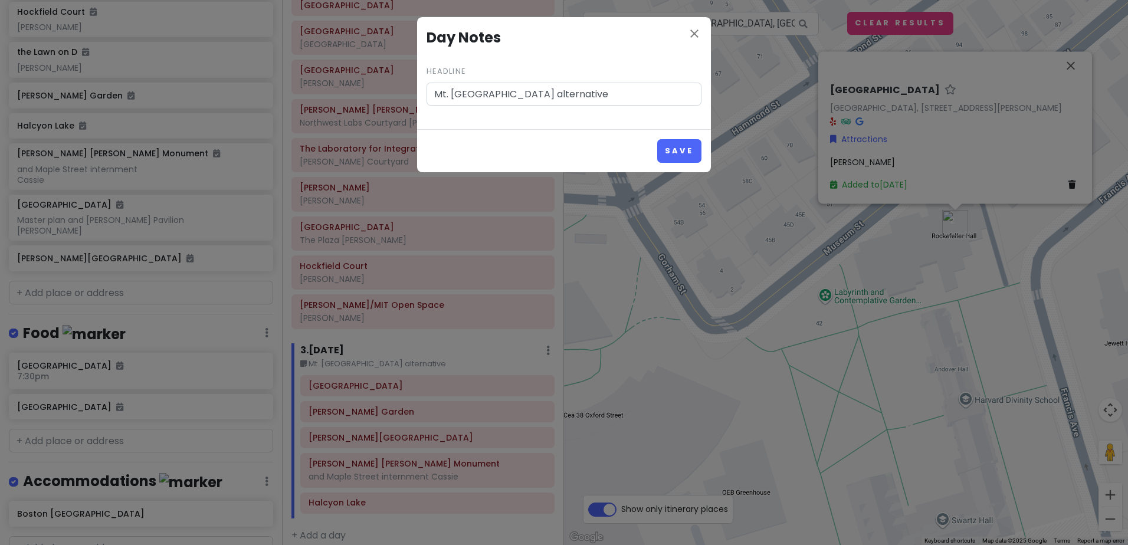
click at [549, 101] on input "Mt. Auburn alternative" at bounding box center [564, 95] width 275 height 24
type input "Mt. Auburn alternative (not really Saturday)"
click at [672, 147] on button "Save" at bounding box center [679, 150] width 44 height 23
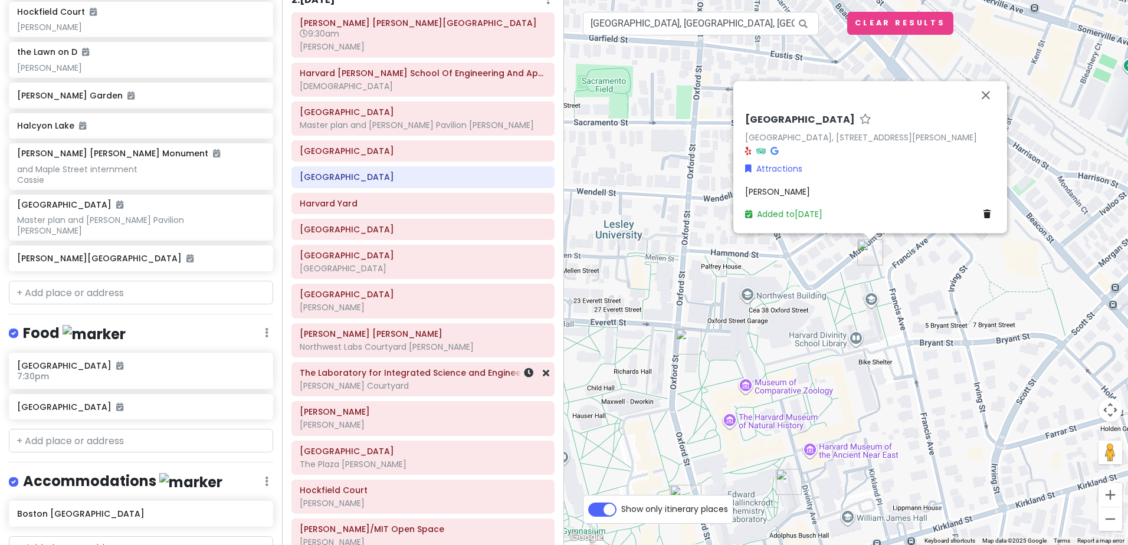
scroll to position [493, 0]
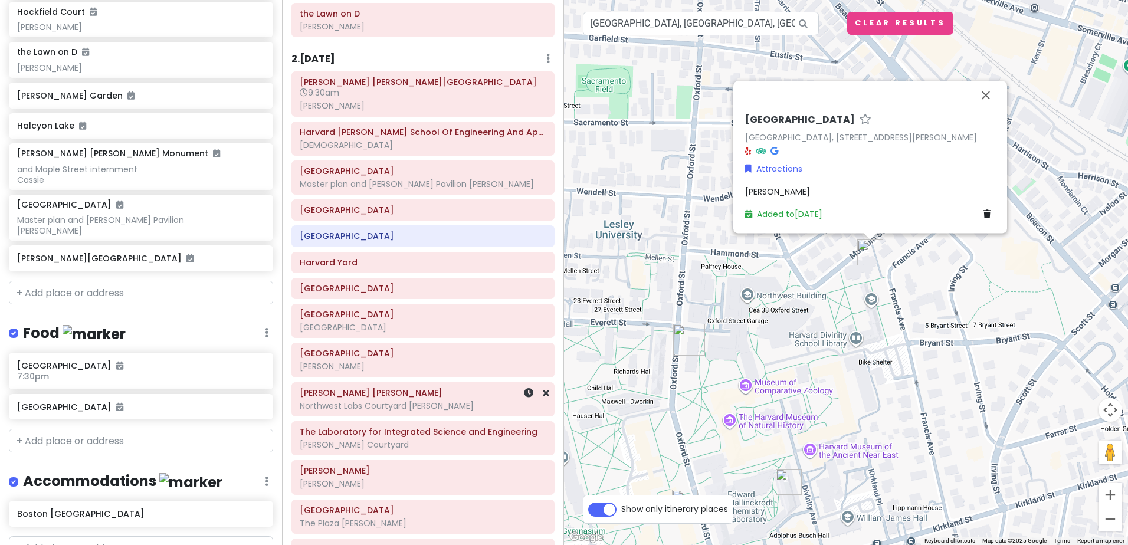
click at [399, 407] on div "Northwest Labs Courtyard [PERSON_NAME]" at bounding box center [423, 406] width 247 height 11
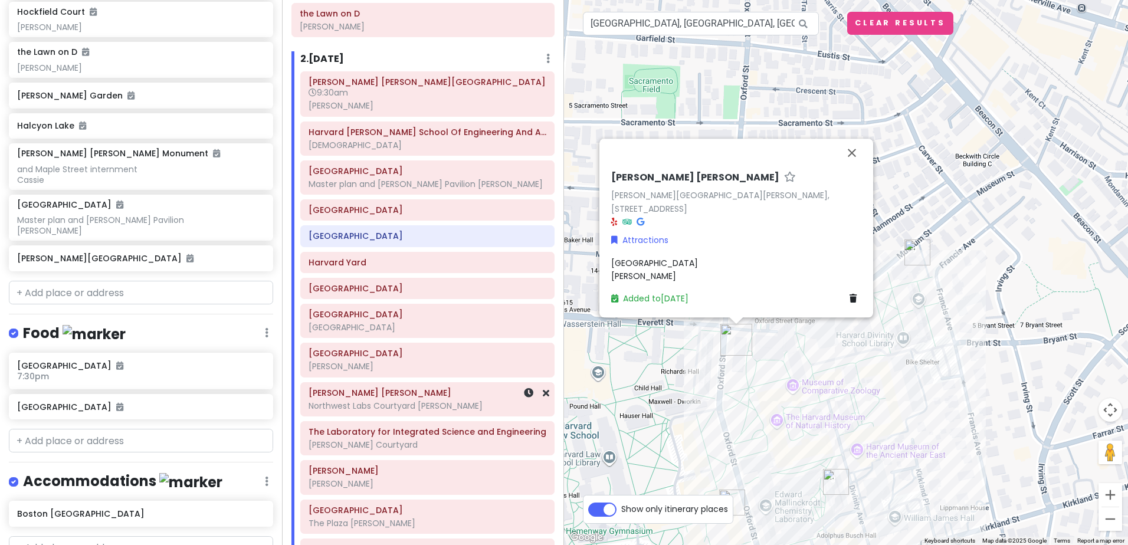
click at [467, 408] on div "Northwest Labs Courtyard [PERSON_NAME]" at bounding box center [428, 406] width 238 height 11
click at [648, 279] on div "Northwest Labs Courtyard Gordon" at bounding box center [736, 274] width 250 height 27
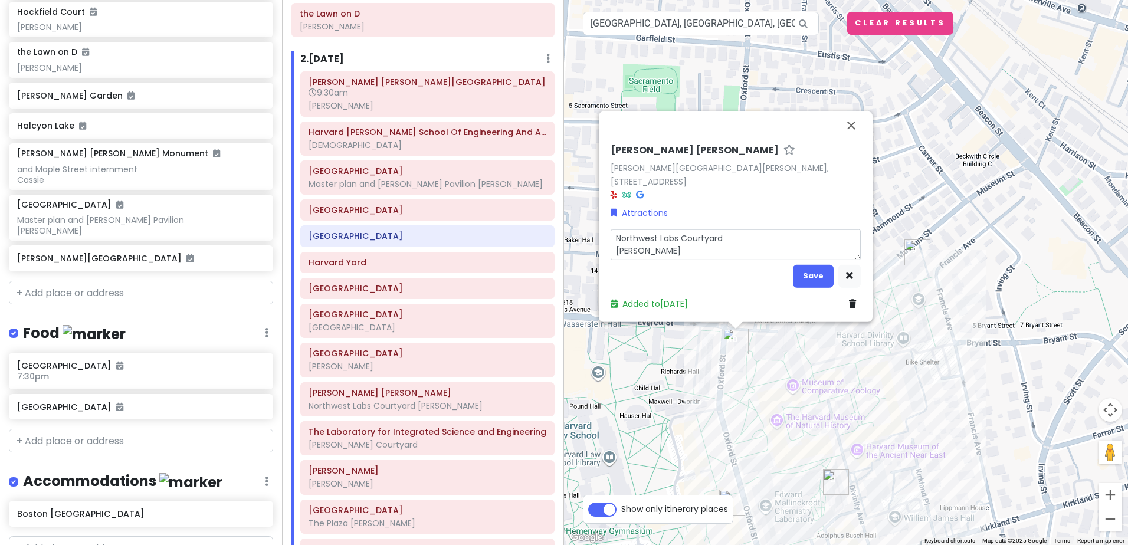
click at [656, 251] on textarea "Northwest Labs Courtyard [PERSON_NAME]" at bounding box center [736, 244] width 250 height 31
click at [376, 368] on div "[PERSON_NAME]" at bounding box center [428, 366] width 238 height 11
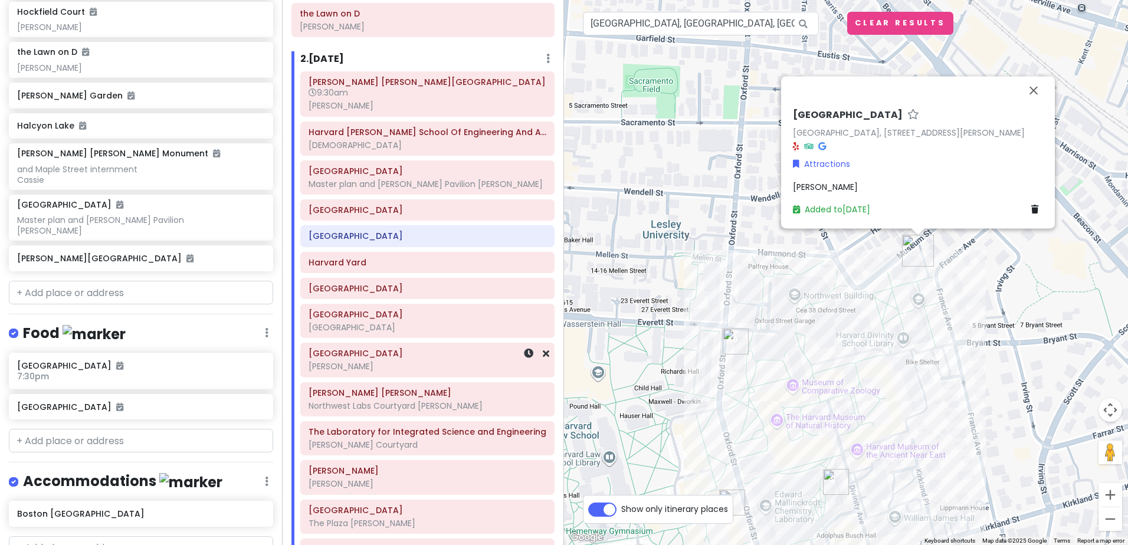
click at [358, 367] on div "[PERSON_NAME]" at bounding box center [428, 366] width 238 height 11
click at [825, 186] on div "[PERSON_NAME]" at bounding box center [917, 191] width 250 height 13
type textarea "x"
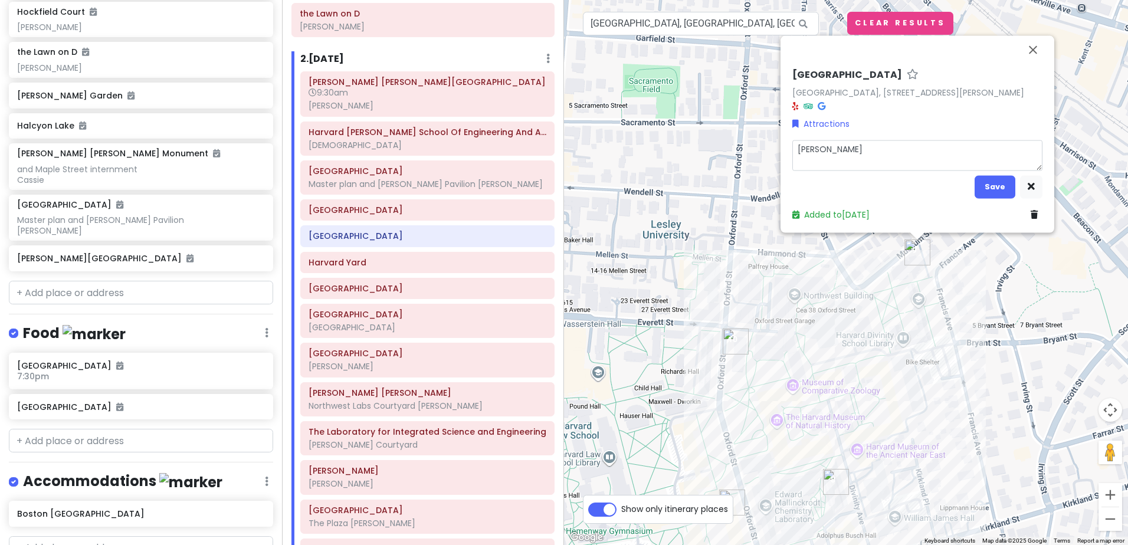
click at [839, 155] on textarea "[PERSON_NAME]" at bounding box center [917, 155] width 250 height 31
click at [839, 153] on textarea "[PERSON_NAME]" at bounding box center [917, 155] width 250 height 31
click at [1000, 183] on button "Save" at bounding box center [995, 186] width 41 height 23
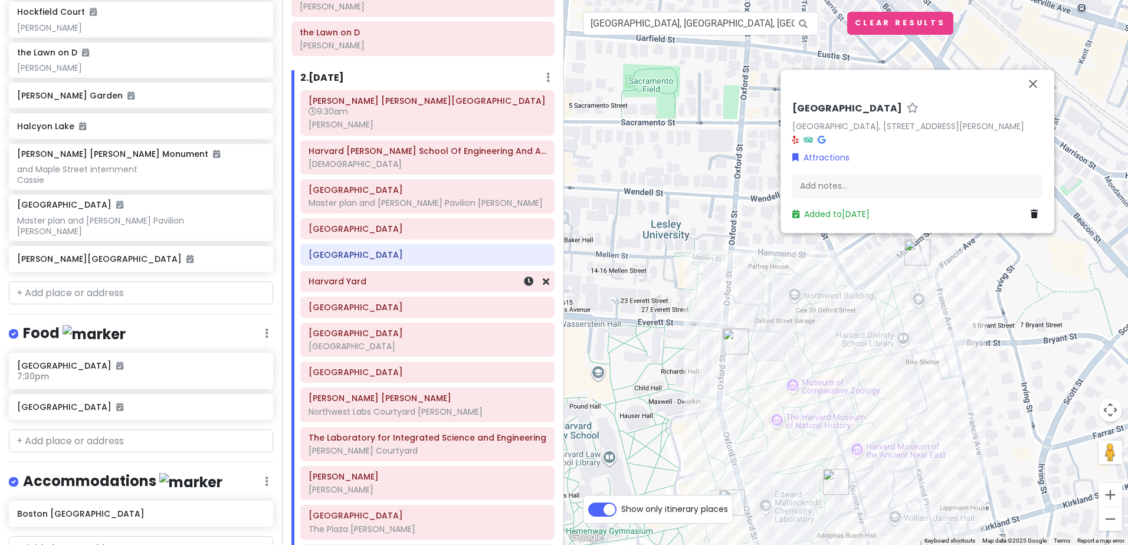
scroll to position [531, 0]
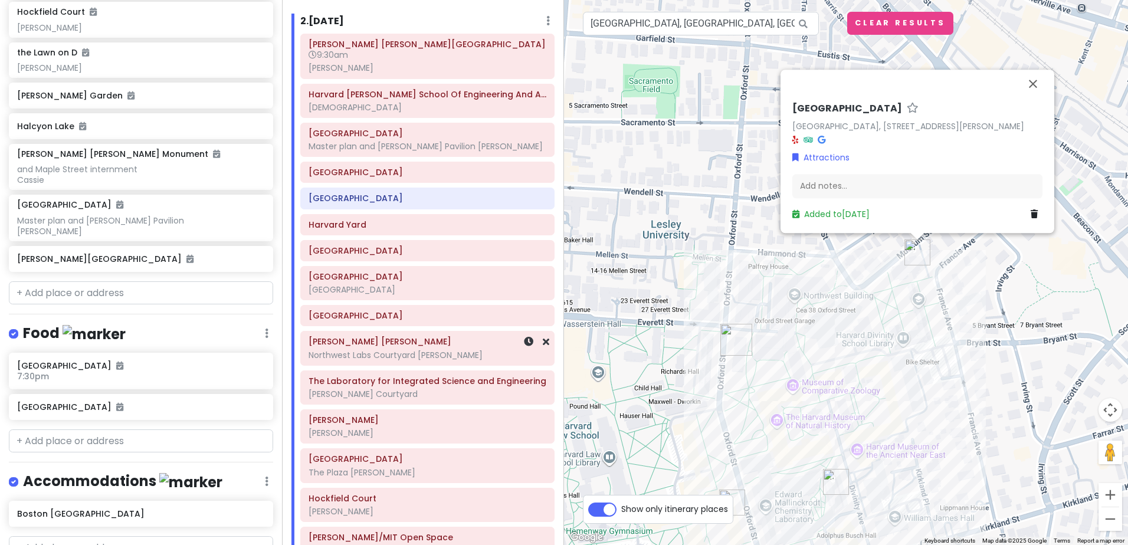
click at [414, 358] on div "Northwest Labs Courtyard [PERSON_NAME]" at bounding box center [428, 355] width 238 height 11
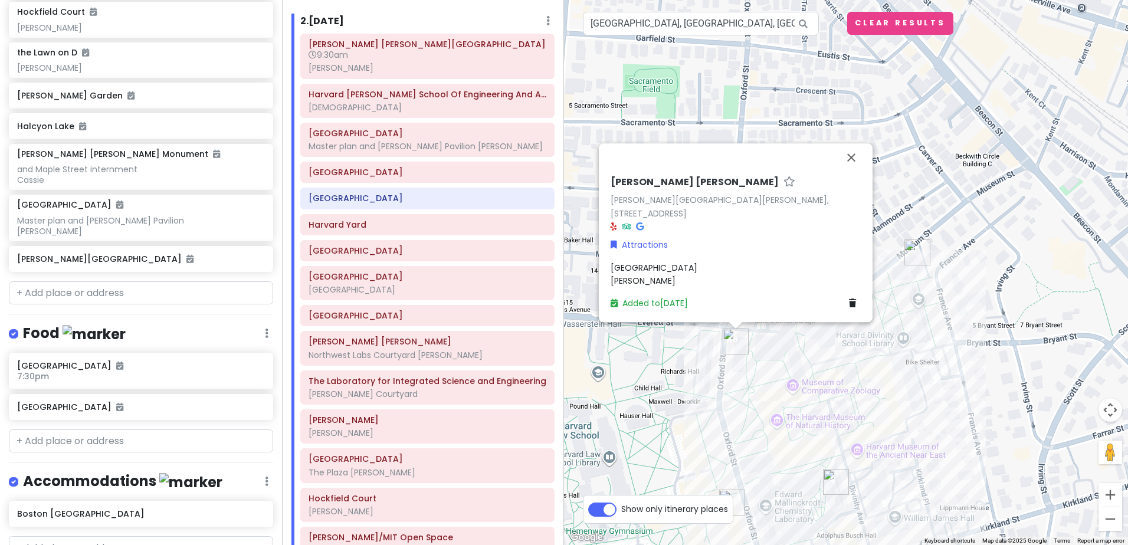
click at [666, 278] on div "Northwest Labs Courtyard Gordon" at bounding box center [736, 274] width 250 height 27
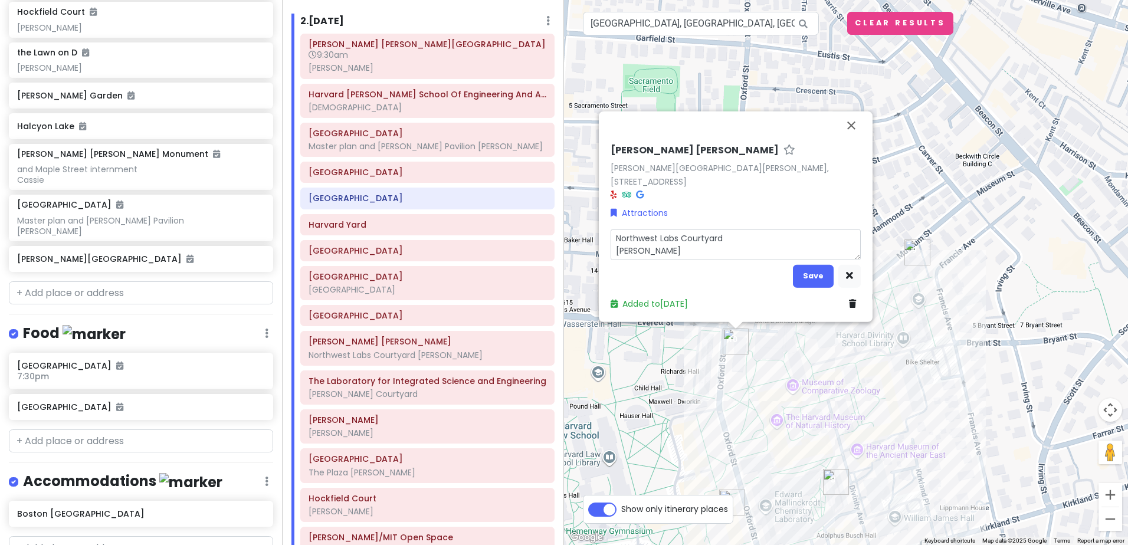
click at [635, 255] on textarea "Northwest Labs Courtyard [PERSON_NAME]" at bounding box center [736, 244] width 250 height 31
type textarea "x"
type textarea "[GEOGRAPHIC_DATA]"
click at [804, 276] on button "Save" at bounding box center [813, 275] width 41 height 23
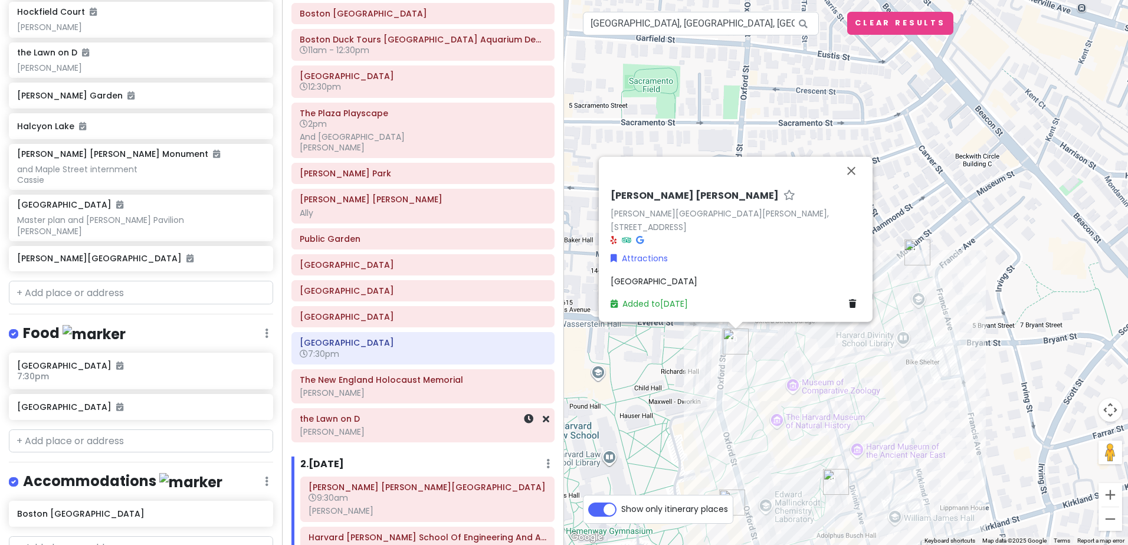
scroll to position [59, 0]
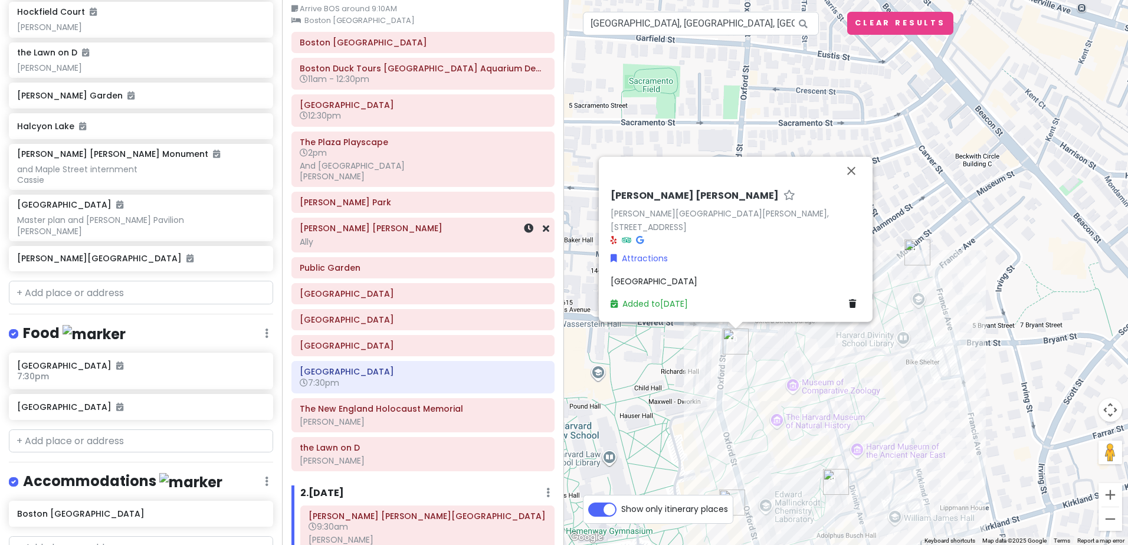
click at [331, 238] on div "Ally" at bounding box center [423, 242] width 247 height 11
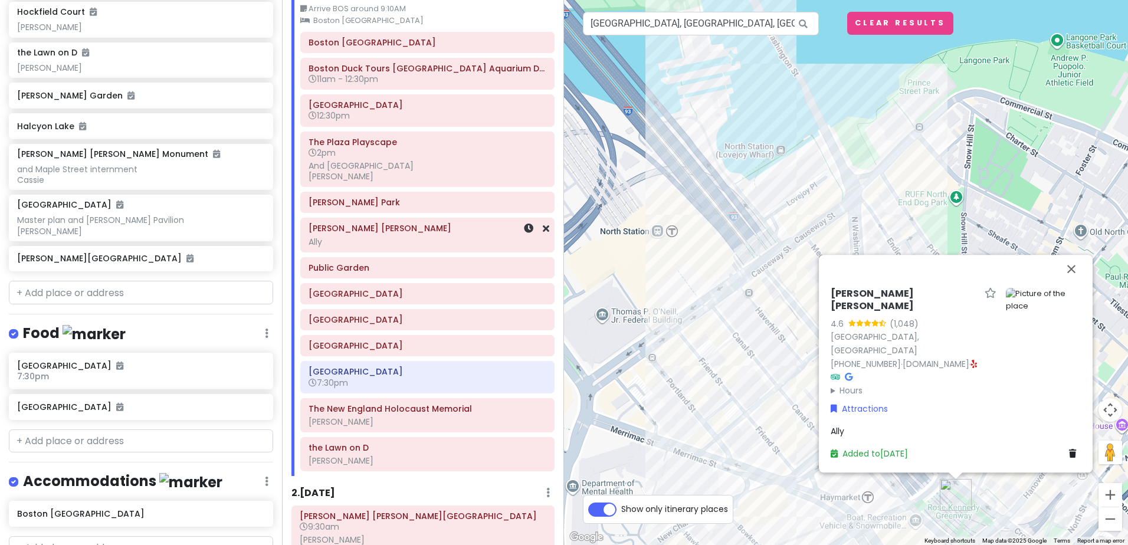
click at [333, 240] on div "Ally" at bounding box center [428, 242] width 238 height 11
click at [859, 430] on div "Ally" at bounding box center [955, 436] width 250 height 13
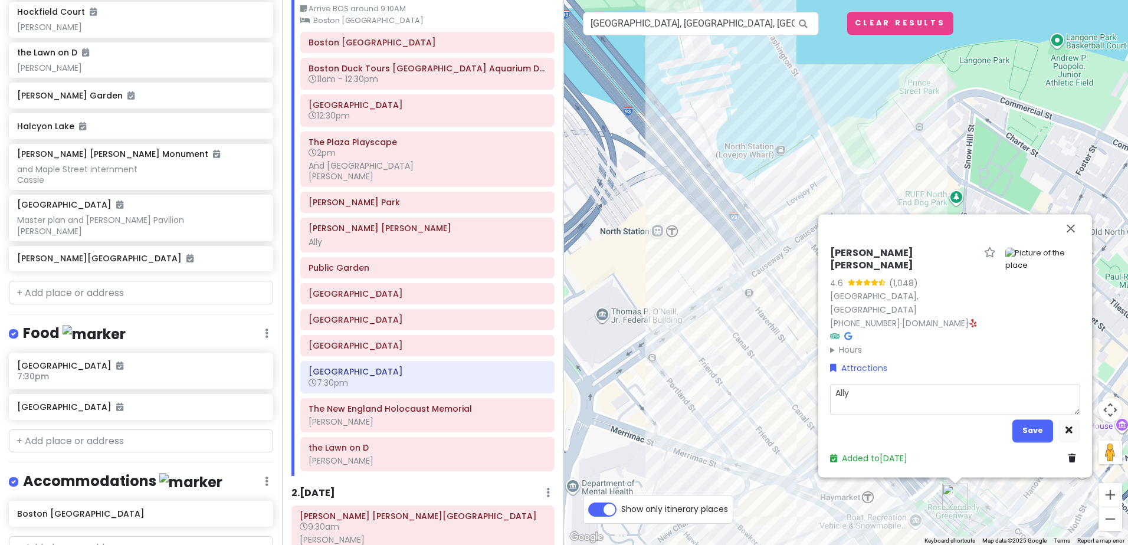
click at [855, 391] on textarea "Ally" at bounding box center [955, 399] width 250 height 31
type textarea "x"
type textarea "Ally"
type textarea "x"
type textarea "Ally an"
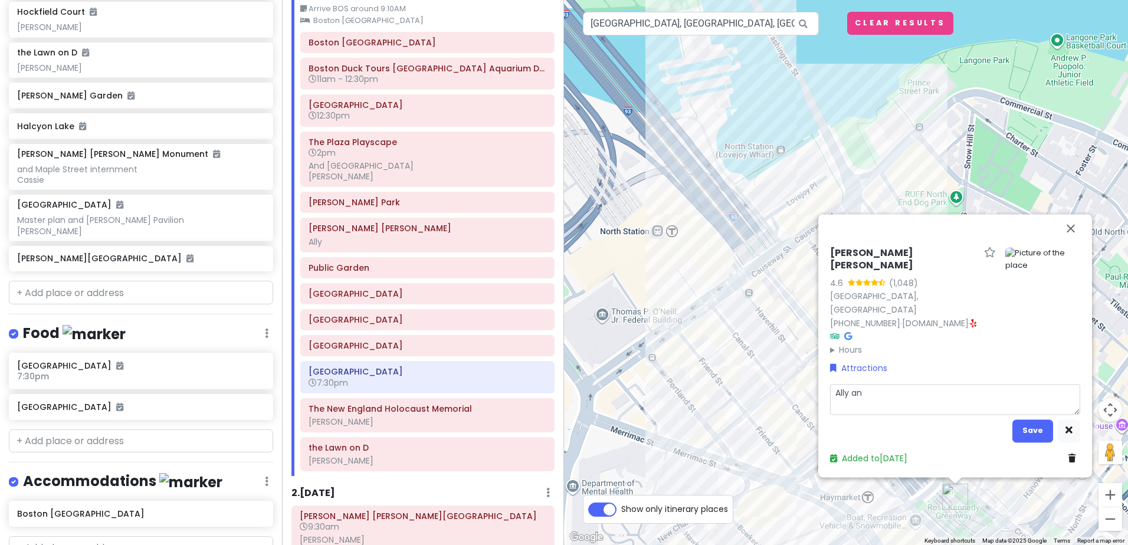
type textarea "x"
type textarea "Ally and"
type textarea "x"
type textarea "Ally and"
type textarea "x"
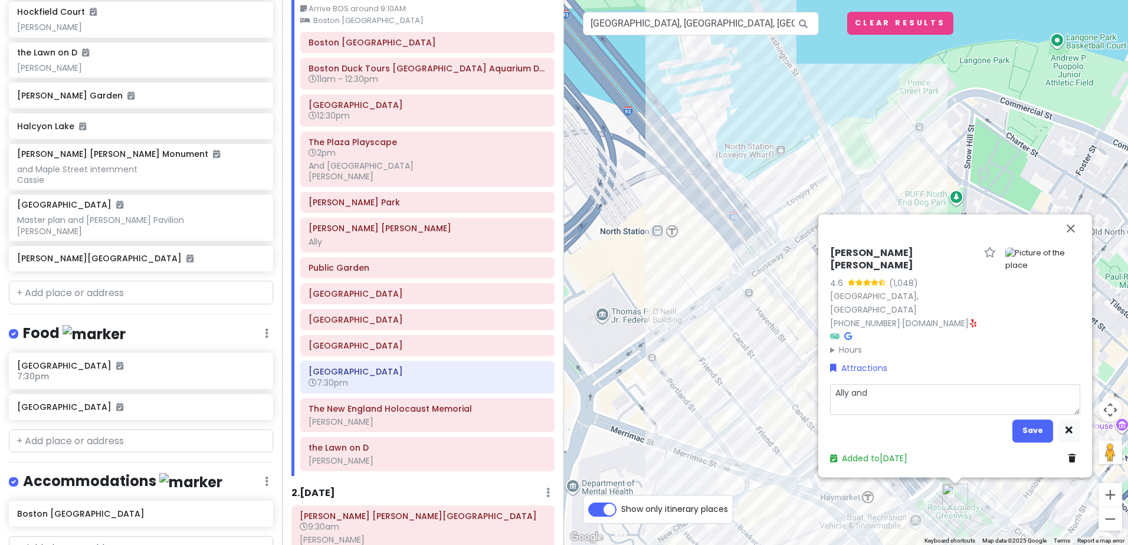
type textarea "Ally and G"
type textarea "x"
type textarea "Ally and Go"
type textarea "x"
type textarea "Ally and God"
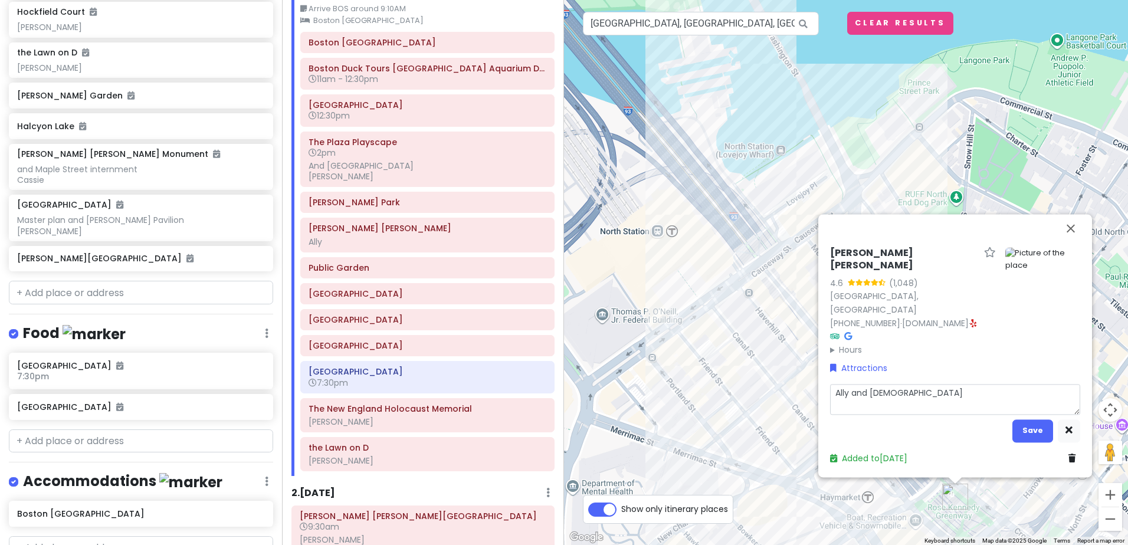
type textarea "x"
type textarea "Ally and Go"
type textarea "x"
type textarea "Ally and Gor"
type textarea "x"
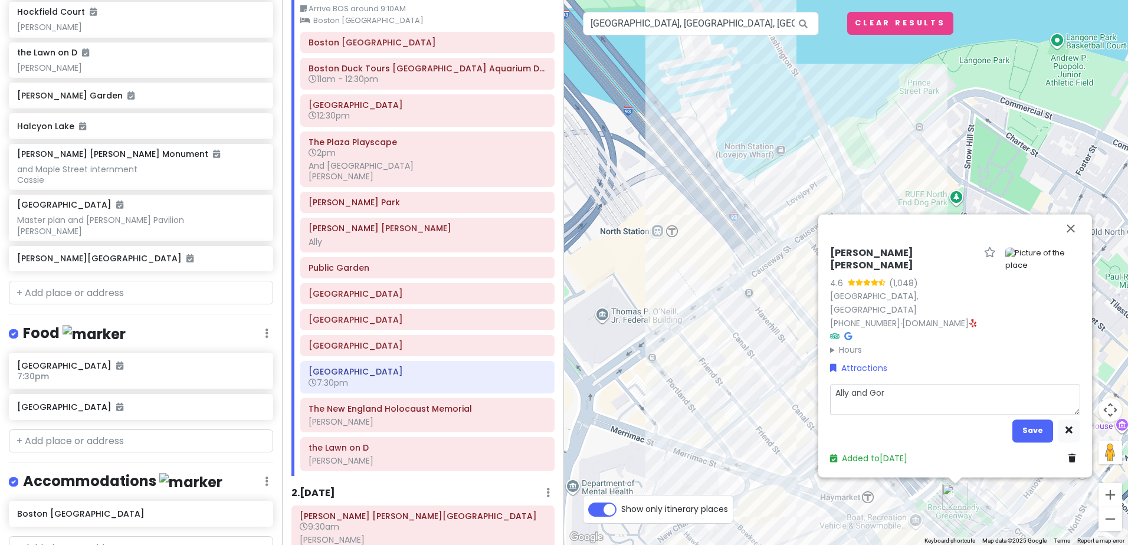
type textarea "Ally and Gord"
type textarea "x"
type textarea "Ally and Gordo"
type textarea "x"
type textarea "Ally and Gordon"
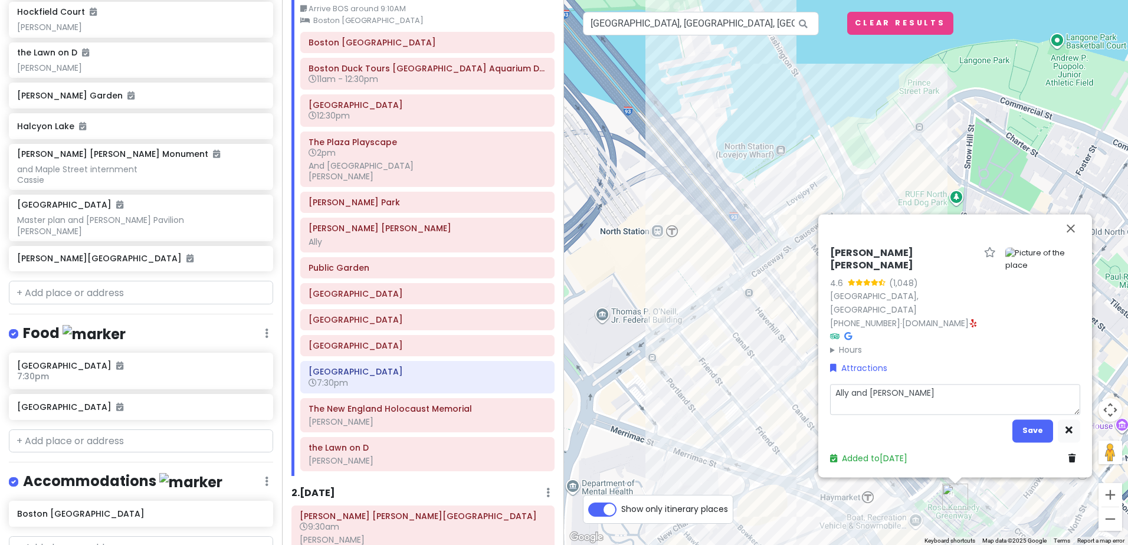
type textarea "x"
type textarea "Ally and Gordon"
type textarea "x"
type textarea "Ally and Gordon t"
type textarea "x"
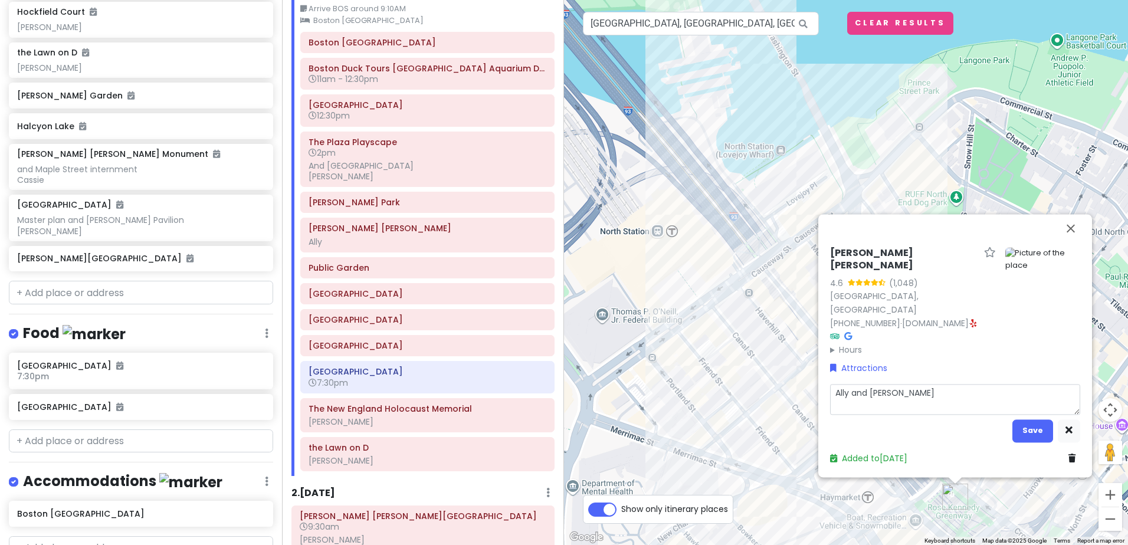
type textarea "Ally and Gordon to"
type textarea "x"
type textarea "Ally and Gordon to"
type textarea "x"
type textarea "Ally and Gordon to d"
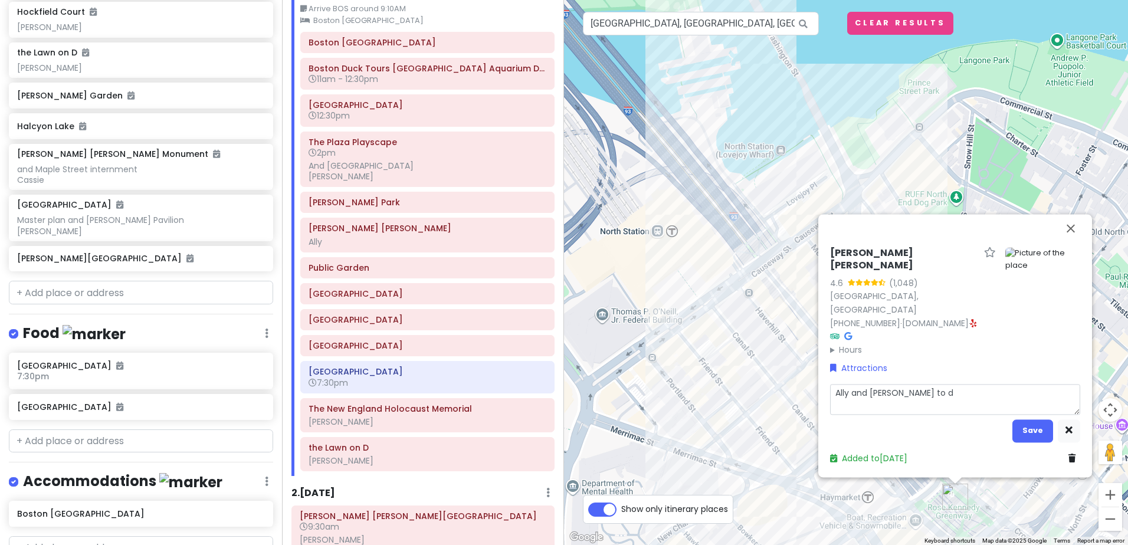
type textarea "x"
type textarea "Ally and Gordon to di"
type textarea "x"
type textarea "Ally and Gordon to div"
type textarea "x"
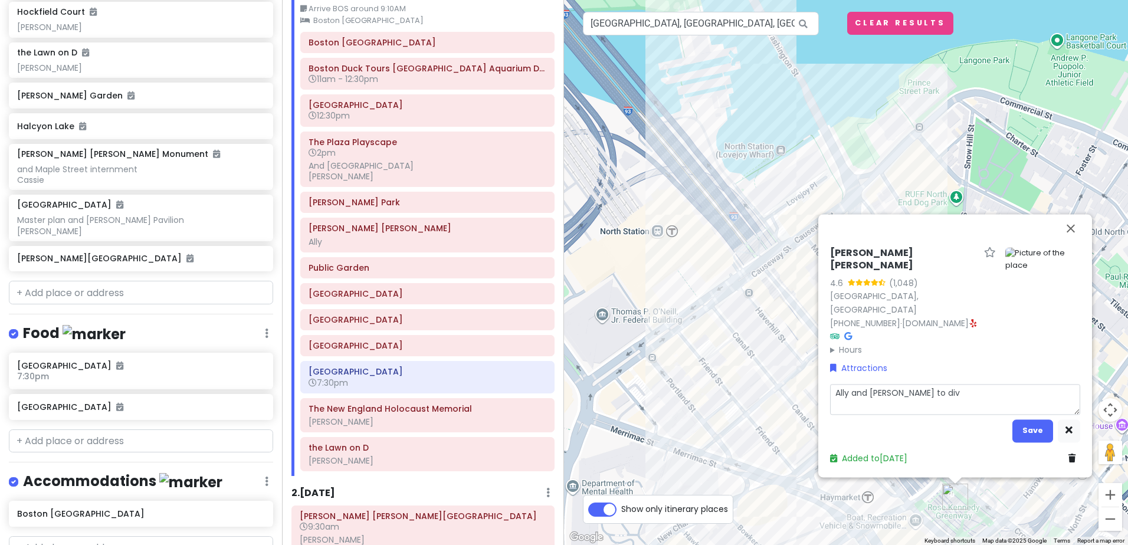
type textarea "Ally and Gordon to divi"
type textarea "x"
type textarea "Ally and Gordon to divid"
type textarea "x"
type textarea "Ally and Gordon to divide"
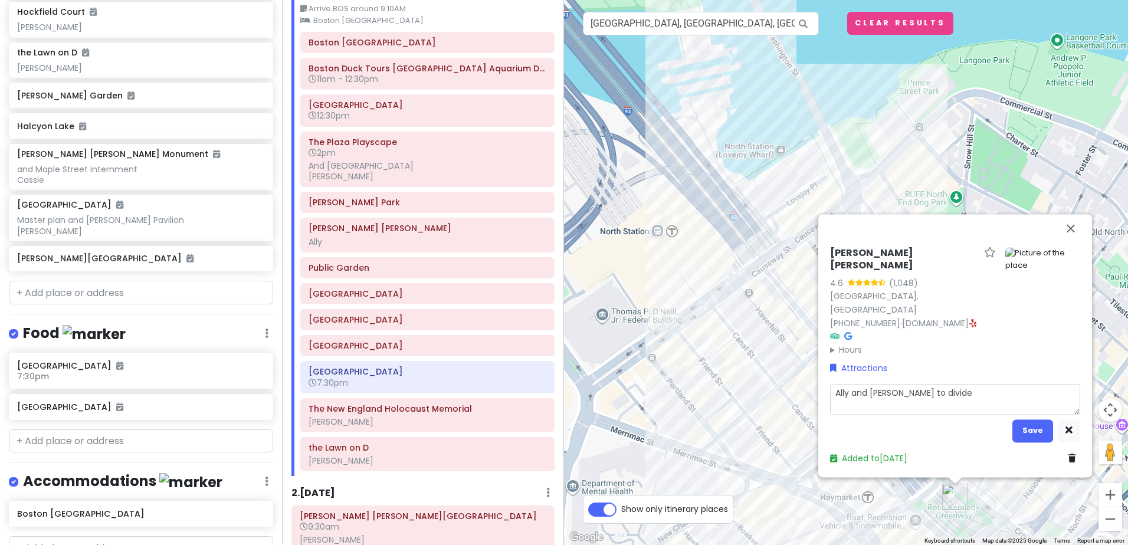
type textarea "x"
type textarea "Ally and Gordon to divide"
type textarea "x"
type textarea "Ally and Gordon to divide s"
type textarea "x"
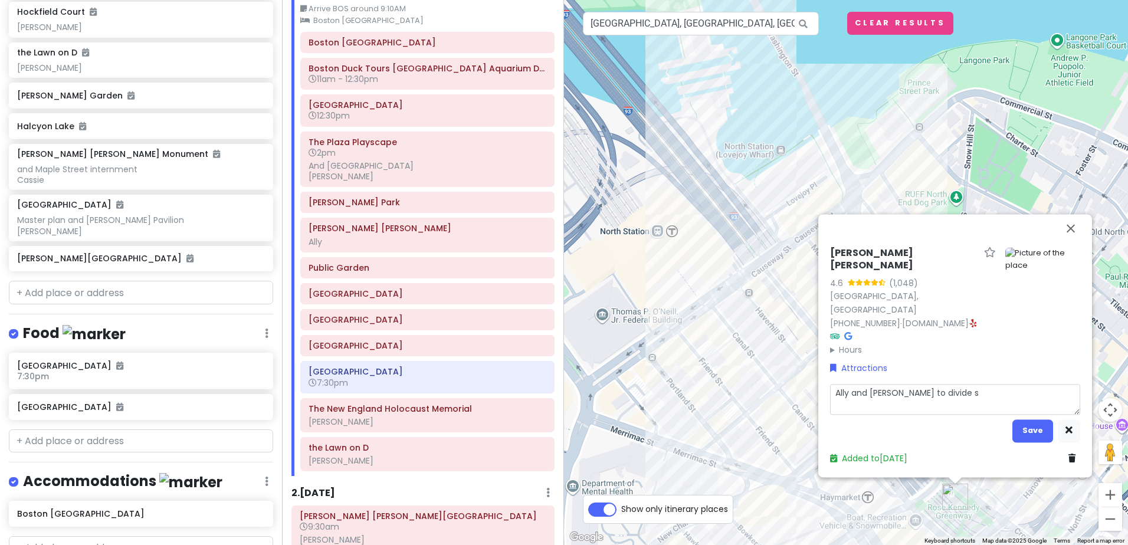
type textarea "Ally and Gordon to divide sp"
type textarea "x"
type textarea "Ally and Gordon to divide spa"
type textarea "x"
type textarea "Ally and Gordon to divide spac"
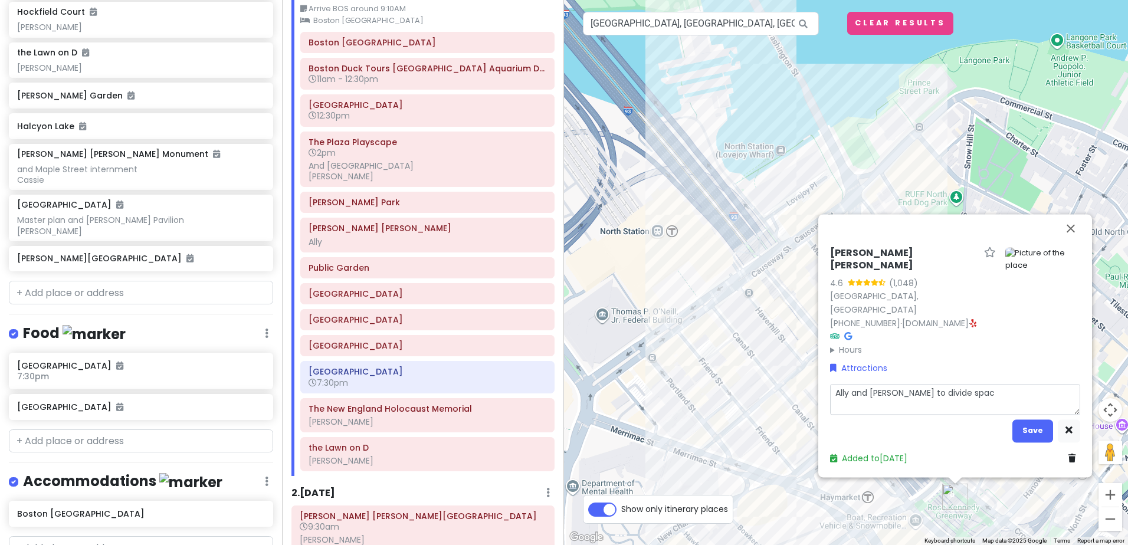
type textarea "x"
type textarea "Ally and Gordon to divide space"
type textarea "x"
type textarea "Ally and Gordon to divide spaces"
click at [1025, 432] on button "Save" at bounding box center [1033, 431] width 41 height 23
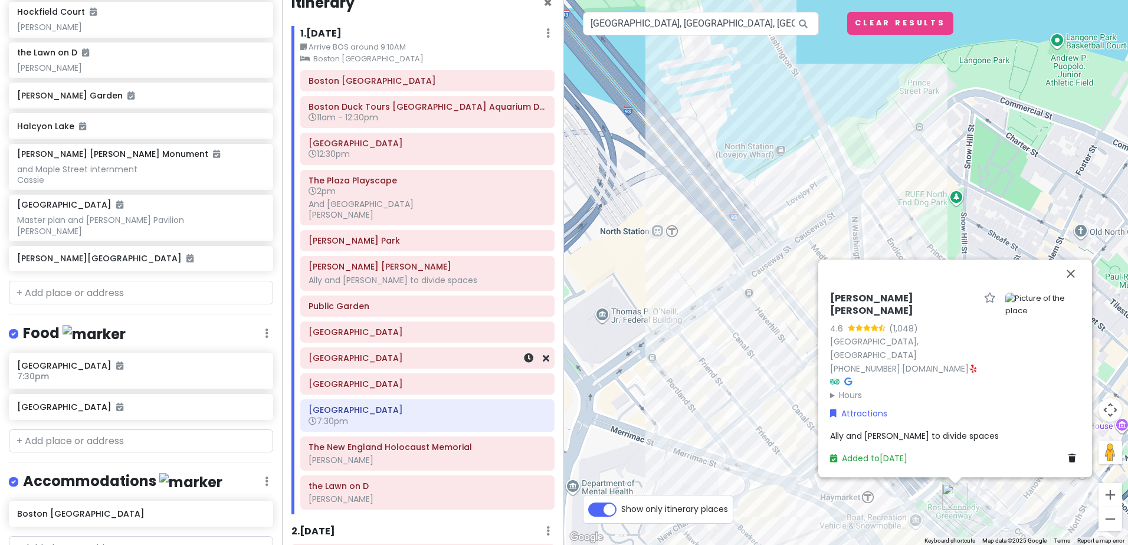
scroll to position [0, 0]
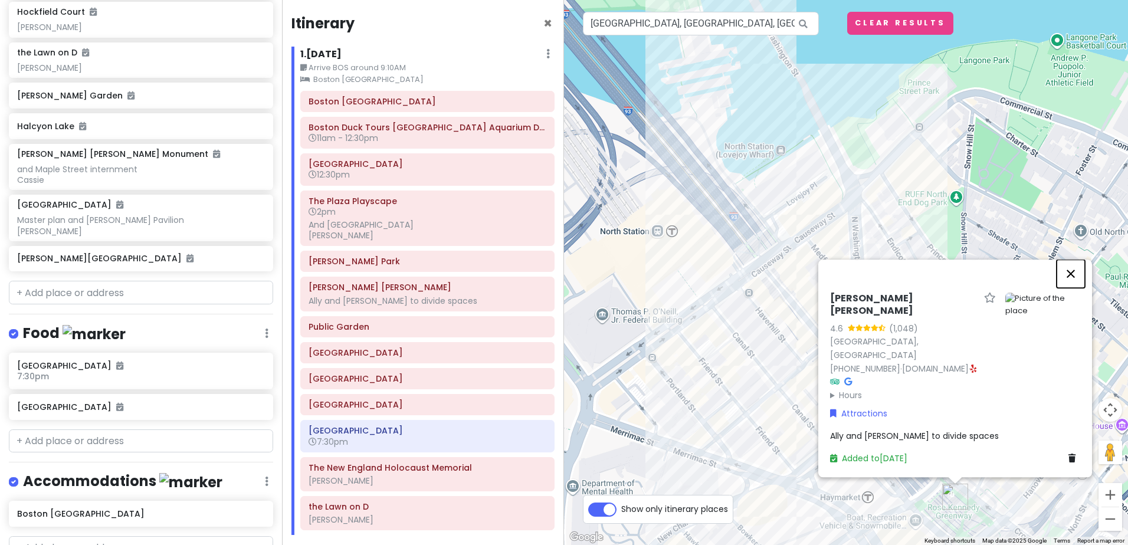
click at [1072, 288] on button "Close" at bounding box center [1071, 274] width 28 height 28
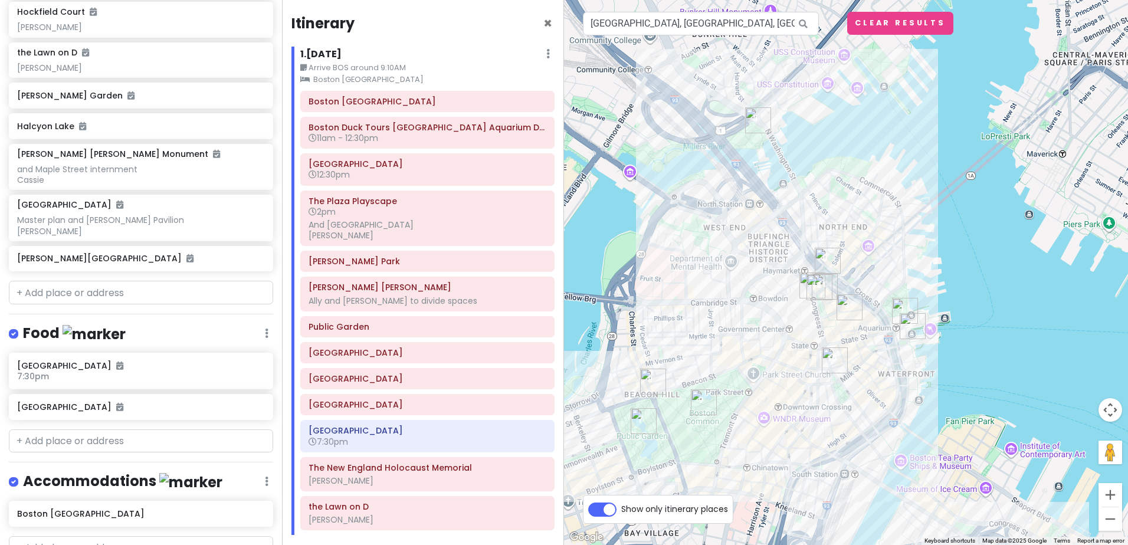
drag, startPoint x: 747, startPoint y: 417, endPoint x: 778, endPoint y: 291, distance: 129.4
click at [778, 291] on div at bounding box center [846, 272] width 564 height 545
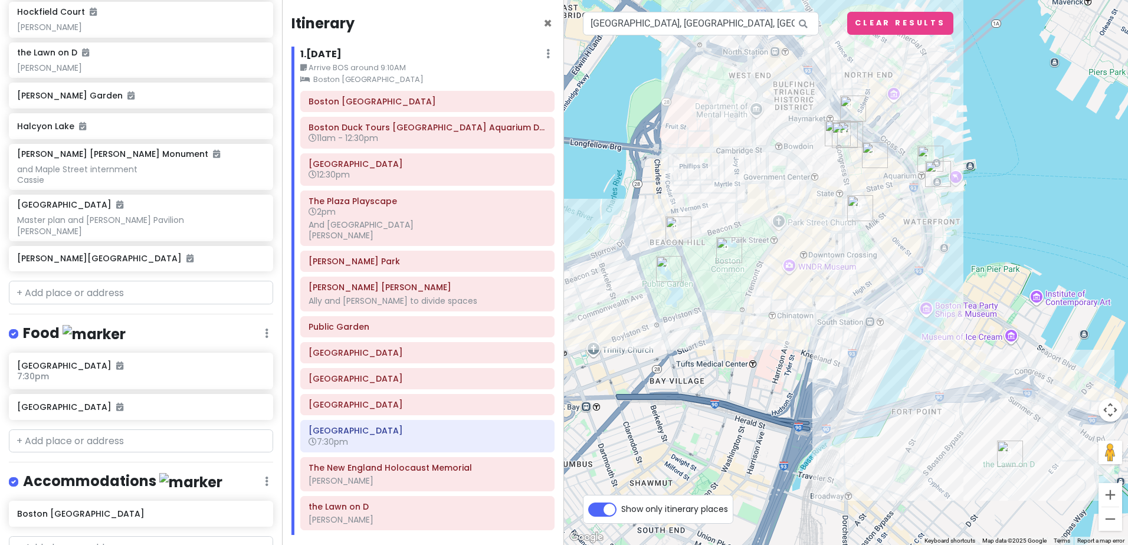
drag, startPoint x: 803, startPoint y: 398, endPoint x: 831, endPoint y: 239, distance: 161.7
click at [831, 239] on div at bounding box center [846, 272] width 564 height 545
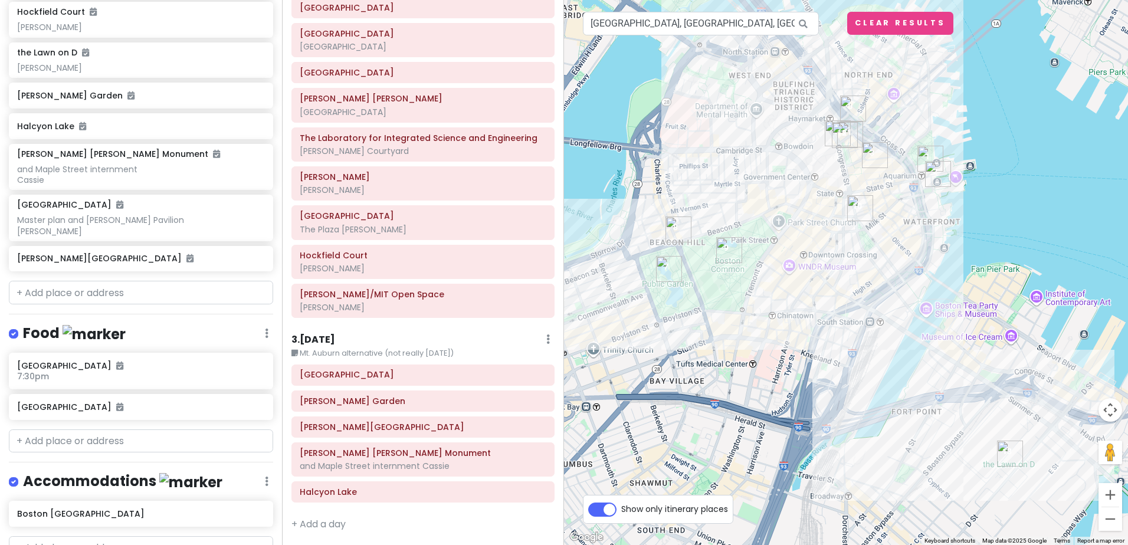
scroll to position [775, 0]
click at [108, 430] on input "text" at bounding box center [141, 442] width 264 height 24
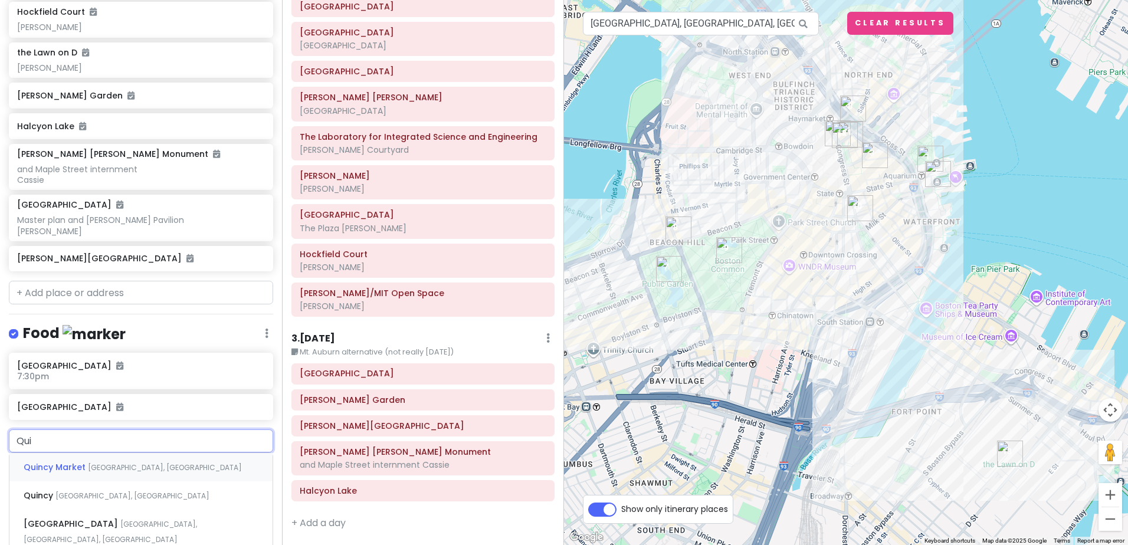
type input "Quin"
click at [73, 461] on span "Quincy Market" at bounding box center [56, 467] width 64 height 12
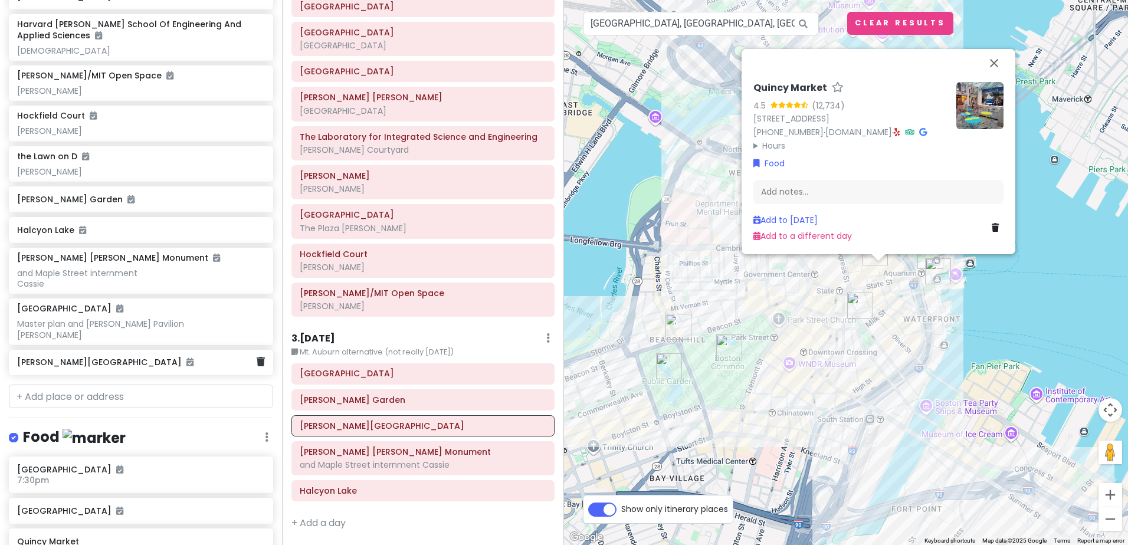
scroll to position [1608, 0]
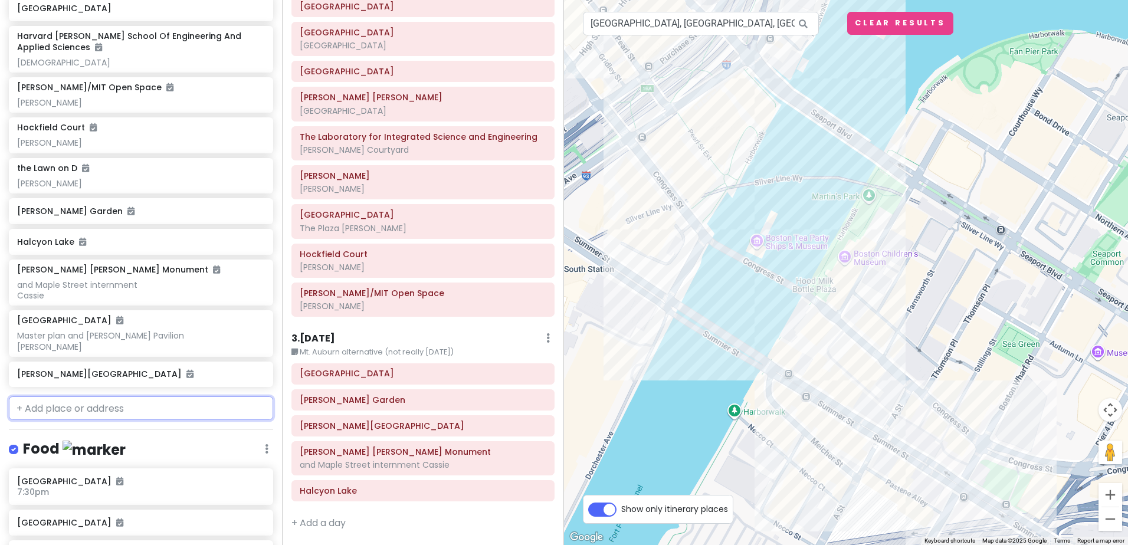
click at [86, 397] on input "text" at bounding box center [141, 409] width 264 height 24
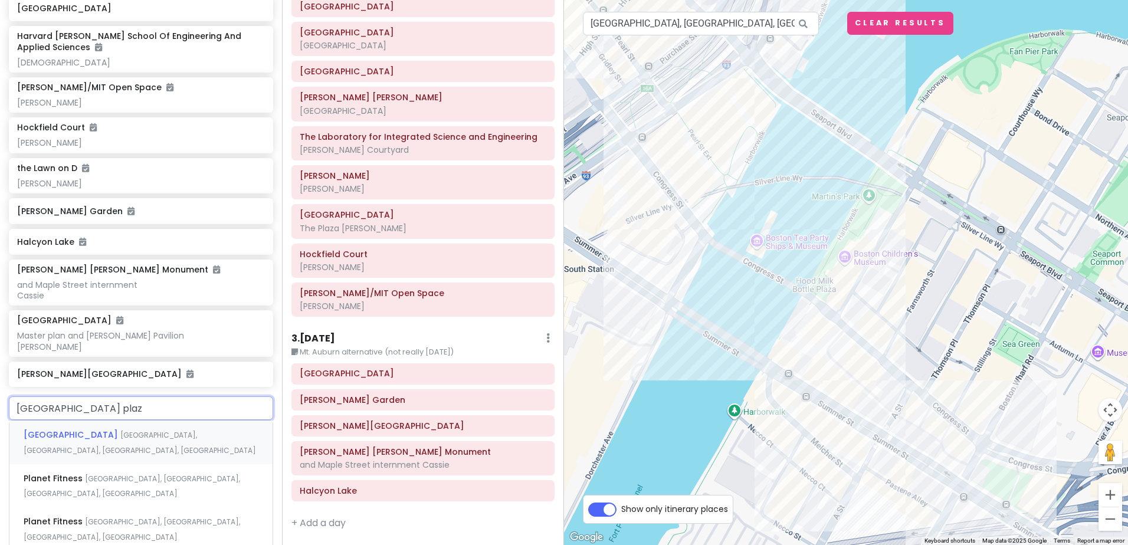
type input "Boston childrens museum plaza"
click at [86, 429] on span "Boston Children's Museum" at bounding box center [72, 435] width 97 height 12
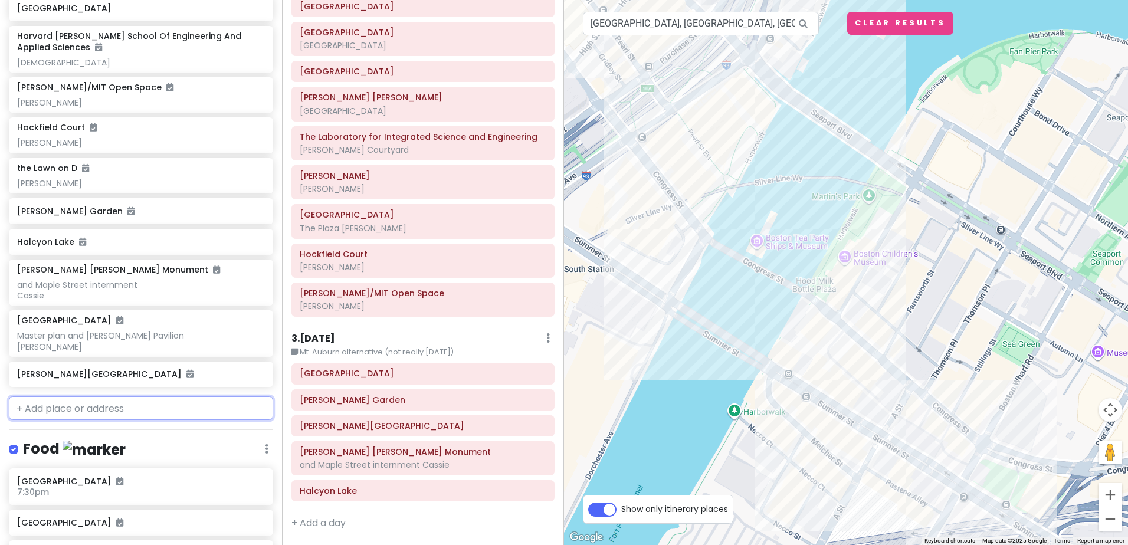
scroll to position [1639, 0]
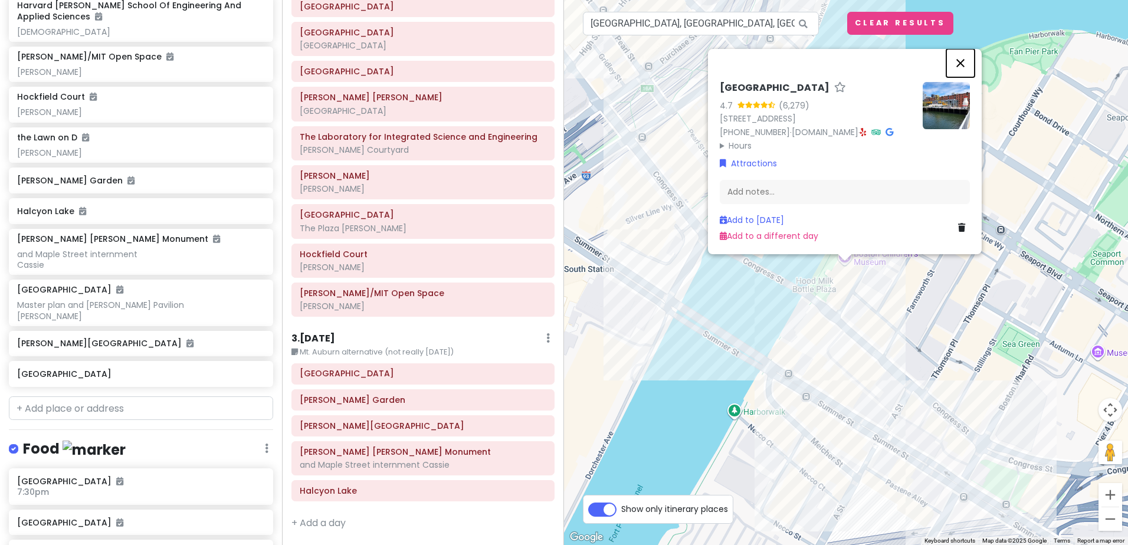
click at [960, 53] on button "Close" at bounding box center [960, 63] width 28 height 28
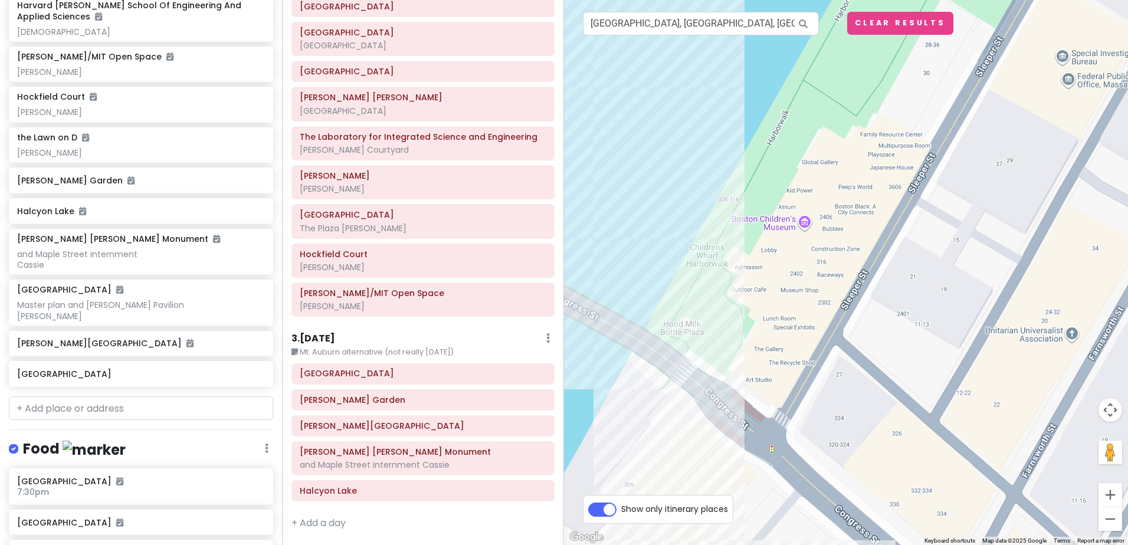
drag, startPoint x: 734, startPoint y: 286, endPoint x: 741, endPoint y: 294, distance: 10.5
click at [741, 294] on div at bounding box center [846, 272] width 564 height 545
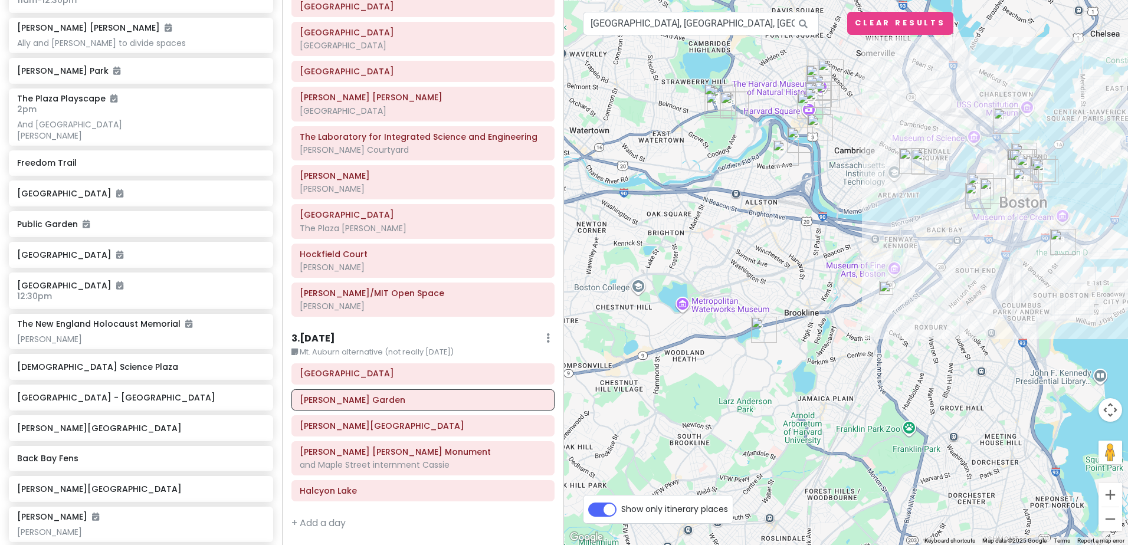
scroll to position [0, 0]
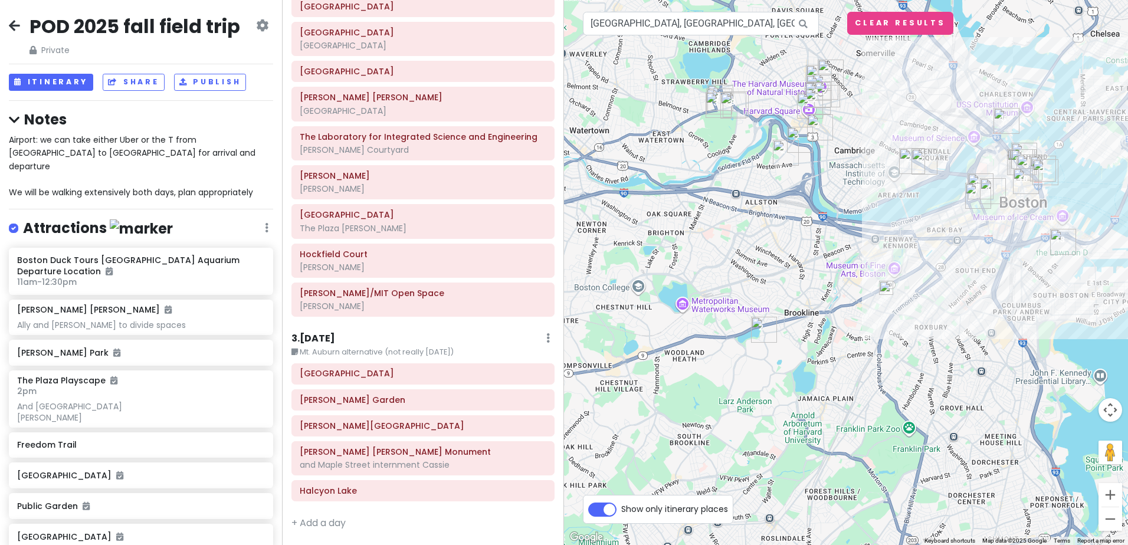
click at [886, 291] on img at bounding box center [886, 288] width 14 height 14
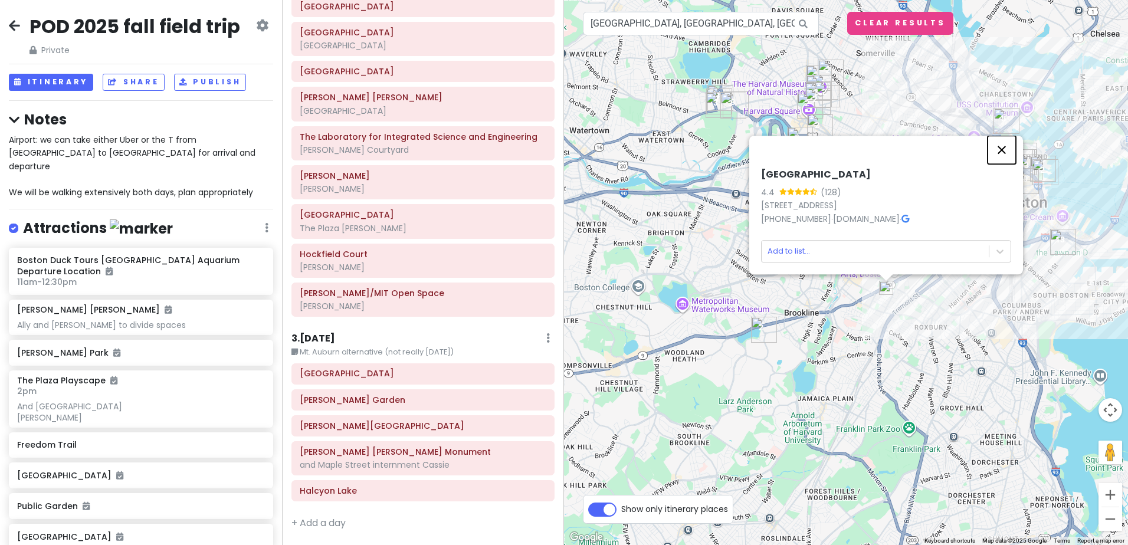
click at [1004, 152] on button "Close" at bounding box center [1002, 150] width 28 height 28
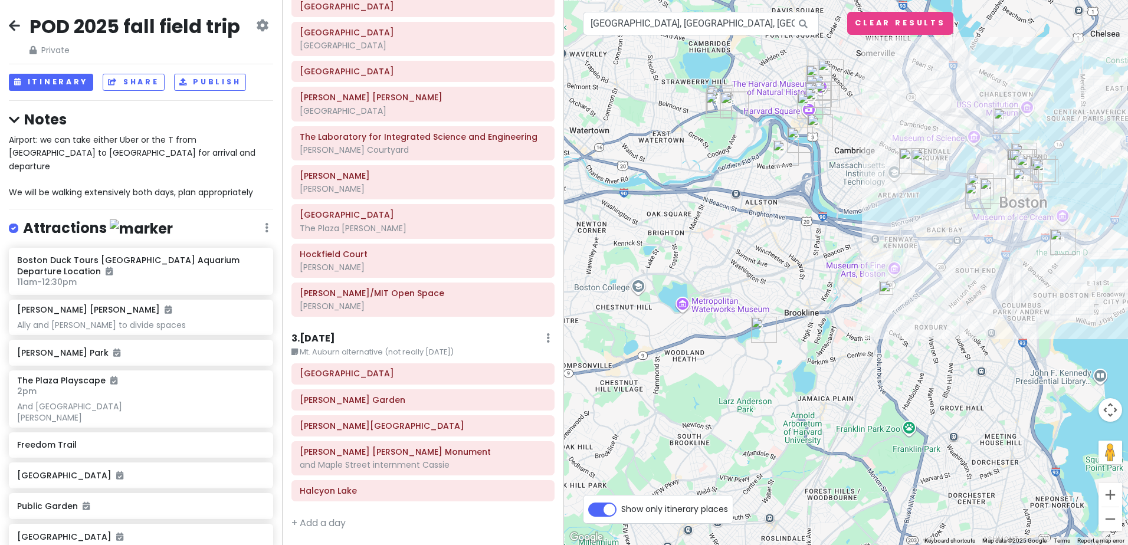
click at [887, 293] on img at bounding box center [886, 288] width 14 height 14
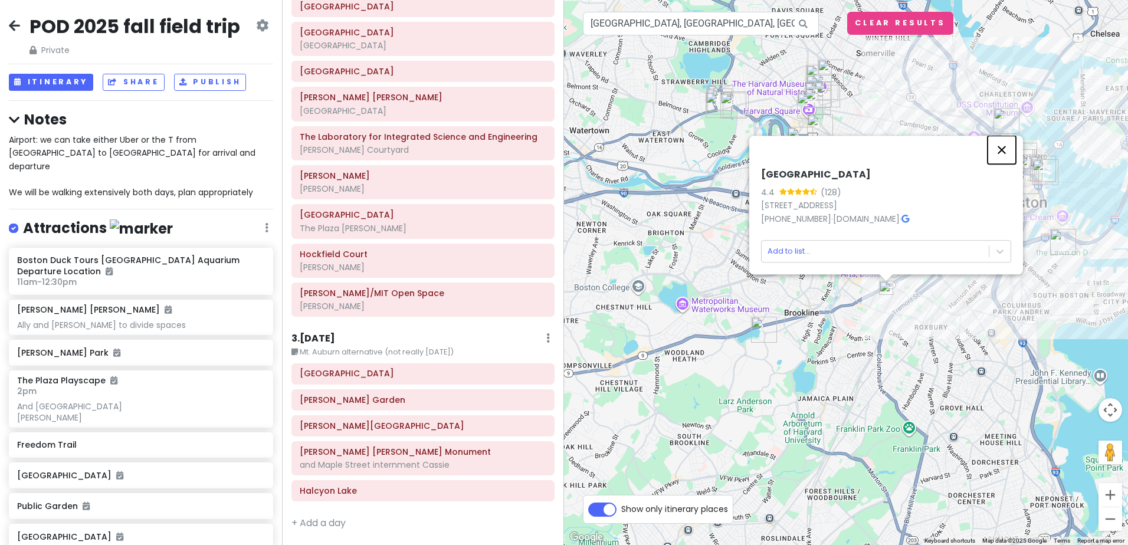
click at [1004, 147] on button "Close" at bounding box center [1002, 150] width 28 height 28
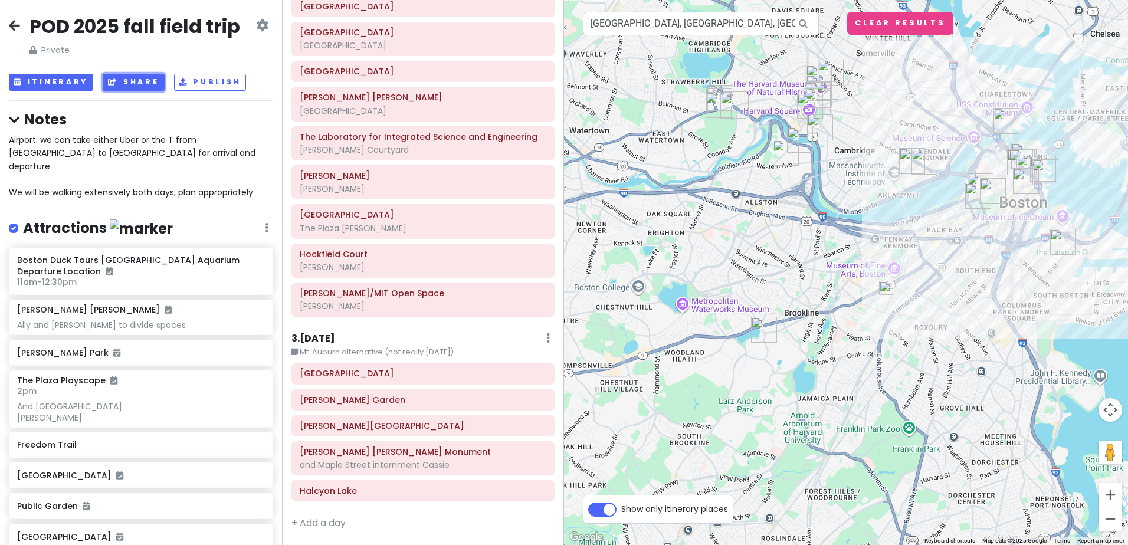
click at [135, 82] on button "Share" at bounding box center [133, 82] width 61 height 17
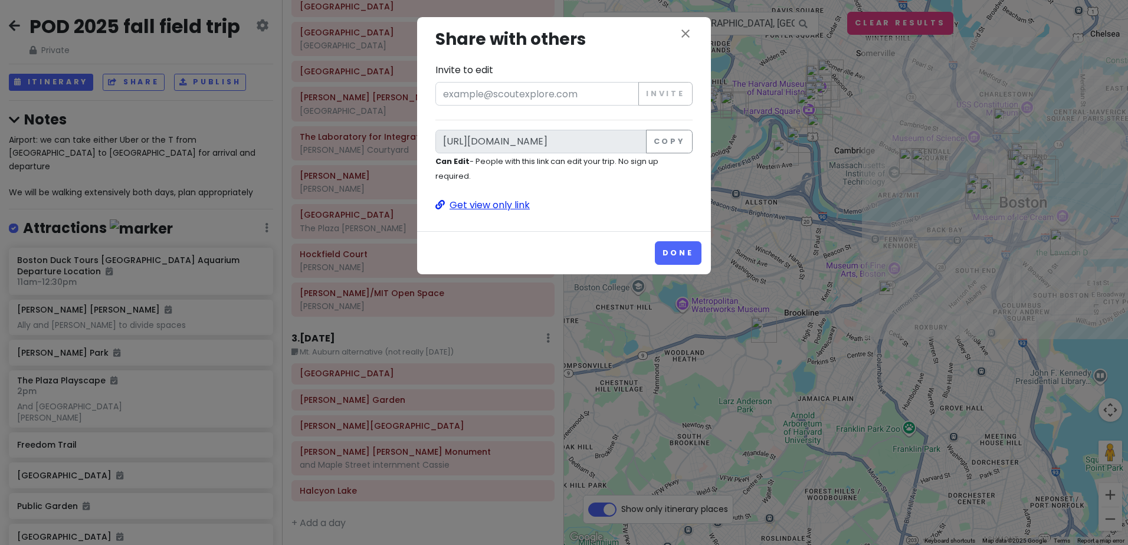
click at [496, 202] on p "Get view only link" at bounding box center [563, 205] width 257 height 15
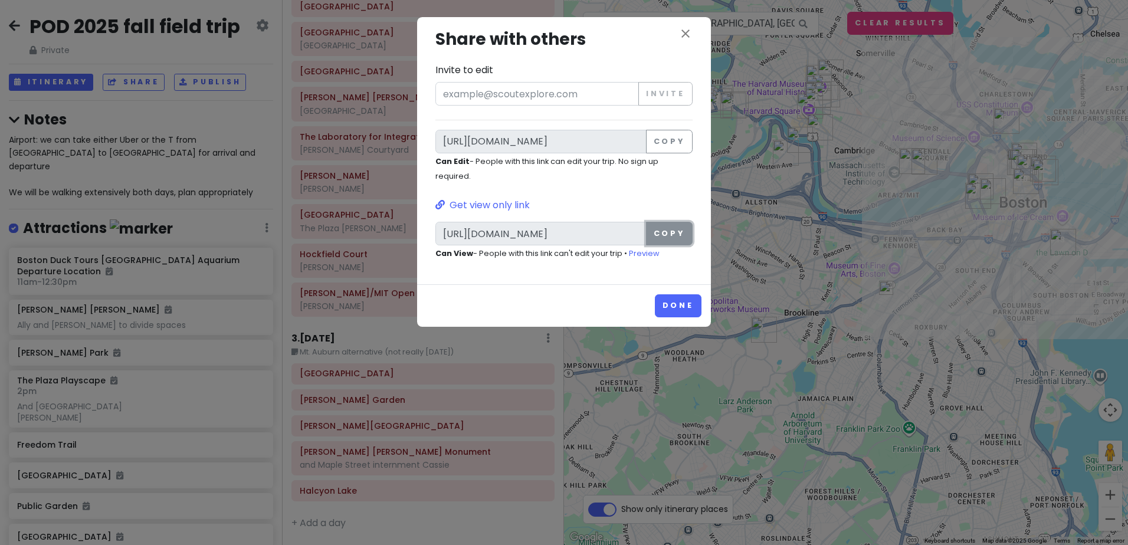
click at [675, 235] on button "Copy" at bounding box center [669, 234] width 47 height 24
click at [686, 308] on button "Done" at bounding box center [678, 305] width 47 height 23
